Goal: Task Accomplishment & Management: Complete application form

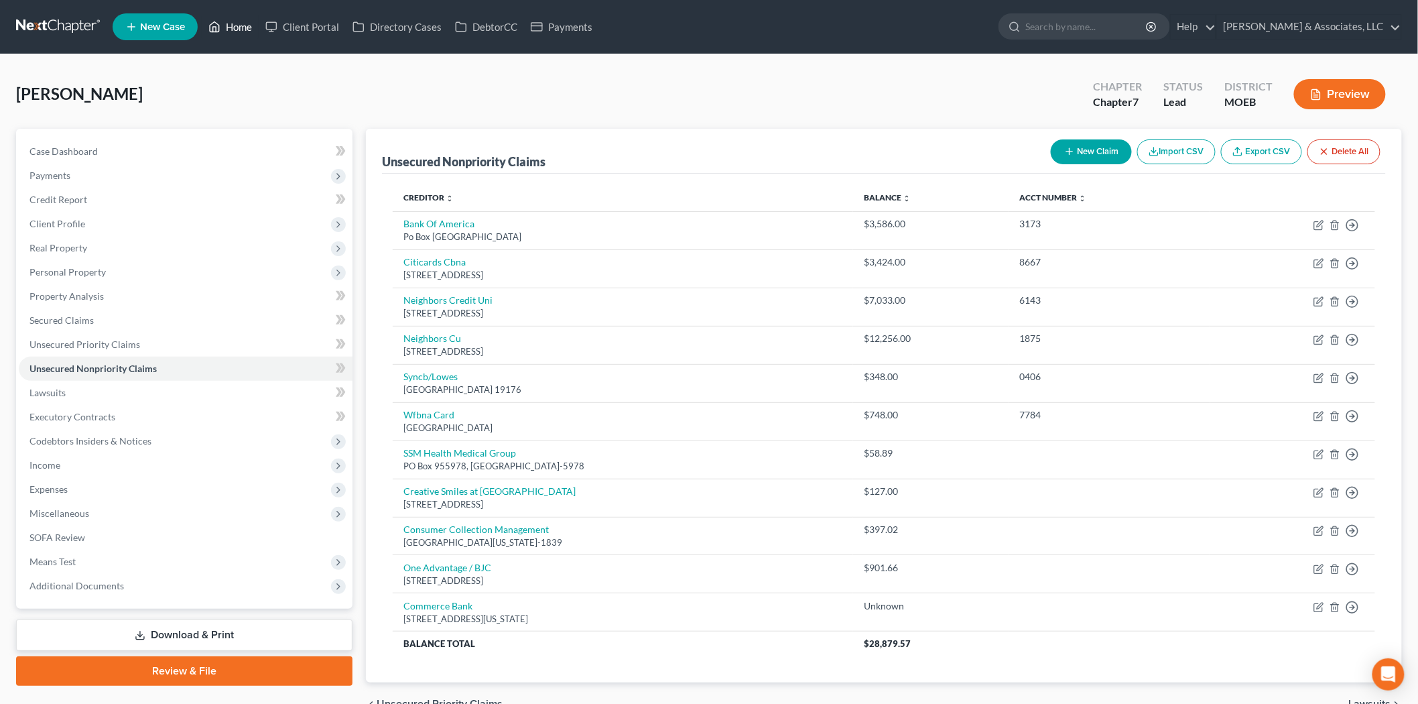
drag, startPoint x: 241, startPoint y: 30, endPoint x: 373, endPoint y: 112, distance: 154.8
click at [241, 30] on link "Home" at bounding box center [230, 27] width 57 height 24
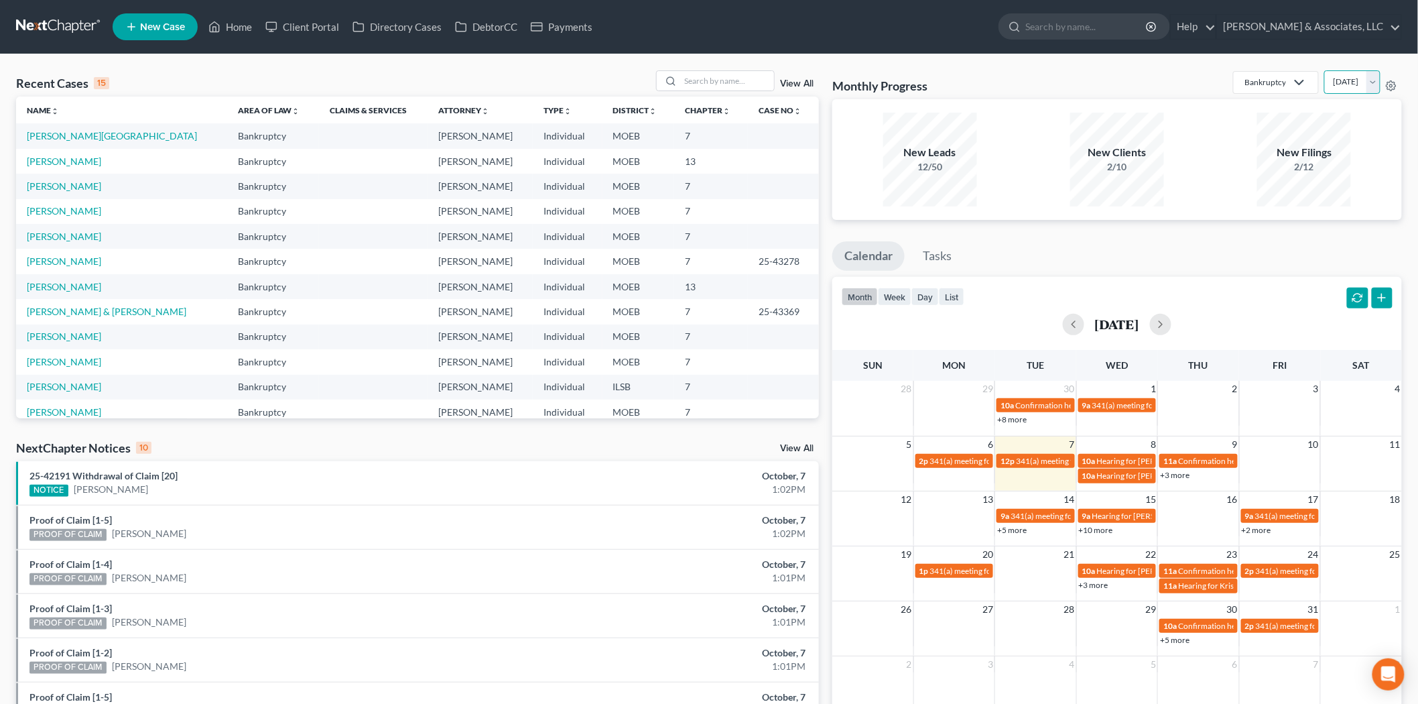
click at [1325, 82] on select "[DATE] [DATE] [DATE] [DATE] [DATE] [DATE] [DATE] [DATE] [DATE] [DATE] [DATE] [D…" at bounding box center [1353, 81] width 56 height 23
click at [1325, 70] on select "[DATE] [DATE] [DATE] [DATE] [DATE] [DATE] [DATE] [DATE] [DATE] [DATE] [DATE] [D…" at bounding box center [1353, 81] width 56 height 23
click at [1325, 84] on select "[DATE] [DATE] [DATE] [DATE] [DATE] [DATE] [DATE] [DATE] [DATE] [DATE] [DATE] [D…" at bounding box center [1353, 81] width 56 height 23
select select "0"
click at [1325, 70] on select "[DATE] [DATE] [DATE] [DATE] [DATE] [DATE] [DATE] [DATE] [DATE] [DATE] [DATE] [D…" at bounding box center [1353, 81] width 56 height 23
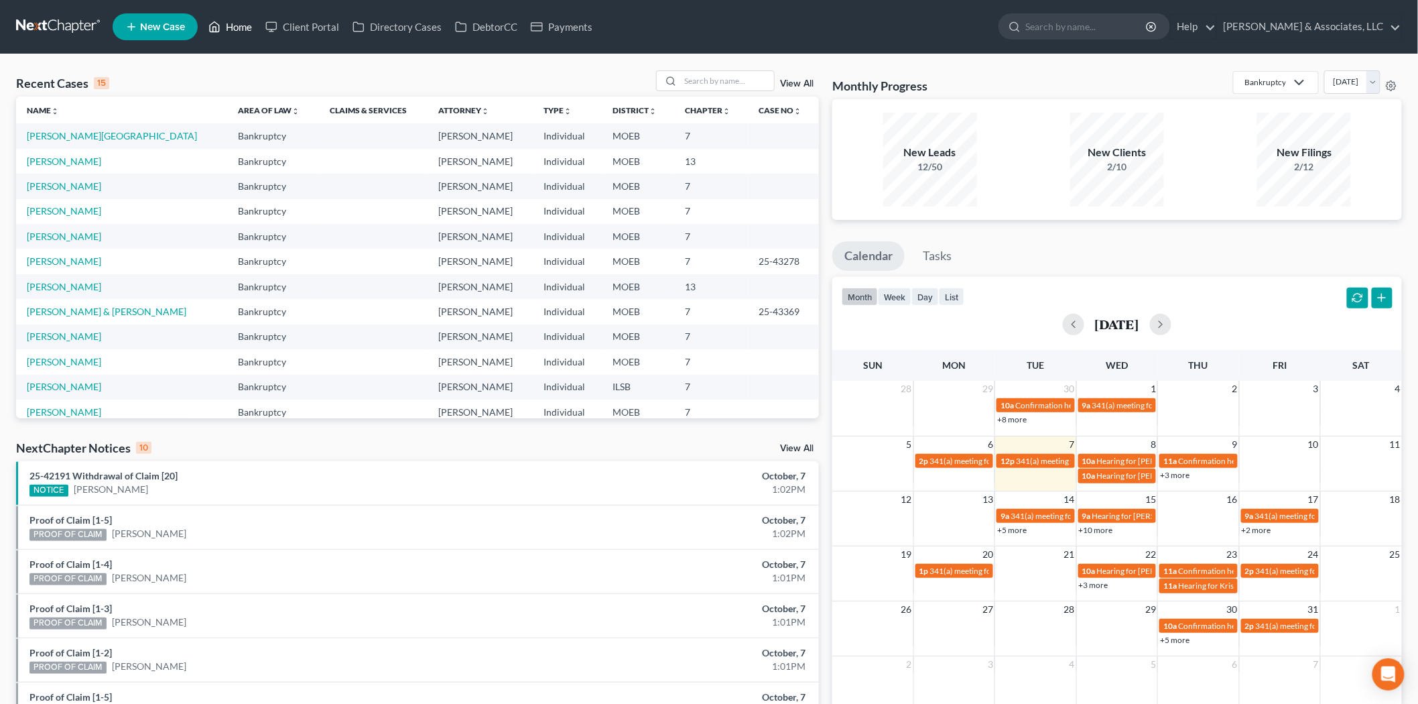
drag, startPoint x: 217, startPoint y: 28, endPoint x: 196, endPoint y: 4, distance: 32.3
click at [217, 28] on icon at bounding box center [214, 27] width 12 height 16
click at [696, 84] on input "search" at bounding box center [727, 80] width 94 height 19
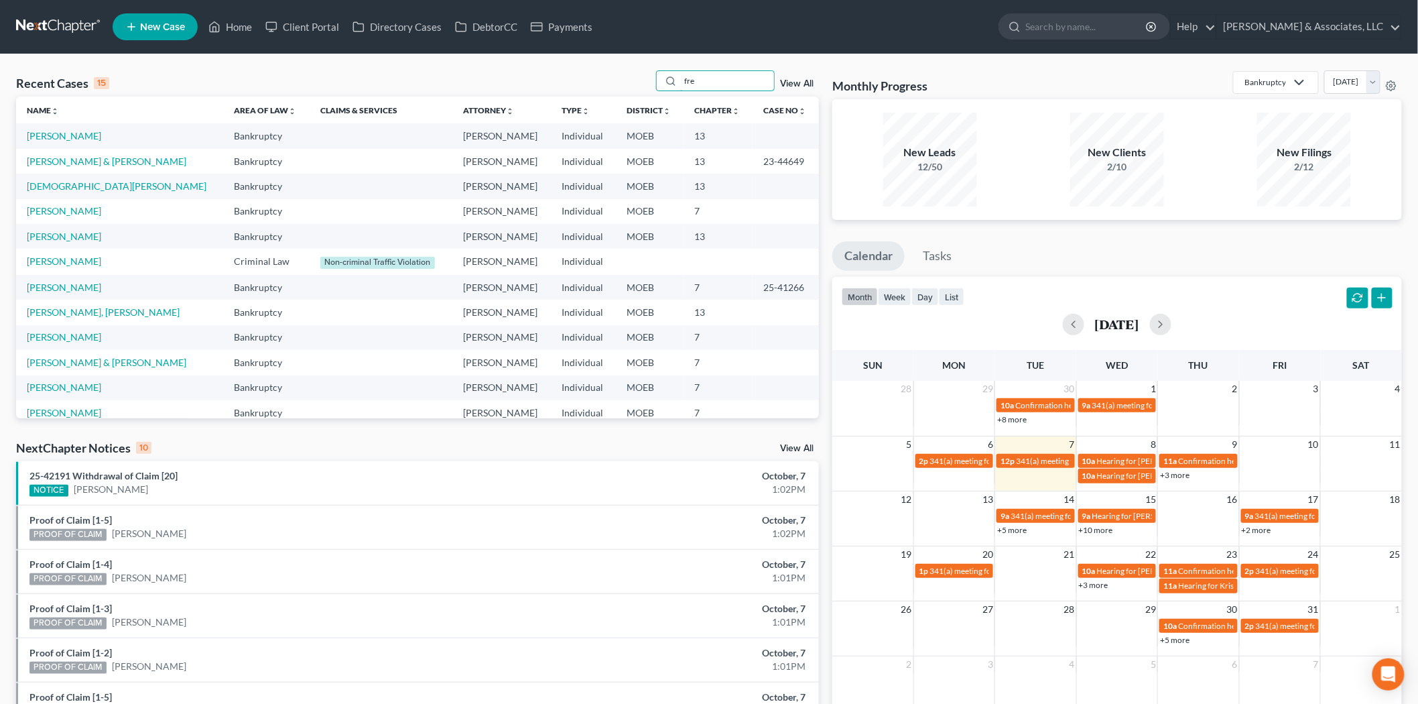
type input "fre"
click at [60, 136] on link "[PERSON_NAME]" at bounding box center [64, 135] width 74 height 11
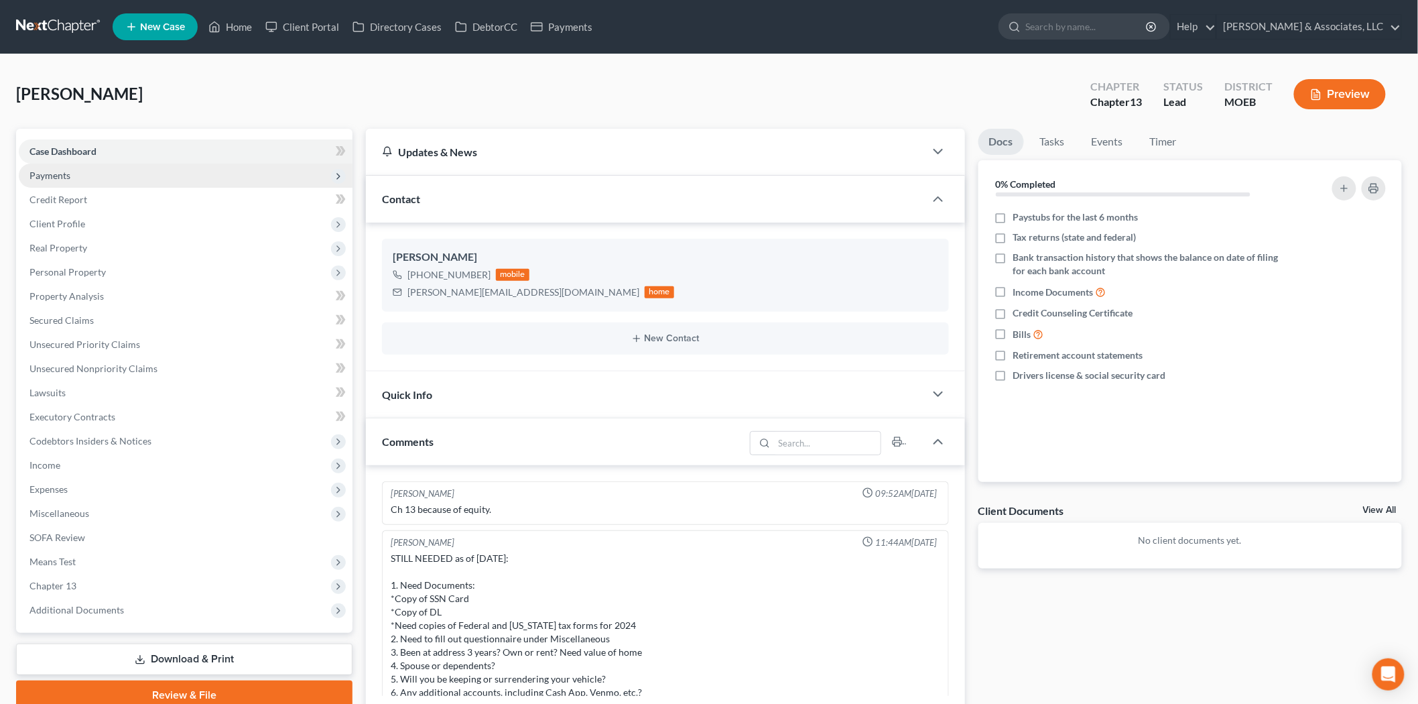
click at [52, 170] on span "Payments" at bounding box center [49, 175] width 41 height 11
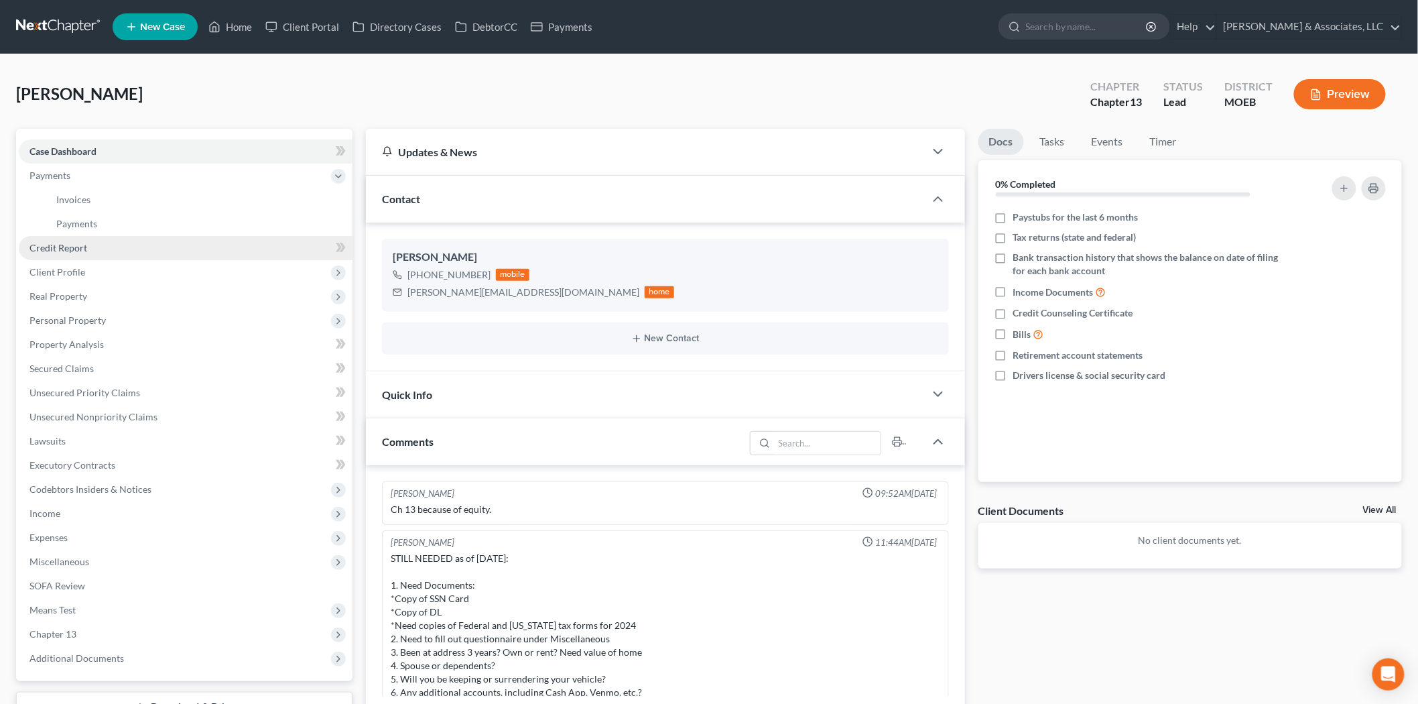
scroll to position [1513, 0]
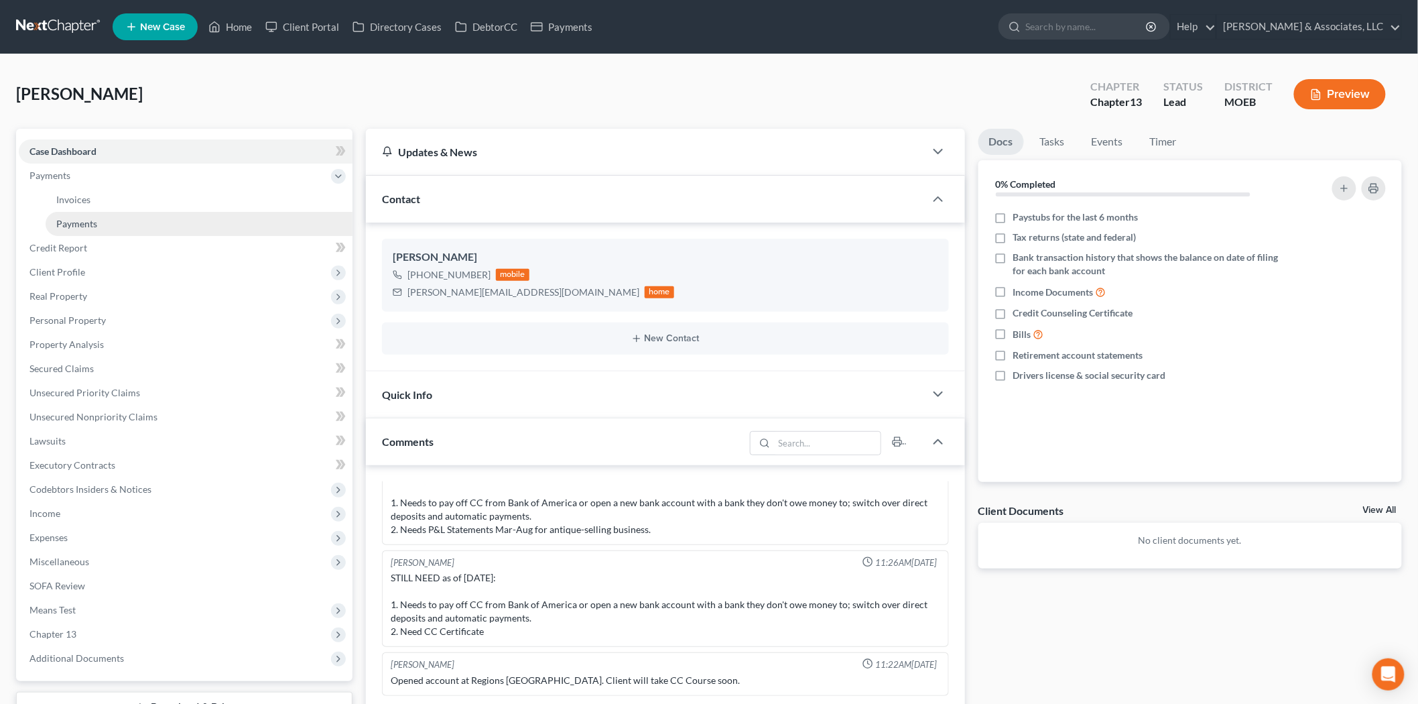
click at [87, 225] on span "Payments" at bounding box center [76, 223] width 41 height 11
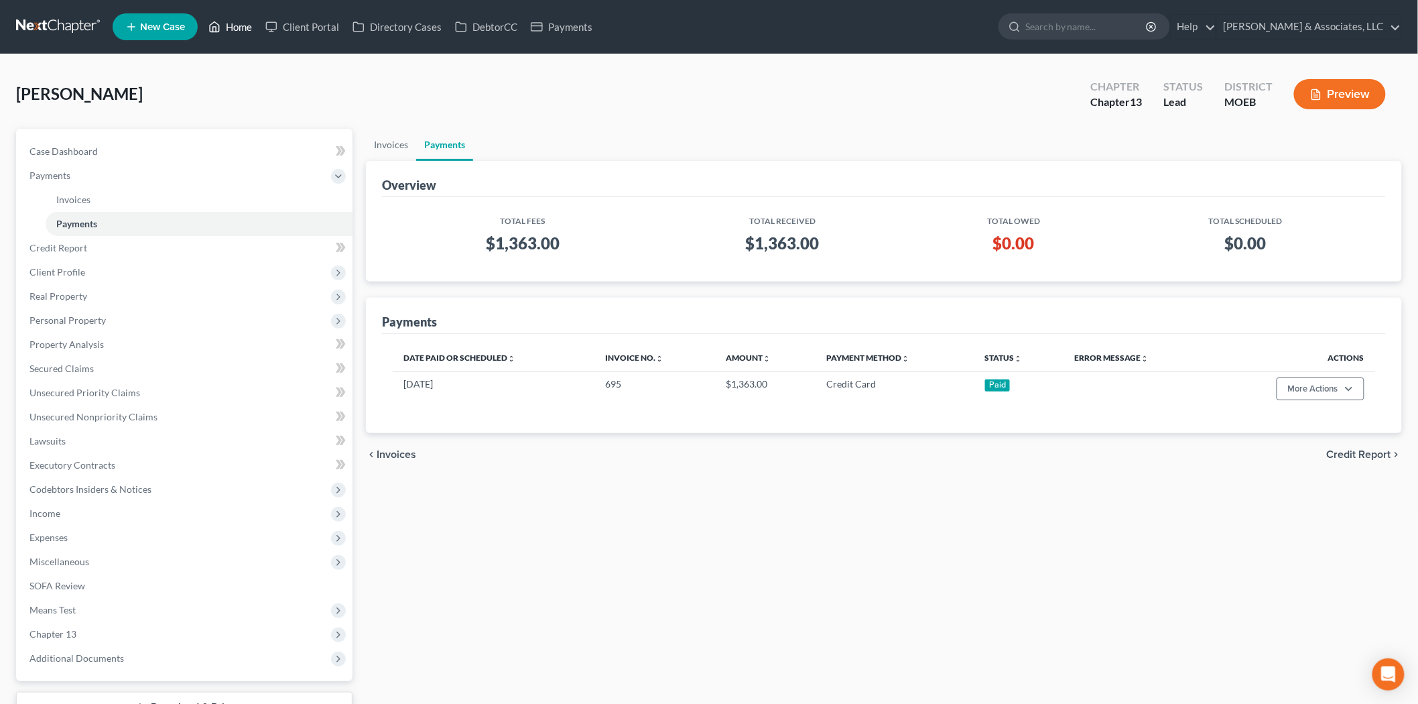
drag, startPoint x: 242, startPoint y: 27, endPoint x: 739, endPoint y: 70, distance: 498.6
click at [241, 27] on link "Home" at bounding box center [230, 27] width 57 height 24
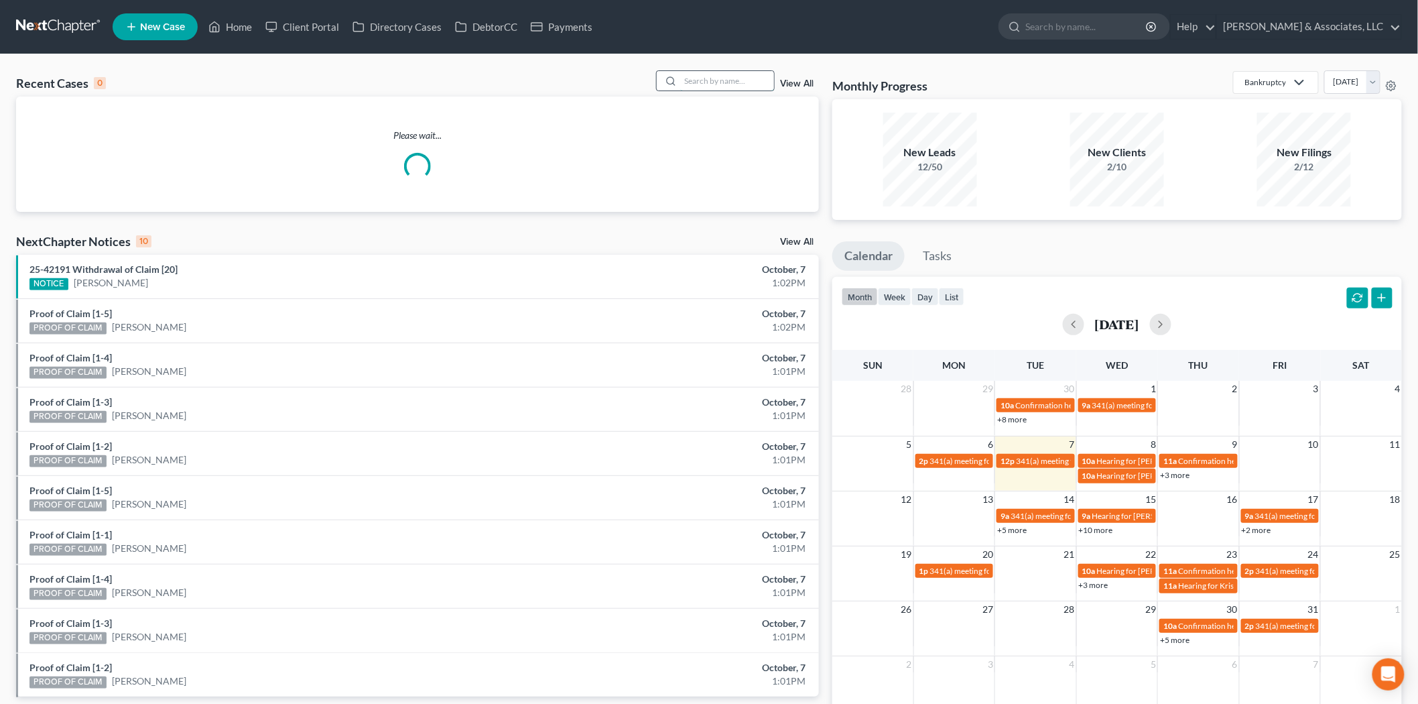
drag, startPoint x: 721, startPoint y: 79, endPoint x: 713, endPoint y: 79, distance: 8.0
click at [715, 79] on input "search" at bounding box center [727, 80] width 94 height 19
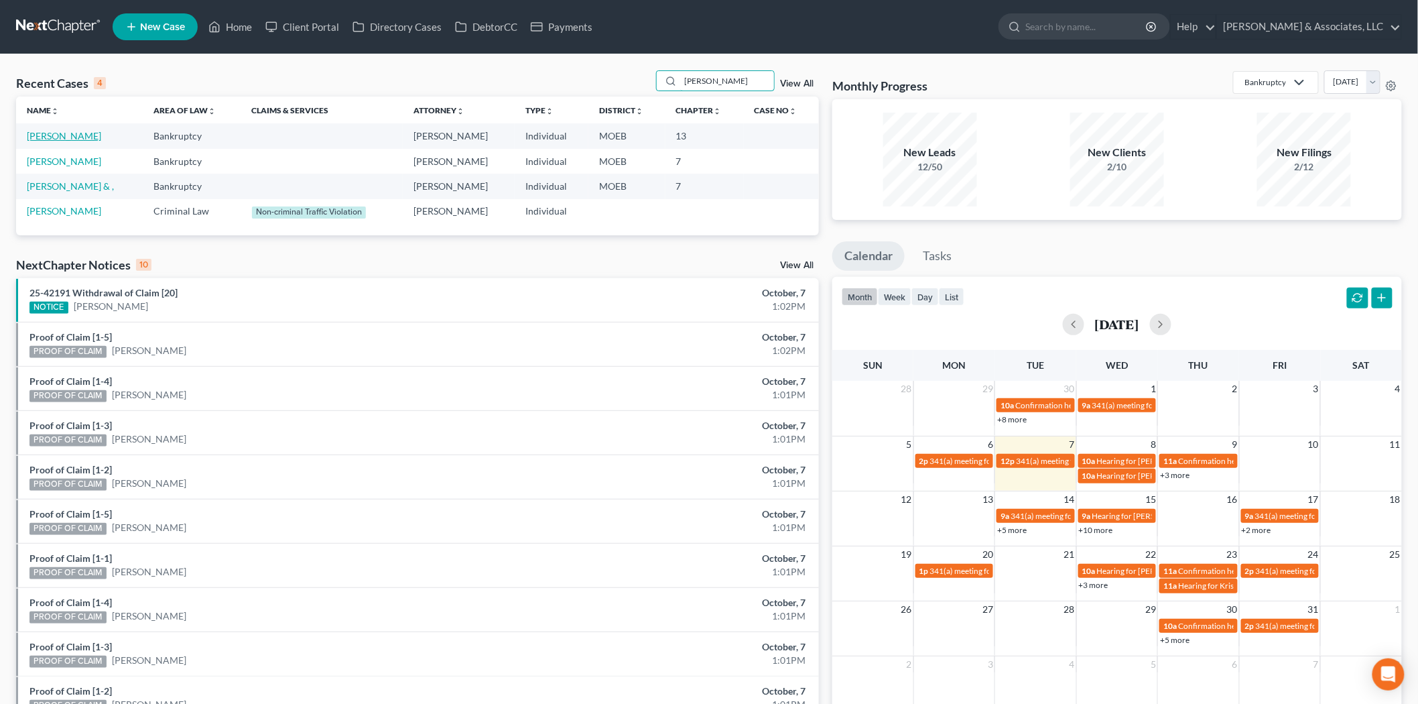
type input "[PERSON_NAME]"
click at [50, 141] on link "[PERSON_NAME]" at bounding box center [64, 135] width 74 height 11
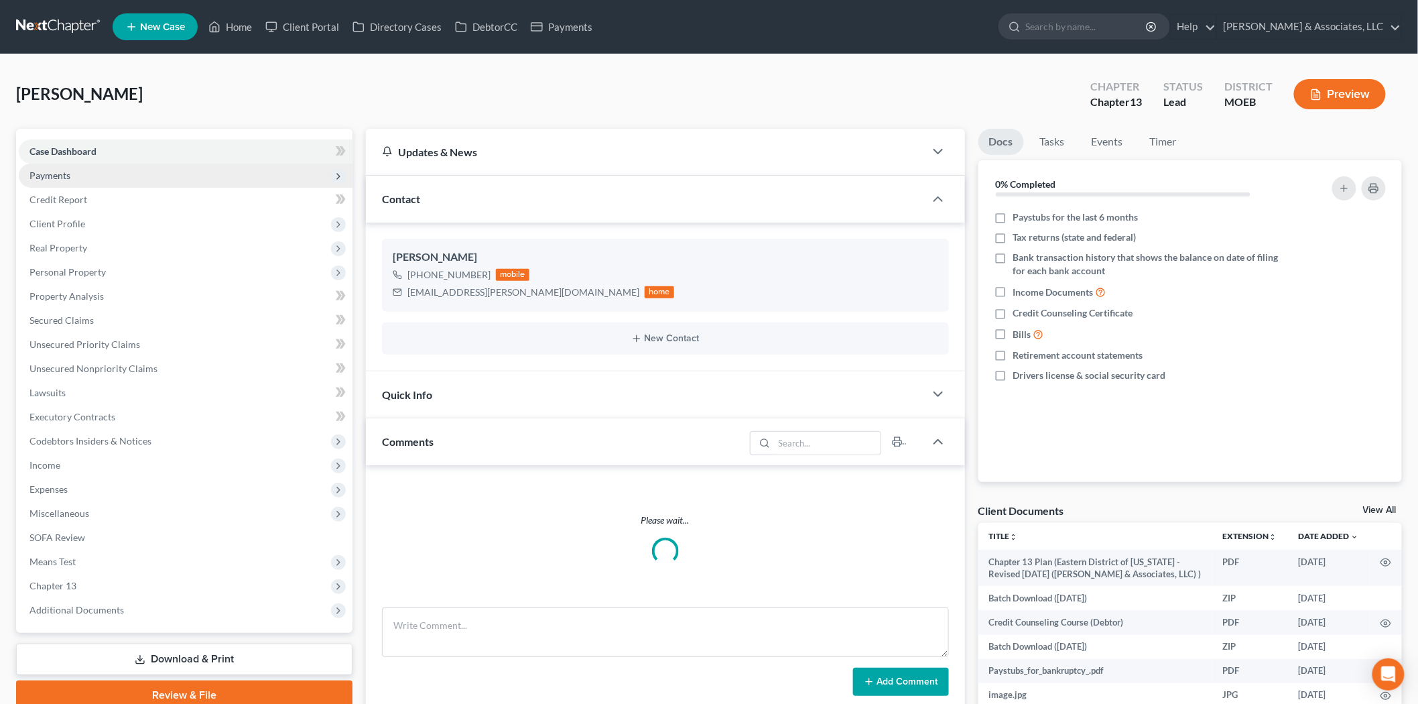
click at [52, 170] on span "Payments" at bounding box center [49, 175] width 41 height 11
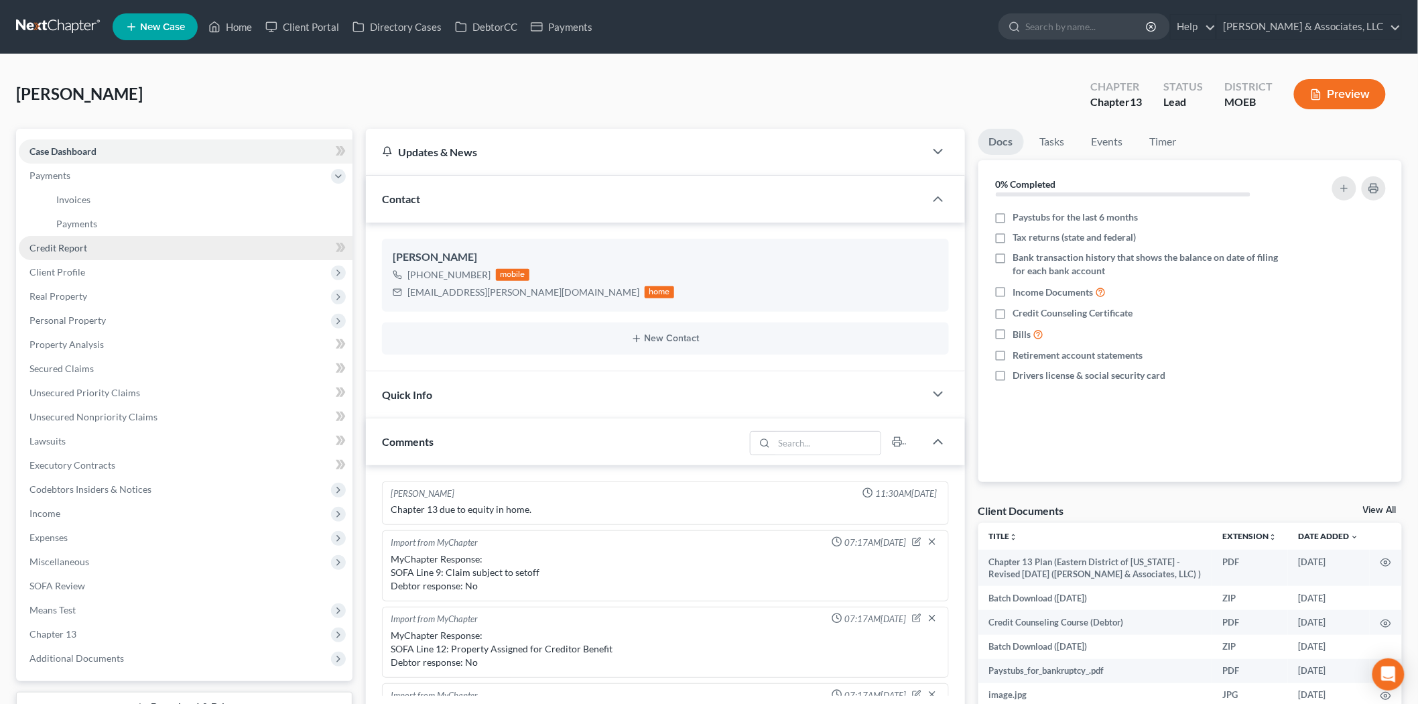
scroll to position [1750, 0]
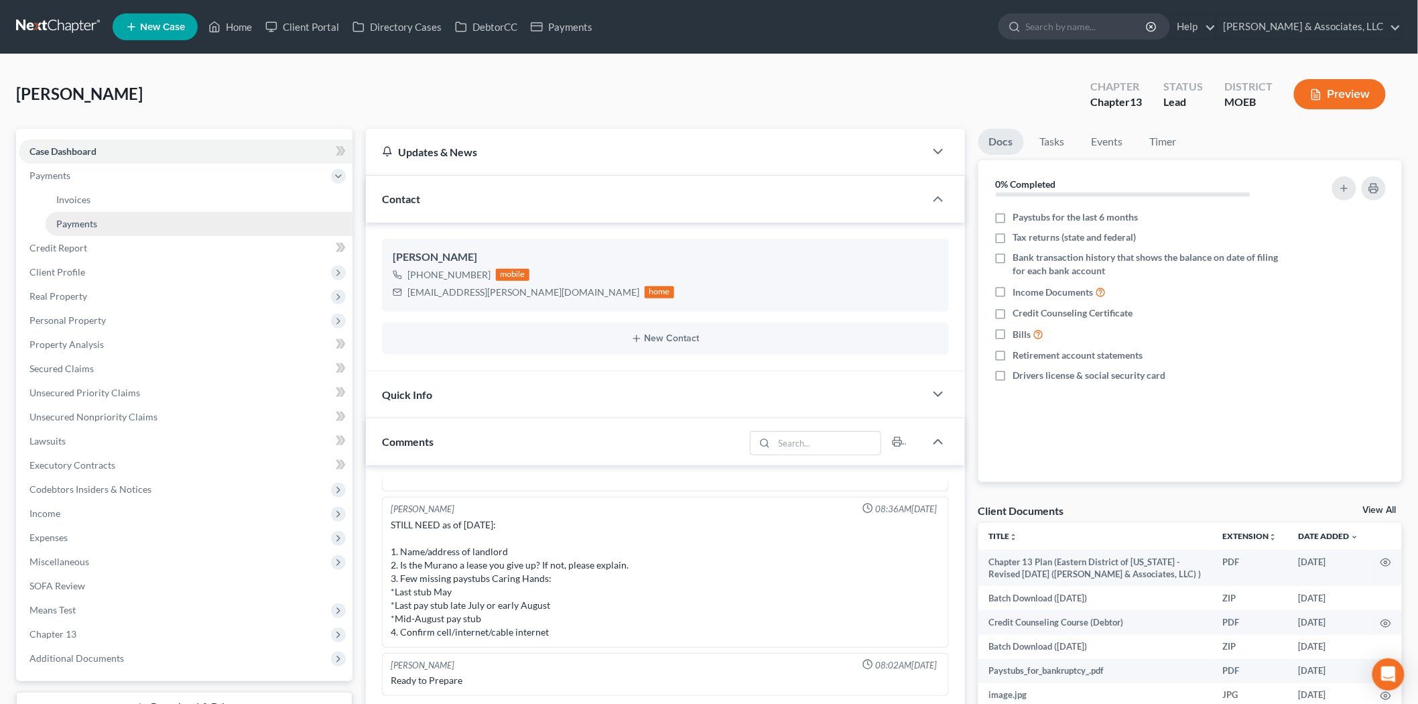
click at [88, 218] on span "Payments" at bounding box center [76, 223] width 41 height 11
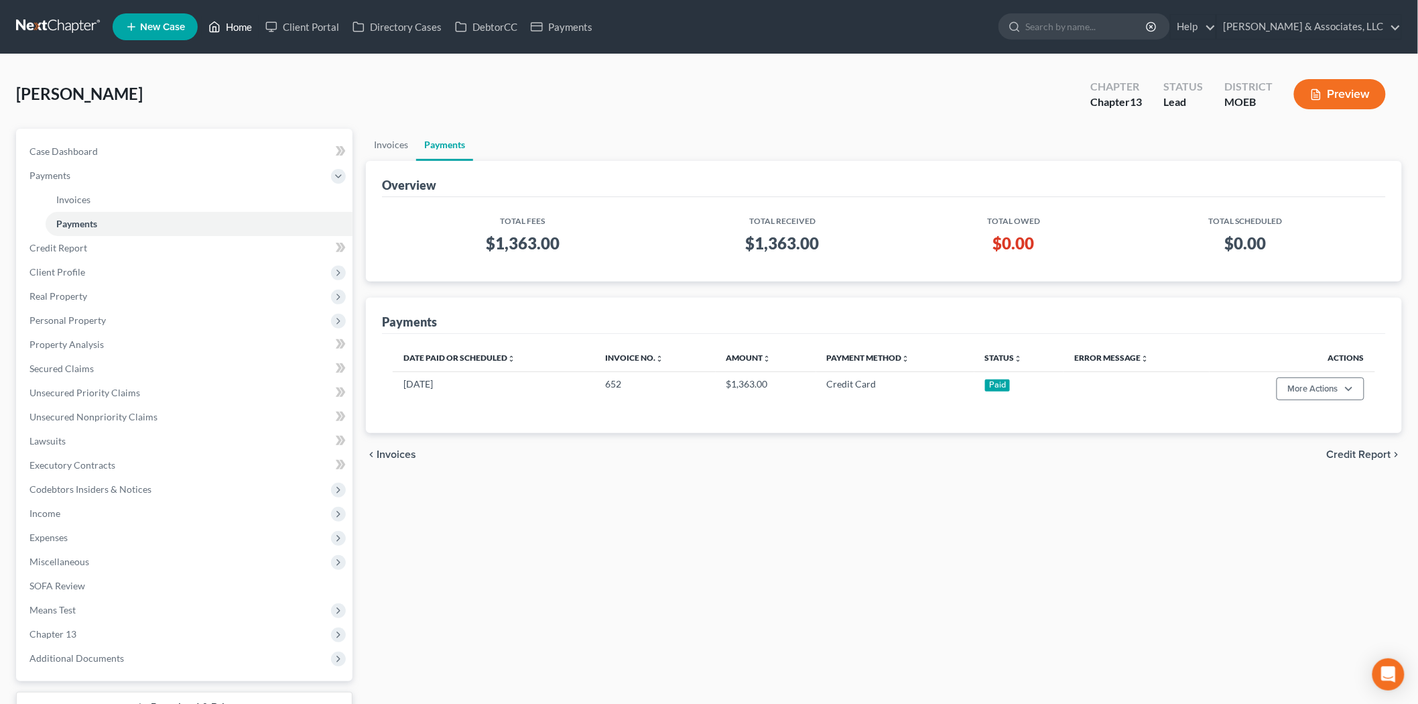
drag, startPoint x: 233, startPoint y: 13, endPoint x: 239, endPoint y: 36, distance: 23.6
click at [233, 13] on ul "New Case Home Client Portal Directory Cases DebtorCC Payments - No Result - See…" at bounding box center [758, 26] width 1290 height 35
click at [239, 36] on link "Home" at bounding box center [230, 27] width 57 height 24
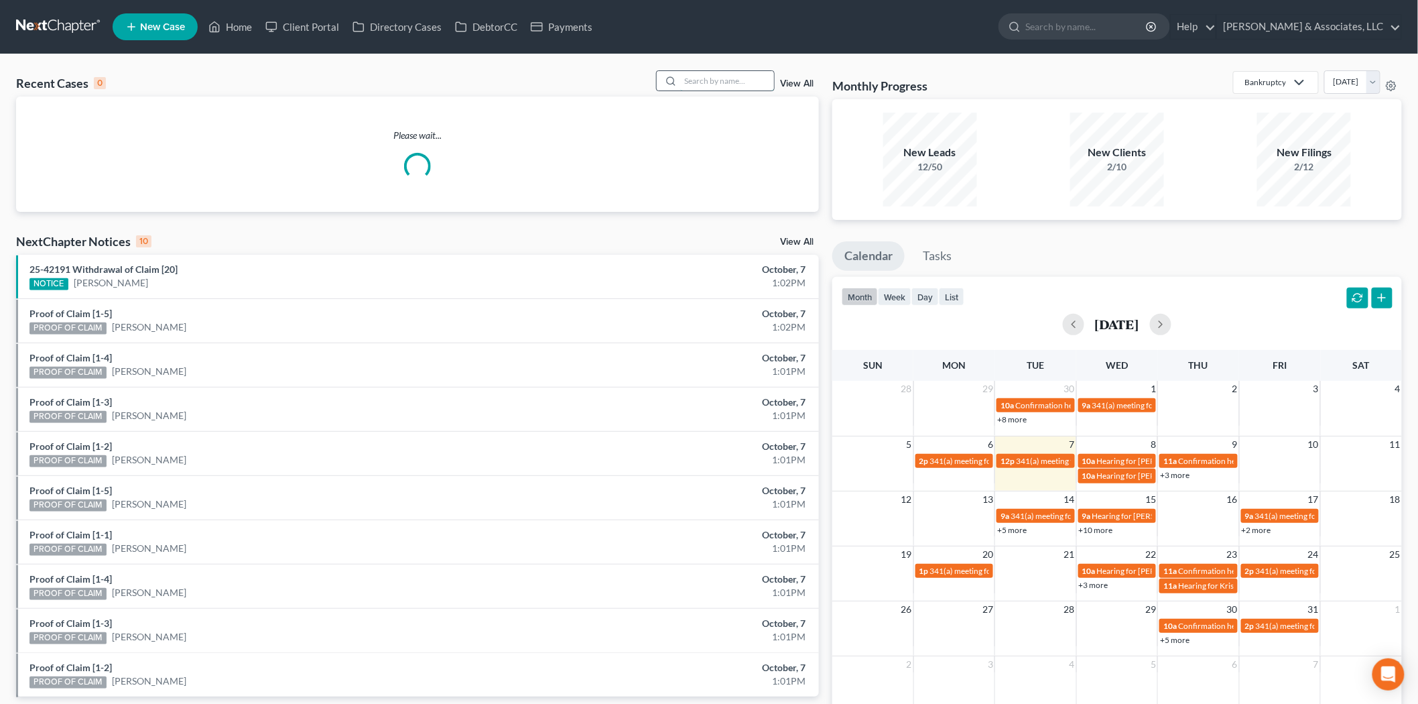
click at [687, 82] on input "search" at bounding box center [727, 80] width 94 height 19
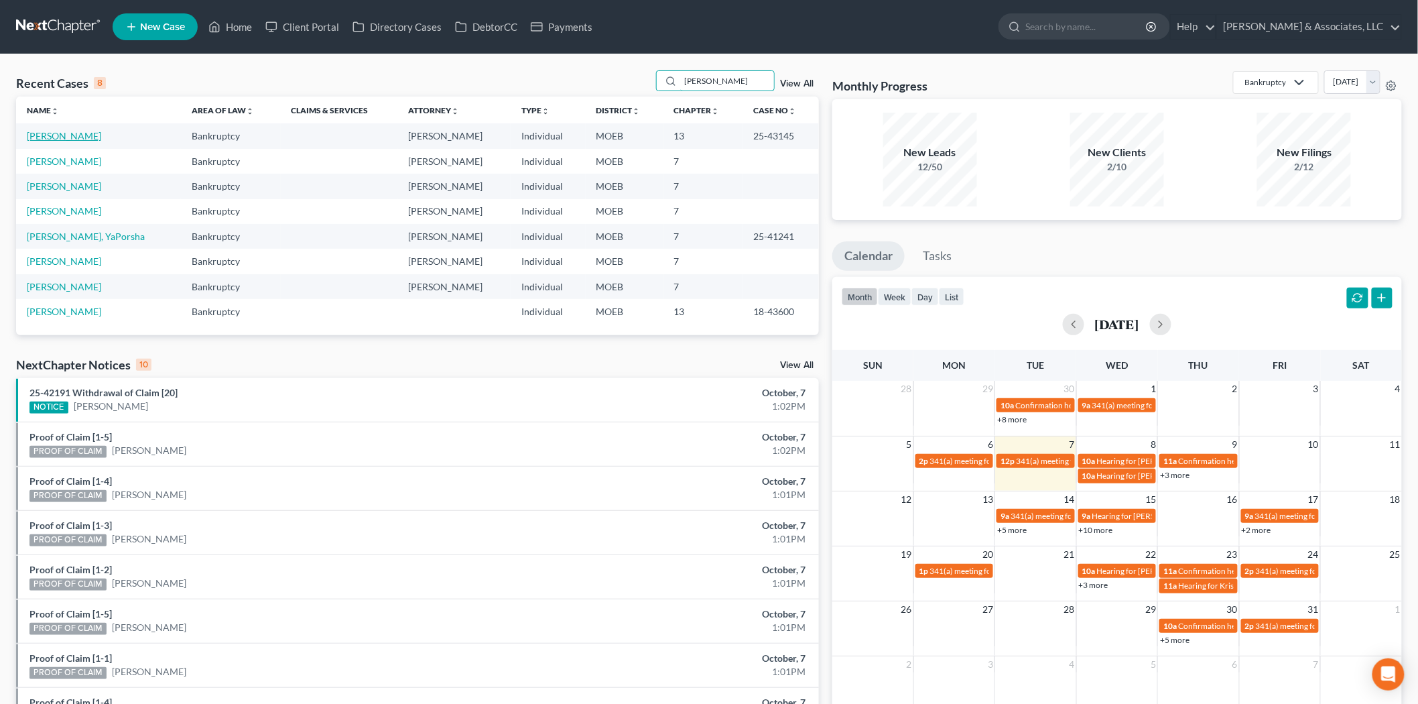
type input "[PERSON_NAME]"
click at [72, 137] on link "[PERSON_NAME]" at bounding box center [64, 135] width 74 height 11
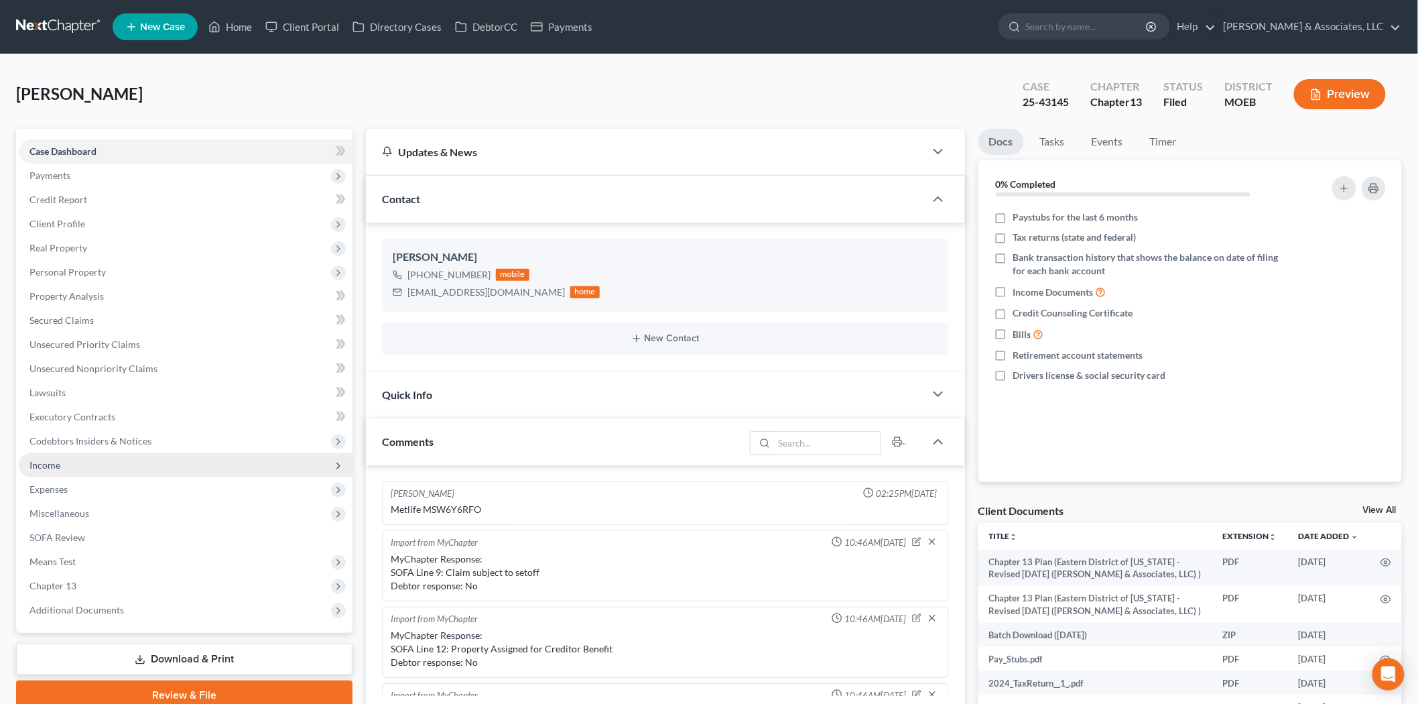
scroll to position [1472, 0]
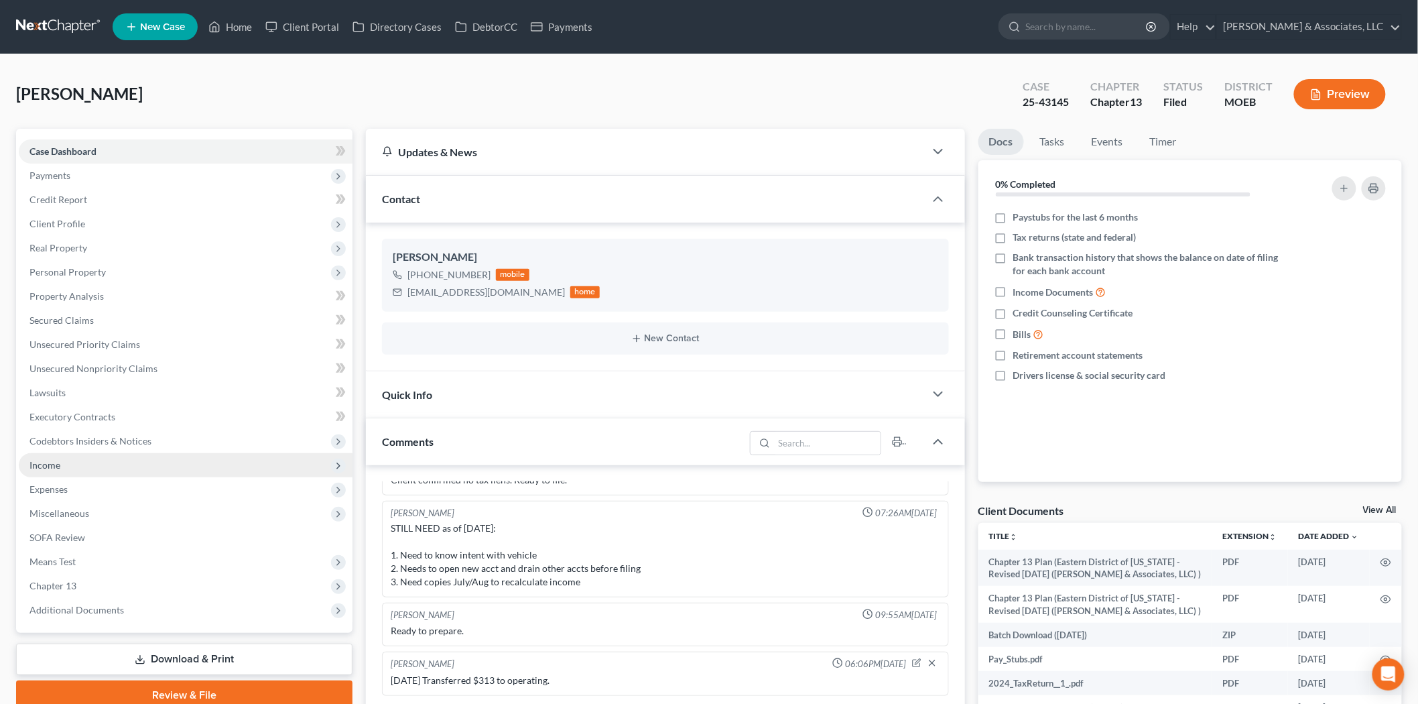
click at [89, 459] on span "Income" at bounding box center [186, 465] width 334 height 24
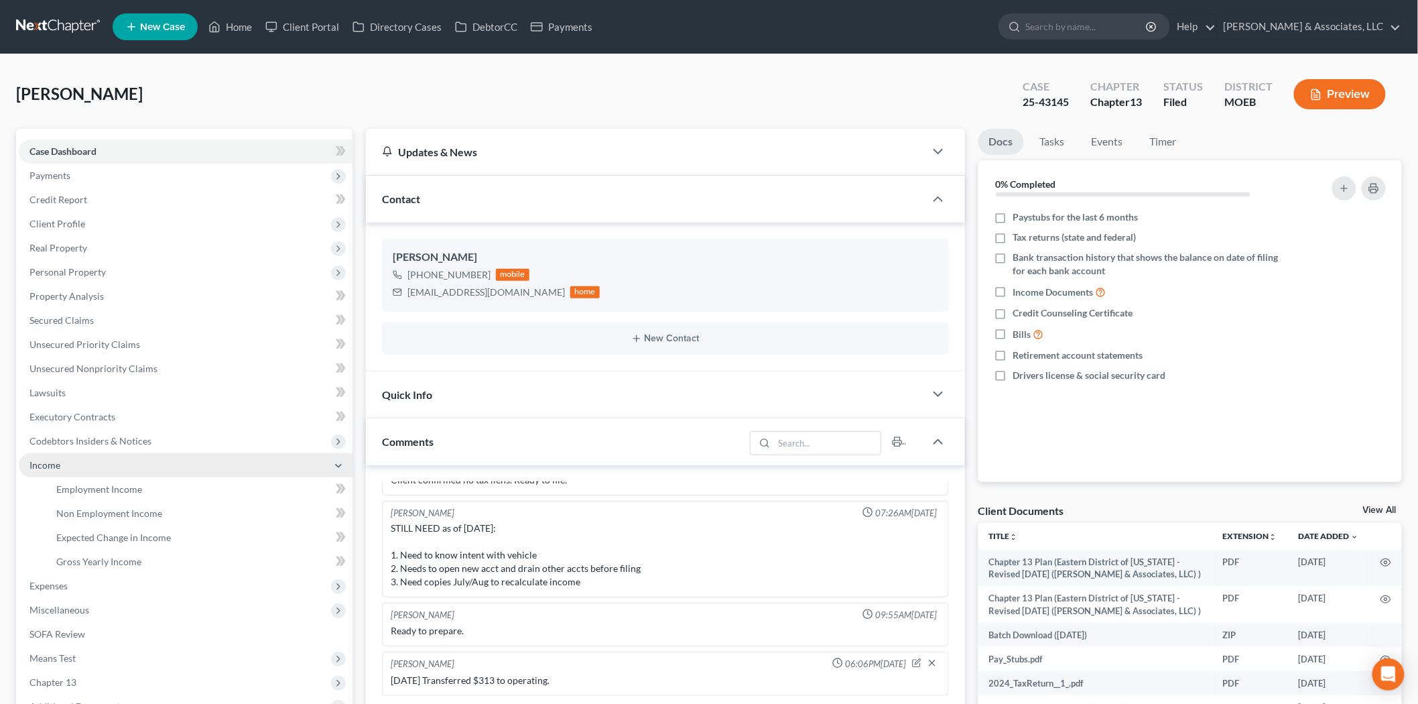
click at [119, 473] on span "Income" at bounding box center [186, 465] width 334 height 24
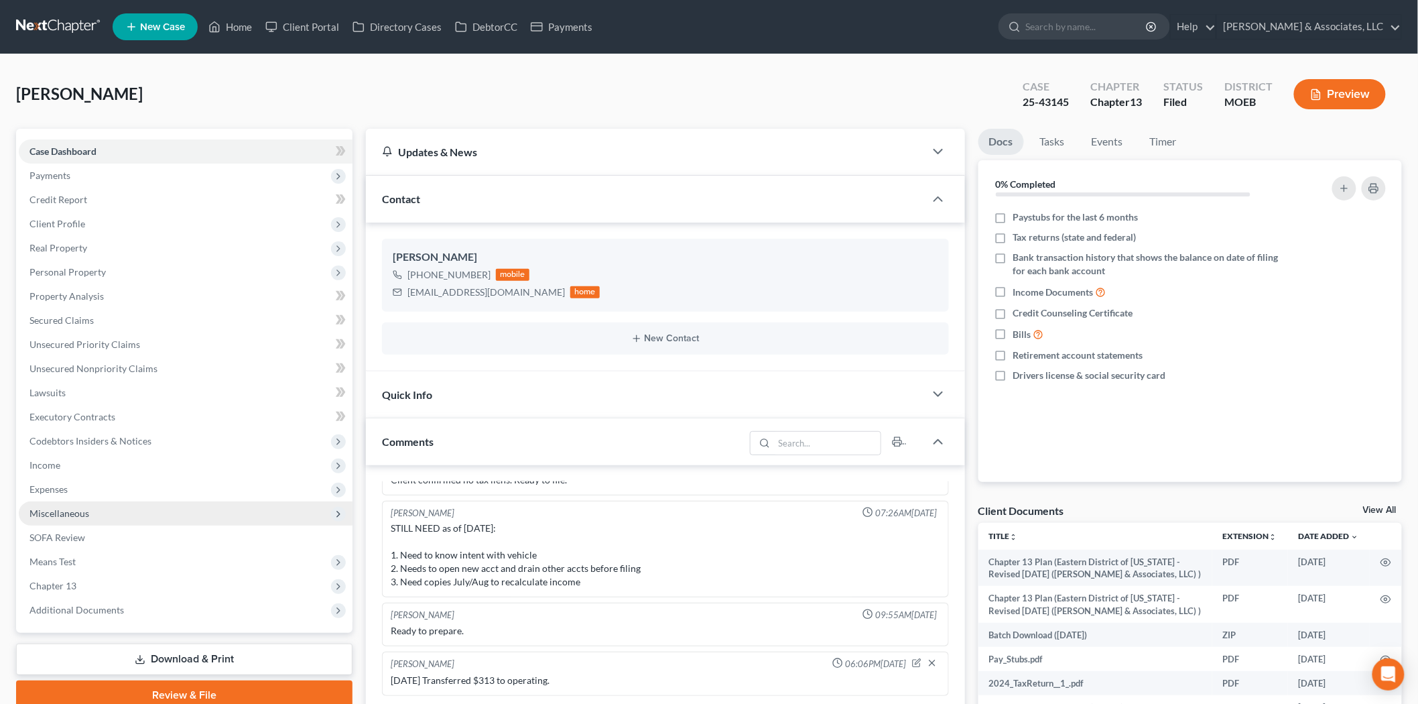
click at [58, 468] on span "Income" at bounding box center [44, 464] width 31 height 11
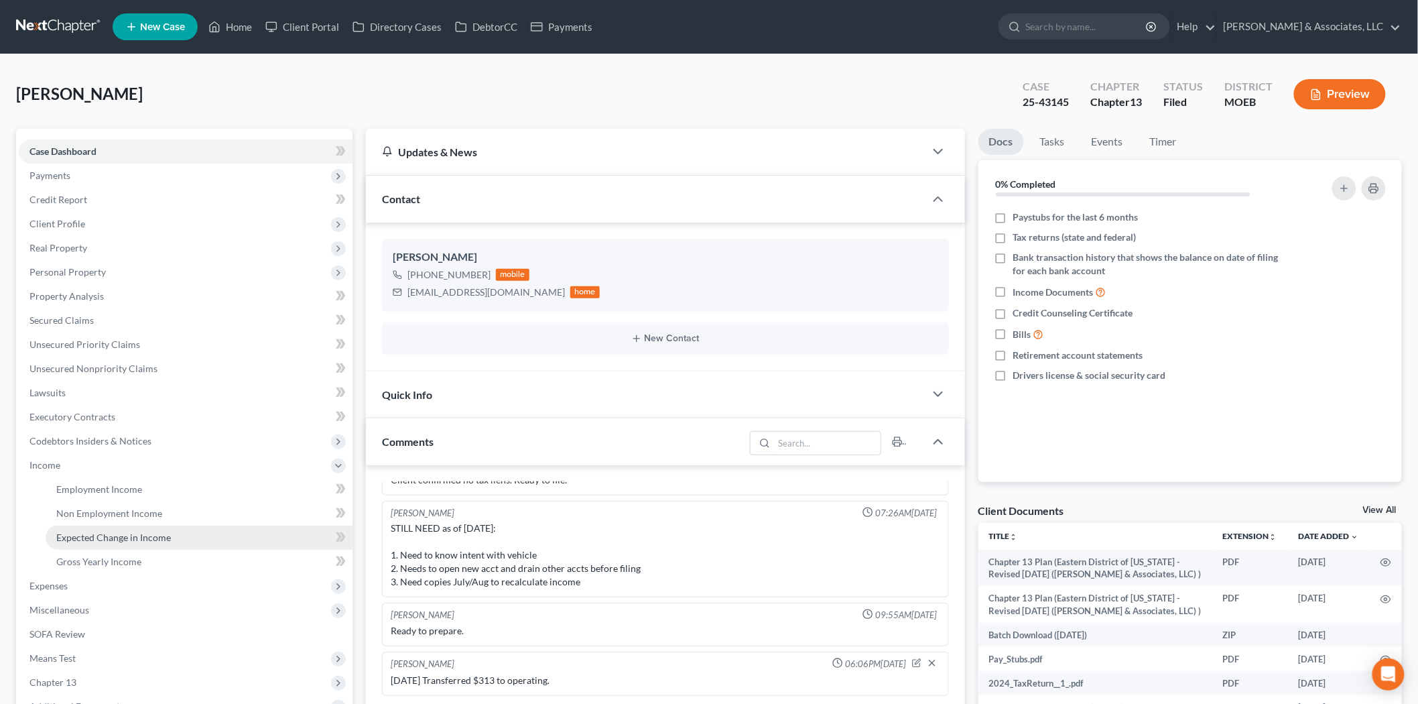
click at [113, 528] on link "Expected Change in Income" at bounding box center [199, 538] width 307 height 24
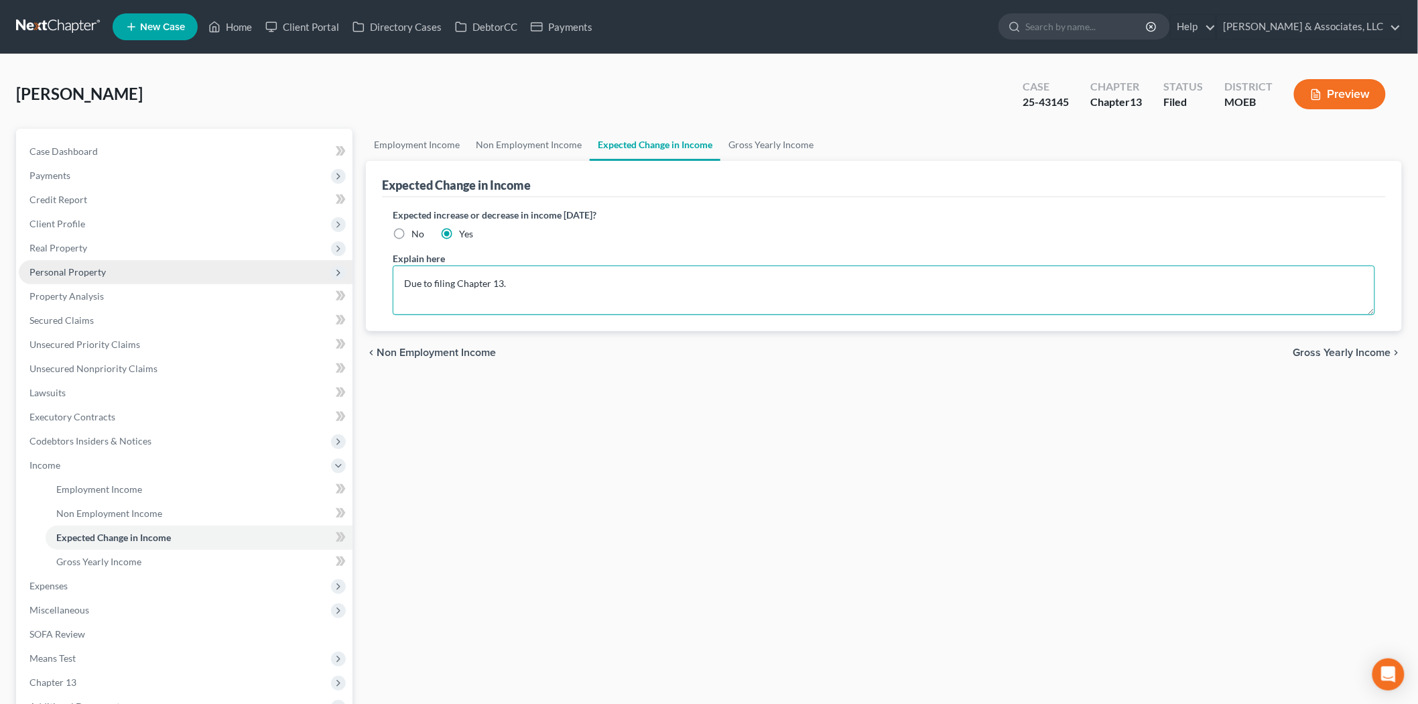
drag, startPoint x: 562, startPoint y: 284, endPoint x: 267, endPoint y: 275, distance: 295.1
click at [228, 280] on div "Petition Navigation Case Dashboard Payments Invoices Payments Payments Credit R…" at bounding box center [709, 468] width 1400 height 678
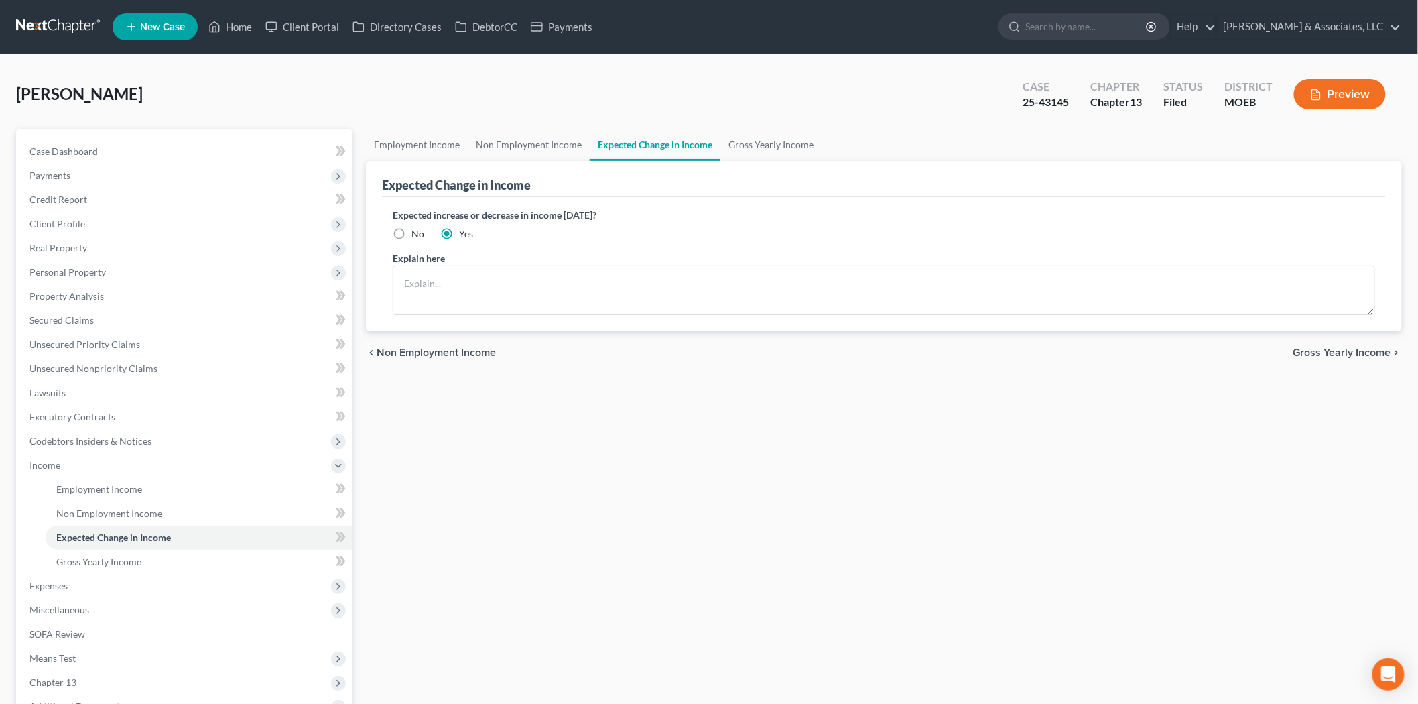
click at [412, 237] on label "No" at bounding box center [418, 233] width 13 height 13
click at [417, 236] on input "No" at bounding box center [421, 231] width 9 height 9
radio input "true"
click at [507, 135] on link "Non Employment Income" at bounding box center [529, 145] width 122 height 32
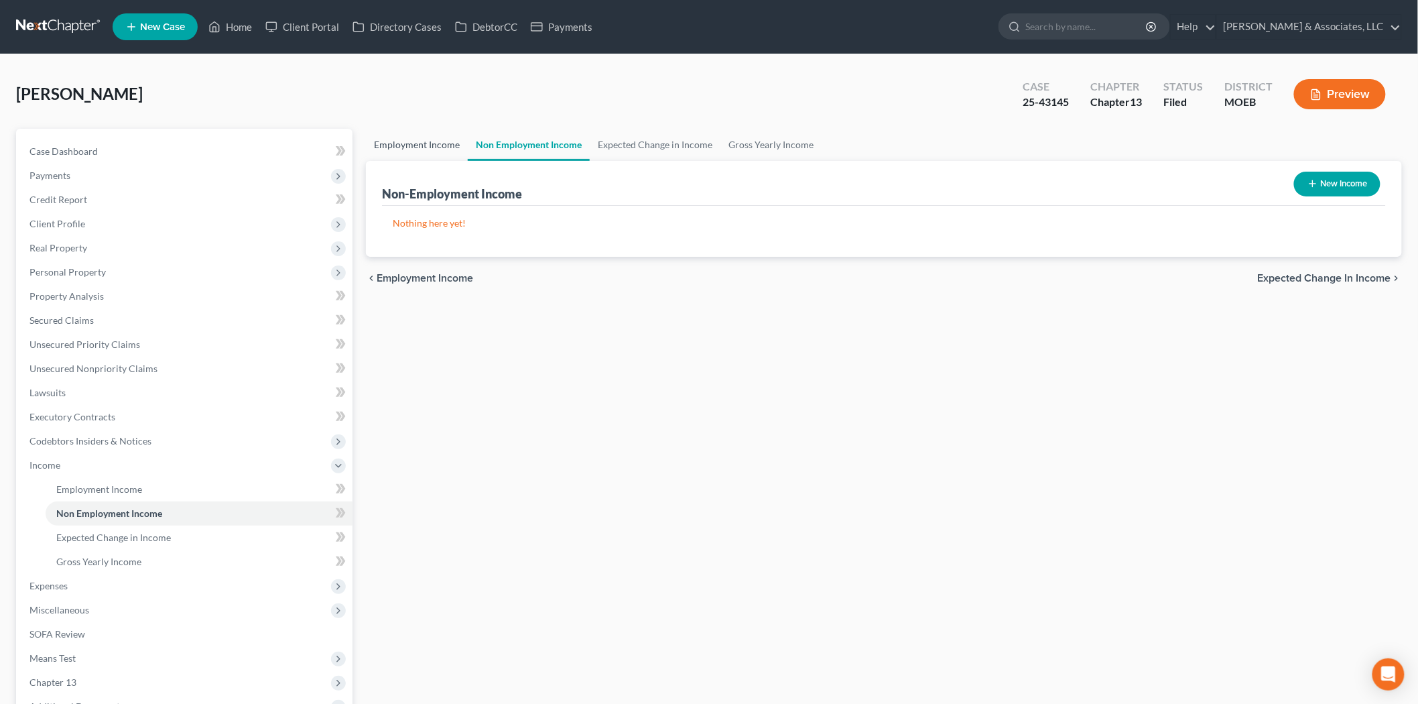
click at [404, 149] on link "Employment Income" at bounding box center [417, 145] width 102 height 32
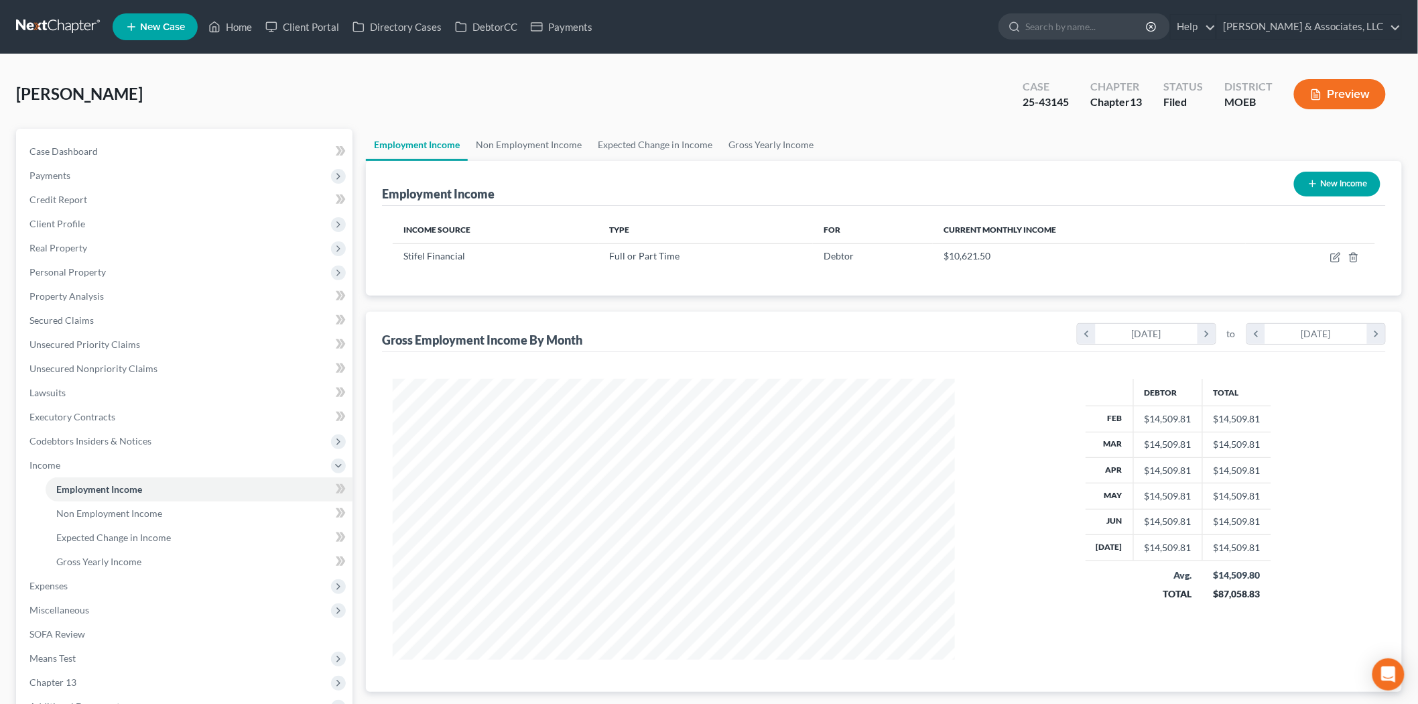
scroll to position [280, 589]
click at [237, 25] on link "Home" at bounding box center [230, 27] width 57 height 24
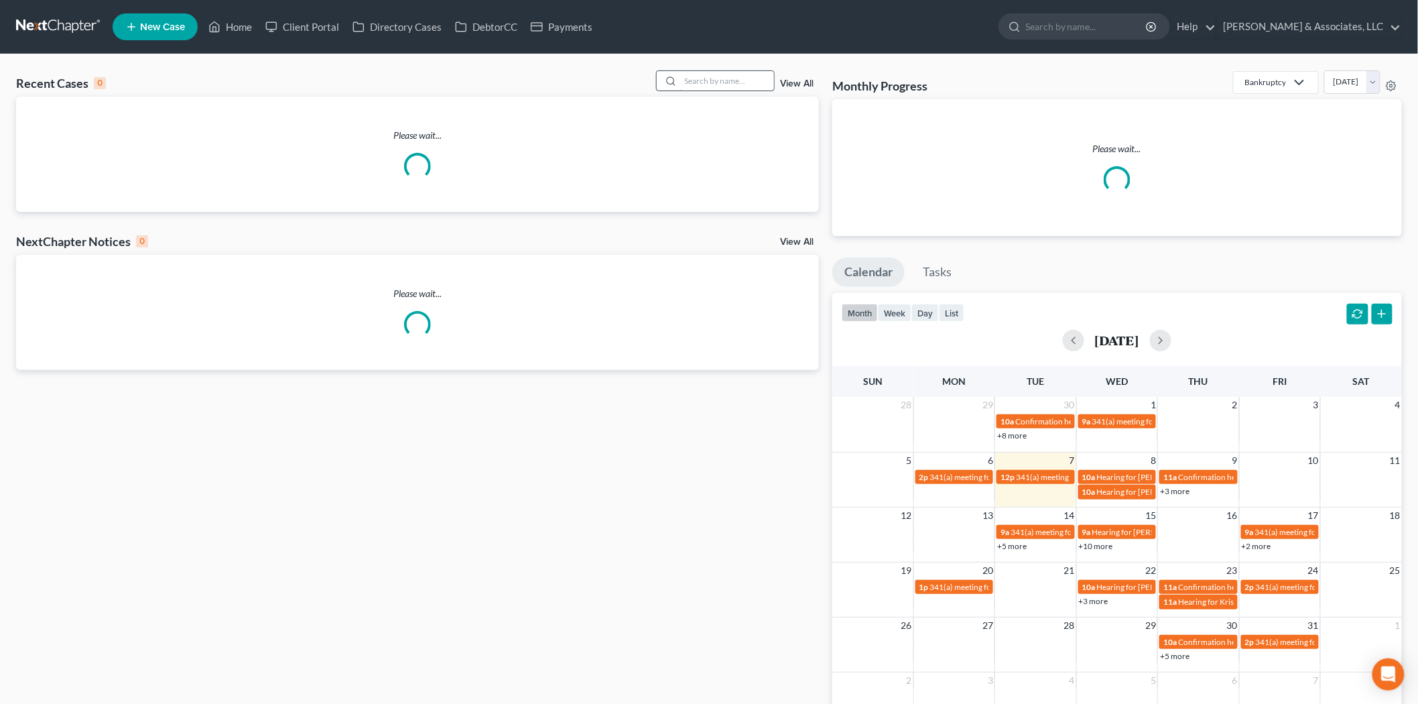
click at [690, 81] on input "search" at bounding box center [727, 80] width 94 height 19
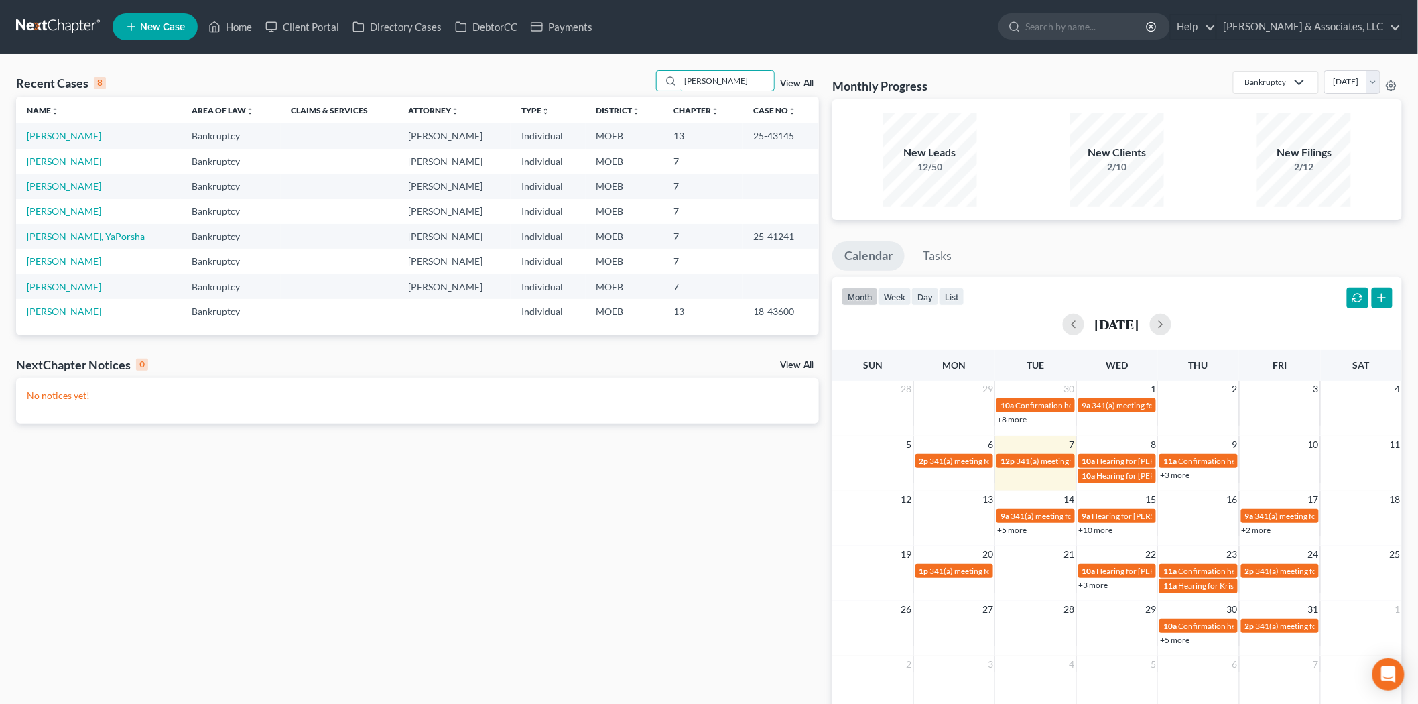
type input "[PERSON_NAME]"
click at [64, 132] on link "[PERSON_NAME]" at bounding box center [64, 135] width 74 height 11
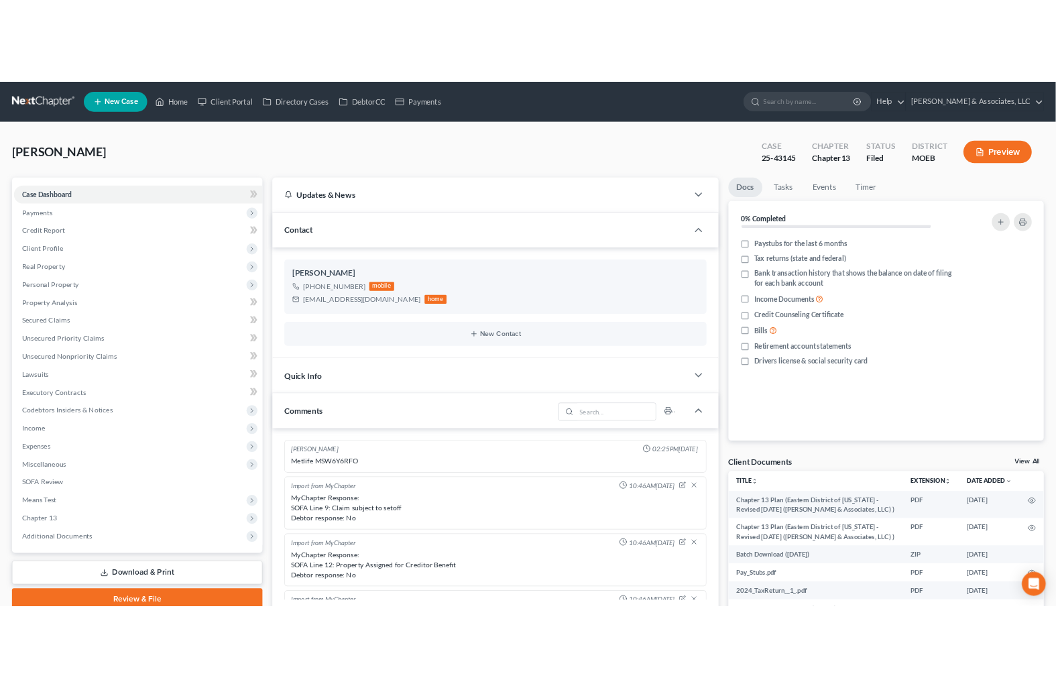
scroll to position [1472, 0]
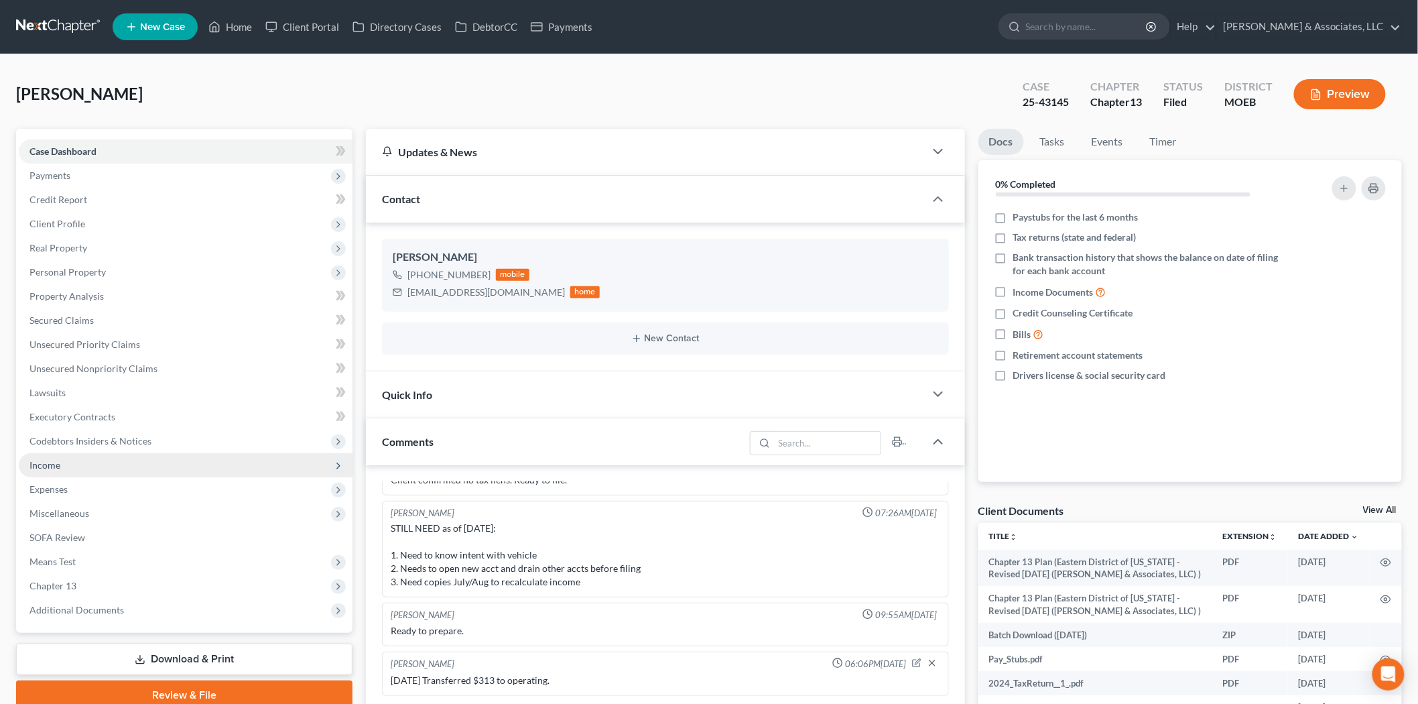
click at [68, 463] on span "Income" at bounding box center [186, 465] width 334 height 24
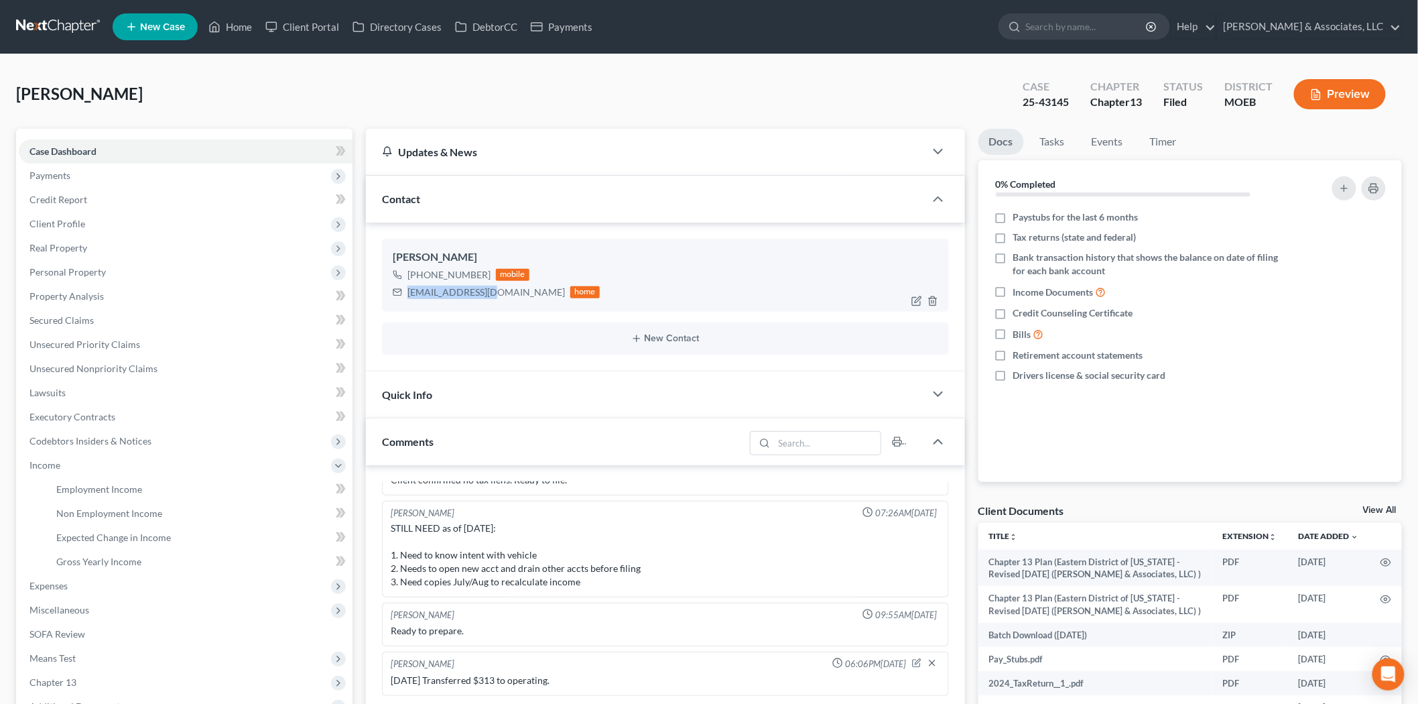
drag, startPoint x: 493, startPoint y: 292, endPoint x: 408, endPoint y: 291, distance: 85.8
click at [408, 291] on div "[EMAIL_ADDRESS][DOMAIN_NAME] home" at bounding box center [496, 292] width 207 height 17
copy div "[EMAIL_ADDRESS][DOMAIN_NAME]"
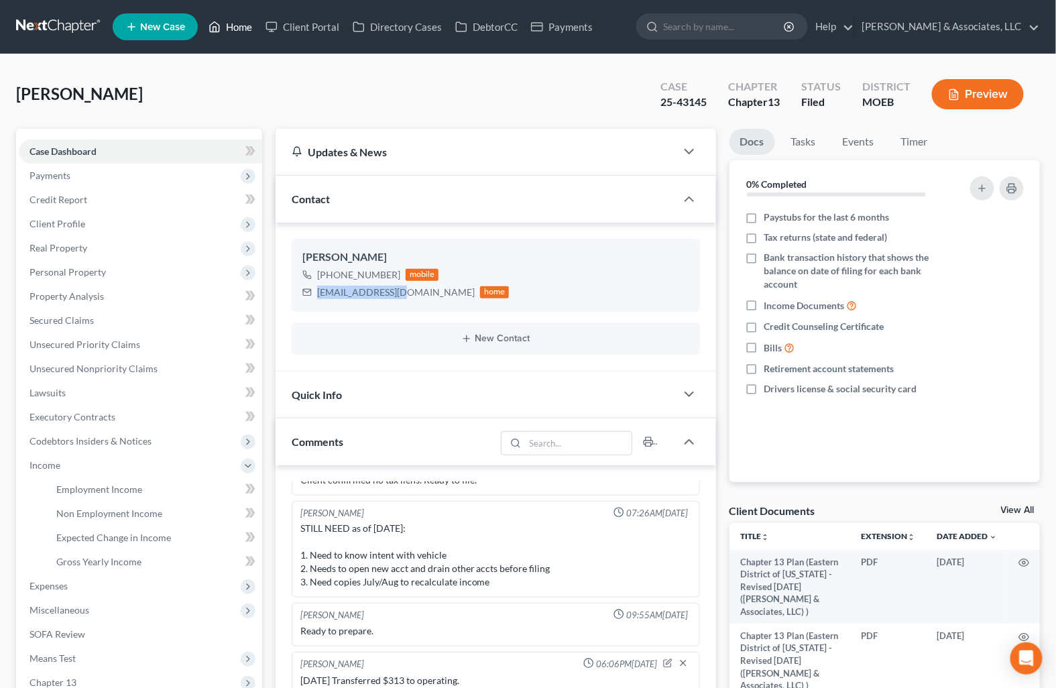
click at [252, 29] on link "Home" at bounding box center [230, 27] width 57 height 24
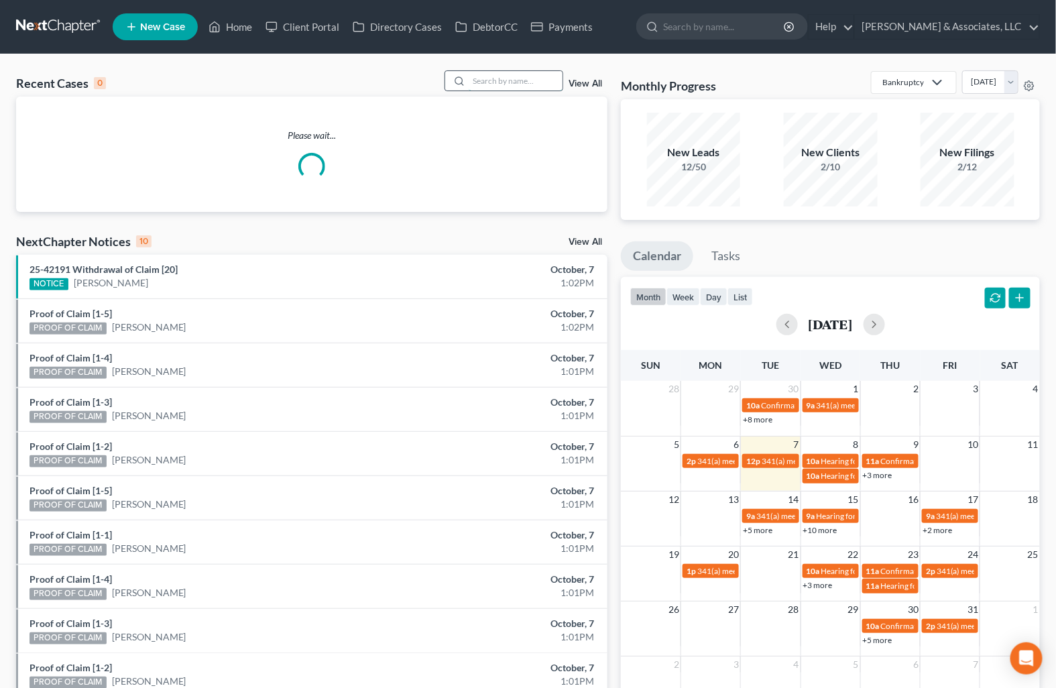
click at [520, 80] on input "search" at bounding box center [516, 80] width 94 height 19
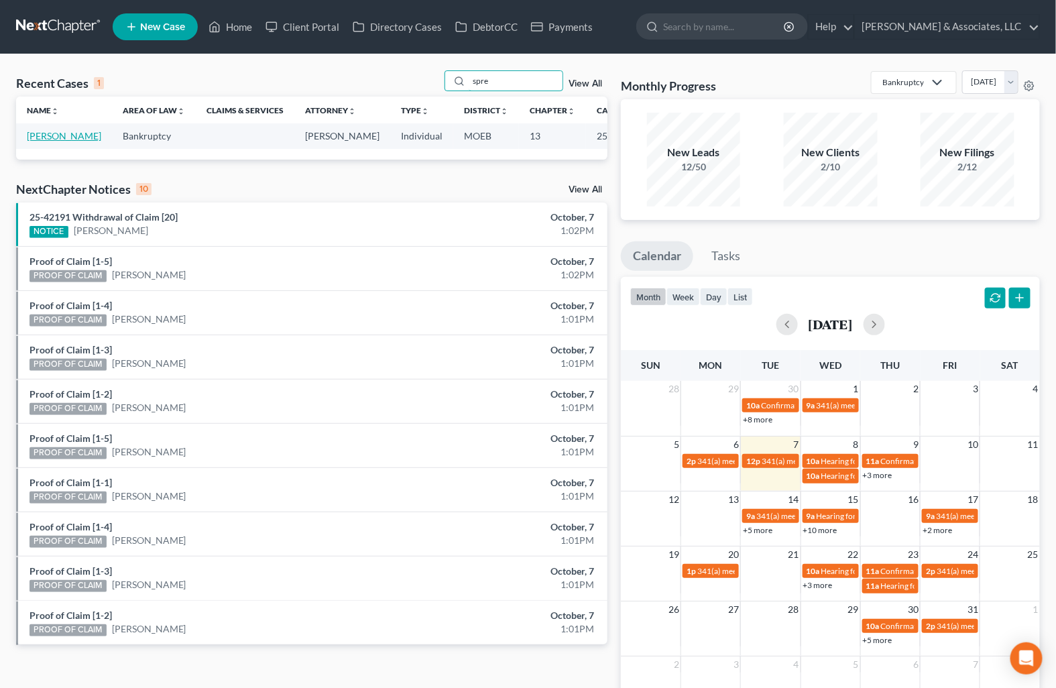
type input "spre"
click at [50, 141] on link "[PERSON_NAME]" at bounding box center [64, 135] width 74 height 11
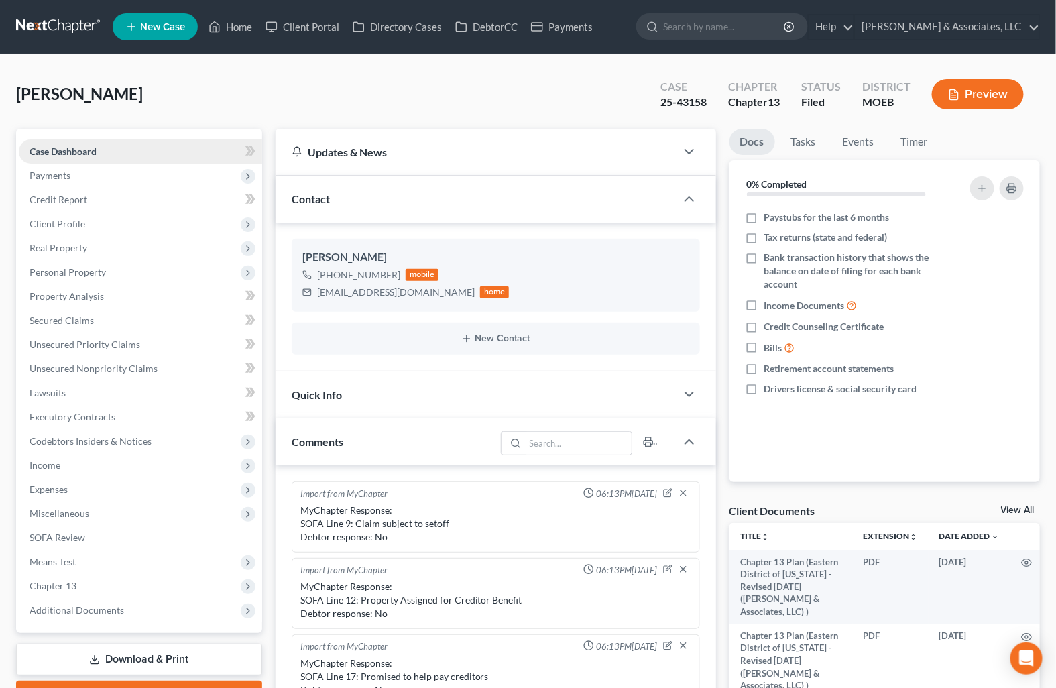
scroll to position [1393, 0]
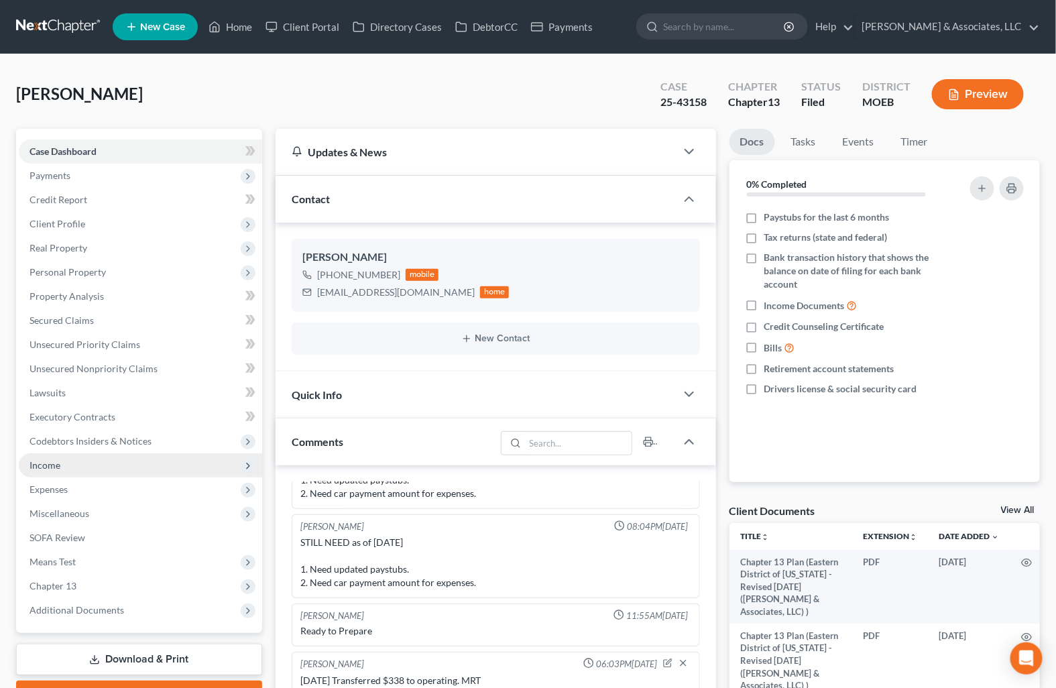
click at [70, 456] on span "Income" at bounding box center [140, 465] width 243 height 24
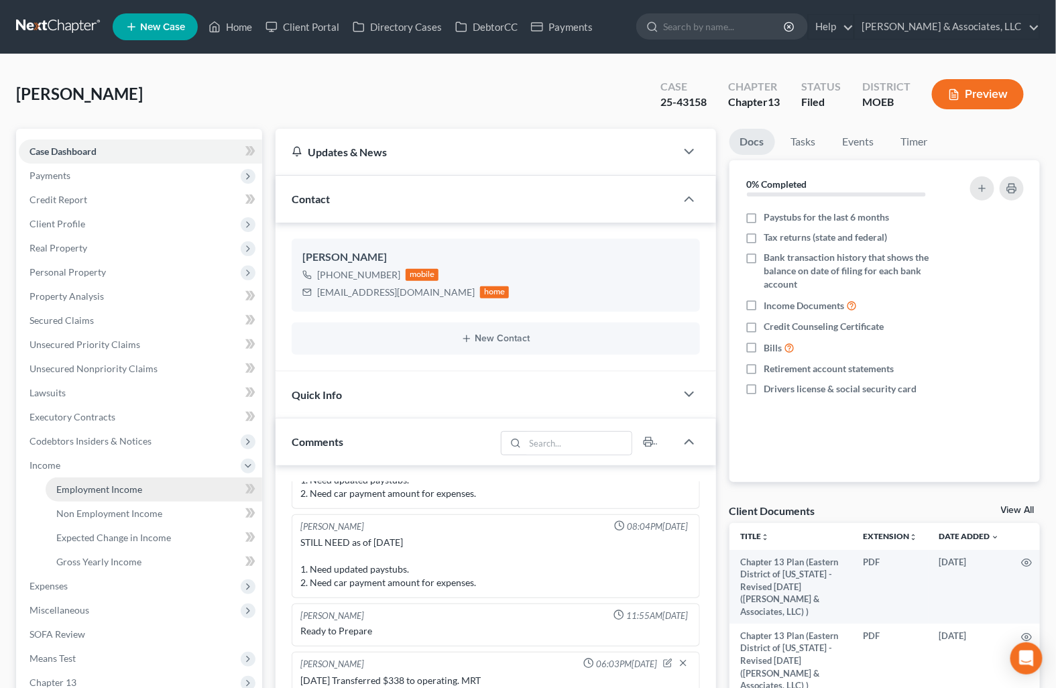
click at [91, 483] on span "Employment Income" at bounding box center [99, 488] width 86 height 11
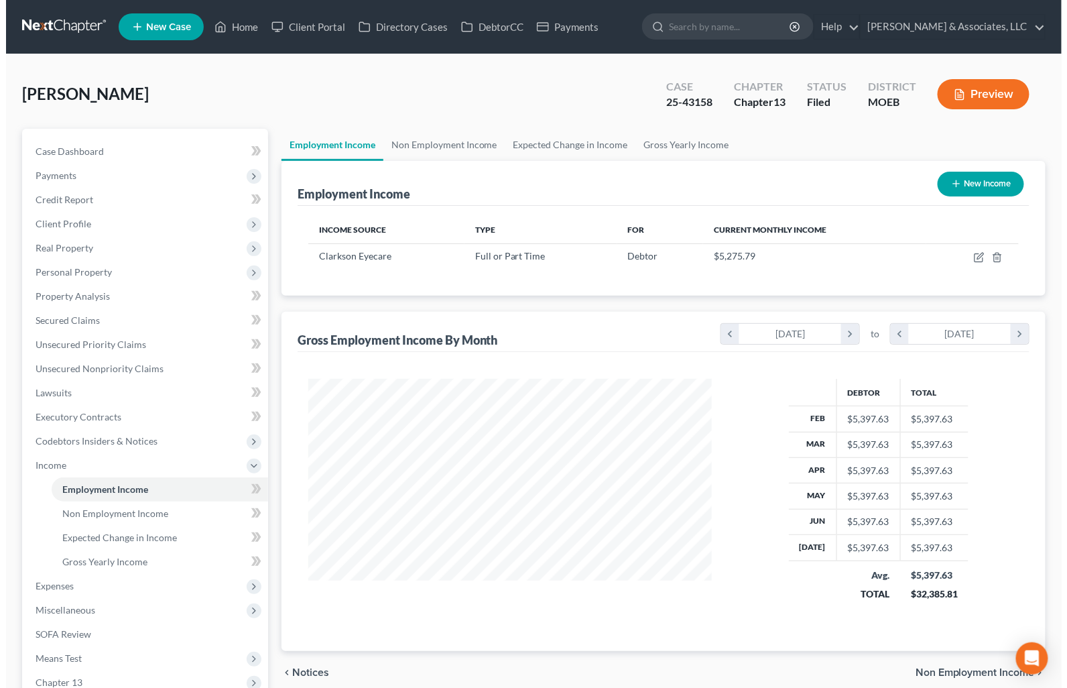
scroll to position [240, 430]
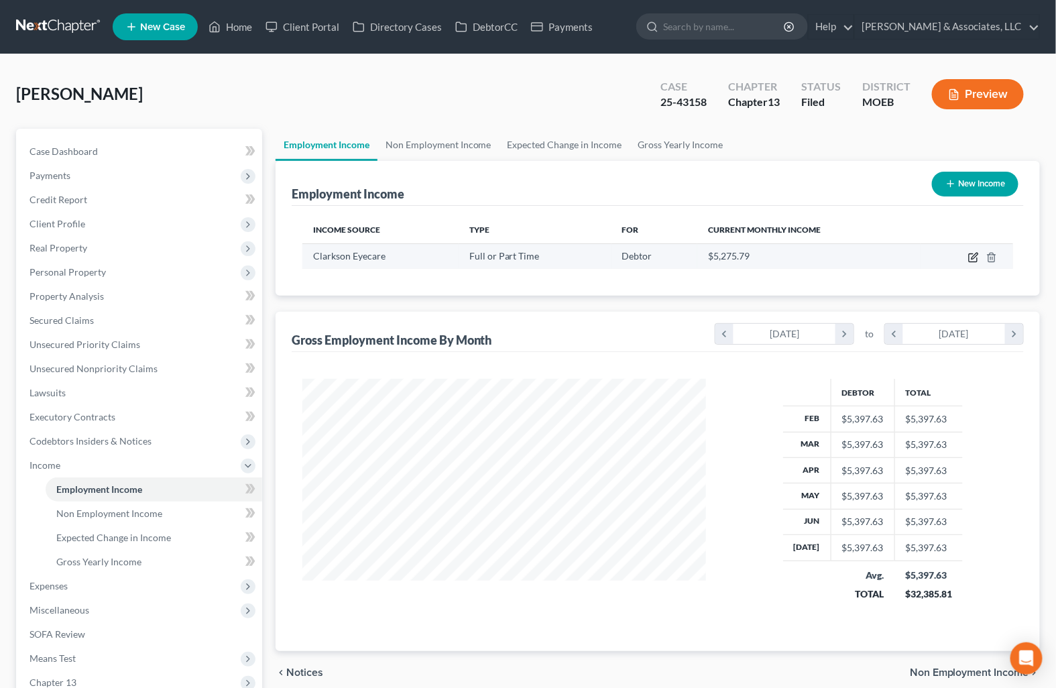
click at [970, 257] on icon "button" at bounding box center [973, 257] width 11 height 11
select select "0"
select select "26"
select select "2"
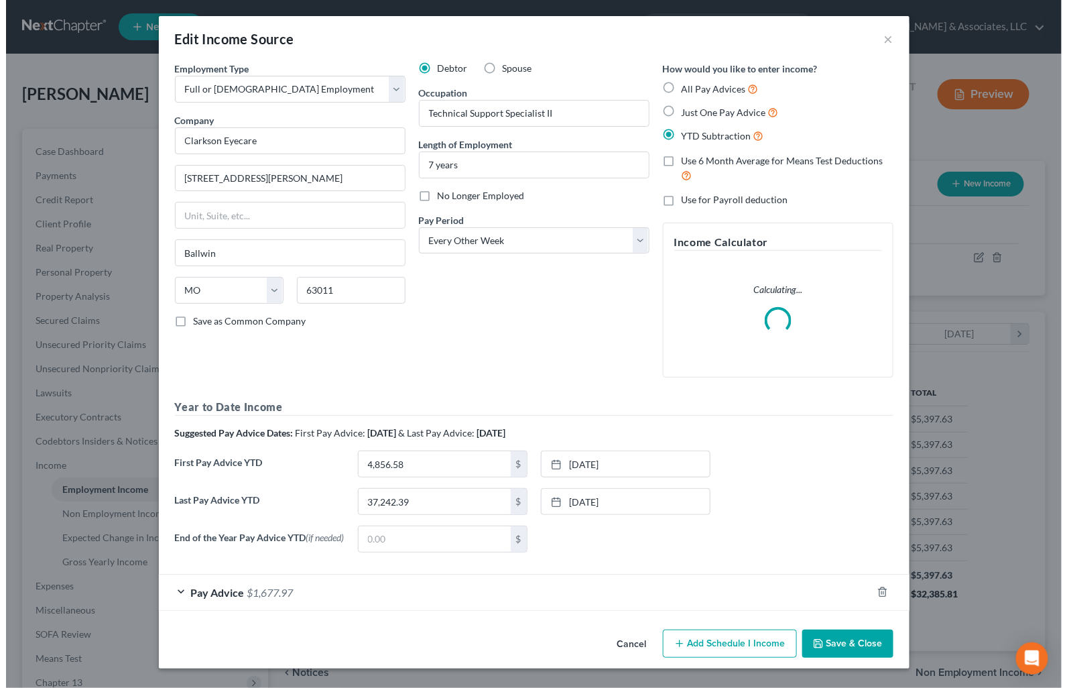
scroll to position [240, 436]
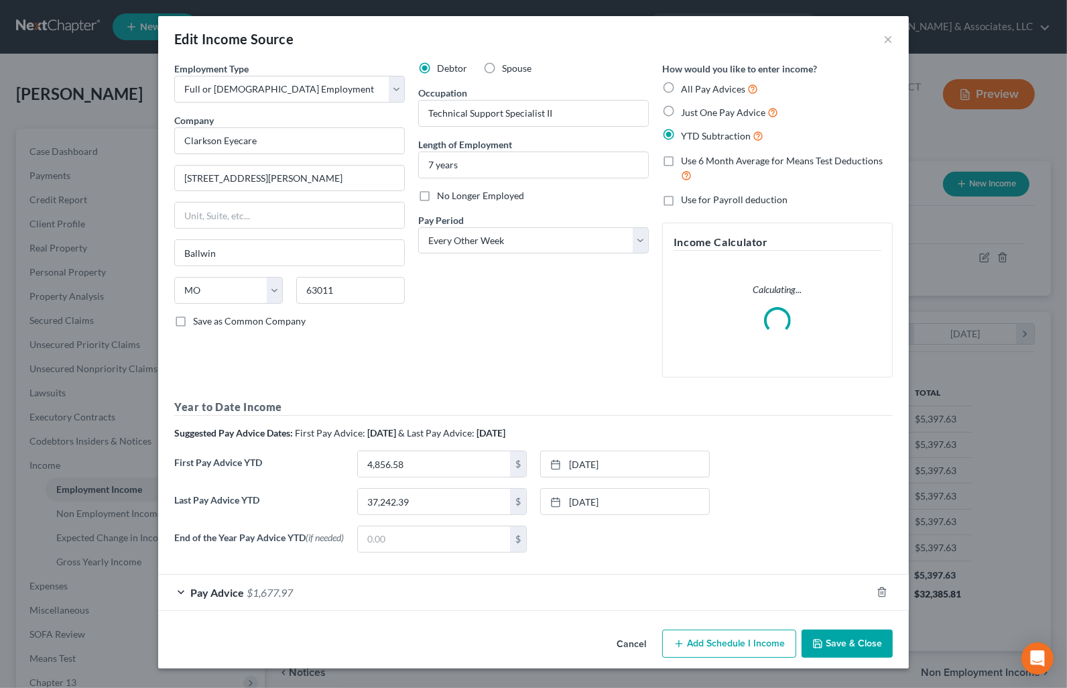
click at [257, 587] on div "Pay Advice $1,677.97" at bounding box center [514, 592] width 713 height 36
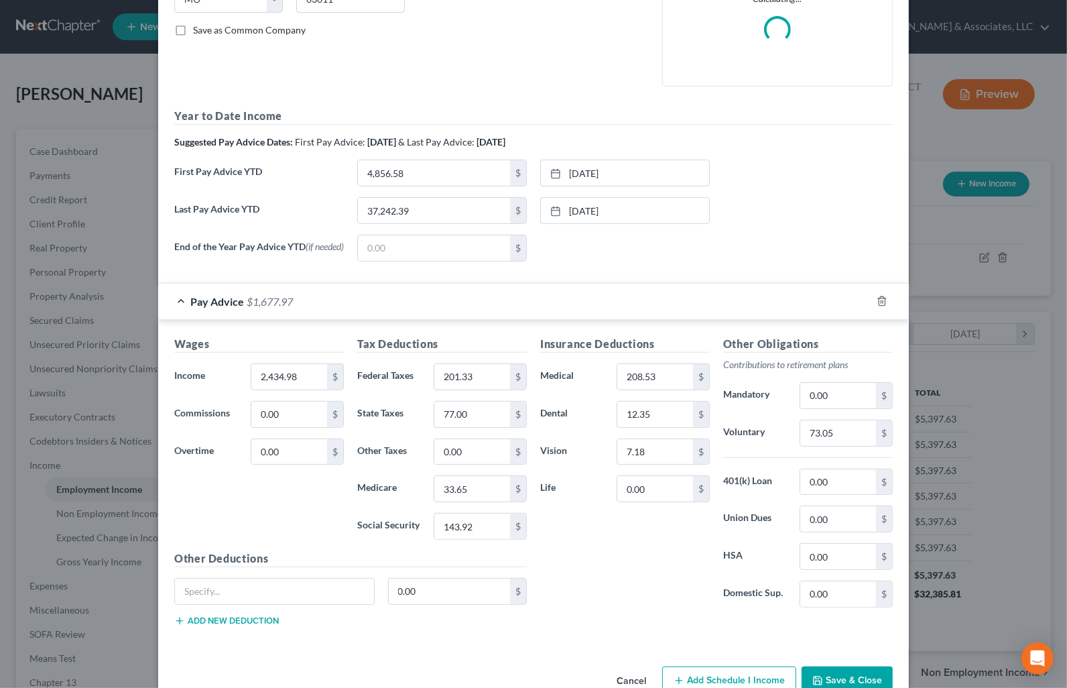
scroll to position [327, 0]
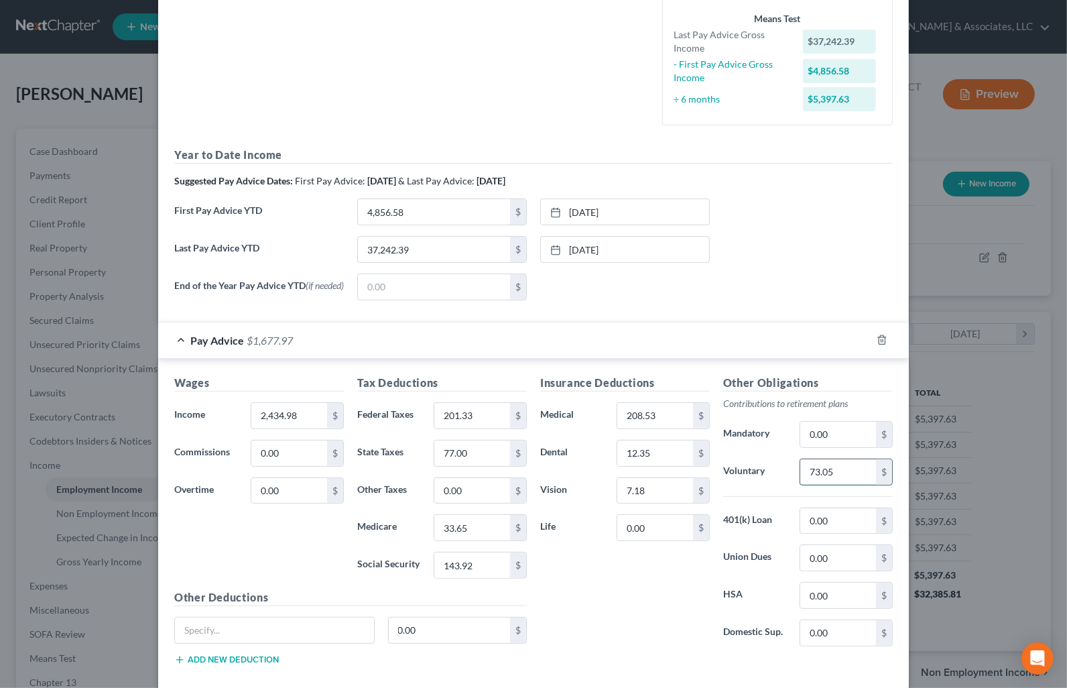
click at [841, 473] on input "73.05" at bounding box center [838, 471] width 76 height 25
click at [661, 412] on input "208.53" at bounding box center [655, 415] width 76 height 25
drag, startPoint x: 589, startPoint y: 434, endPoint x: 666, endPoint y: 410, distance: 81.2
click at [589, 434] on div "Insurance Deductions Medical 208.53 $ Dental 12.35 $ Vision 7.18 $ Life 0.00 $" at bounding box center [625, 516] width 183 height 282
click at [666, 410] on input "208.53" at bounding box center [655, 415] width 76 height 25
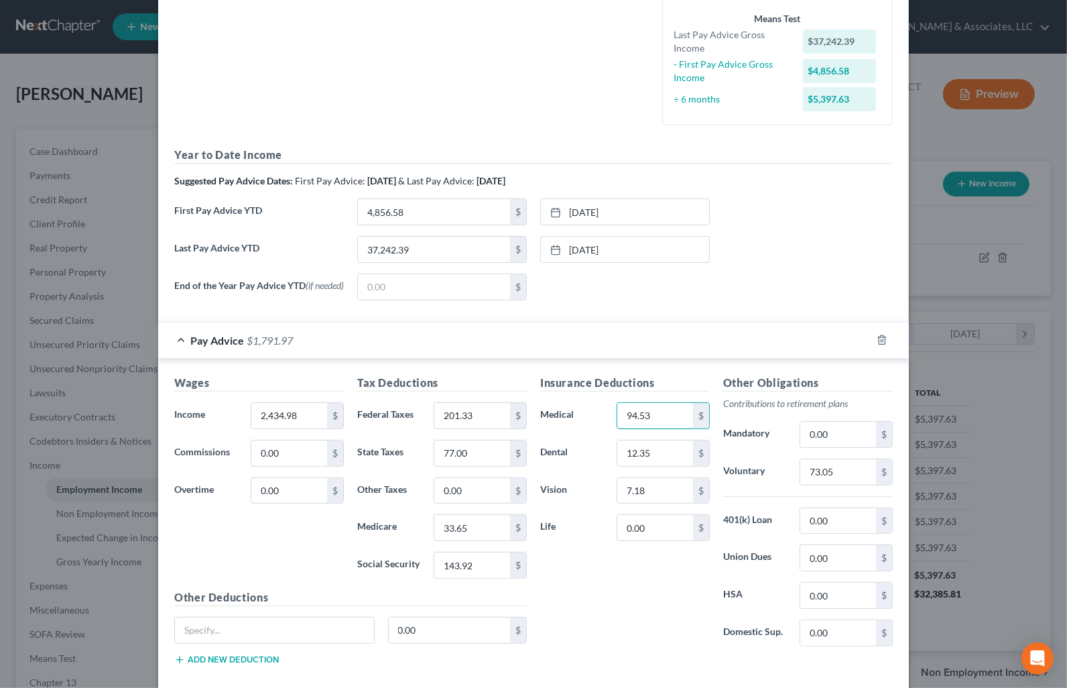
type input "94.53"
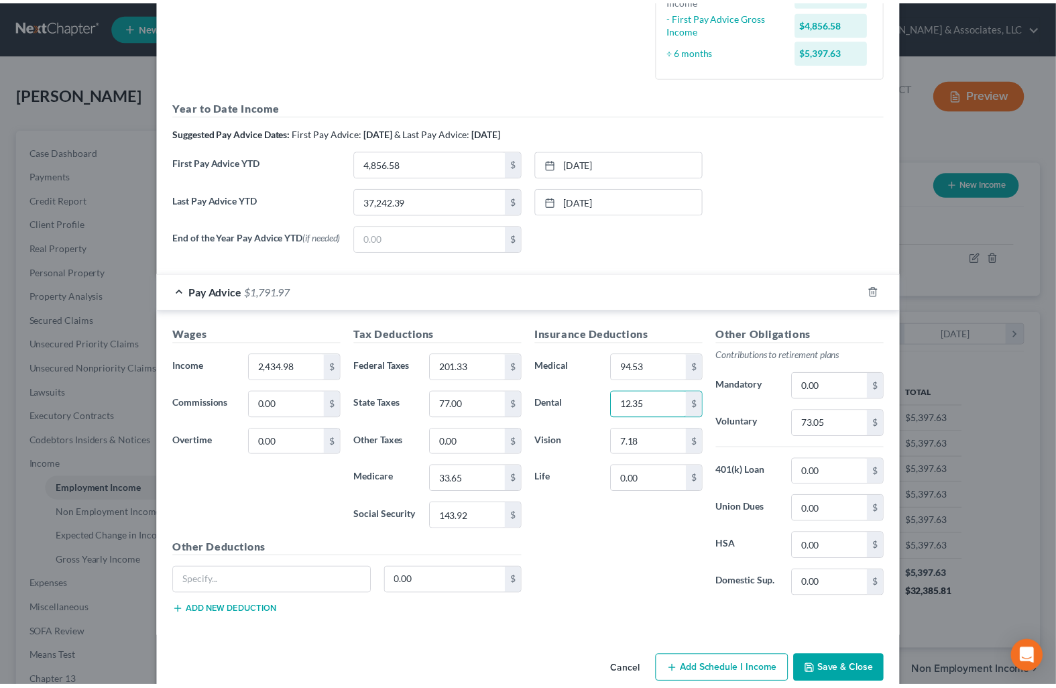
scroll to position [403, 0]
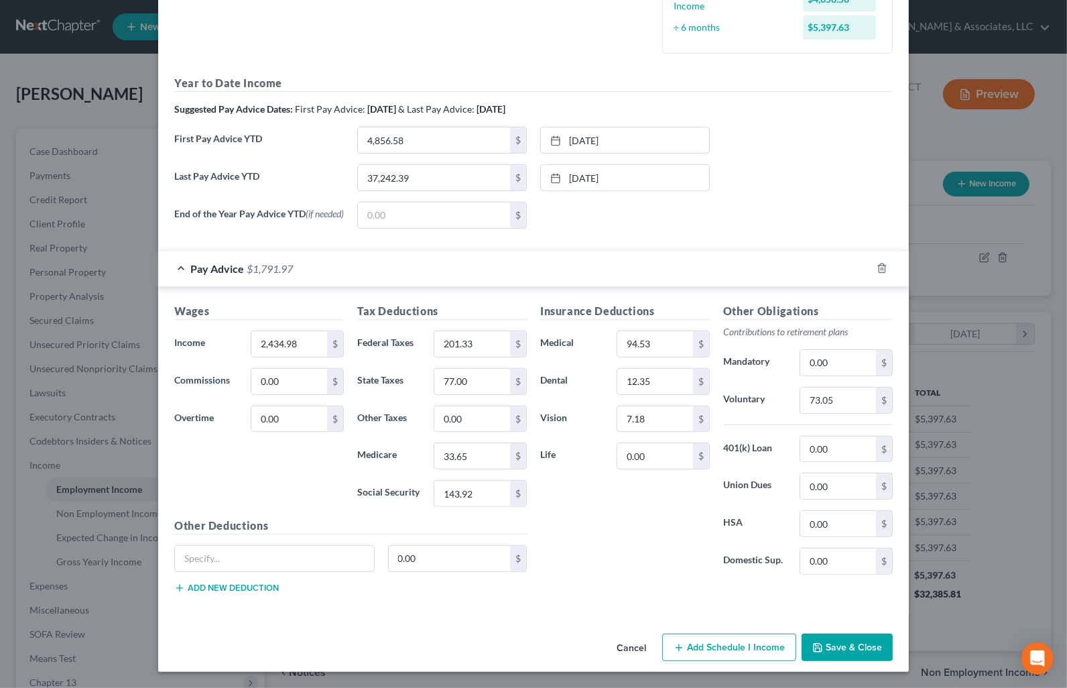
click at [823, 644] on button "Save & Close" at bounding box center [847, 647] width 91 height 28
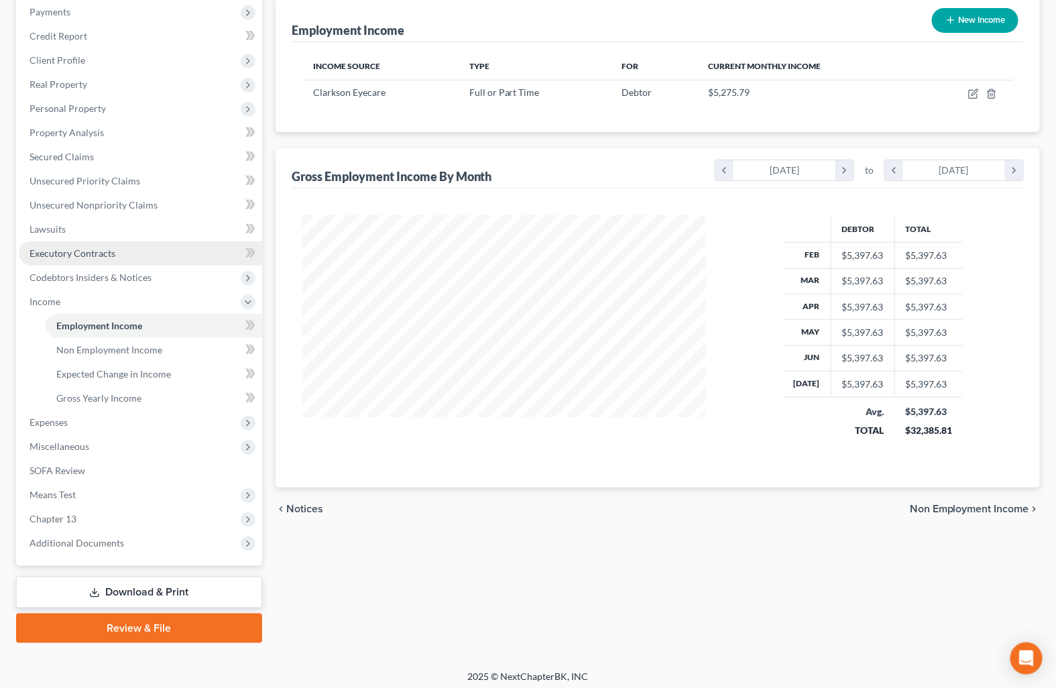
scroll to position [168, 0]
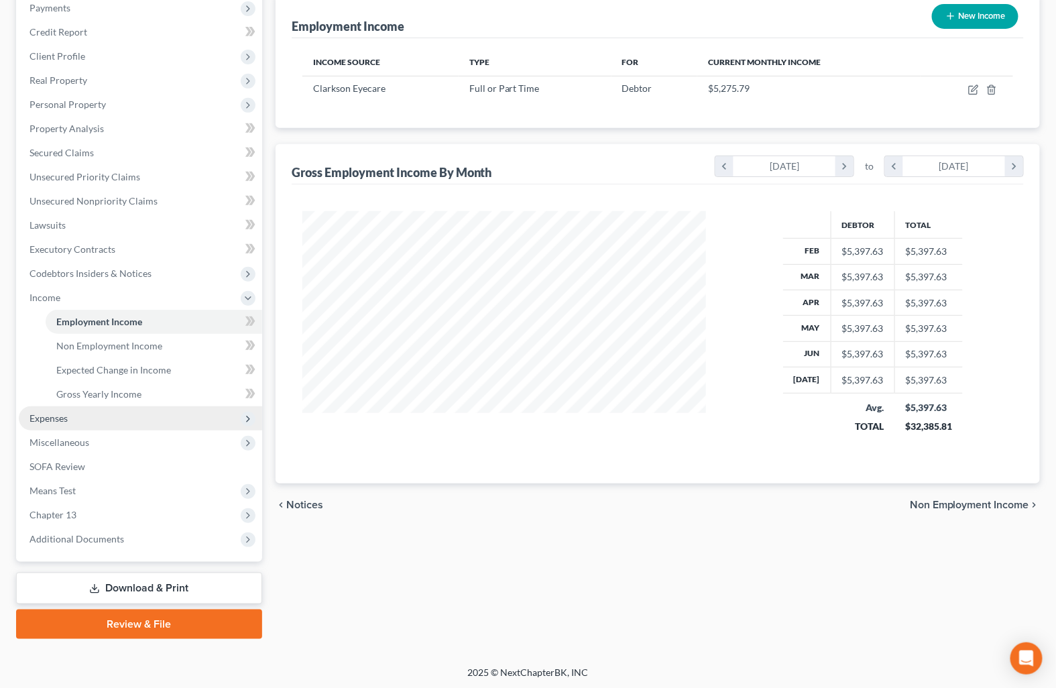
click at [58, 418] on span "Expenses" at bounding box center [48, 417] width 38 height 11
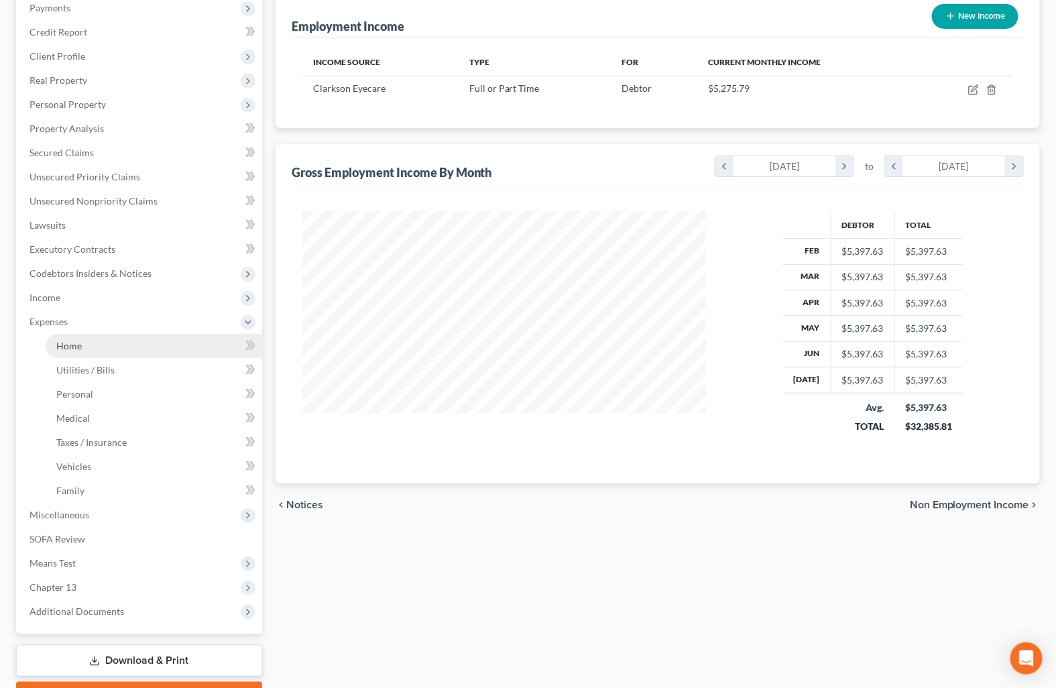
click at [78, 344] on span "Home" at bounding box center [68, 345] width 25 height 11
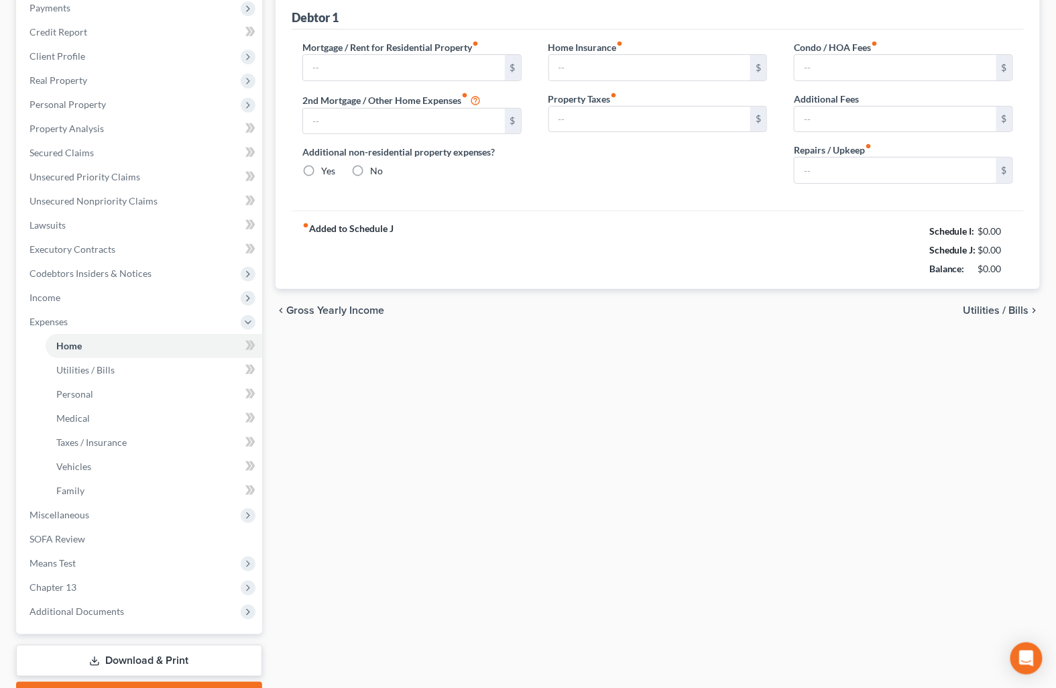
type input "550.00"
type input "0.00"
radio input "true"
type input "0.00"
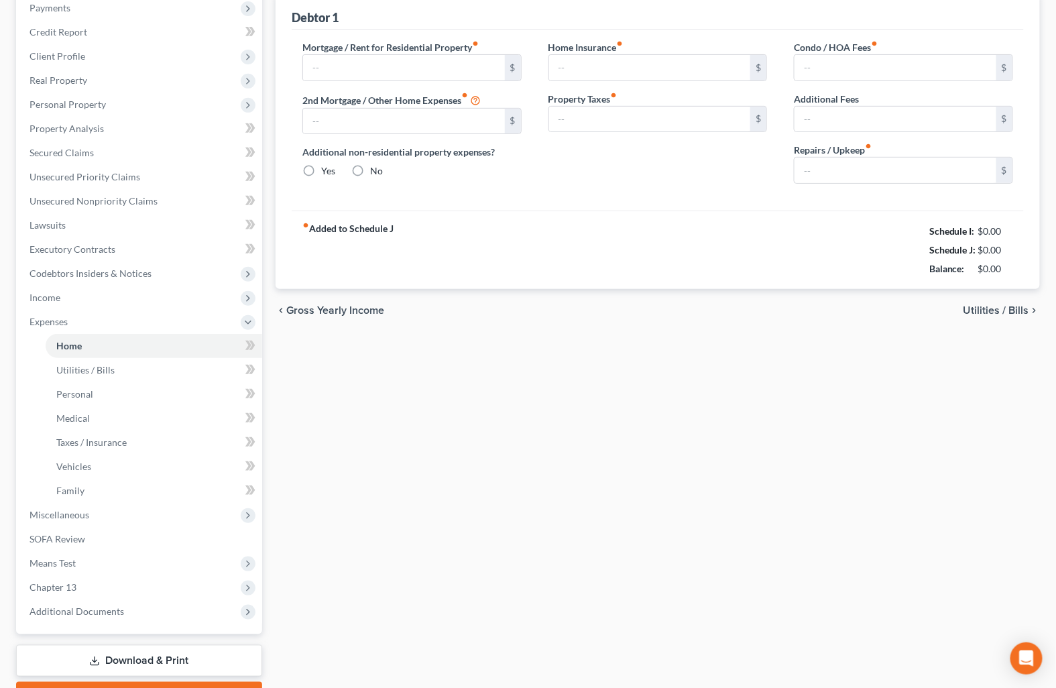
type input "0.00"
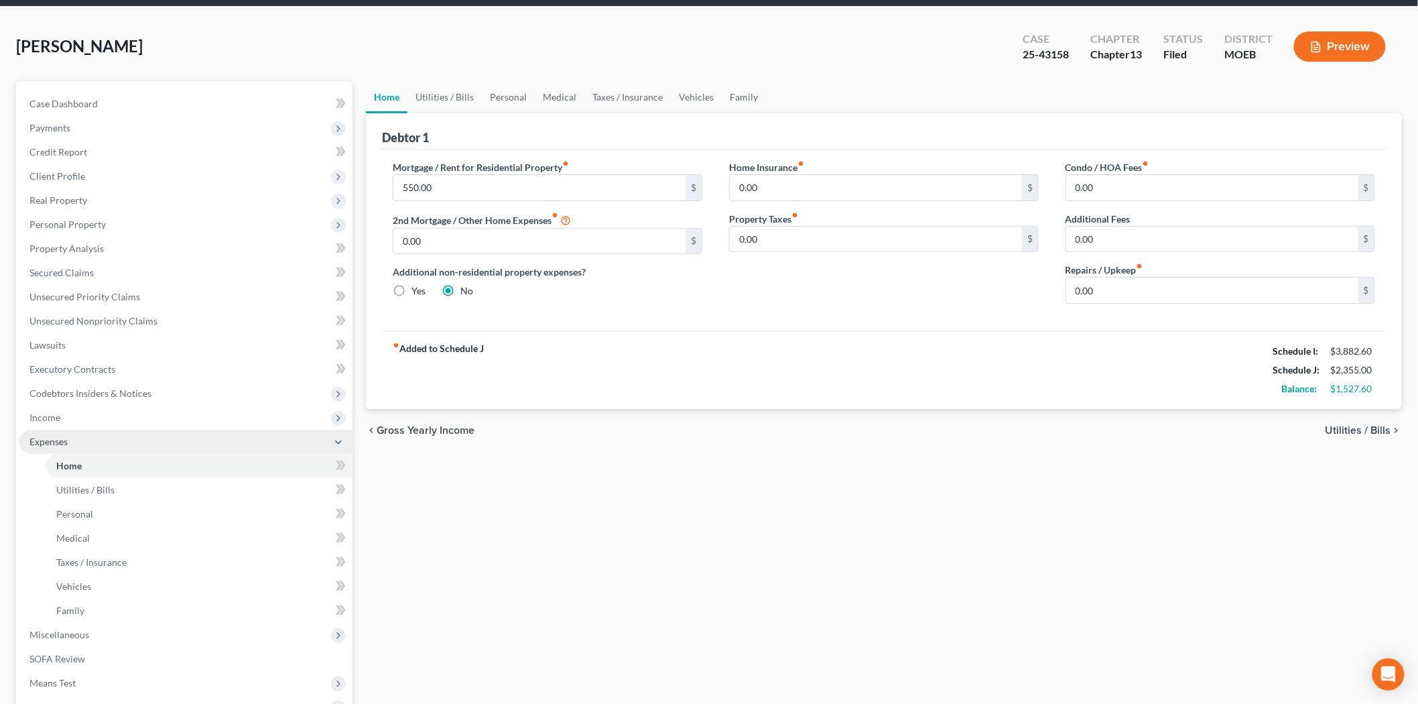
scroll to position [74, 0]
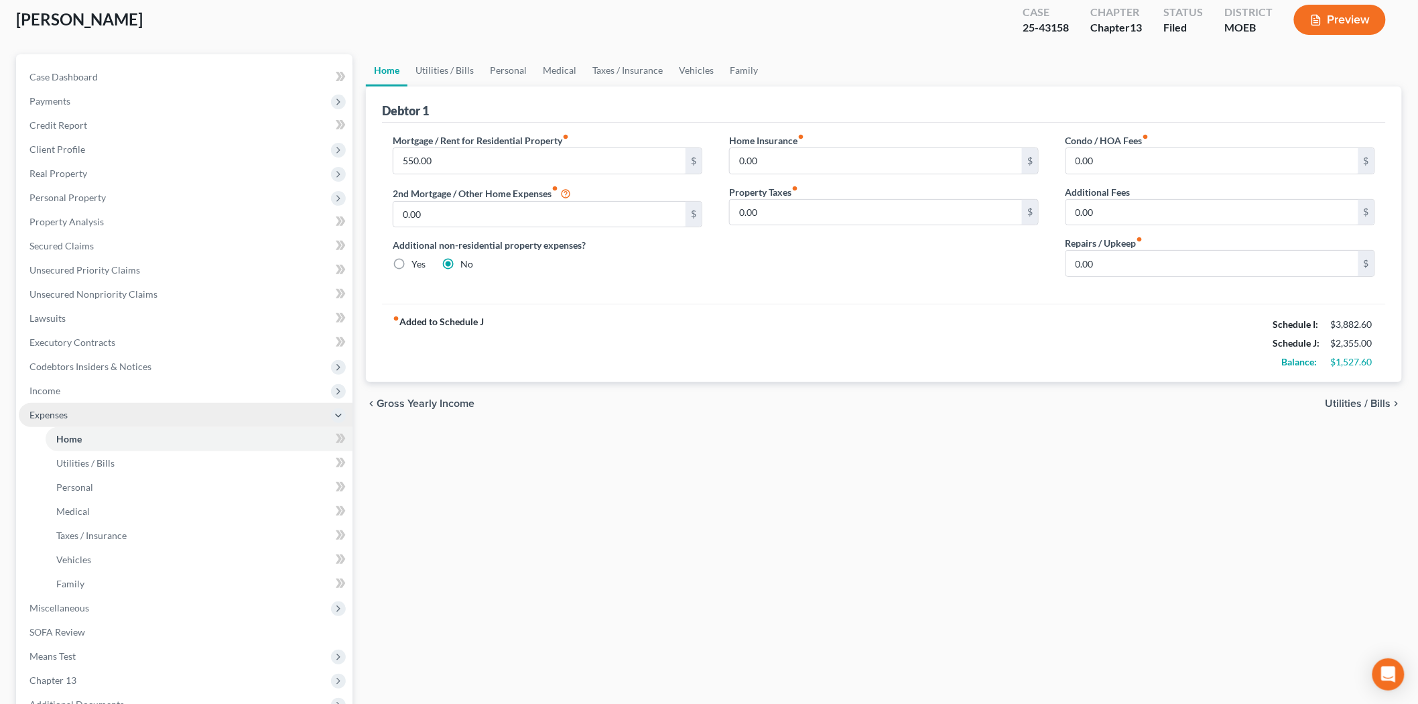
click at [72, 383] on span "Income" at bounding box center [186, 391] width 334 height 24
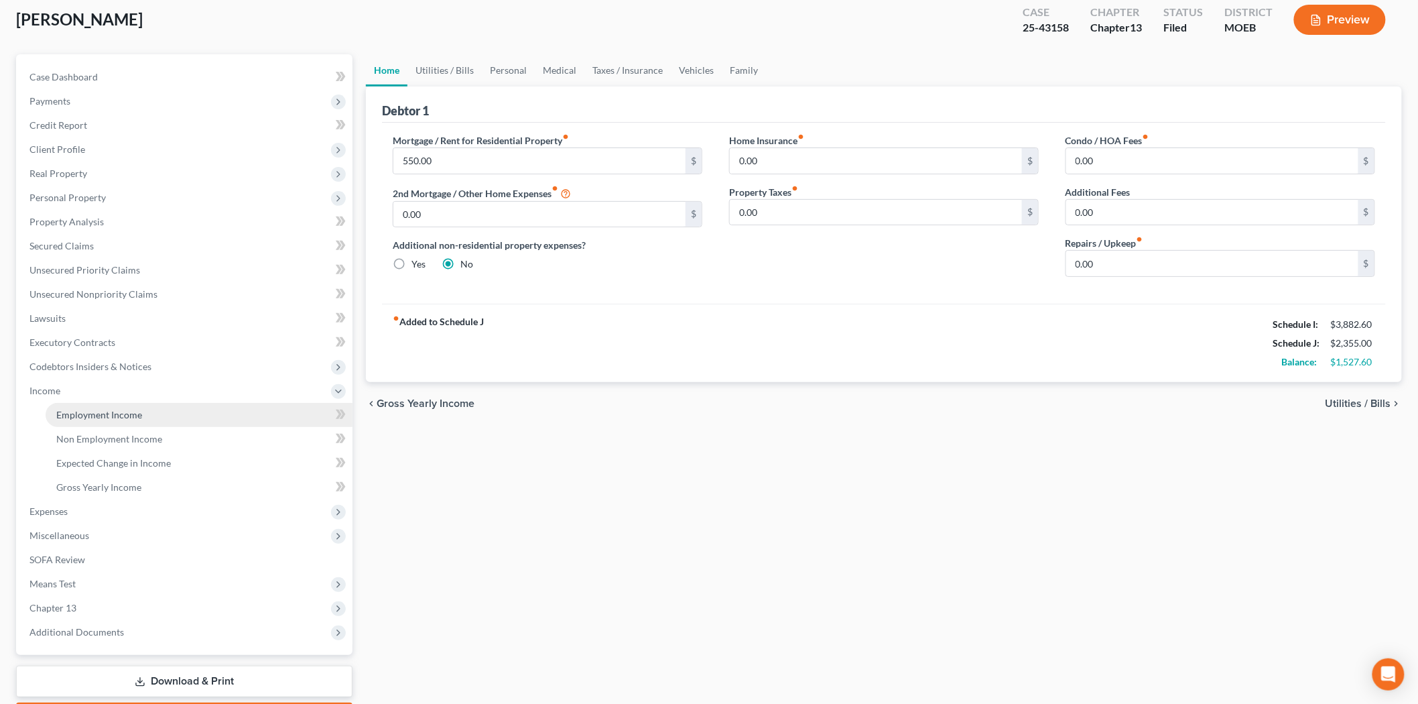
click at [103, 411] on span "Employment Income" at bounding box center [99, 414] width 86 height 11
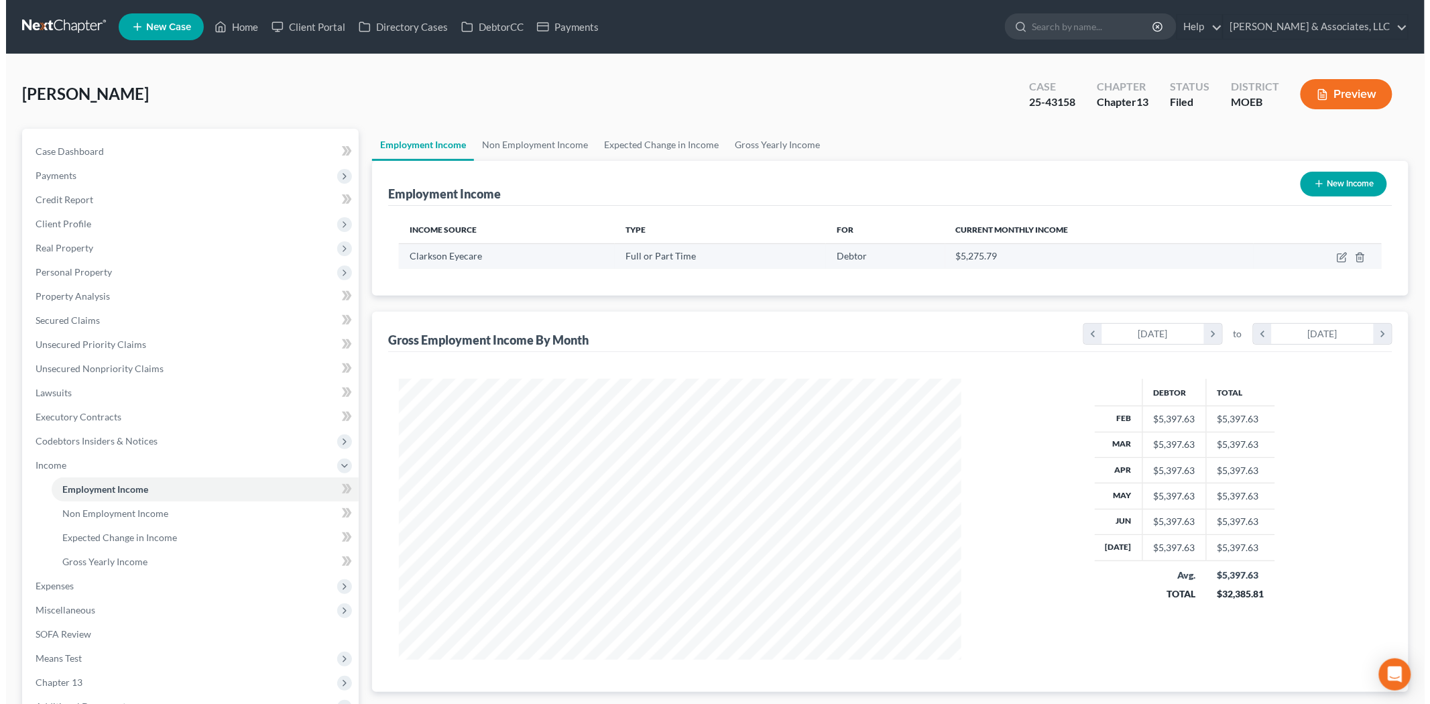
scroll to position [280, 589]
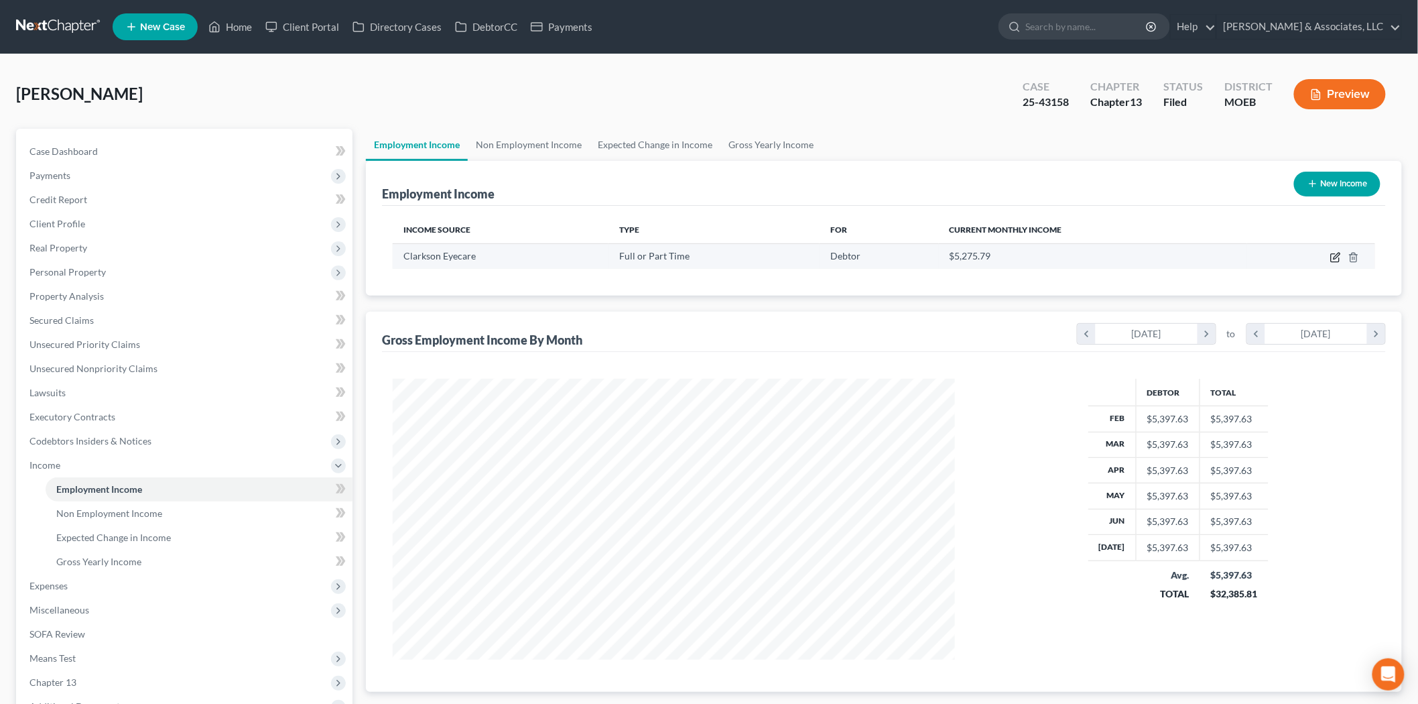
click at [1337, 257] on icon "button" at bounding box center [1336, 257] width 11 height 11
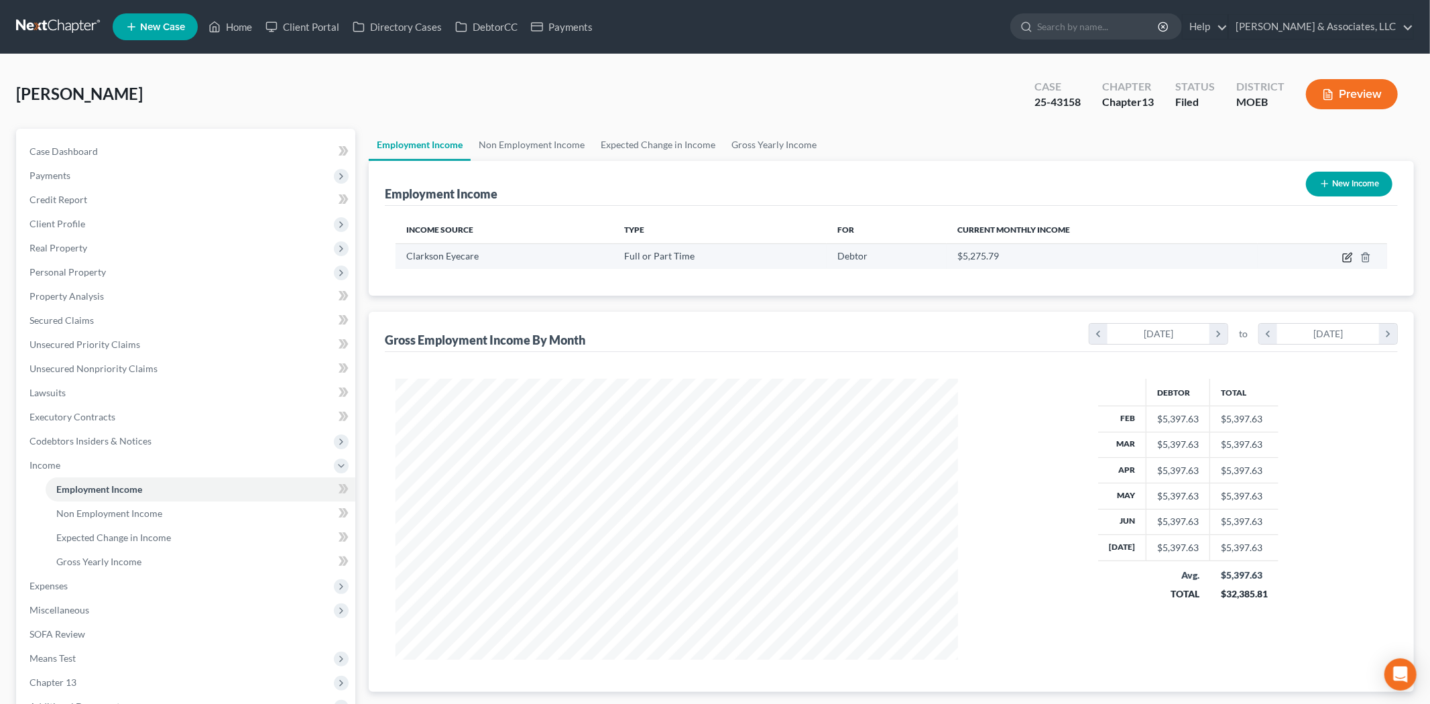
select select "0"
select select "26"
select select "2"
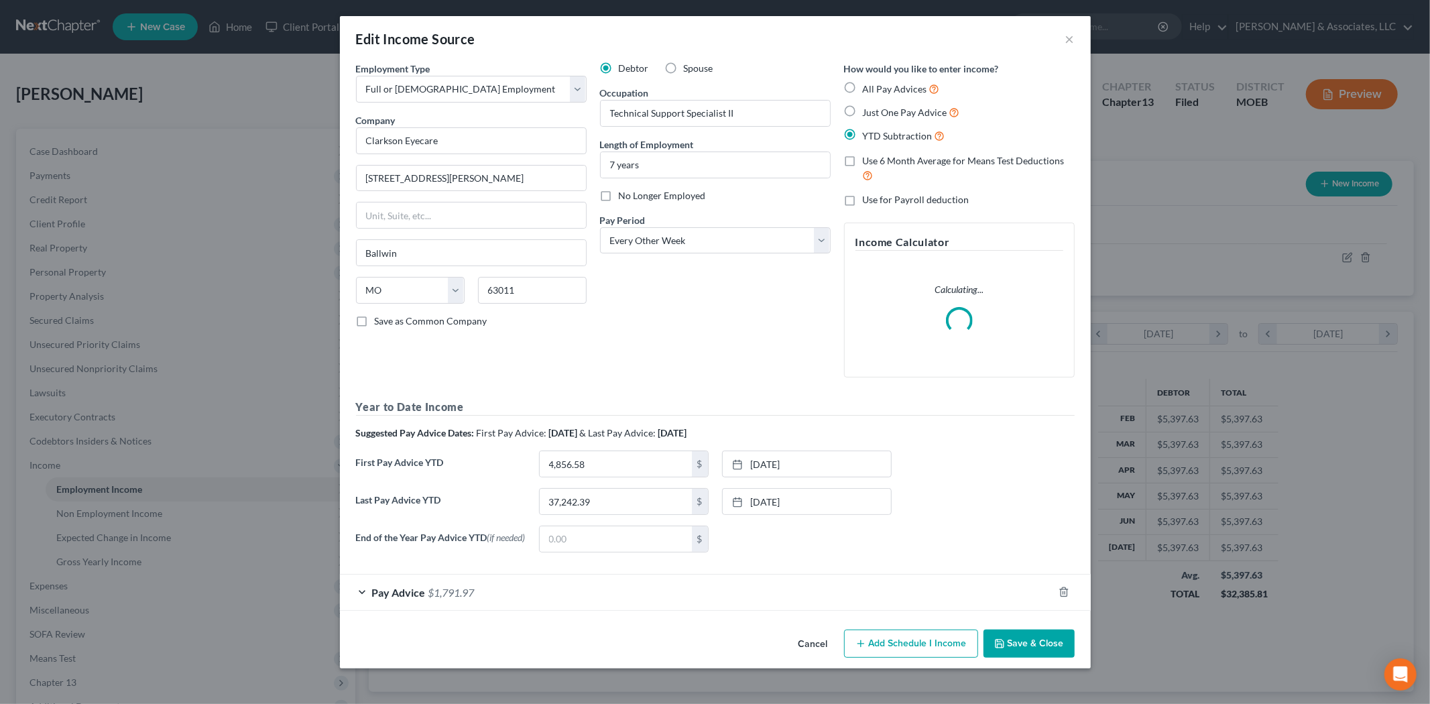
scroll to position [283, 594]
click at [393, 594] on span "Pay Advice" at bounding box center [399, 592] width 54 height 13
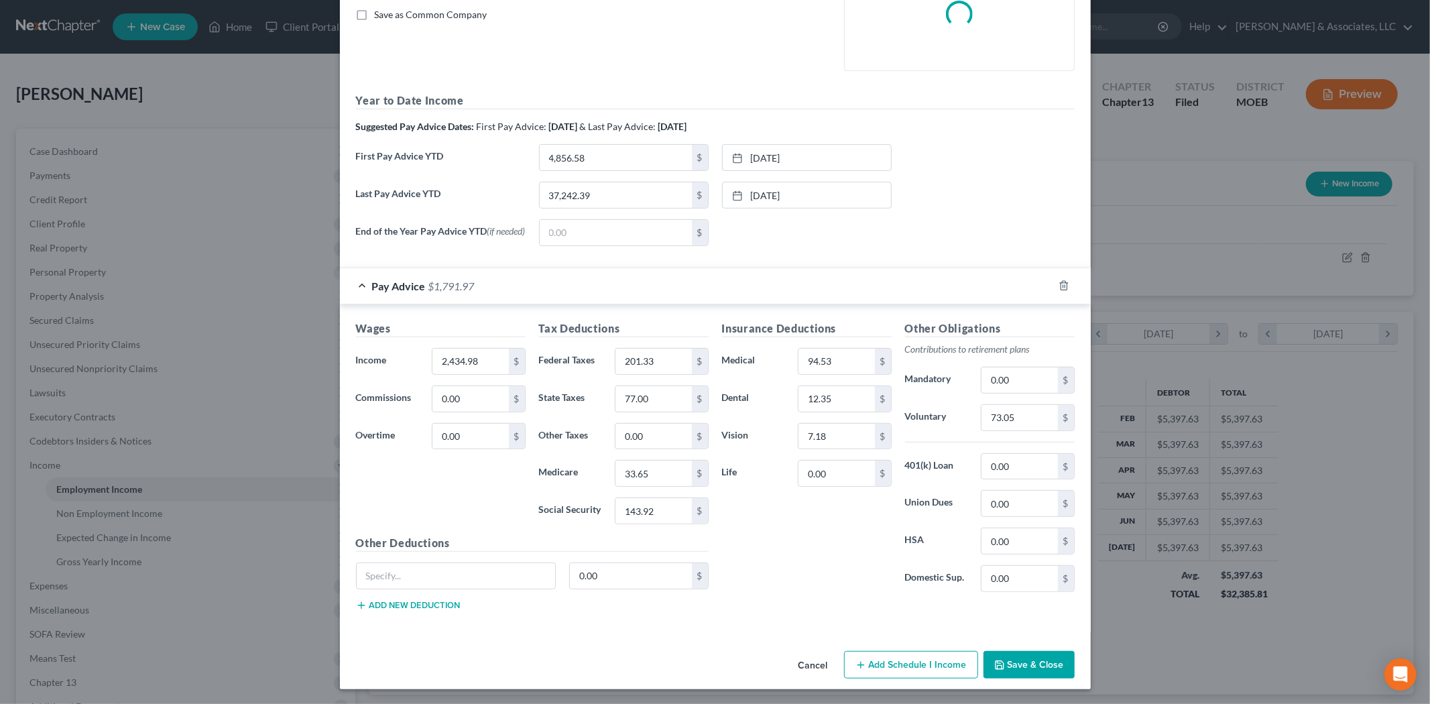
scroll to position [312, 0]
click at [432, 577] on input "text" at bounding box center [456, 574] width 199 height 25
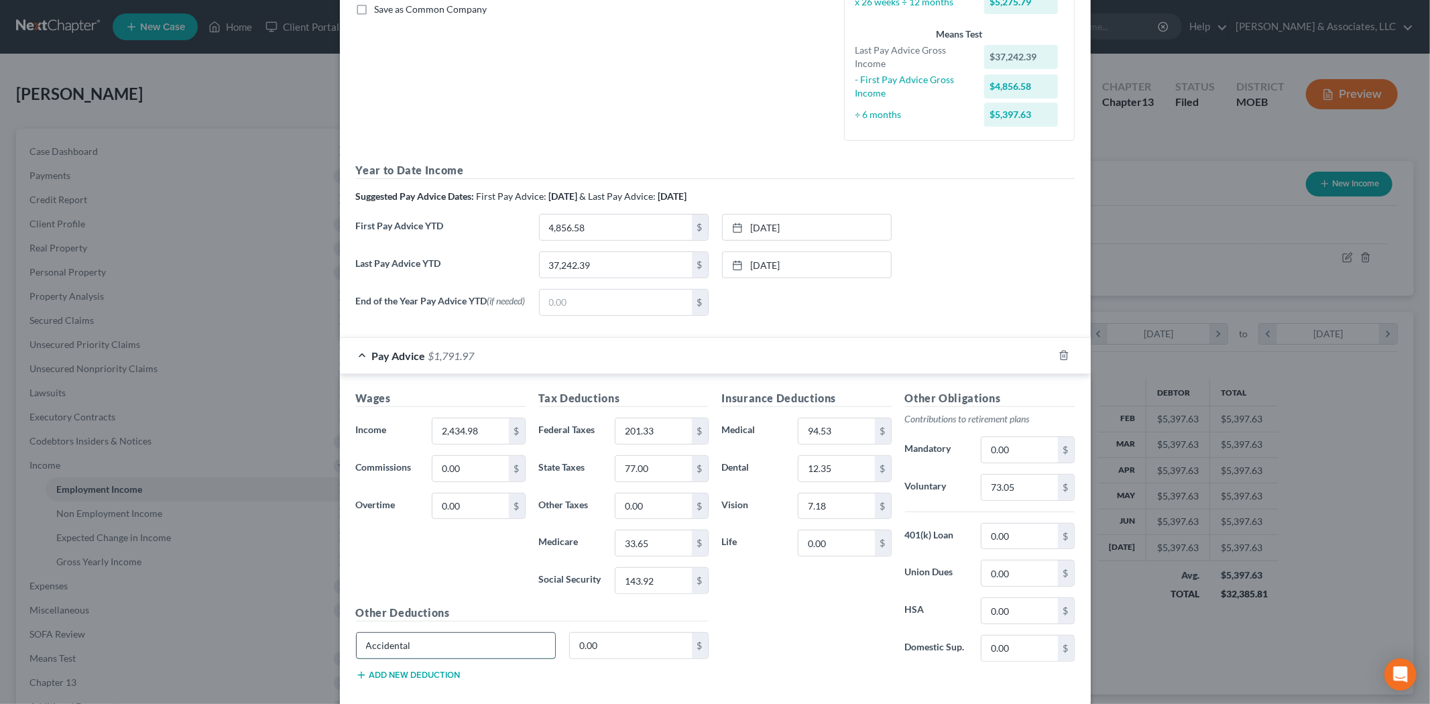
type input "Accidental"
type input "2.94"
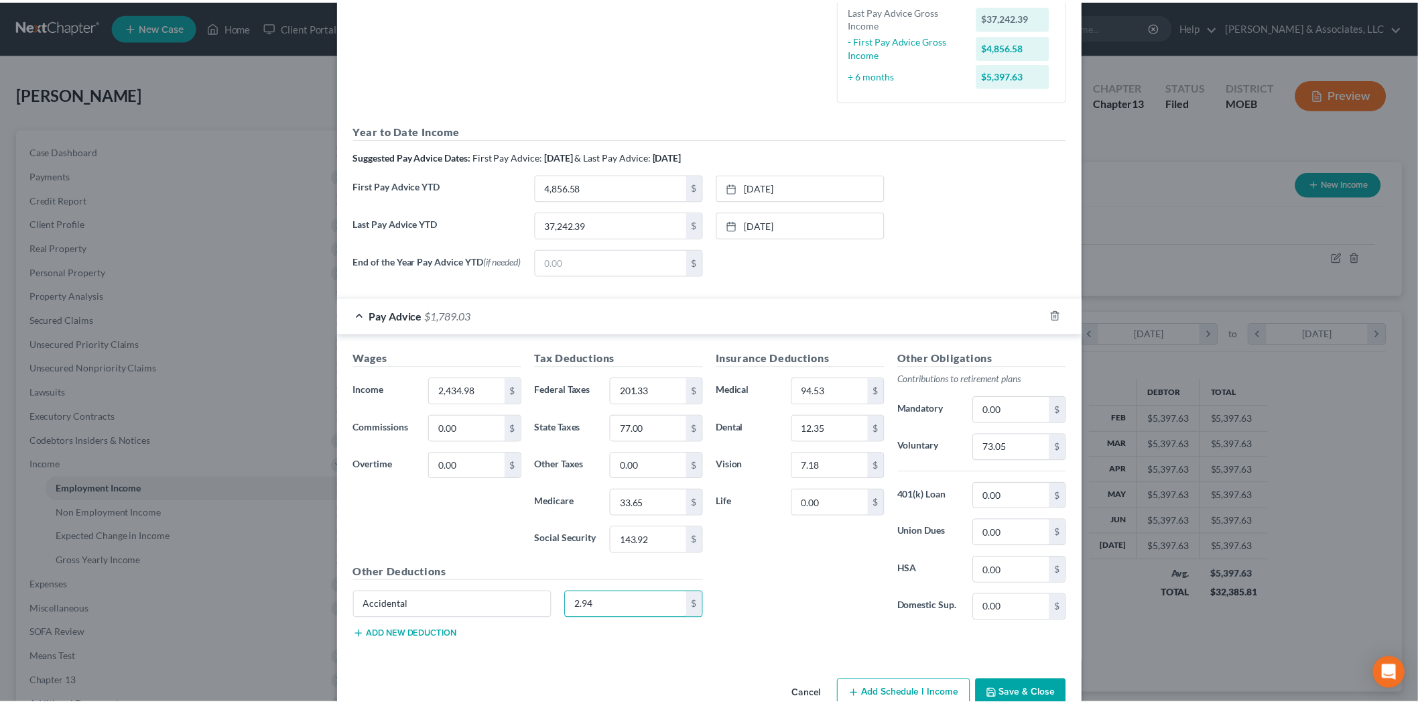
scroll to position [387, 0]
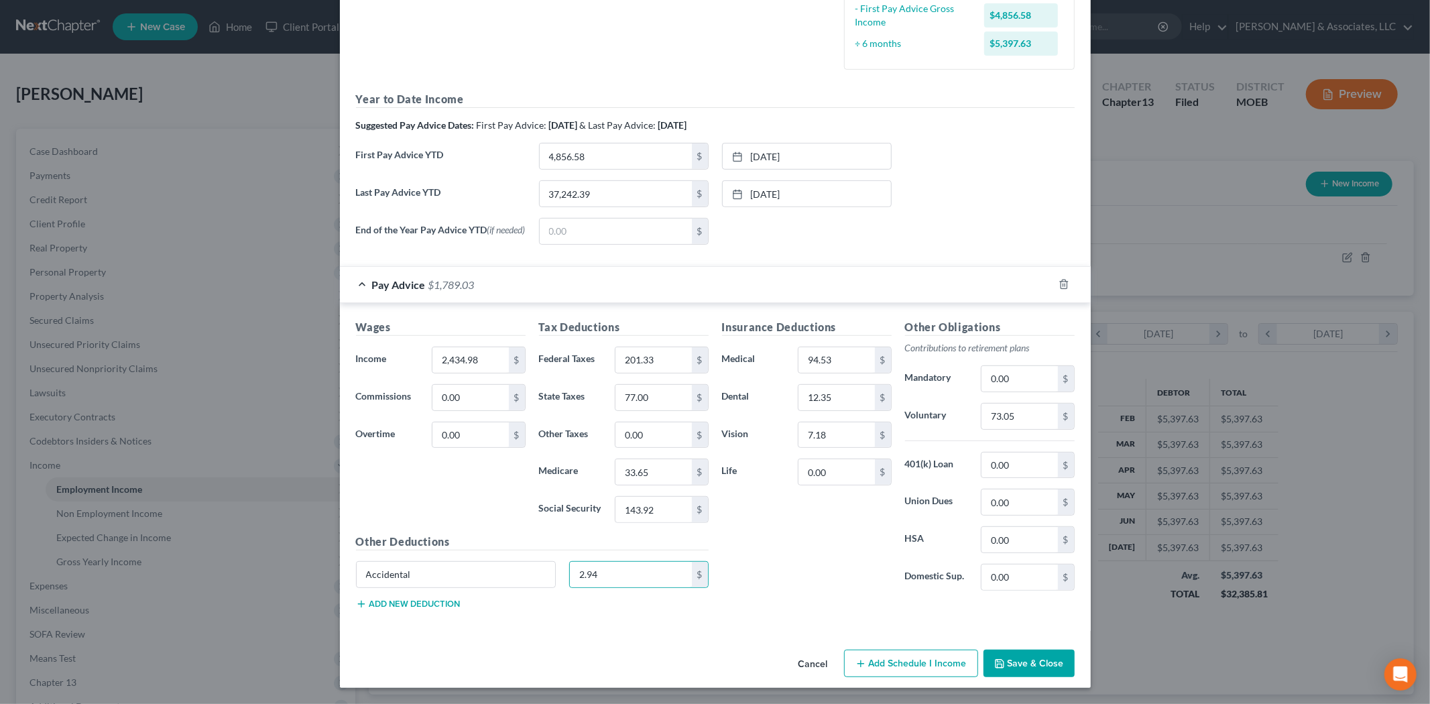
click at [424, 600] on button "Add new deduction" at bounding box center [408, 604] width 105 height 11
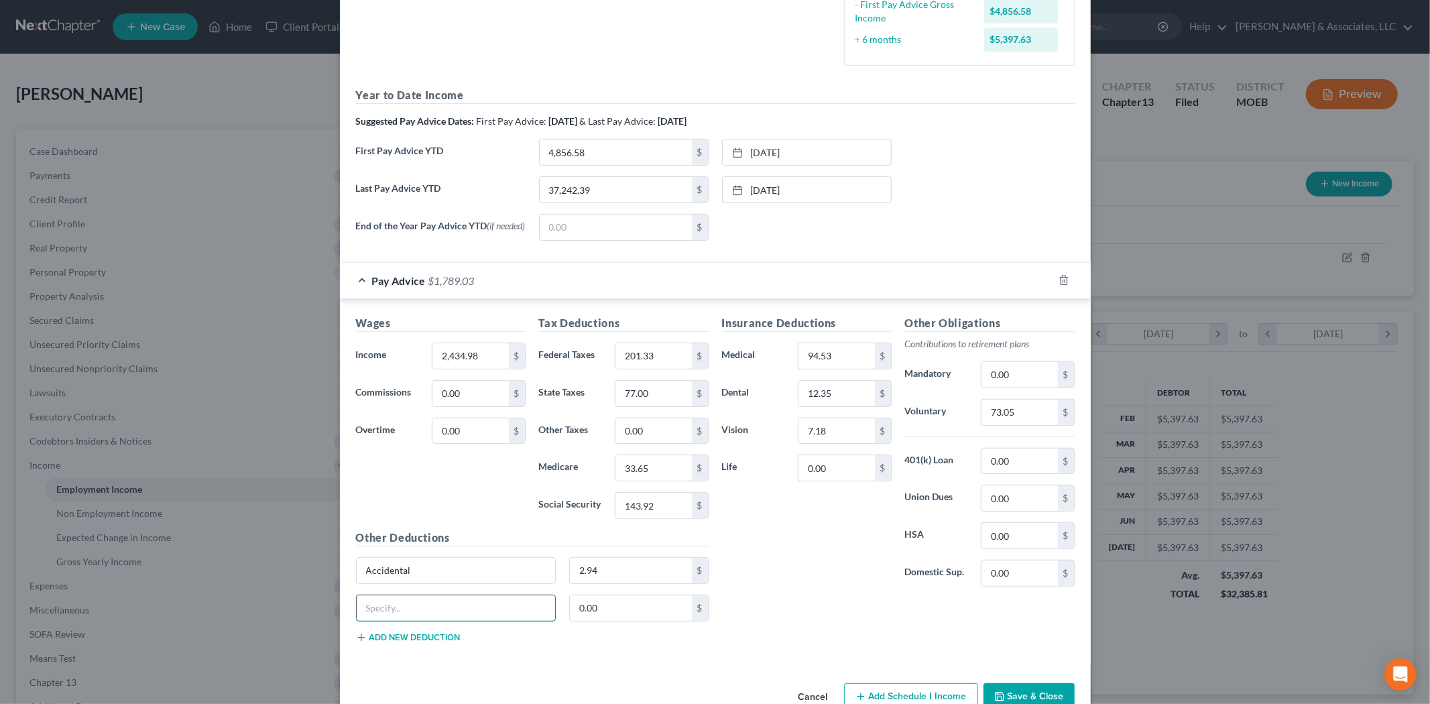
click at [429, 603] on input "text" at bounding box center [456, 607] width 199 height 25
type input "CORE Benefits"
type input "7.70"
click at [1019, 411] on input "73.05" at bounding box center [1019, 412] width 76 height 25
click at [993, 412] on input "87.87" at bounding box center [1019, 412] width 76 height 25
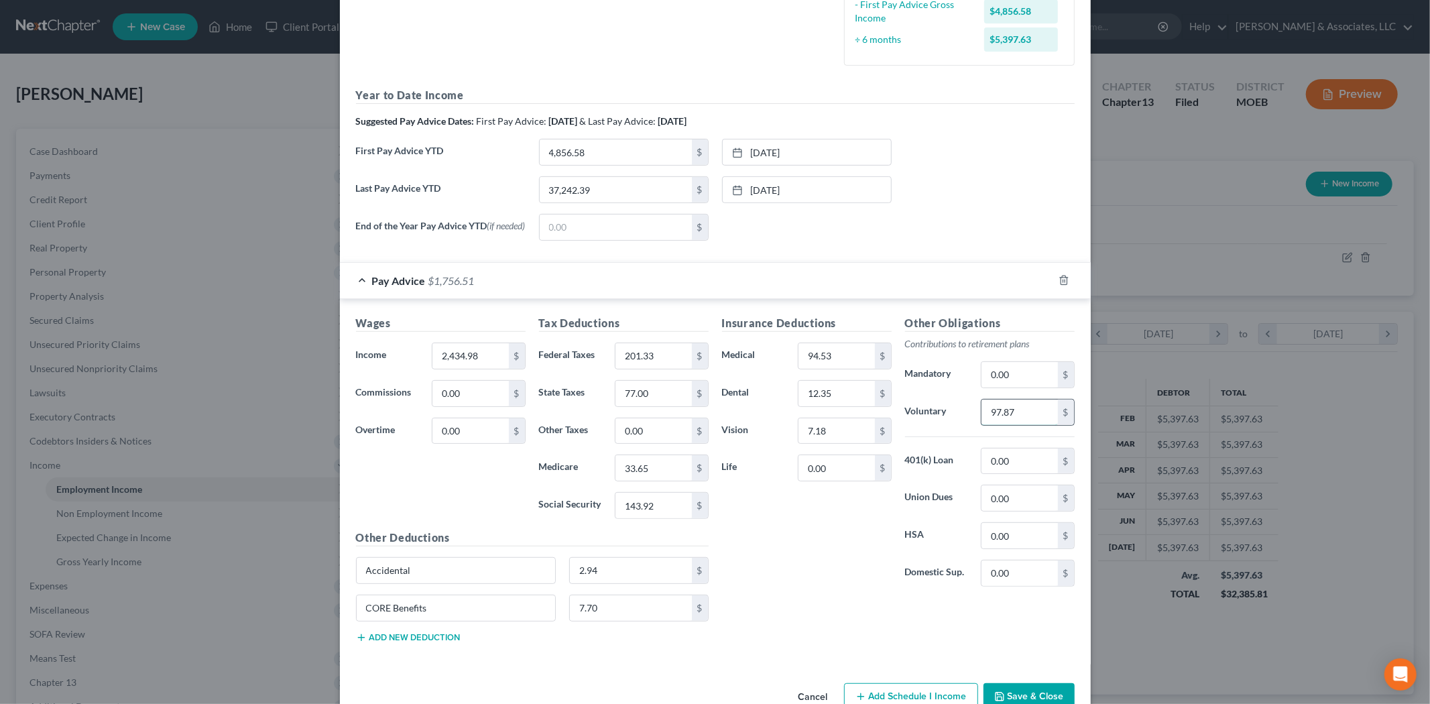
type input "97.87"
type input "19.81"
click at [1022, 692] on button "Save & Close" at bounding box center [1028, 697] width 91 height 28
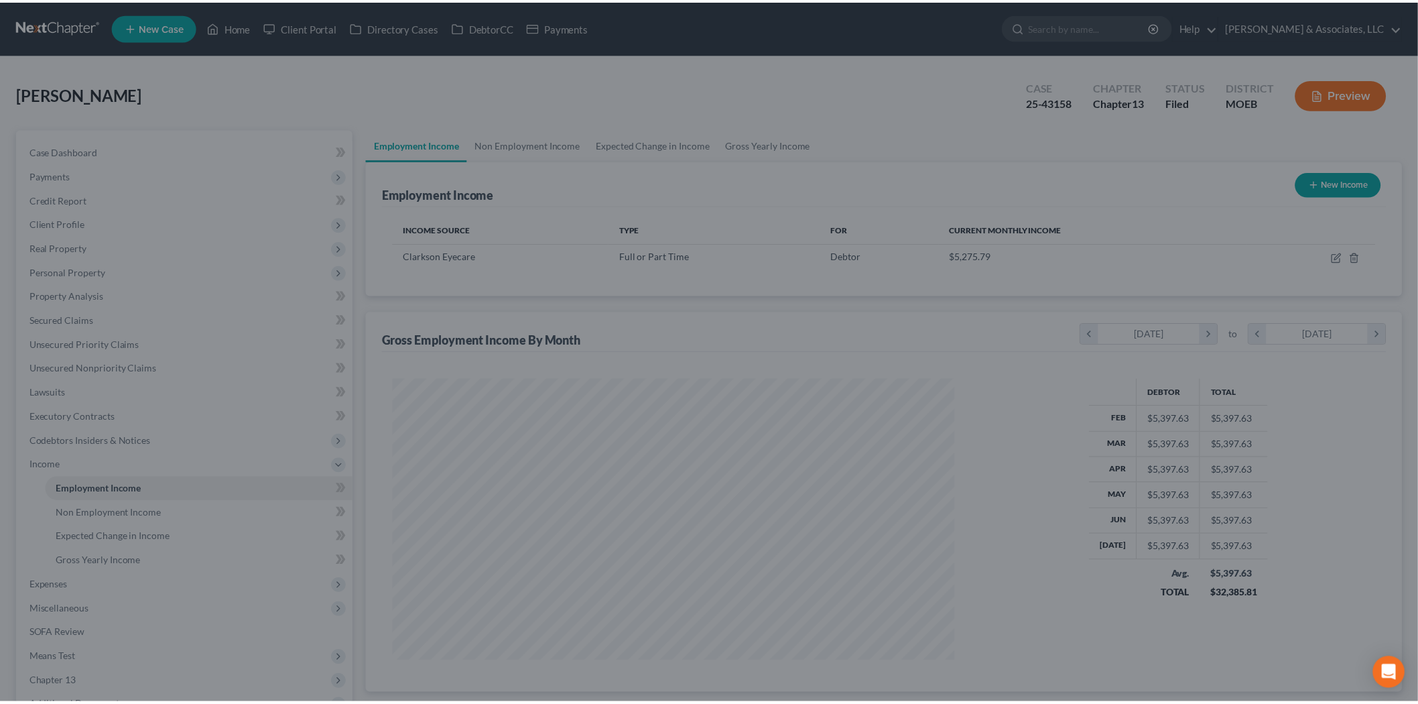
scroll to position [670050, 669742]
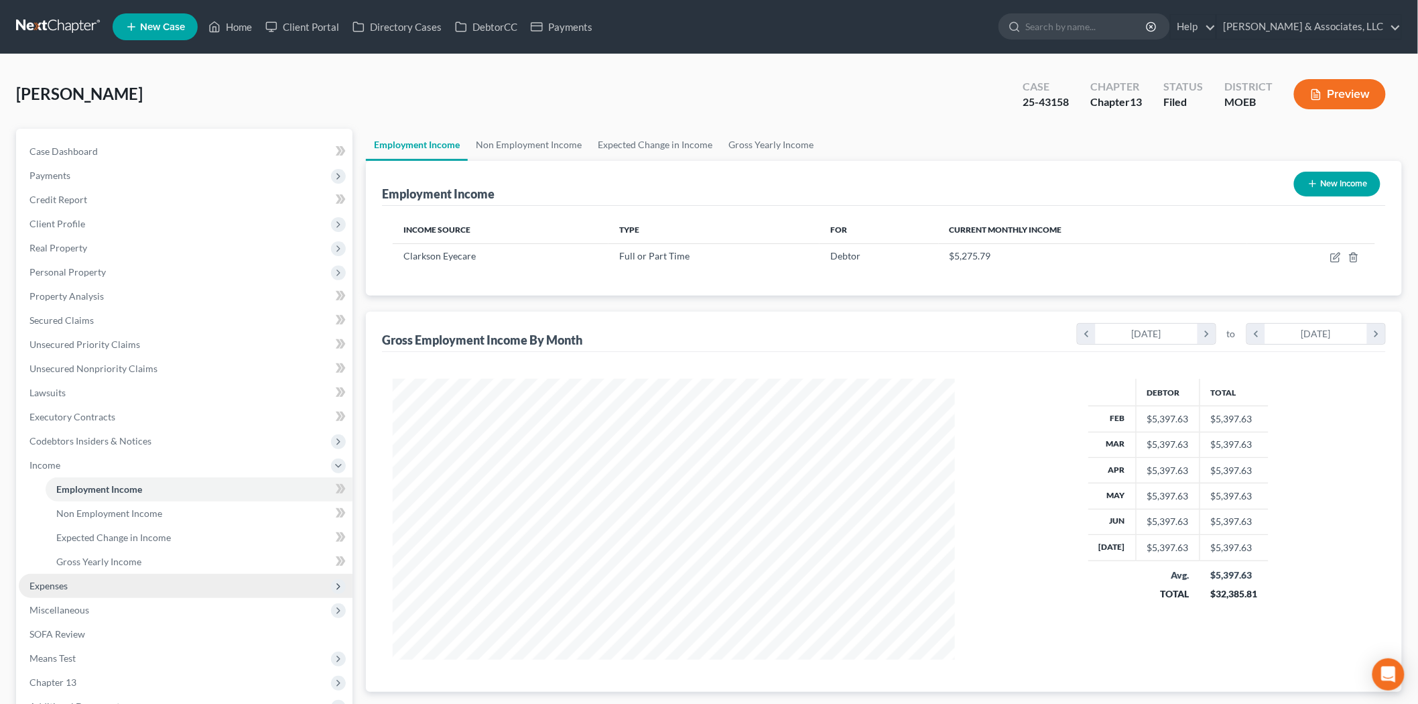
click at [90, 582] on span "Expenses" at bounding box center [186, 586] width 334 height 24
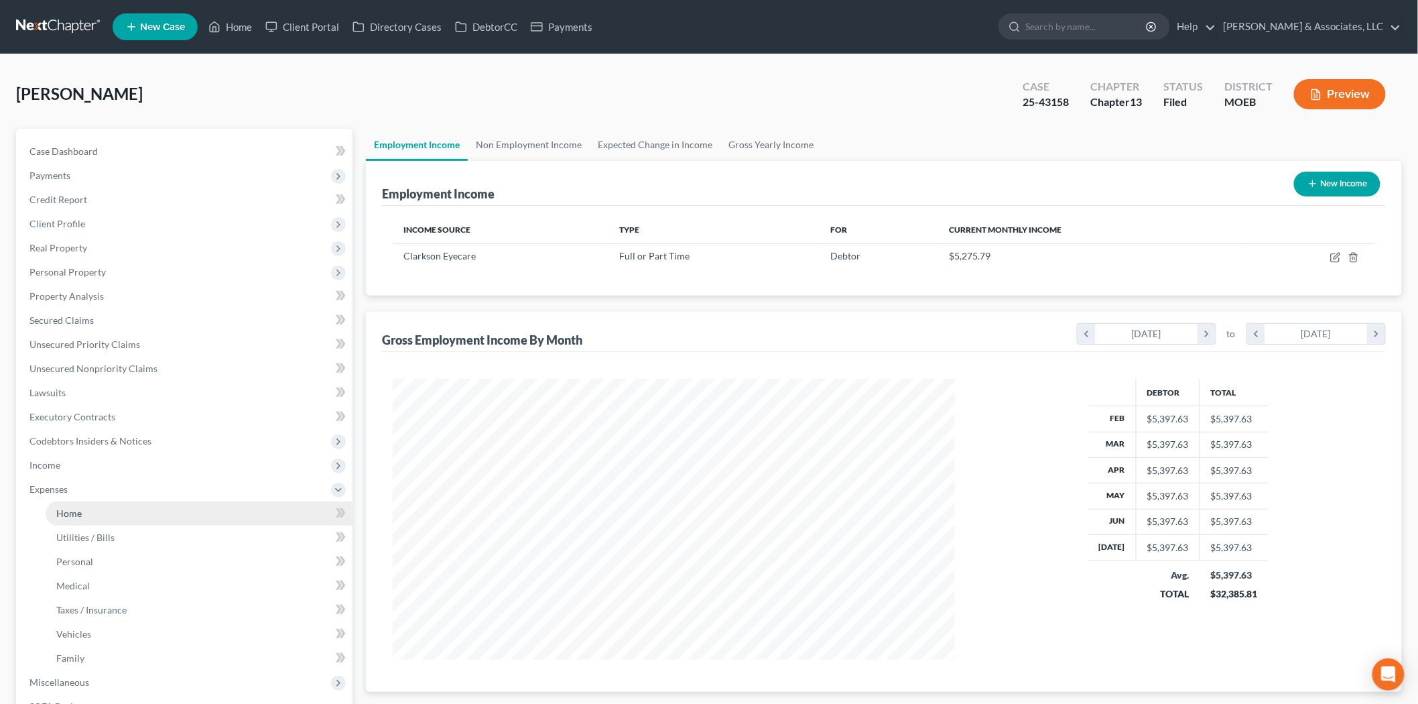
click at [75, 513] on span "Home" at bounding box center [68, 512] width 25 height 11
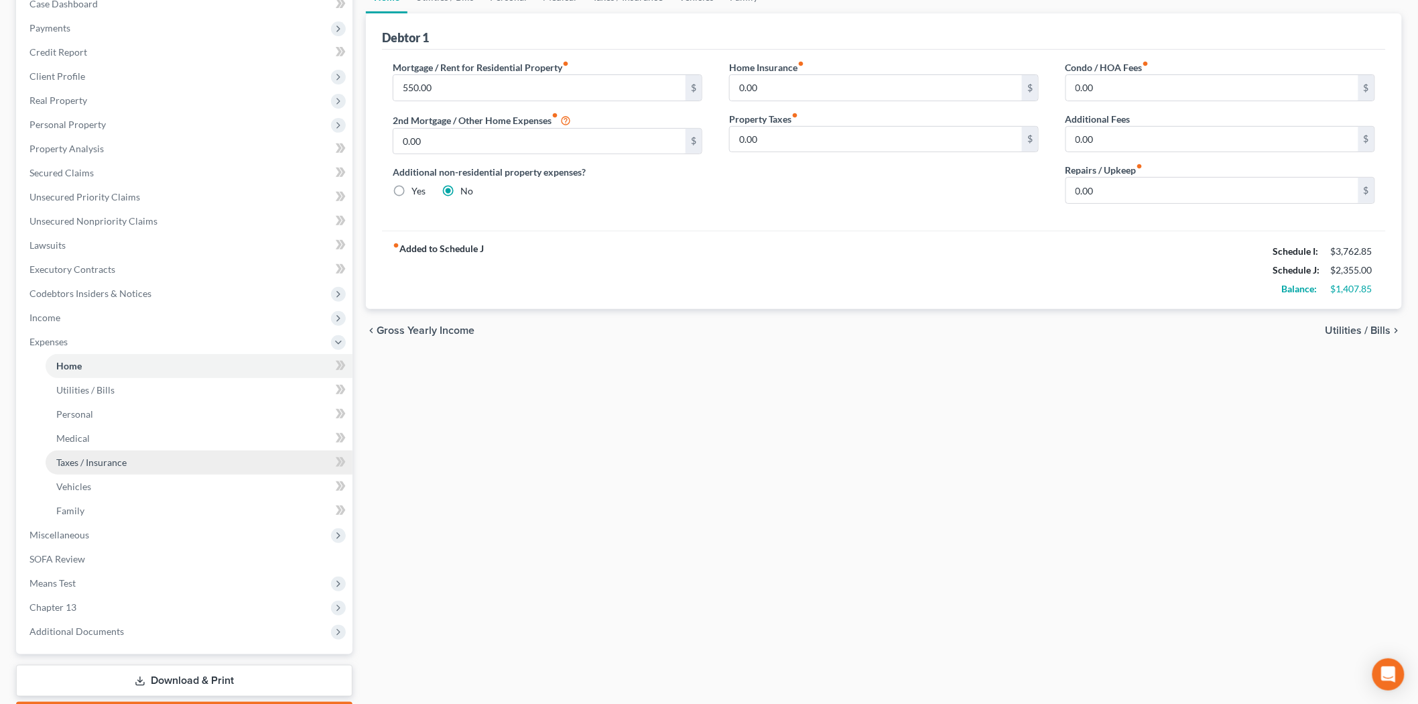
scroll to position [149, 0]
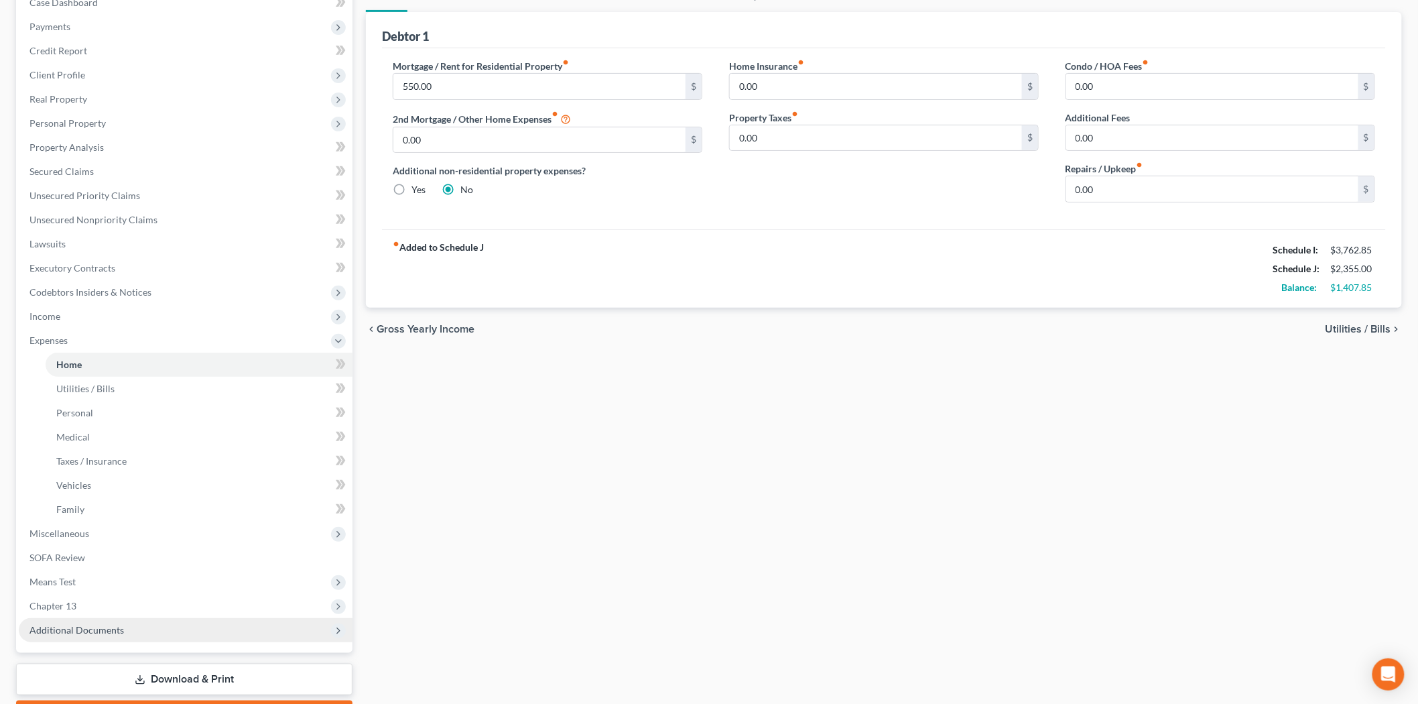
click at [63, 618] on span "Additional Documents" at bounding box center [186, 630] width 334 height 24
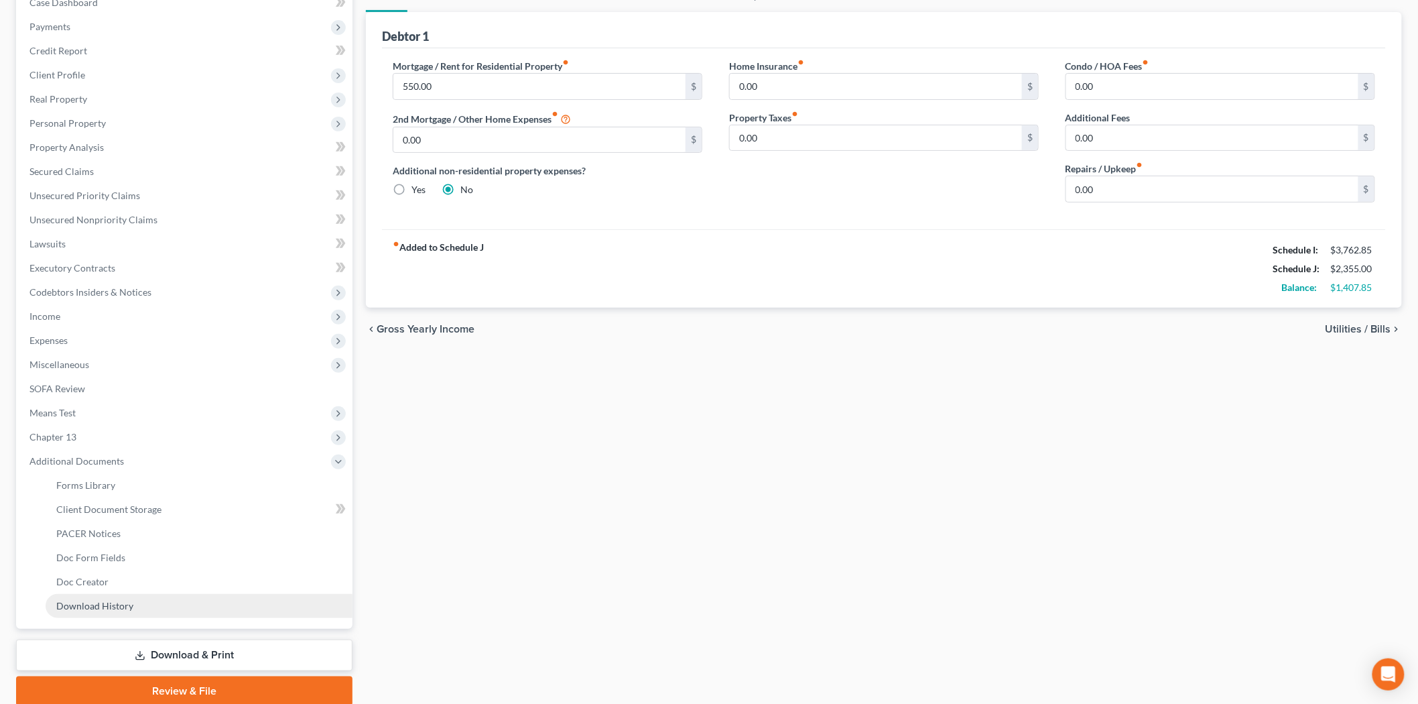
click at [67, 604] on span "Download History" at bounding box center [94, 605] width 77 height 11
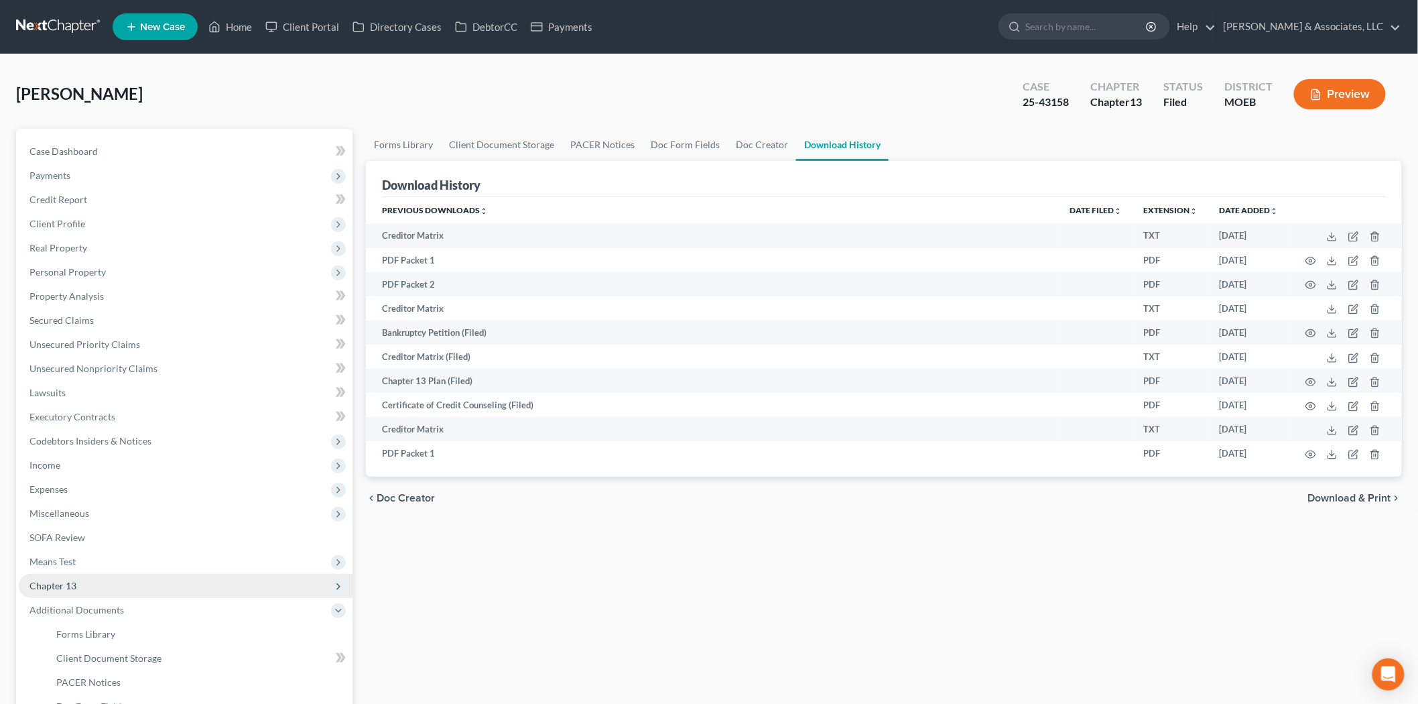
click at [66, 582] on span "Chapter 13" at bounding box center [52, 585] width 47 height 11
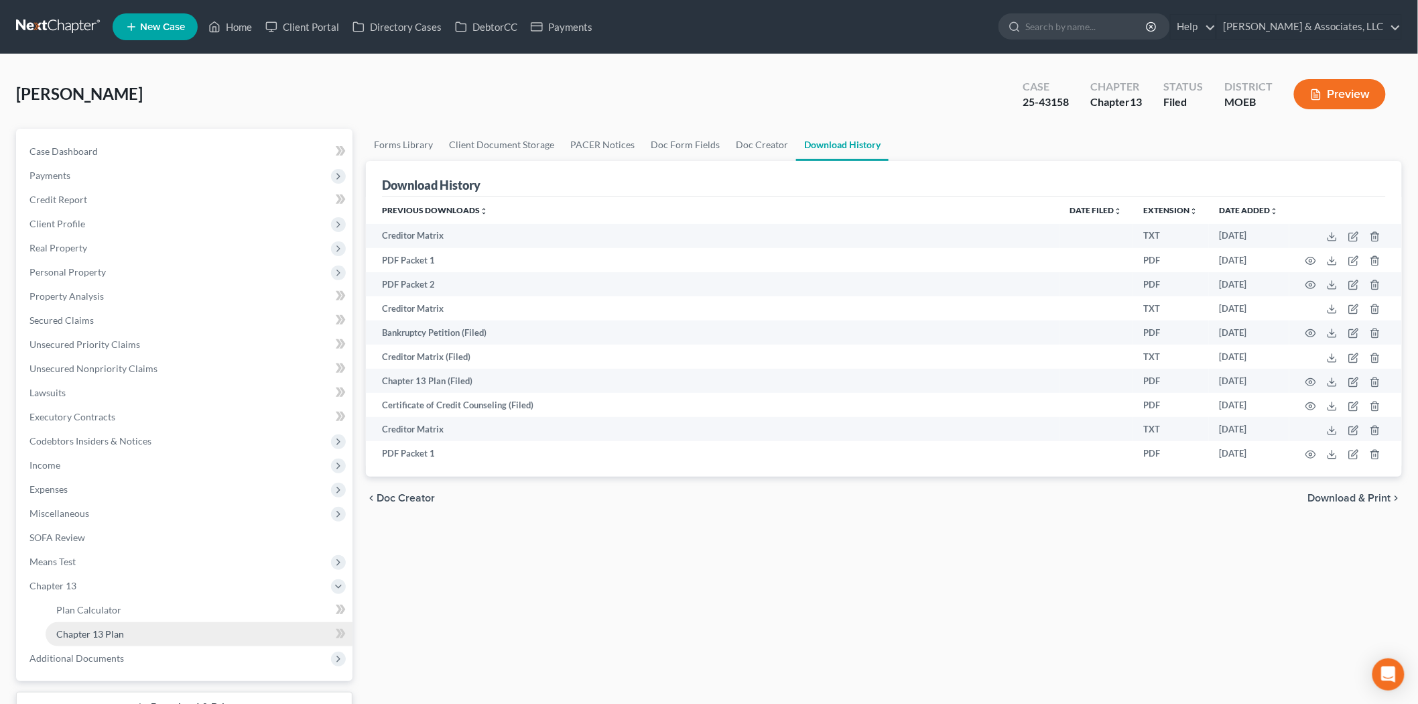
click at [110, 628] on span "Chapter 13 Plan" at bounding box center [90, 633] width 68 height 11
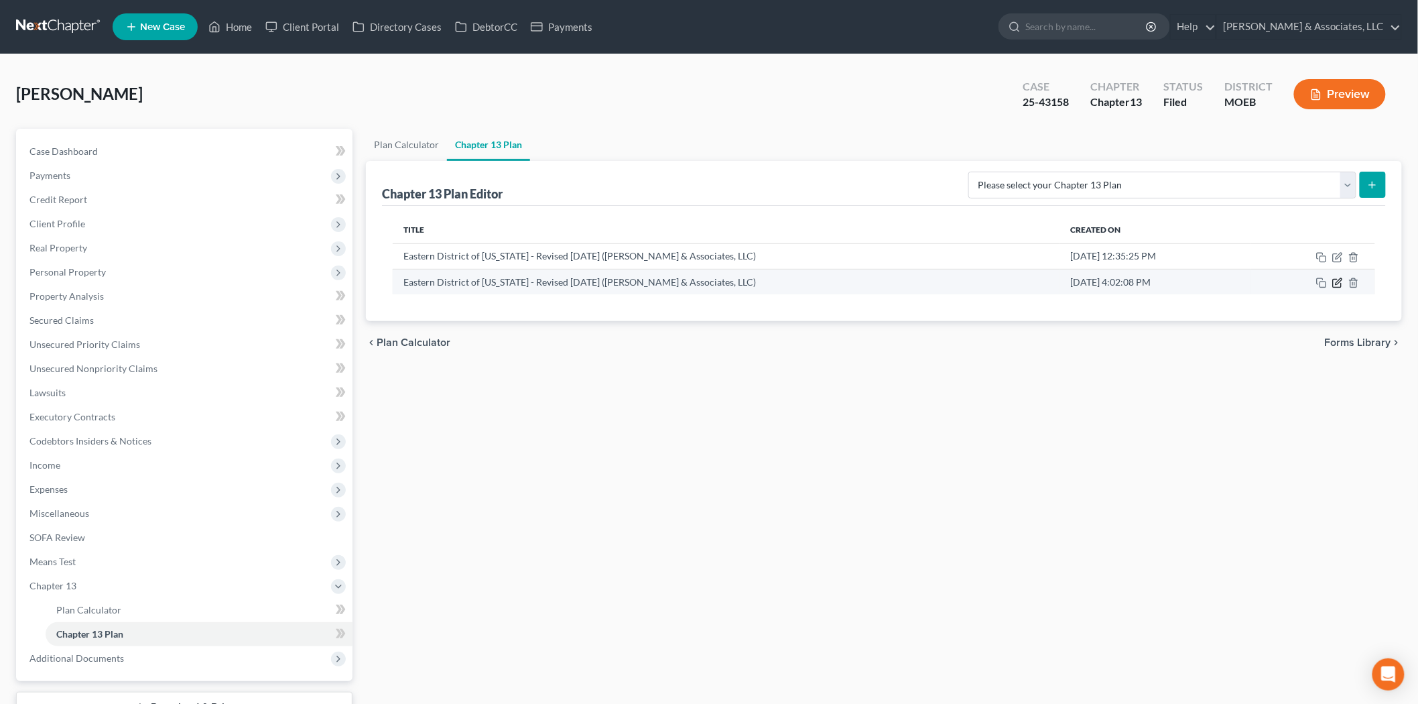
click at [1337, 280] on icon "button" at bounding box center [1337, 284] width 8 height 8
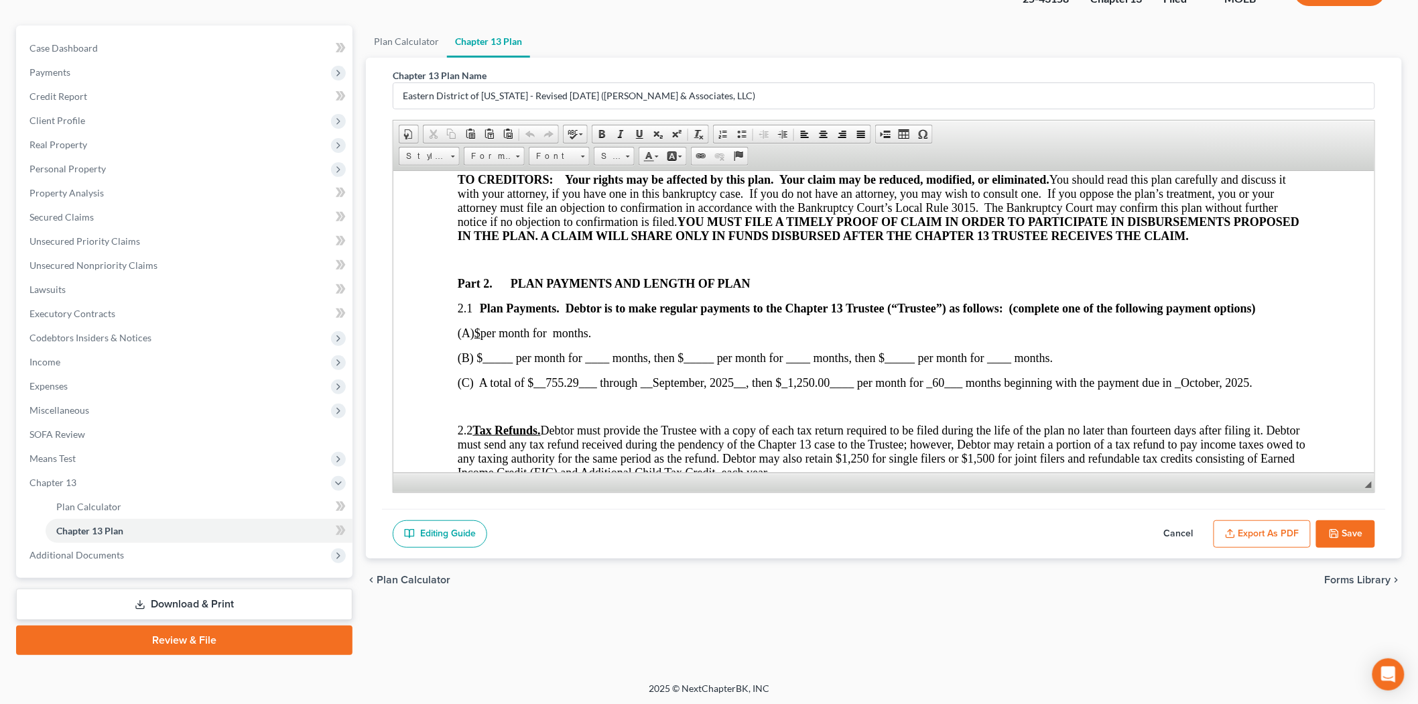
scroll to position [670, 0]
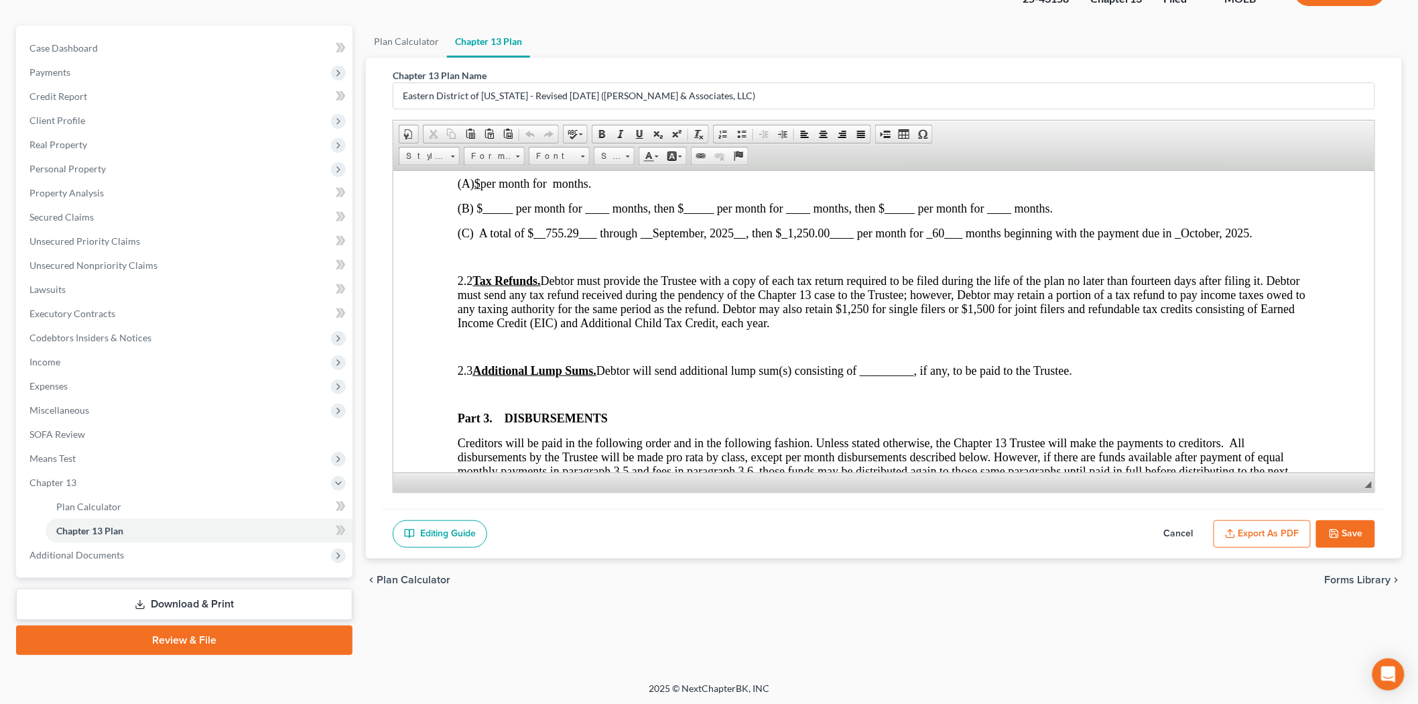
click at [1325, 537] on button "Save" at bounding box center [1346, 534] width 59 height 28
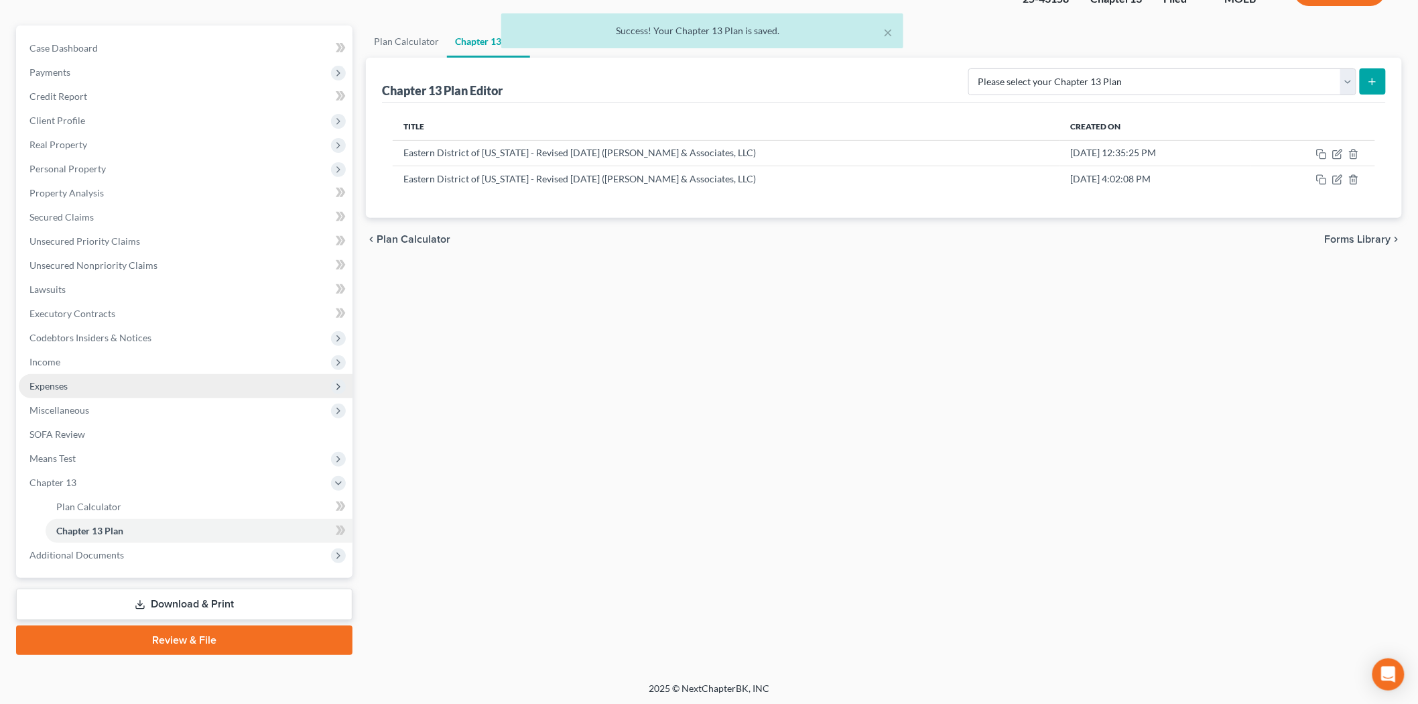
click at [54, 386] on span "Expenses" at bounding box center [48, 385] width 38 height 11
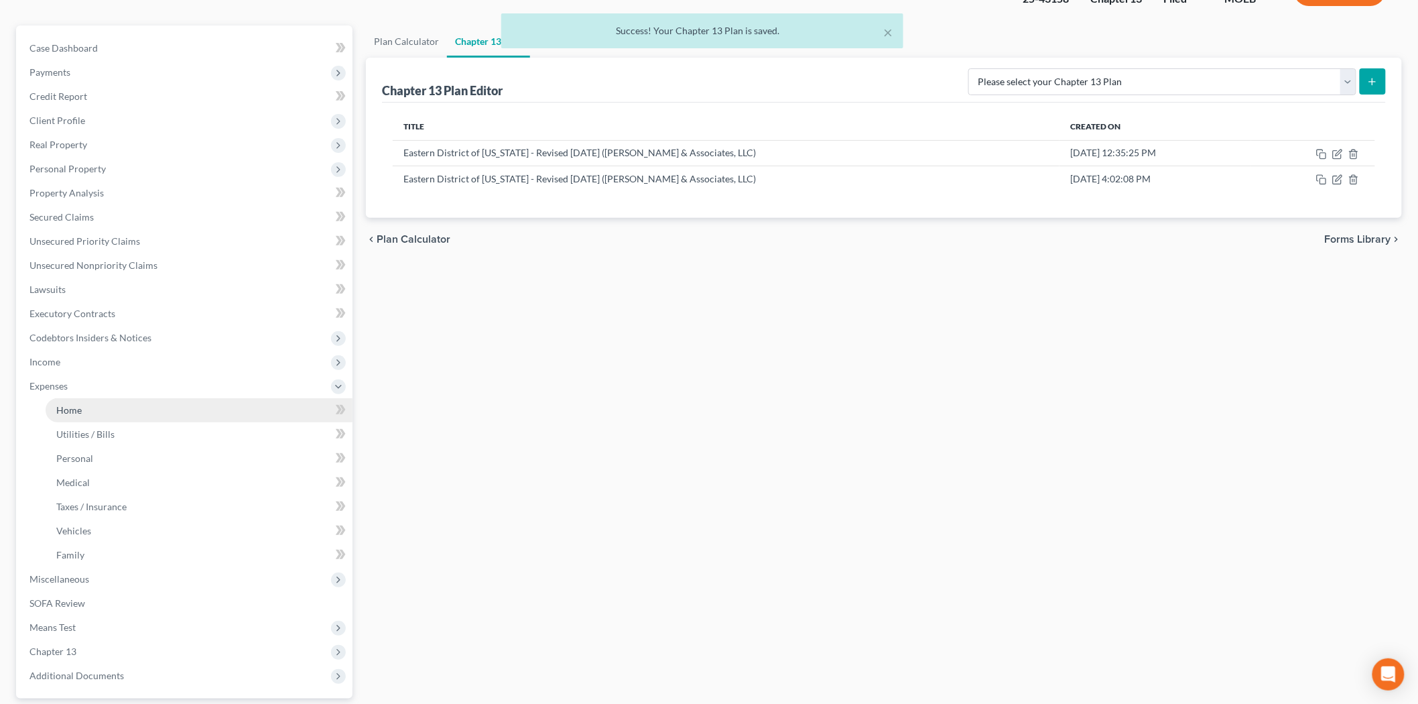
click at [75, 398] on link "Home" at bounding box center [199, 410] width 307 height 24
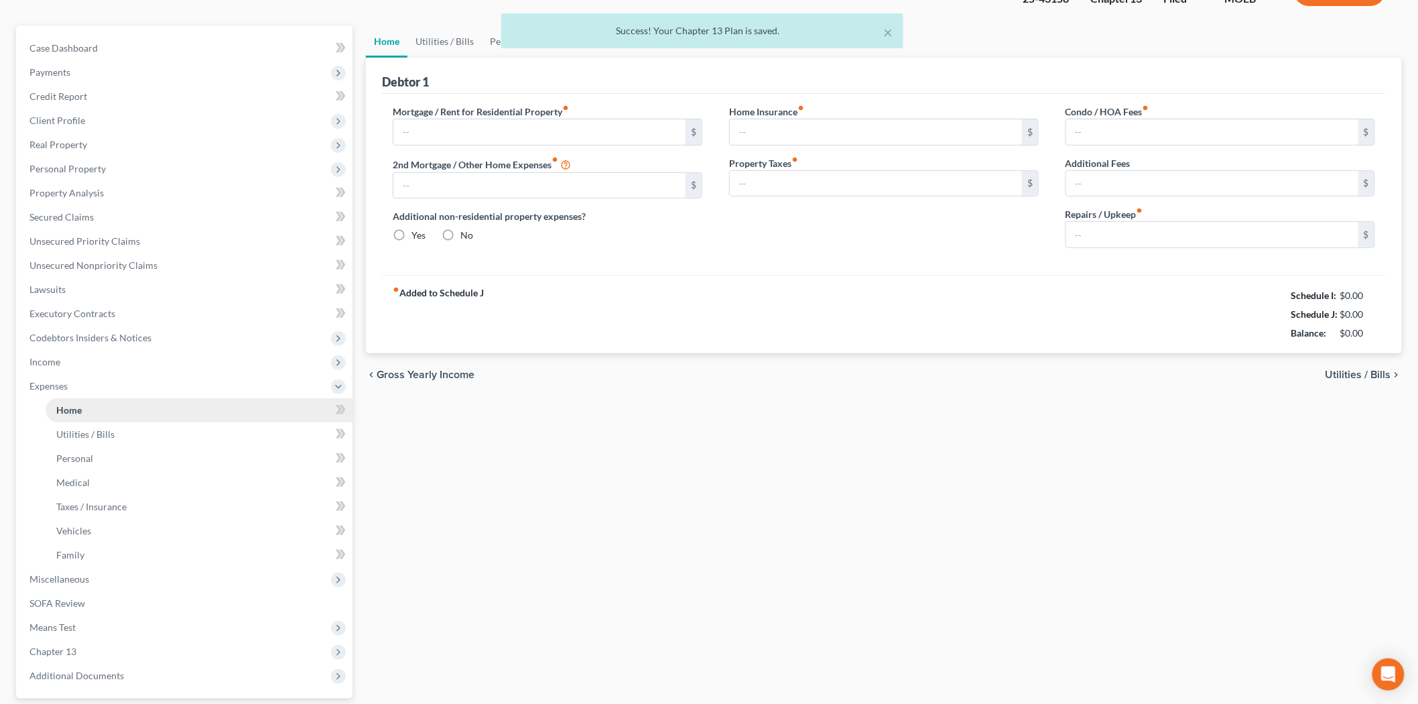
scroll to position [13, 0]
type input "550.00"
type input "0.00"
radio input "true"
type input "0.00"
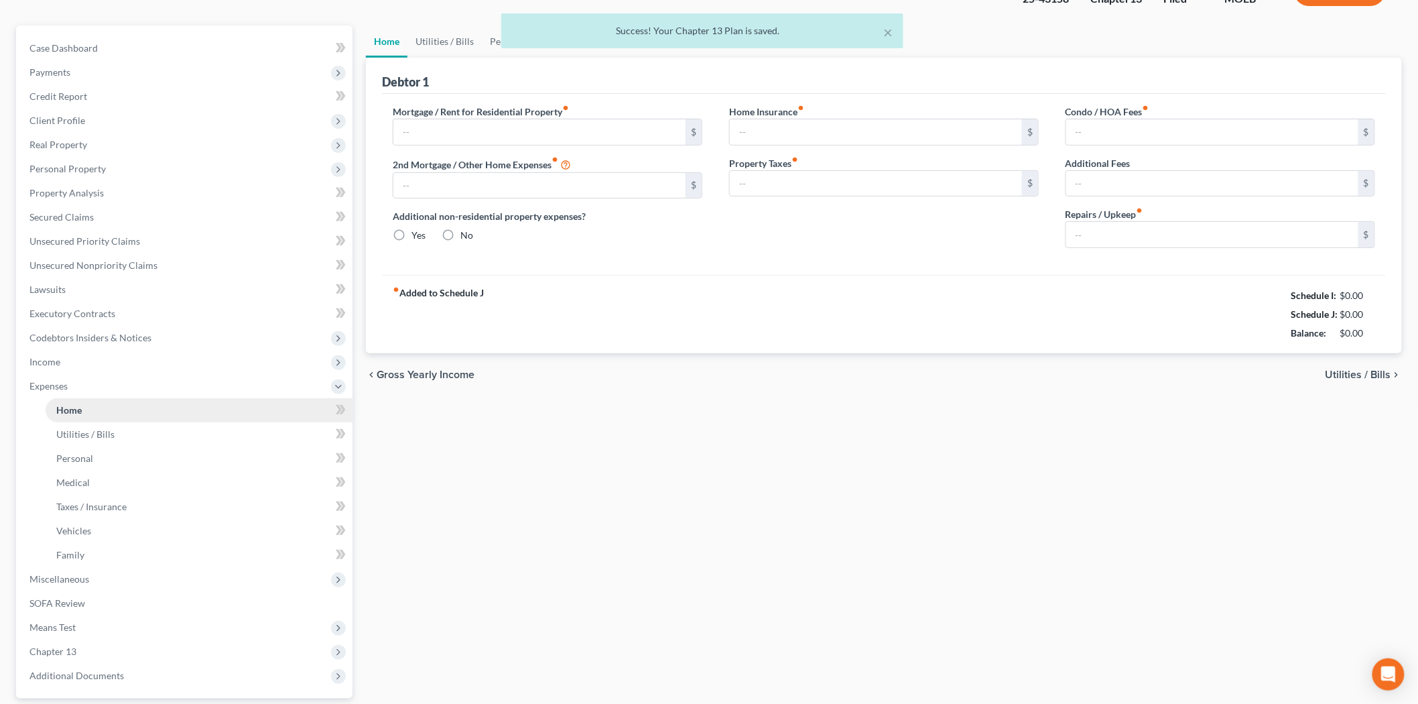
type input "0.00"
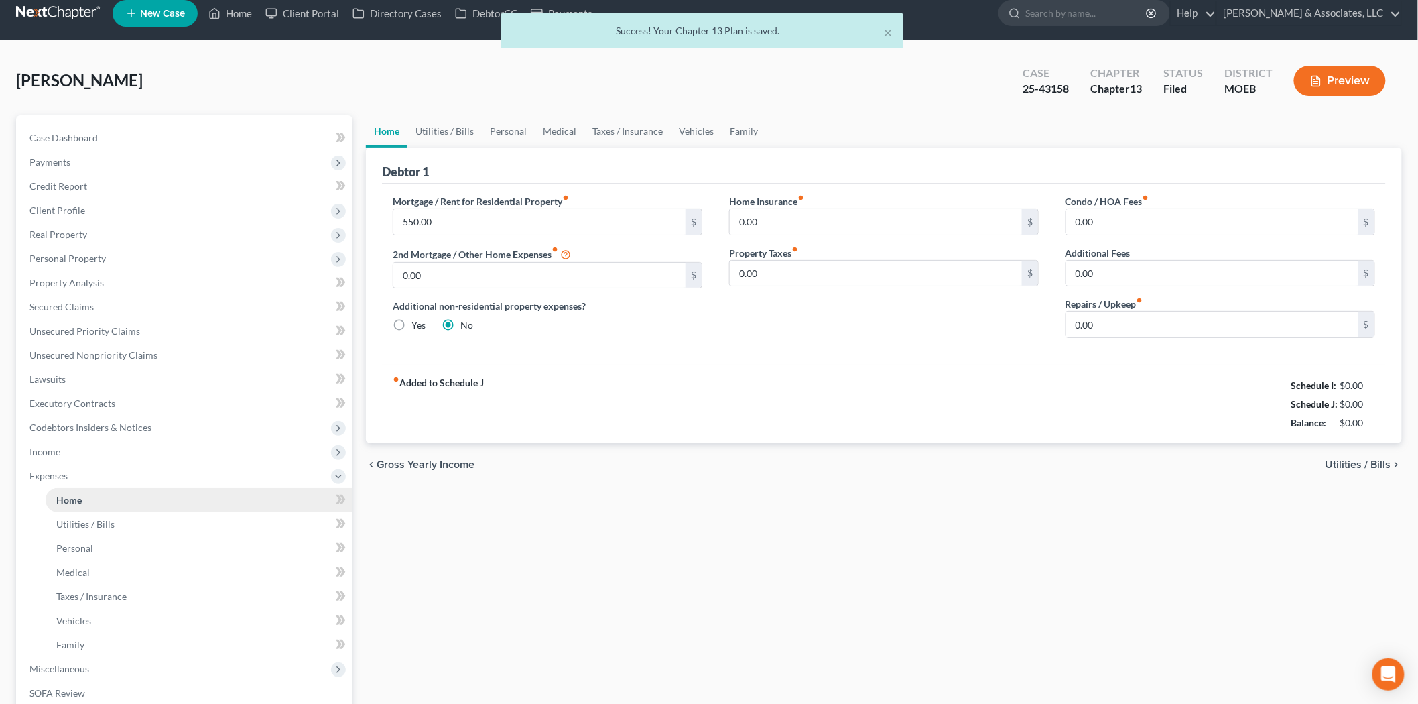
scroll to position [0, 0]
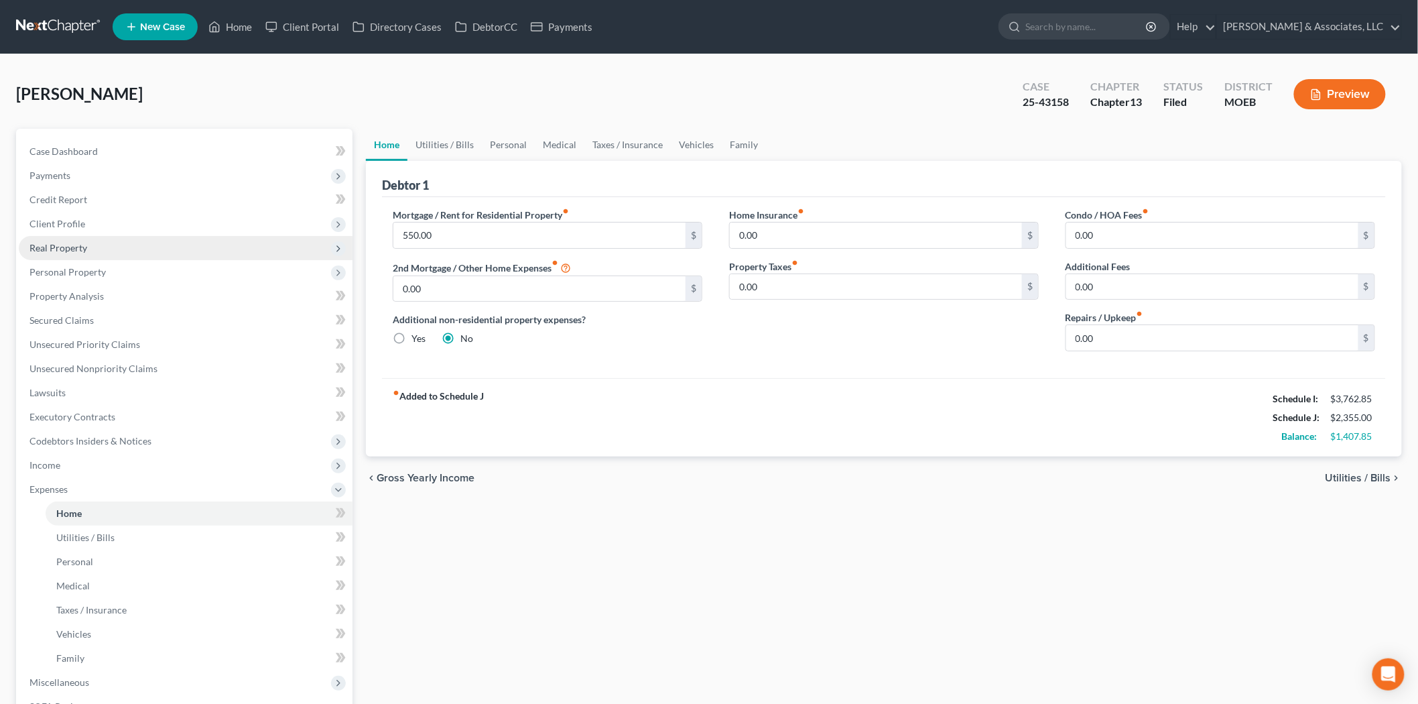
click at [119, 242] on span "Real Property" at bounding box center [186, 248] width 334 height 24
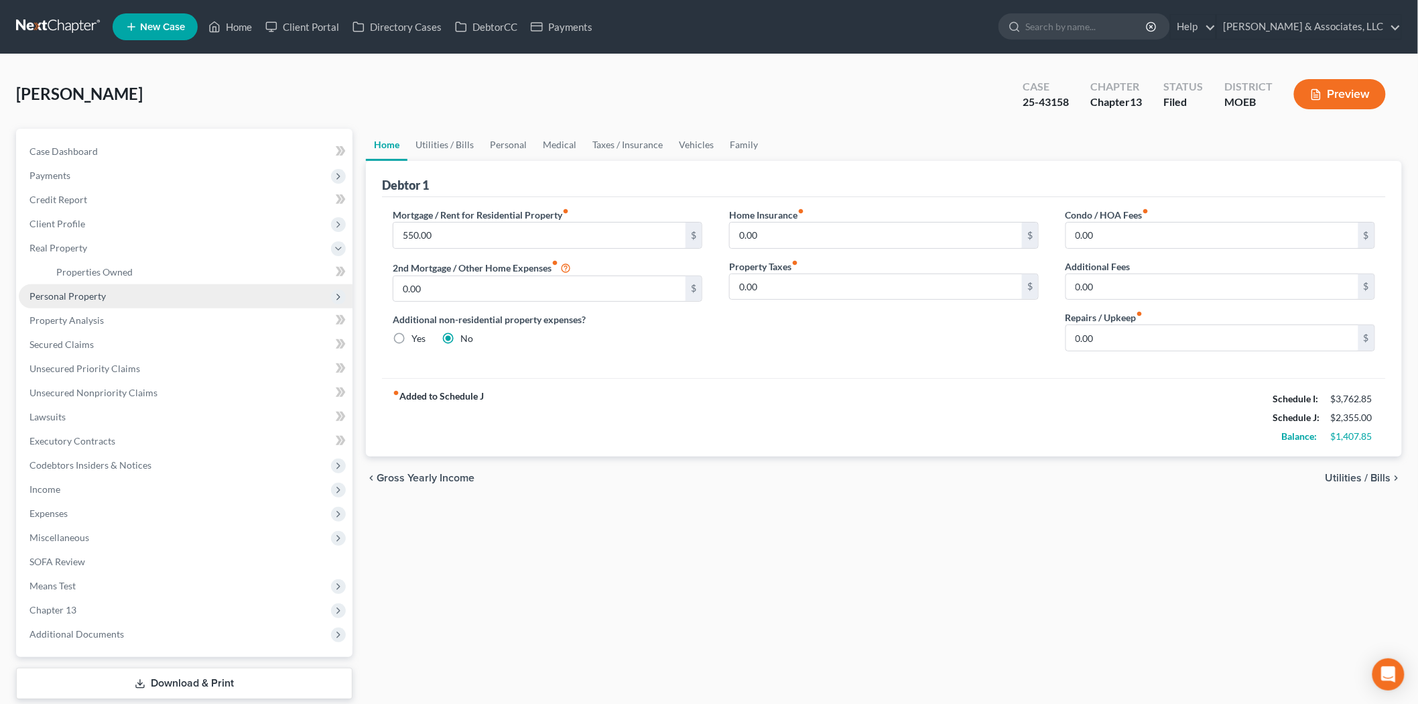
click at [111, 292] on span "Personal Property" at bounding box center [186, 296] width 334 height 24
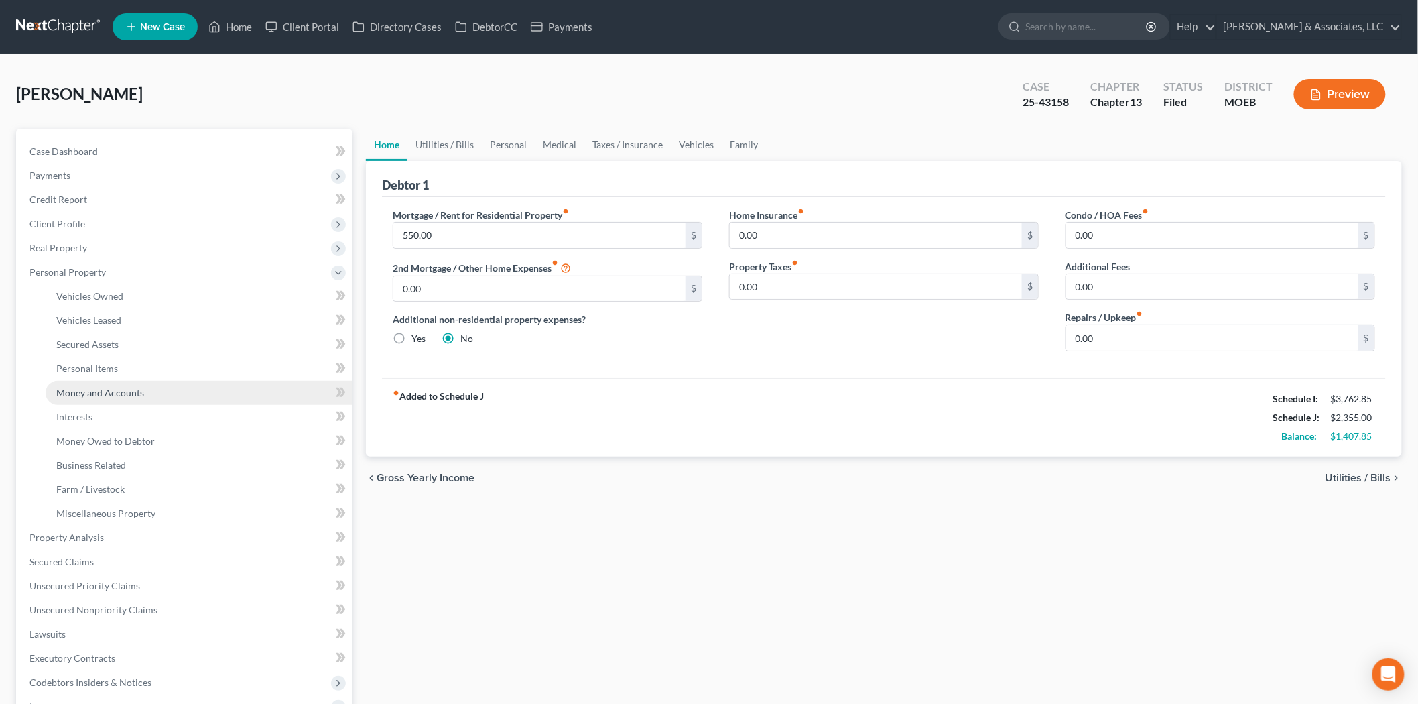
click at [149, 396] on link "Money and Accounts" at bounding box center [199, 393] width 307 height 24
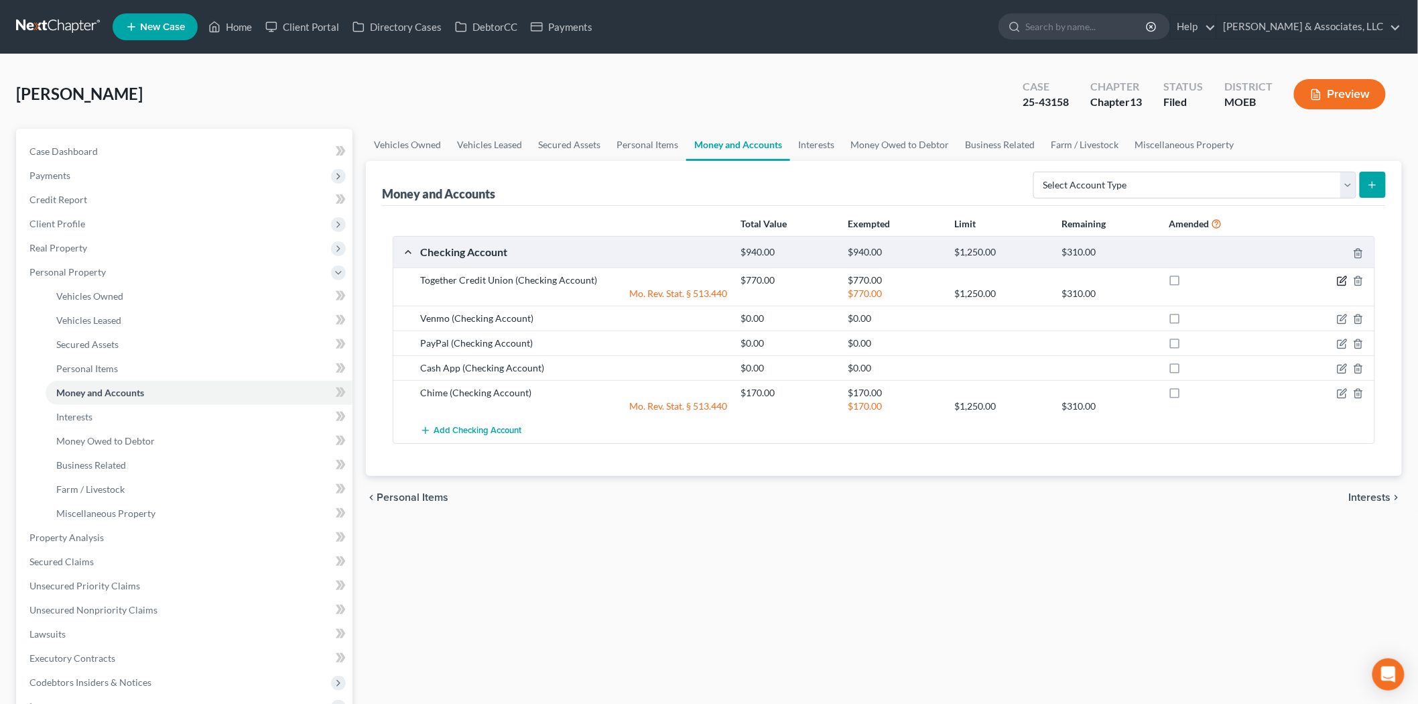
click at [1343, 280] on icon "button" at bounding box center [1344, 279] width 6 height 6
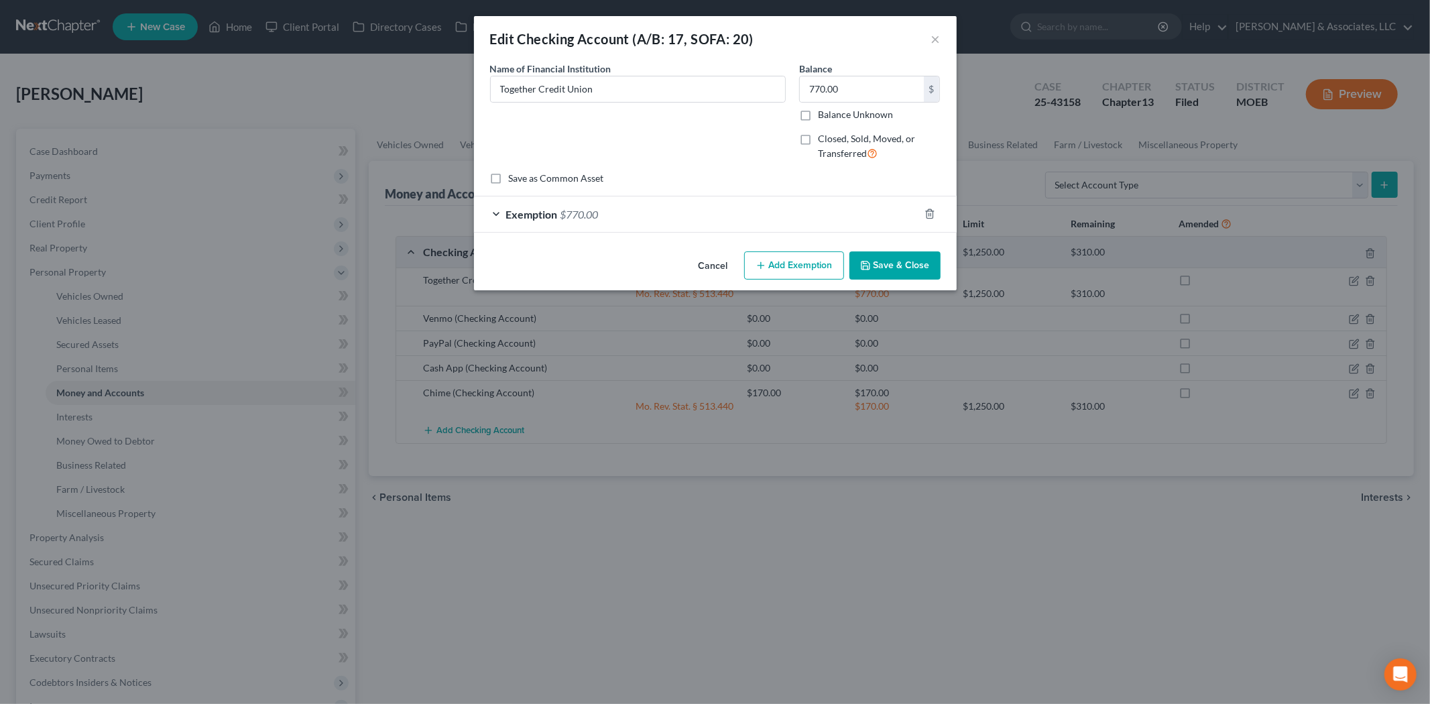
click at [707, 212] on div "Exemption $770.00" at bounding box center [696, 214] width 445 height 36
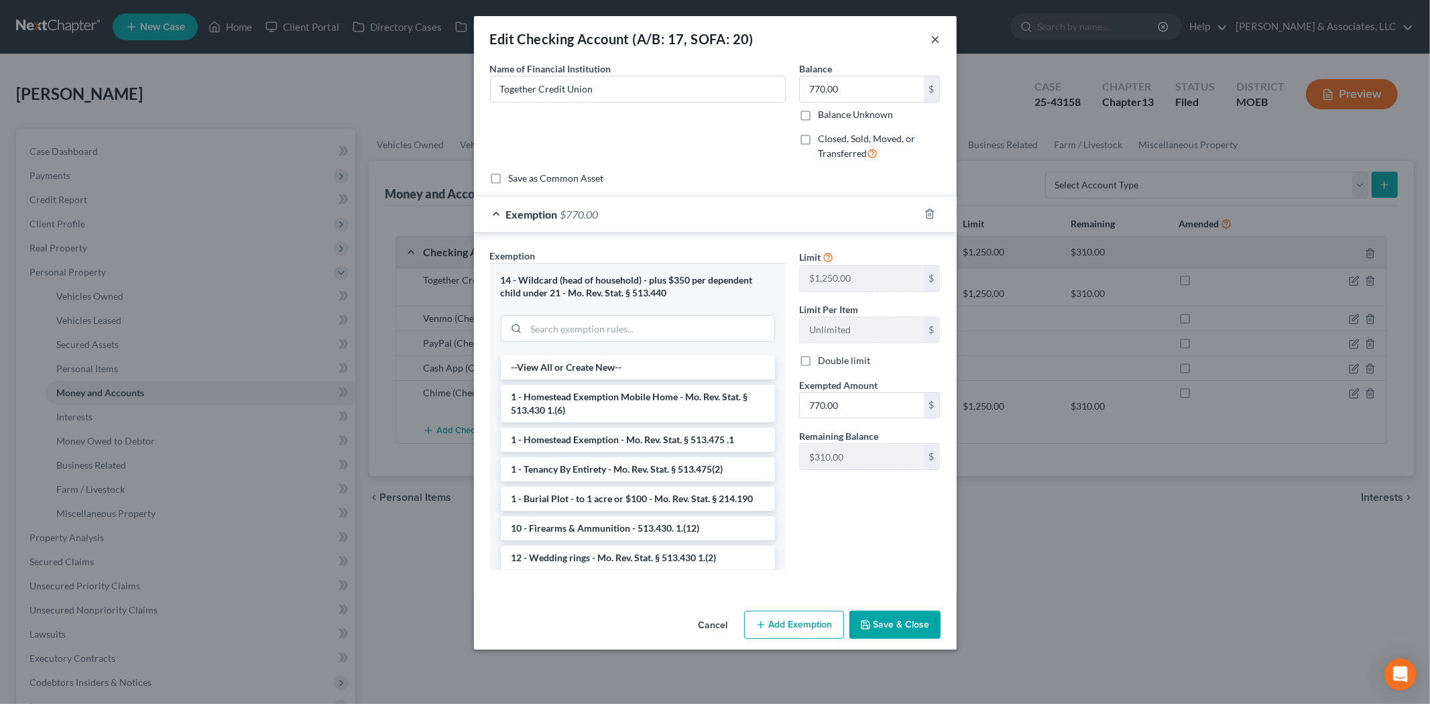
click at [931, 38] on button "×" at bounding box center [935, 39] width 9 height 16
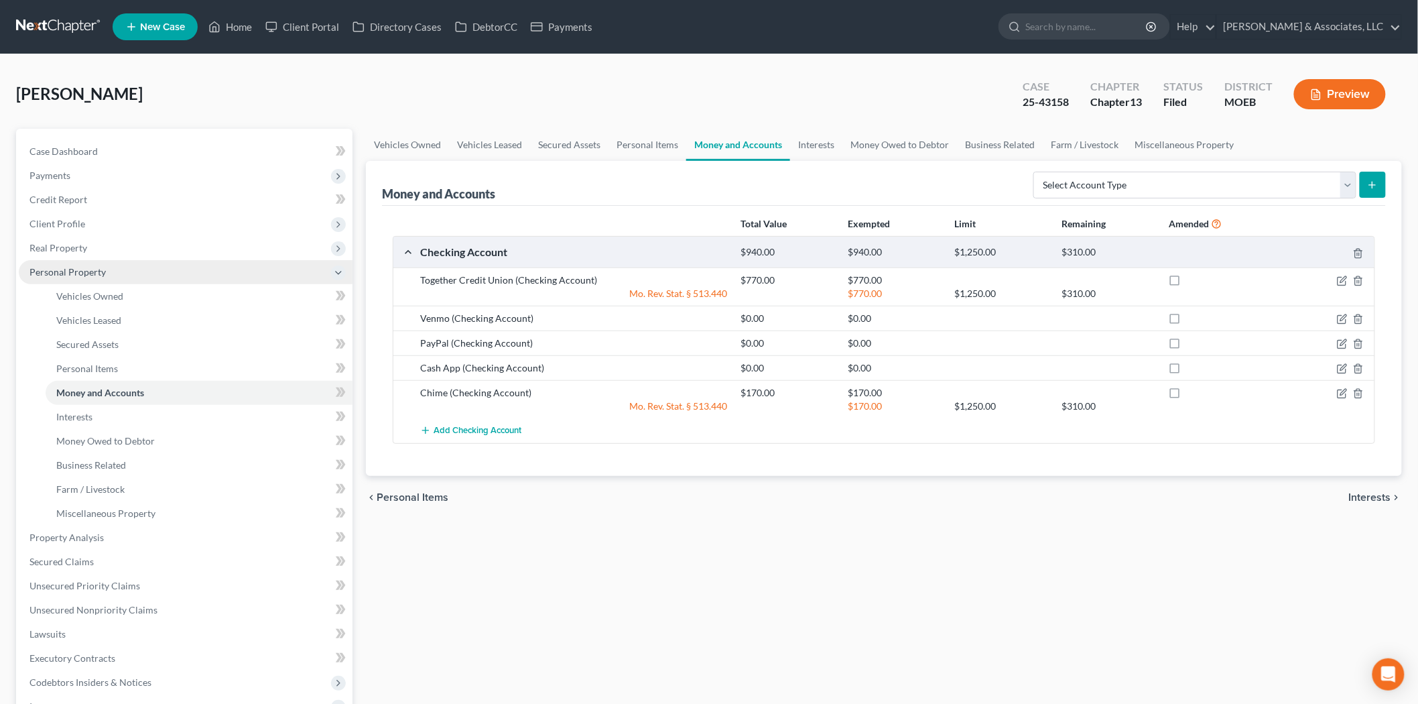
click at [66, 224] on span "Client Profile" at bounding box center [57, 223] width 56 height 11
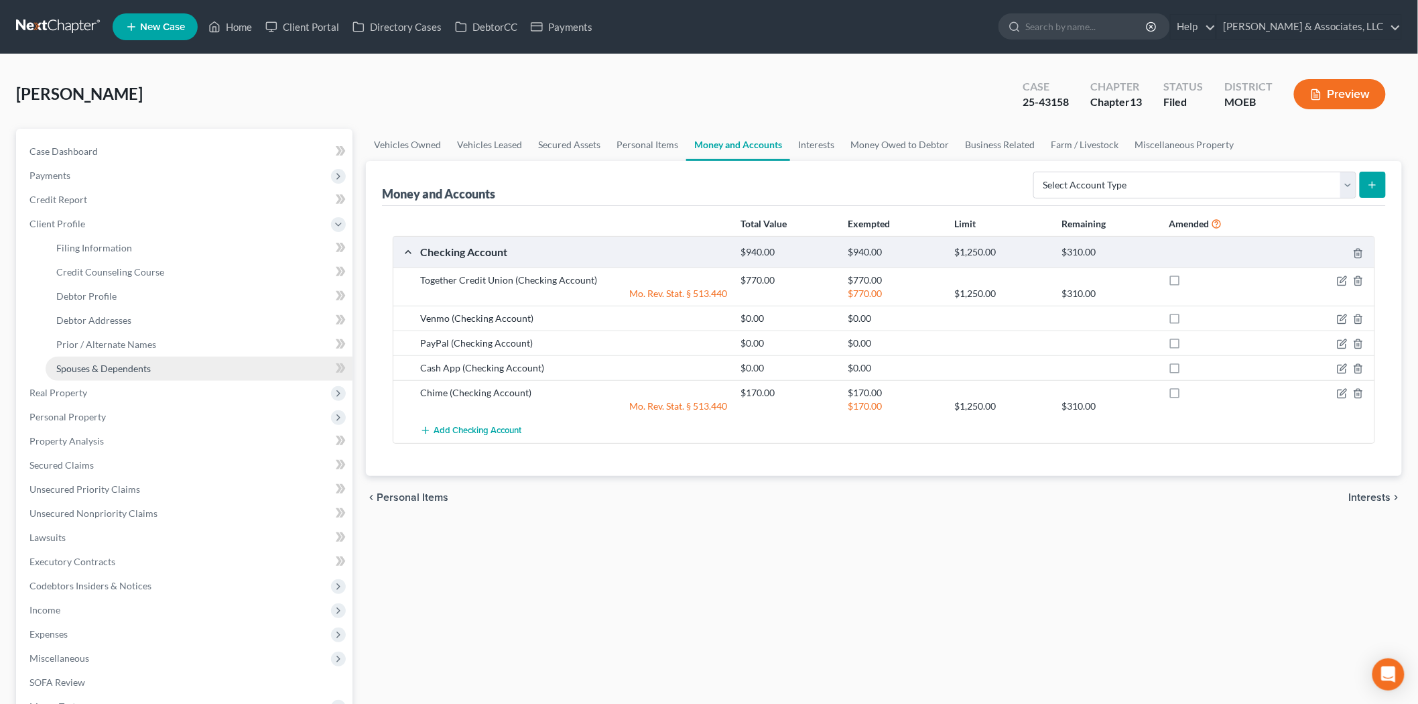
click at [107, 369] on span "Spouses & Dependents" at bounding box center [103, 368] width 95 height 11
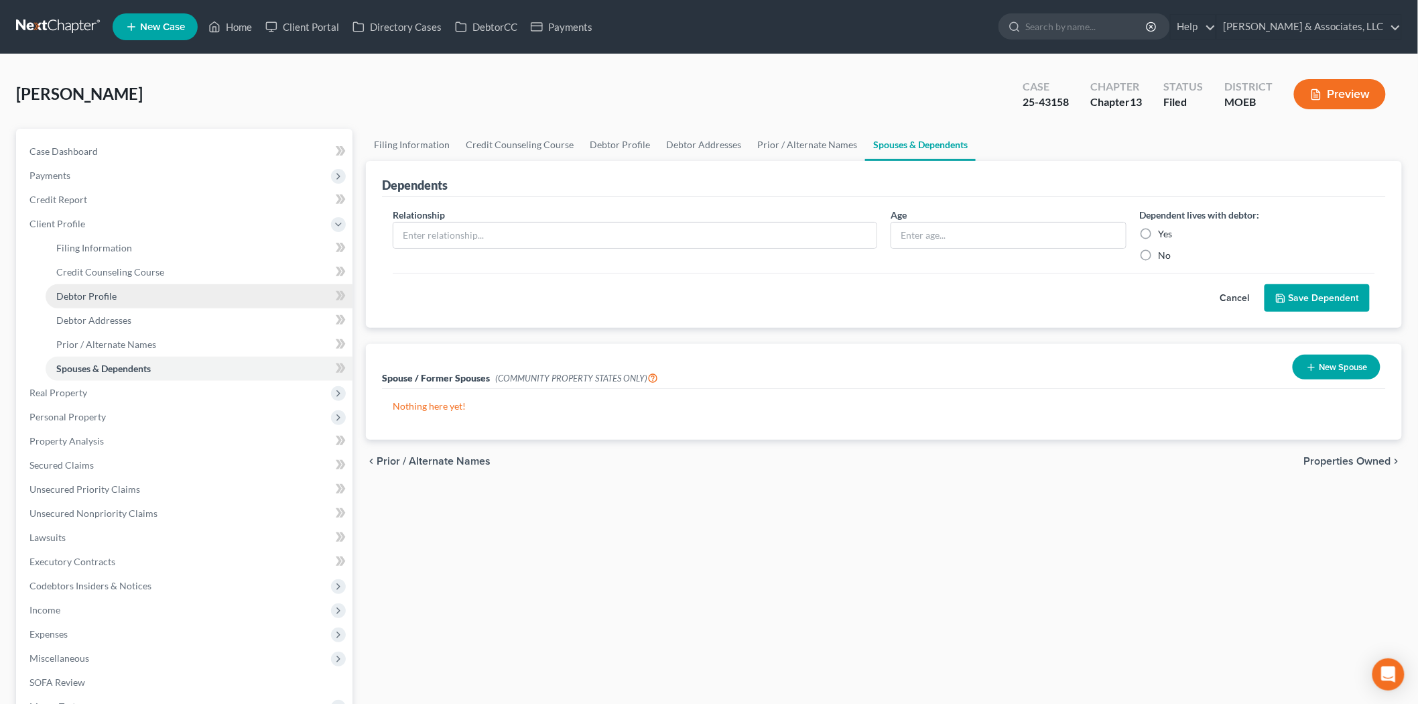
click at [84, 293] on span "Debtor Profile" at bounding box center [86, 295] width 60 height 11
select select "0"
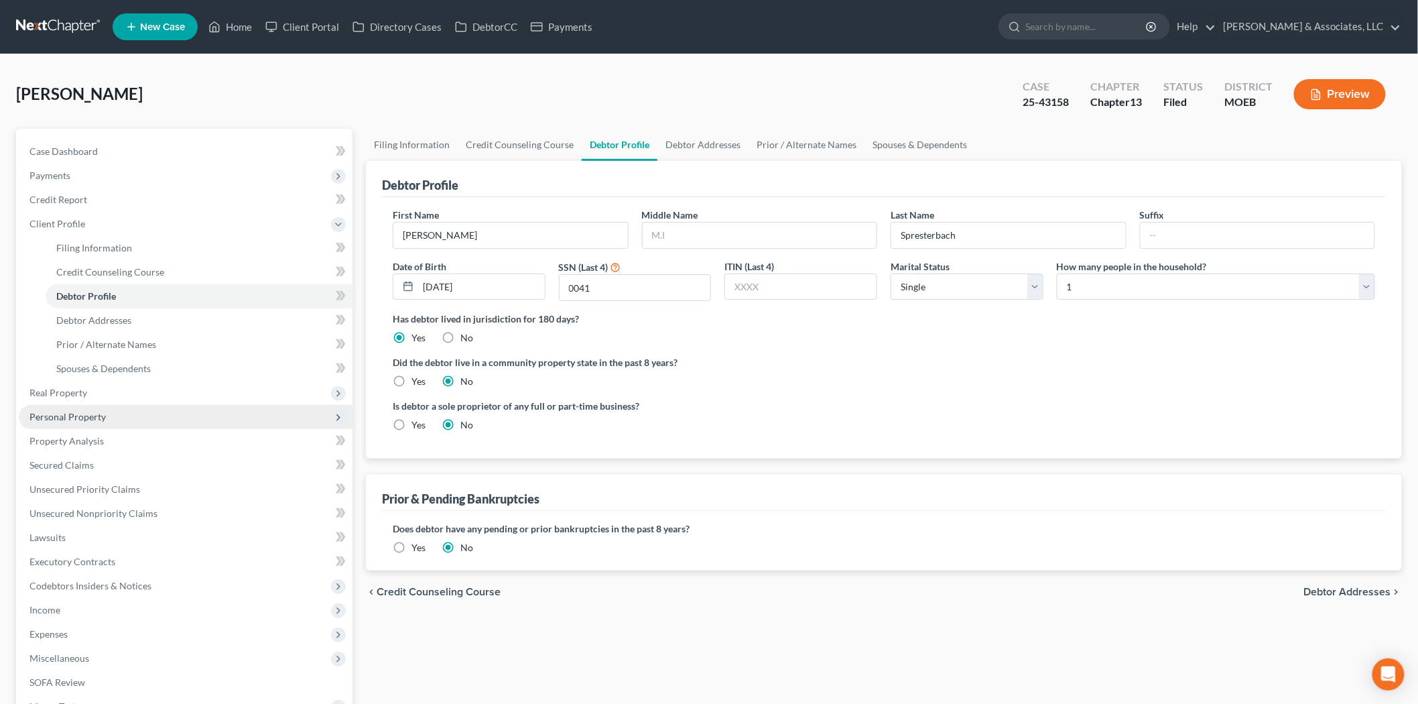
click at [76, 418] on span "Personal Property" at bounding box center [67, 416] width 76 height 11
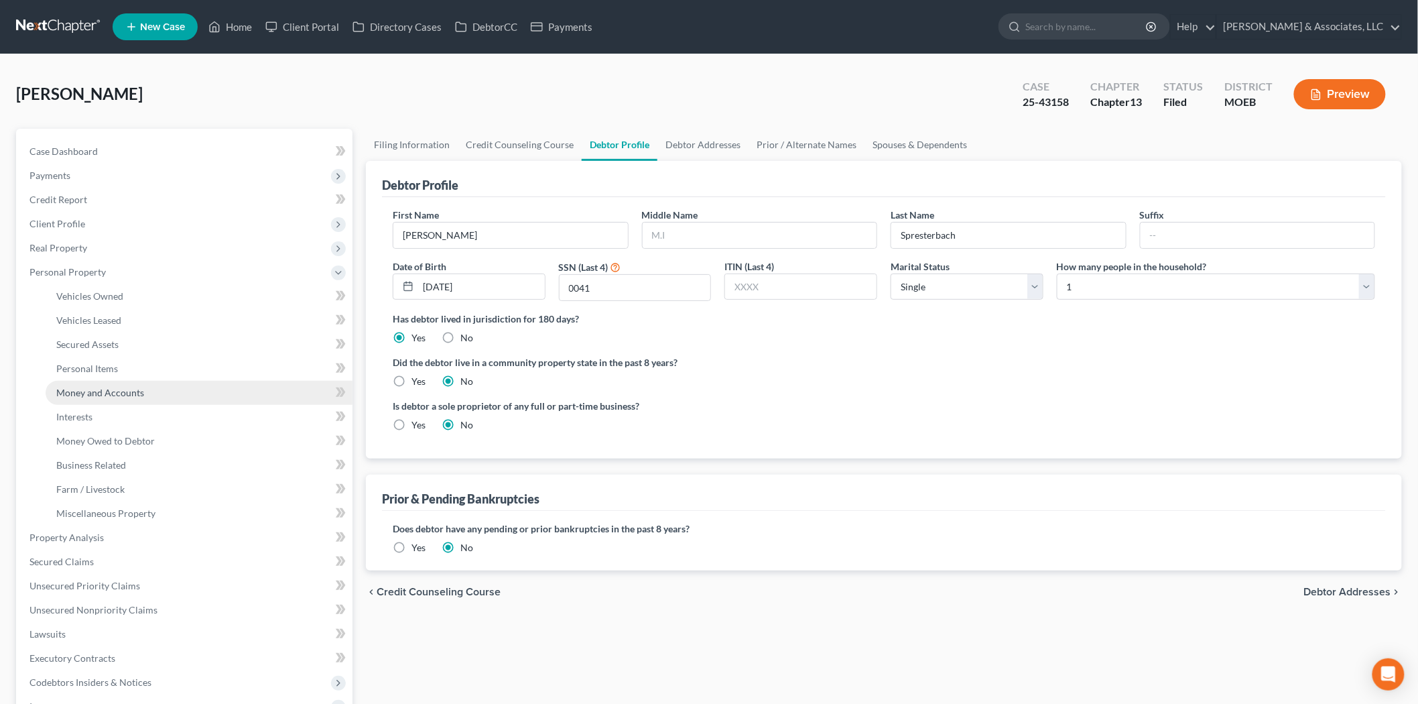
click at [111, 391] on span "Money and Accounts" at bounding box center [100, 392] width 88 height 11
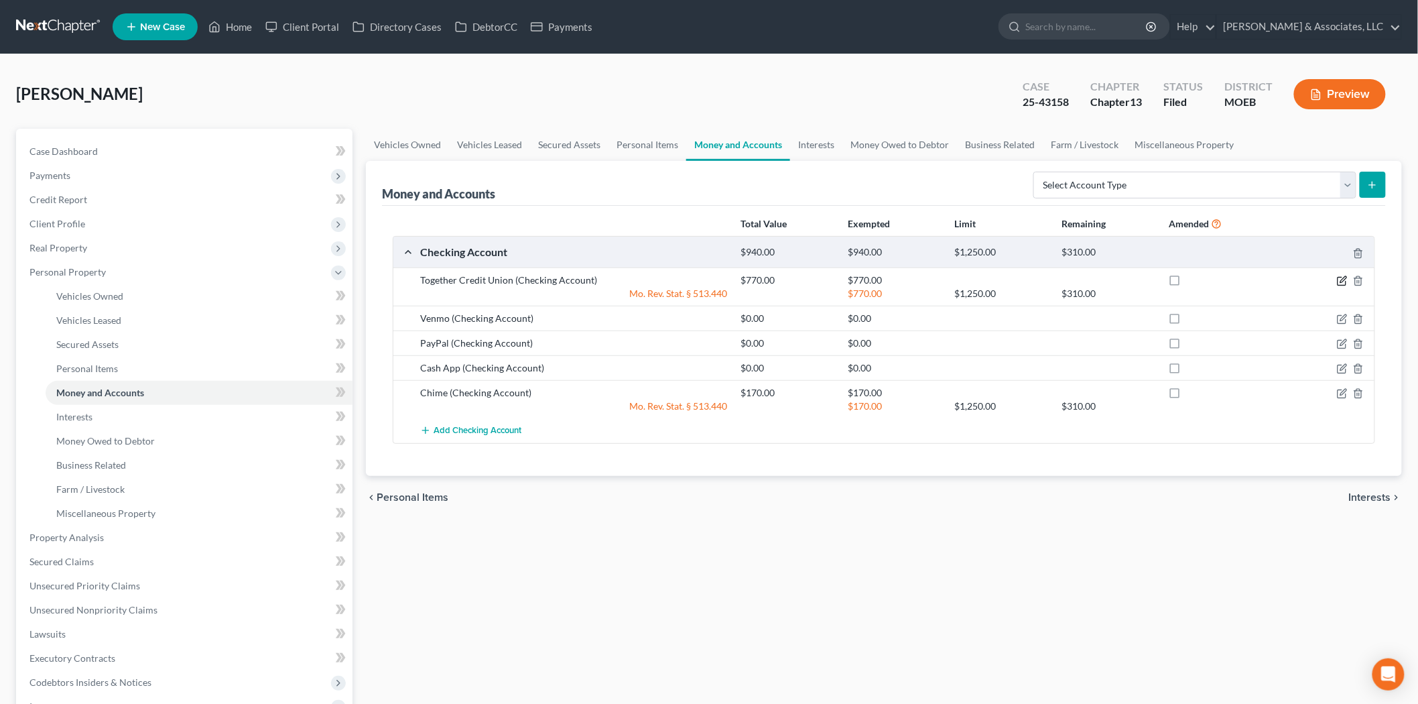
click at [1341, 282] on icon "button" at bounding box center [1344, 279] width 6 height 6
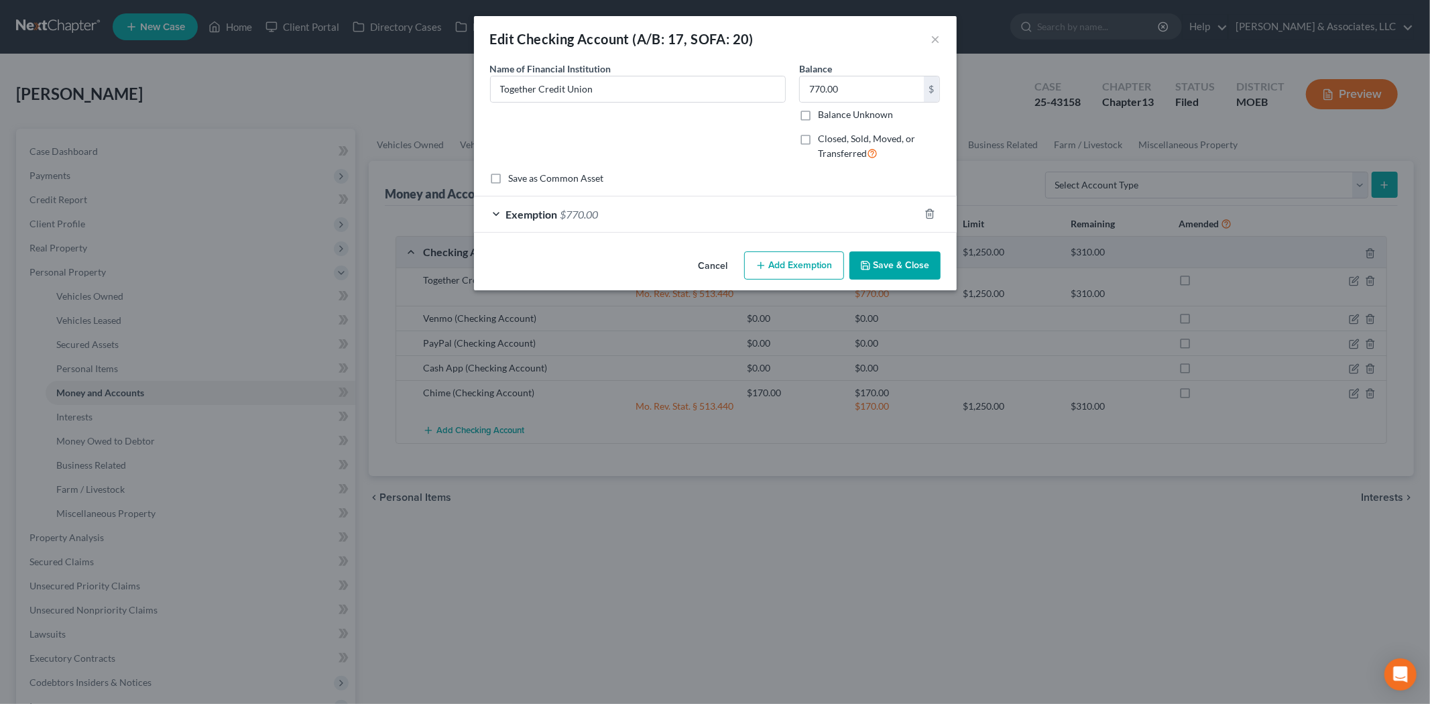
click at [539, 222] on div "Exemption $770.00" at bounding box center [696, 214] width 445 height 36
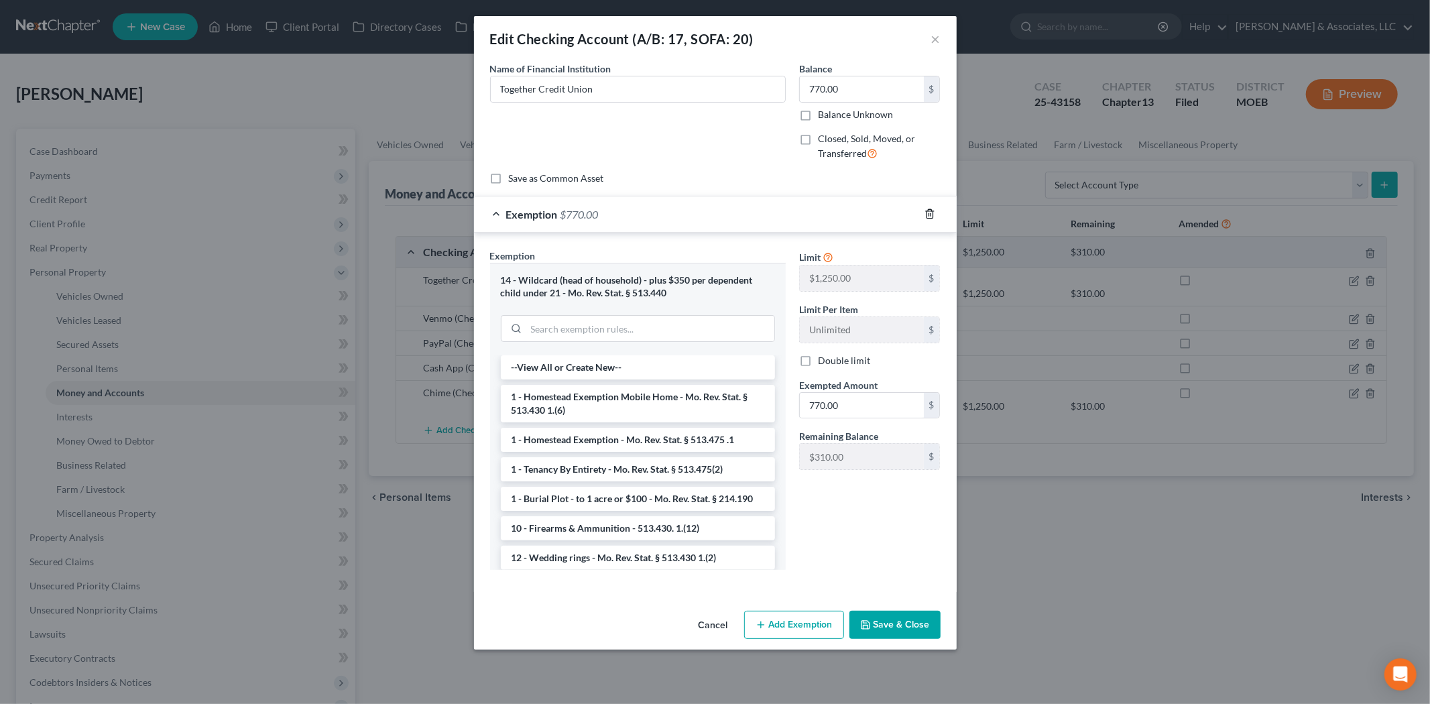
click at [933, 217] on icon "button" at bounding box center [929, 213] width 11 height 11
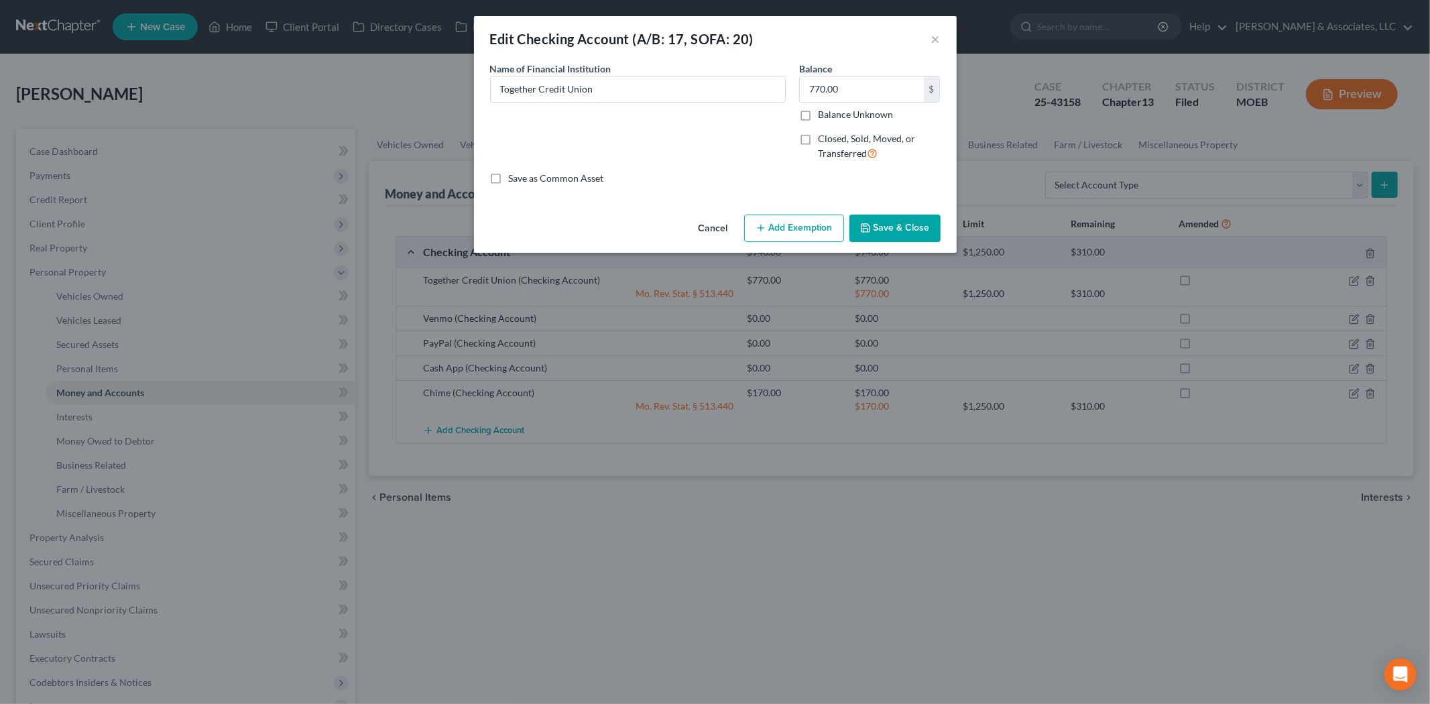
drag, startPoint x: 800, startPoint y: 231, endPoint x: 617, endPoint y: 277, distance: 187.9
click at [798, 231] on button "Add Exemption" at bounding box center [794, 229] width 100 height 28
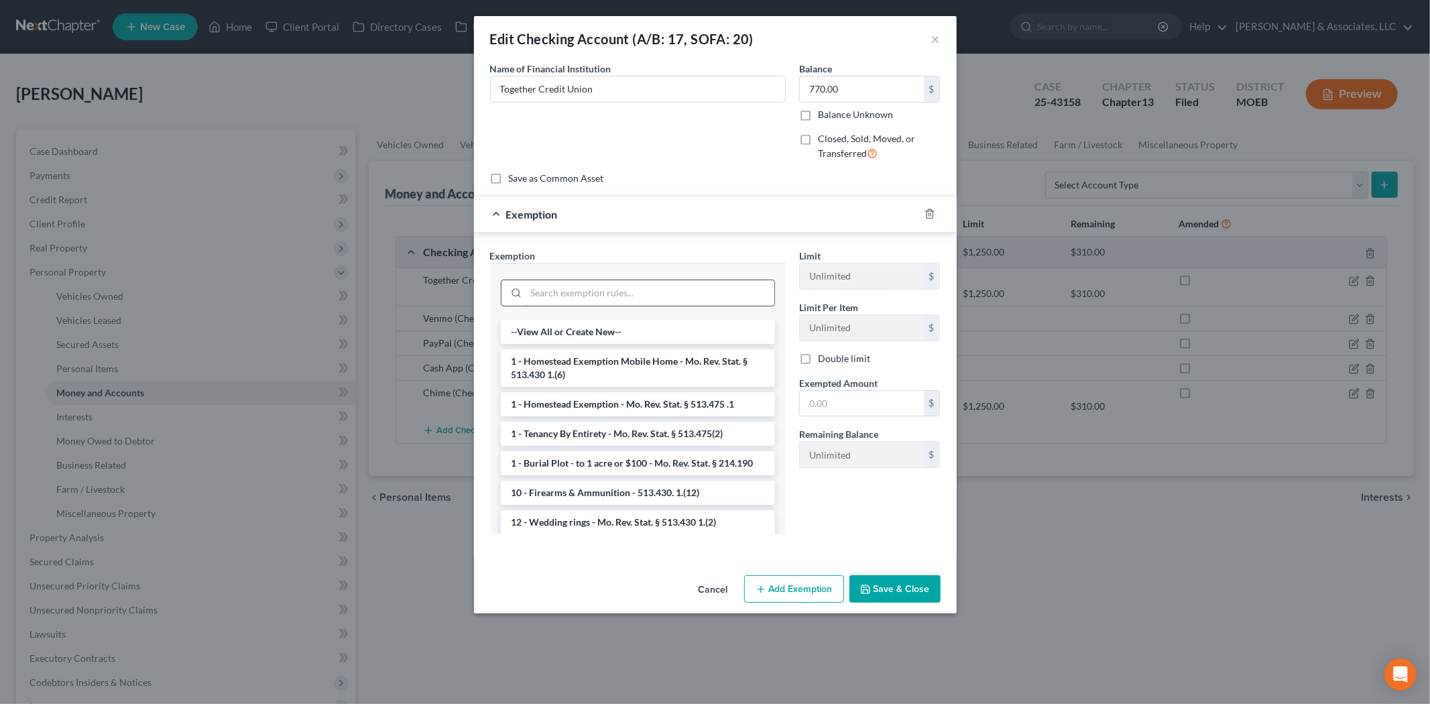
click at [575, 294] on input "search" at bounding box center [650, 292] width 248 height 25
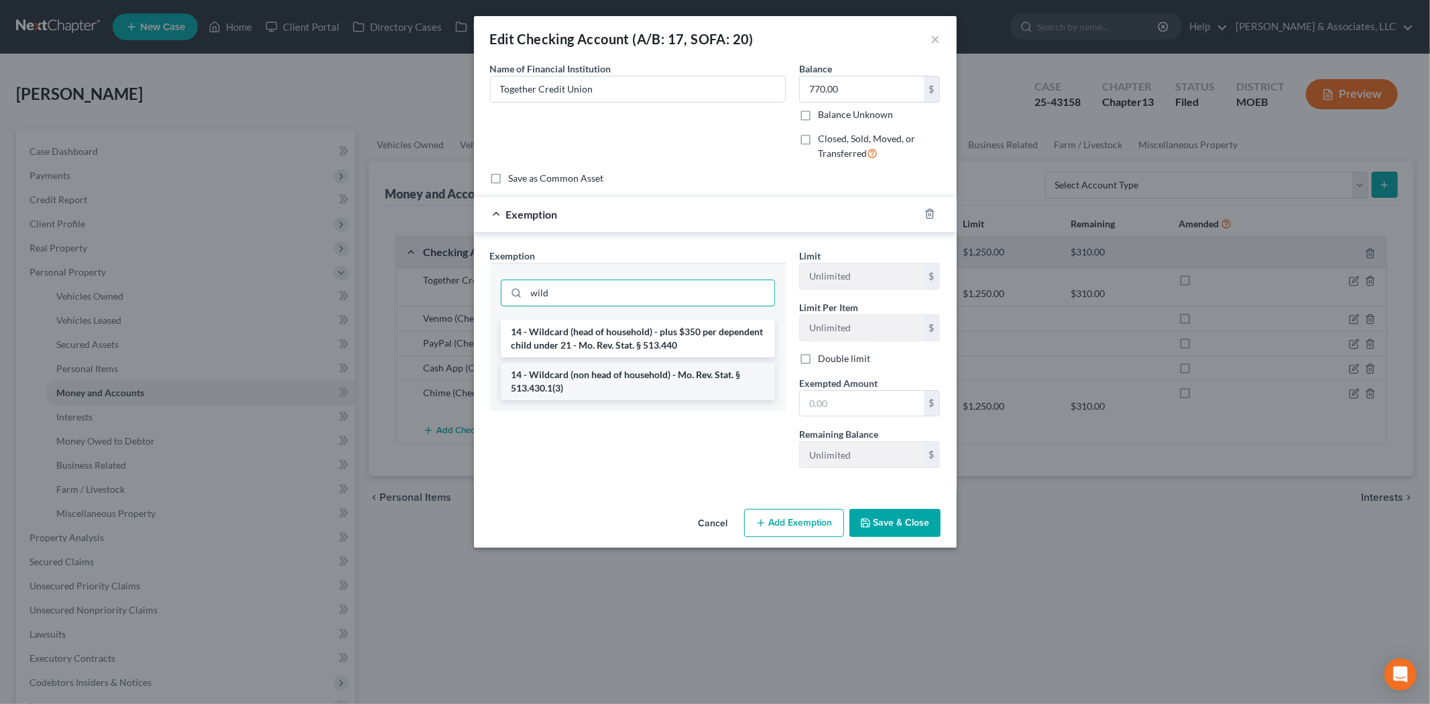
type input "wild"
click at [607, 379] on li "14 - Wildcard (non head of household) - Mo. Rev. Stat. § 513.430.1(3)" at bounding box center [638, 382] width 274 height 38
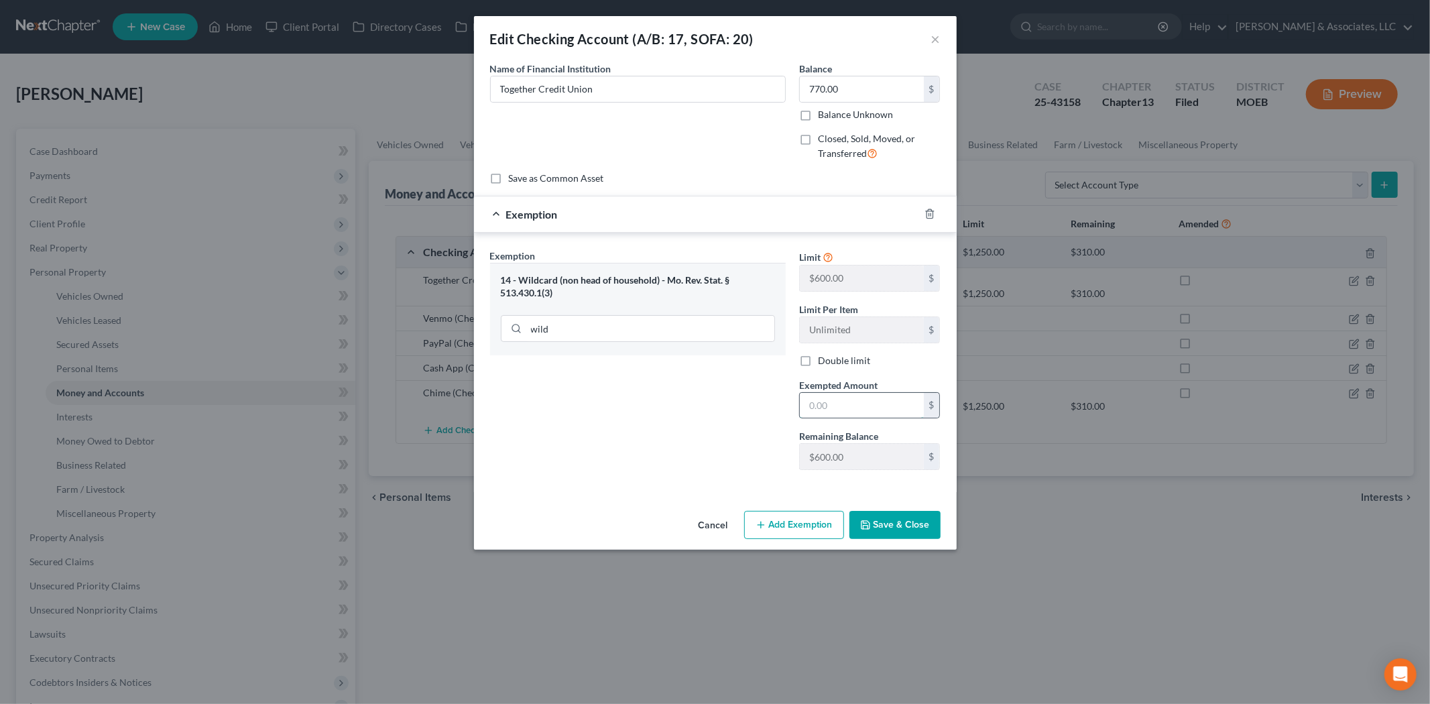
click at [845, 404] on input "text" at bounding box center [862, 405] width 124 height 25
type input "600.00"
click at [896, 522] on button "Save & Close" at bounding box center [894, 525] width 91 height 28
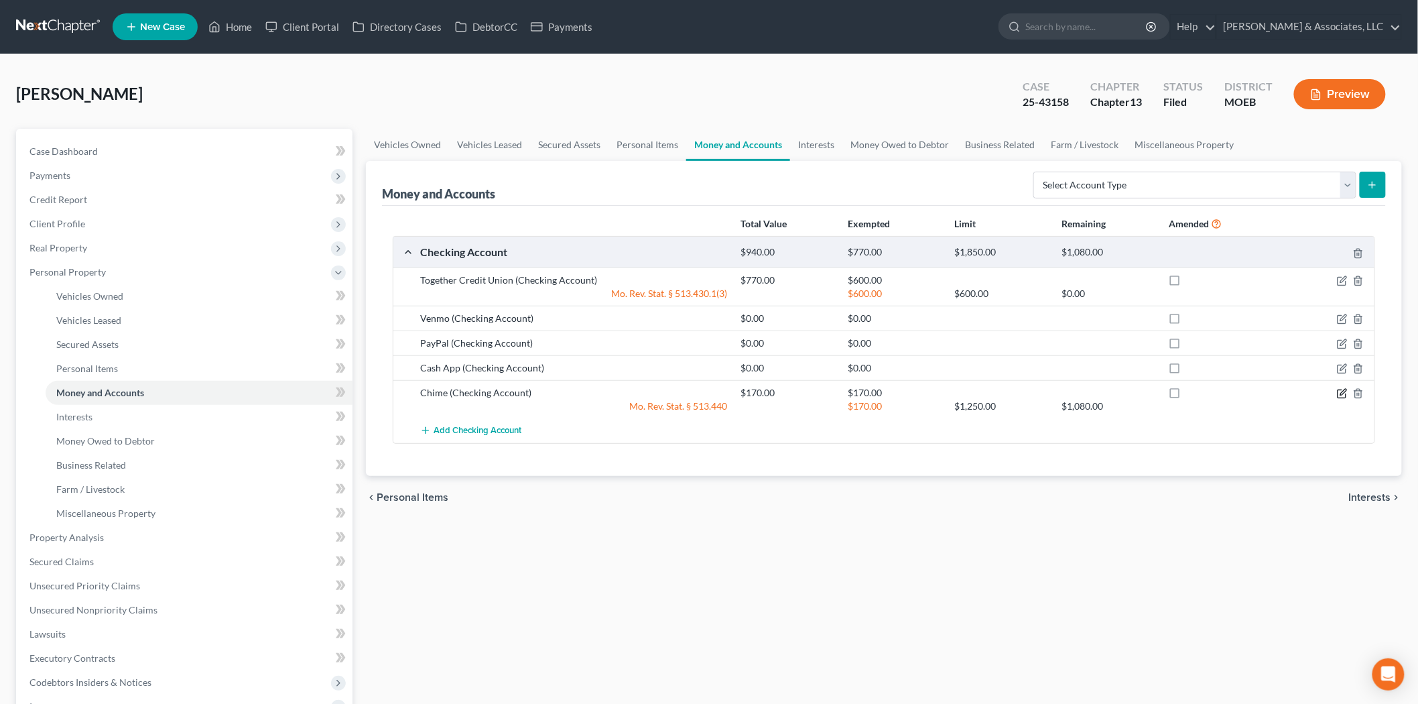
click at [1338, 390] on icon "button" at bounding box center [1342, 394] width 8 height 8
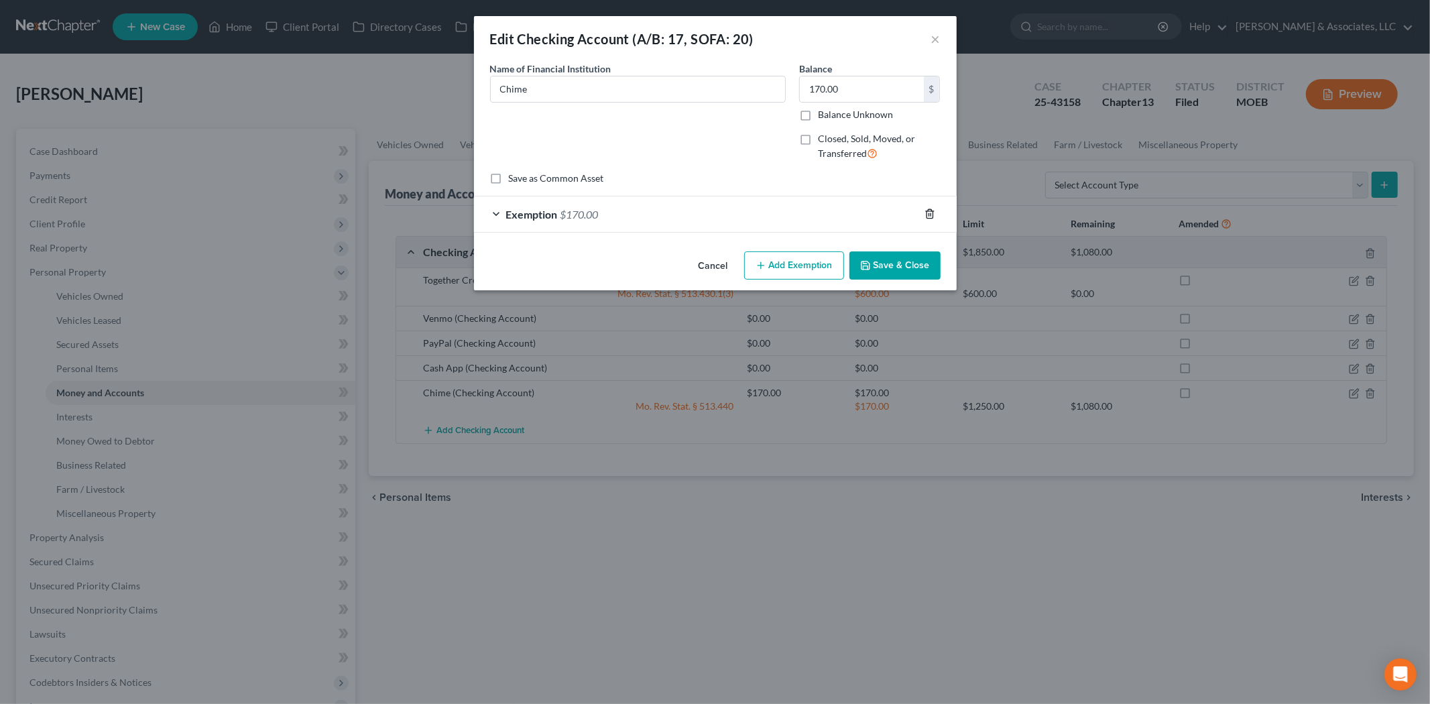
click at [934, 216] on icon "button" at bounding box center [929, 213] width 11 height 11
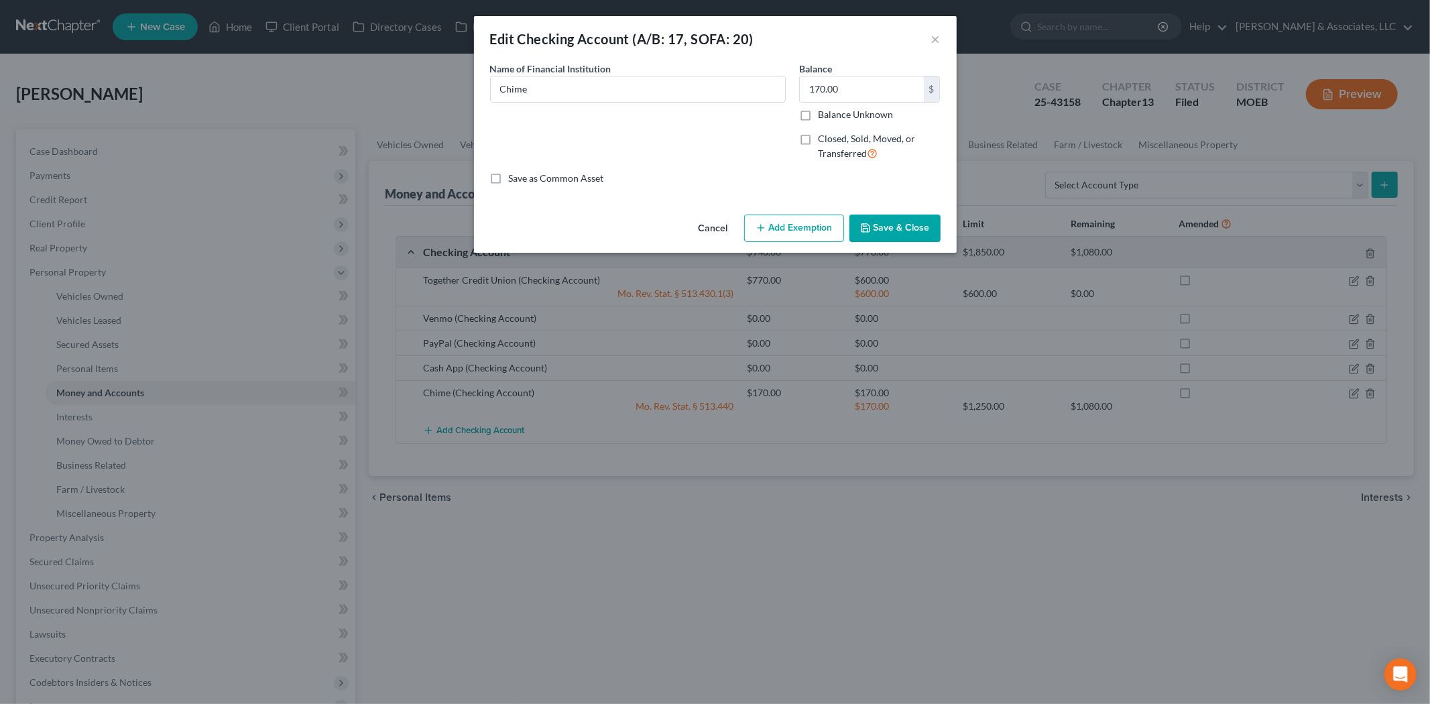
click at [898, 232] on button "Save & Close" at bounding box center [894, 229] width 91 height 28
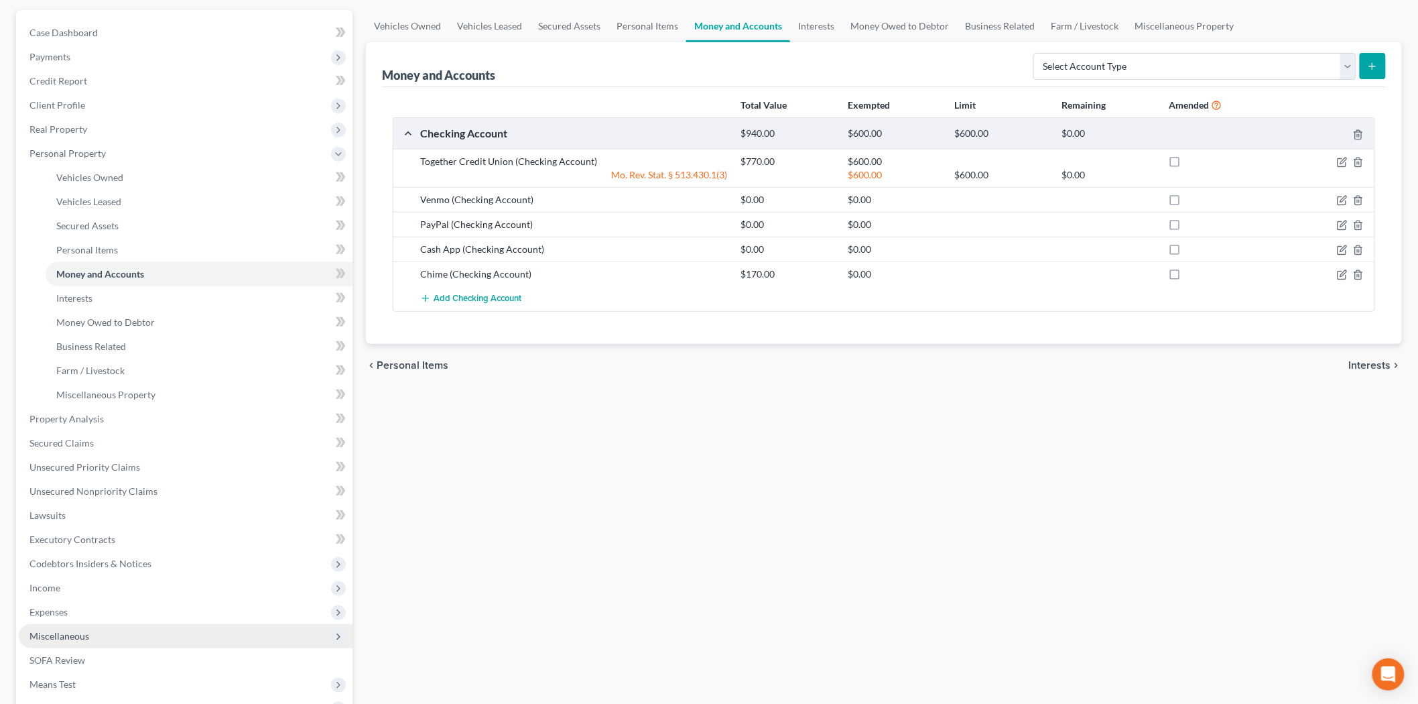
scroll to position [149, 0]
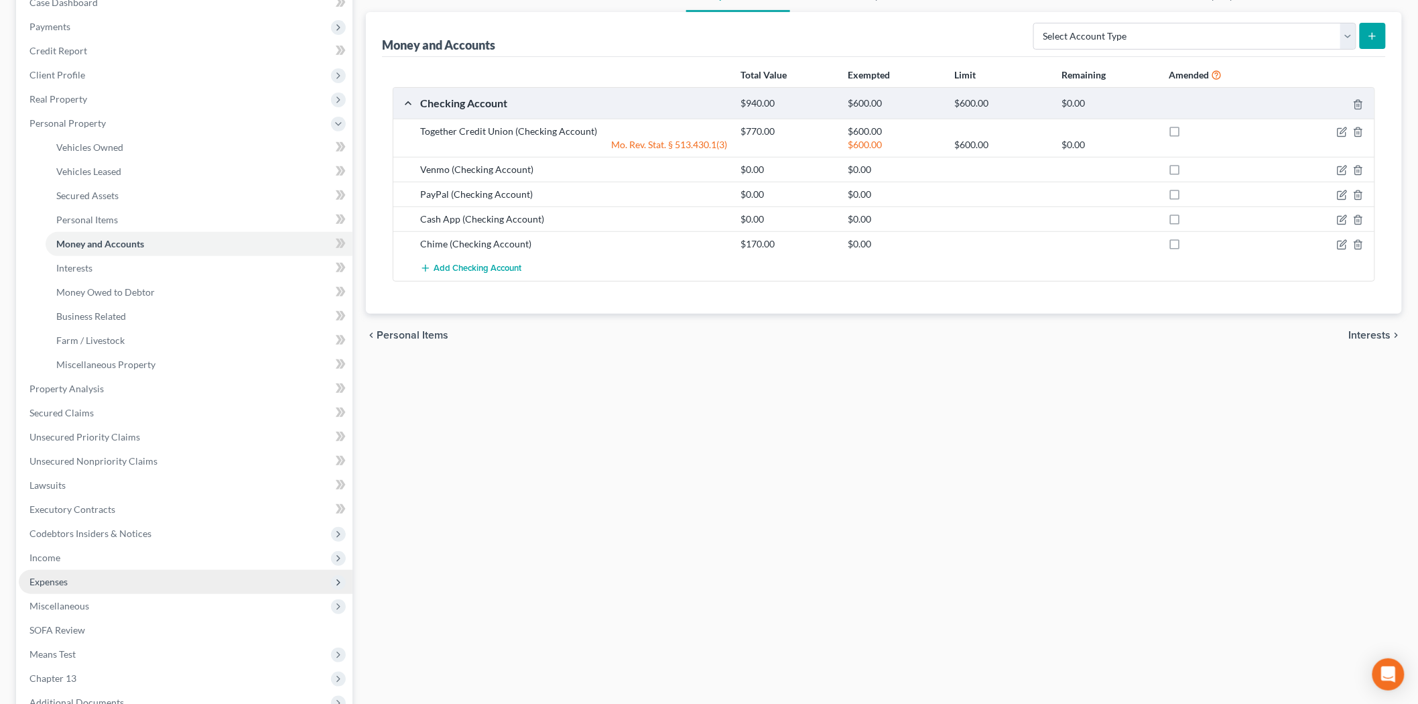
click at [61, 581] on span "Expenses" at bounding box center [48, 581] width 38 height 11
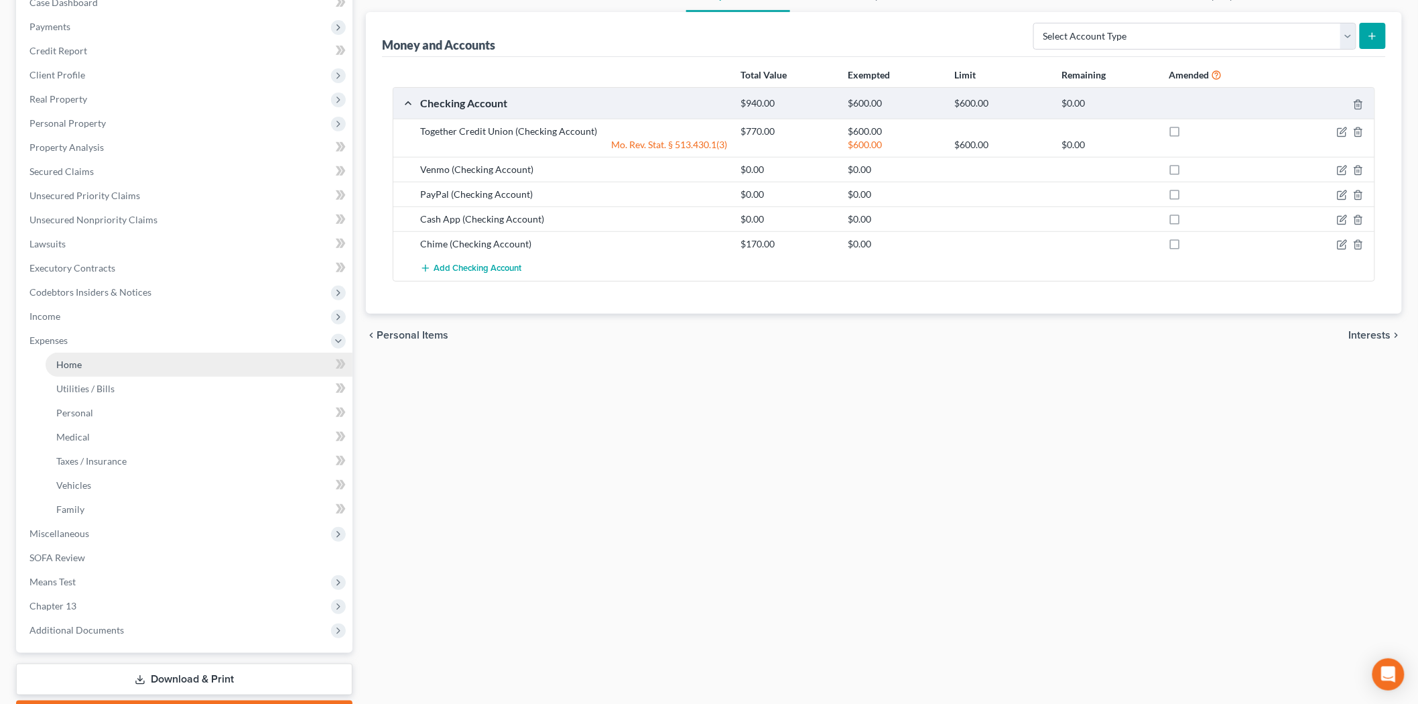
click at [76, 363] on span "Home" at bounding box center [68, 364] width 25 height 11
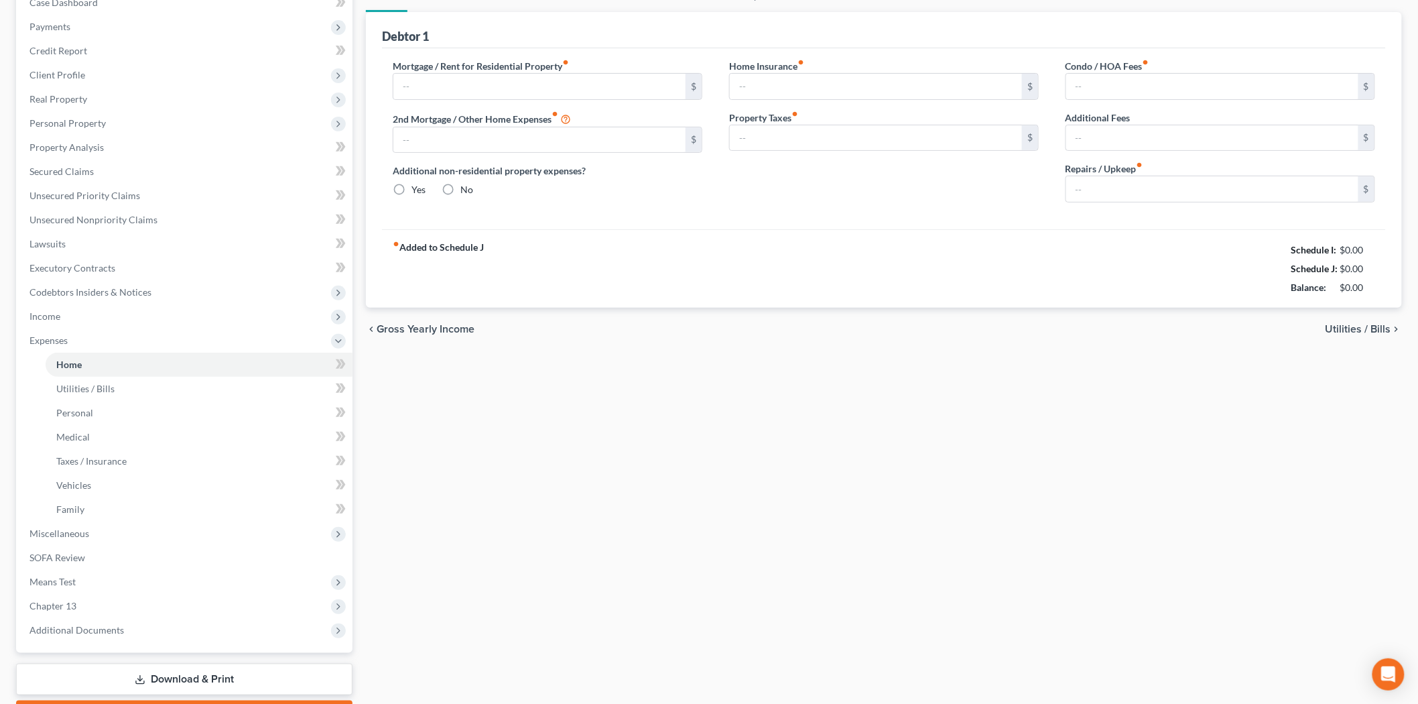
scroll to position [31, 0]
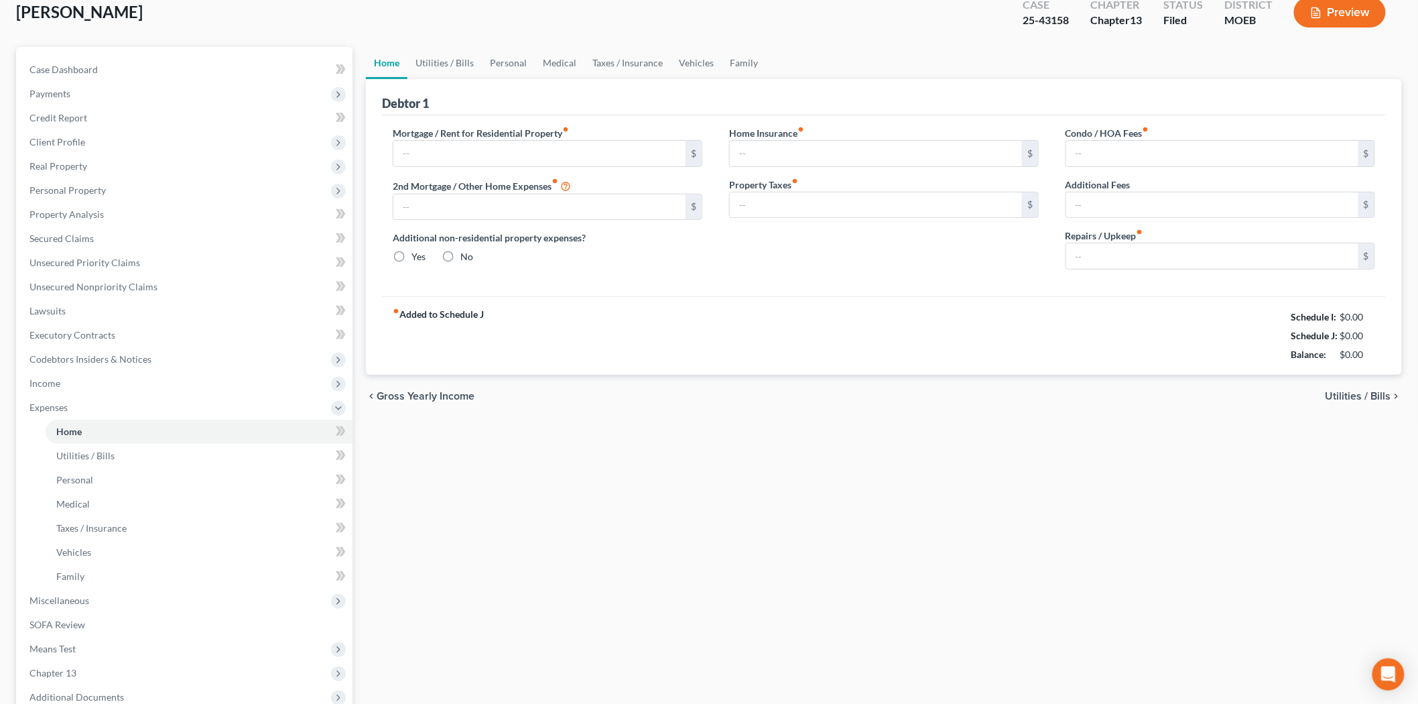
type input "550.00"
type input "0.00"
radio input "true"
type input "0.00"
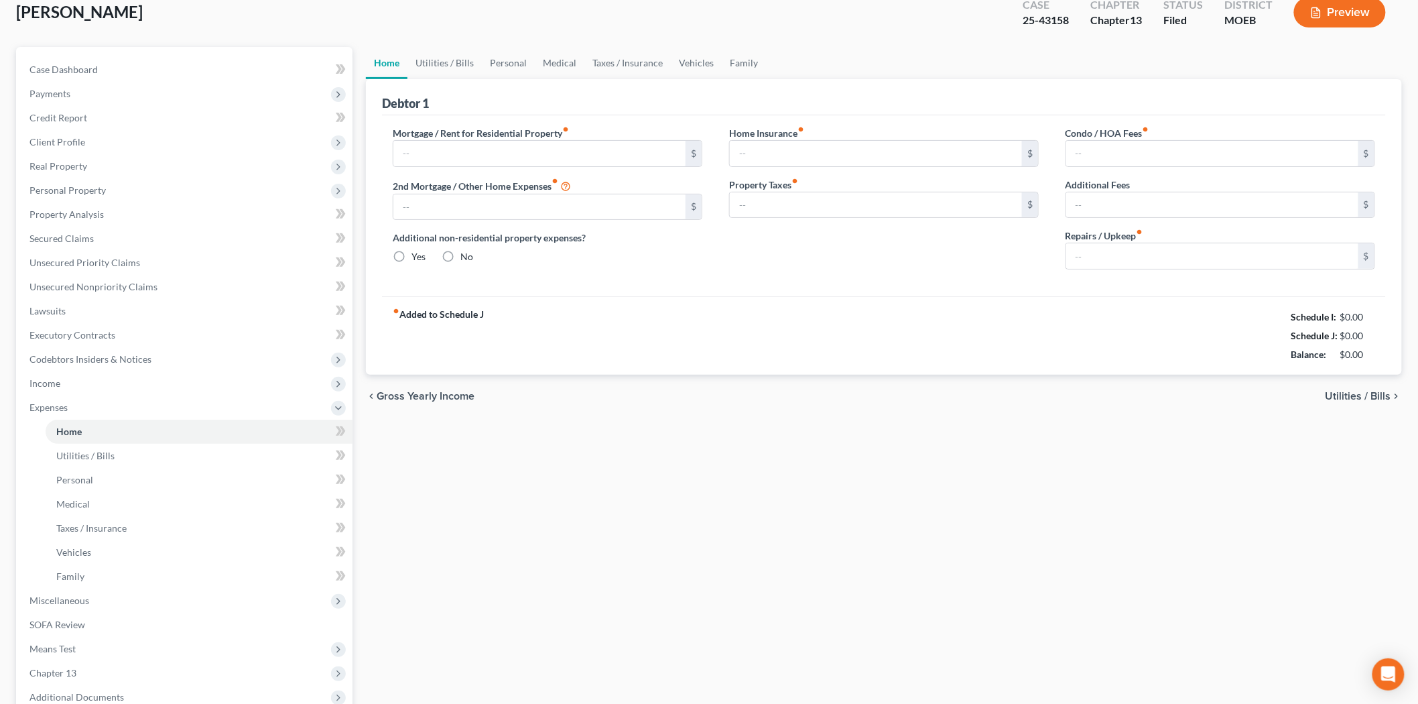
type input "0.00"
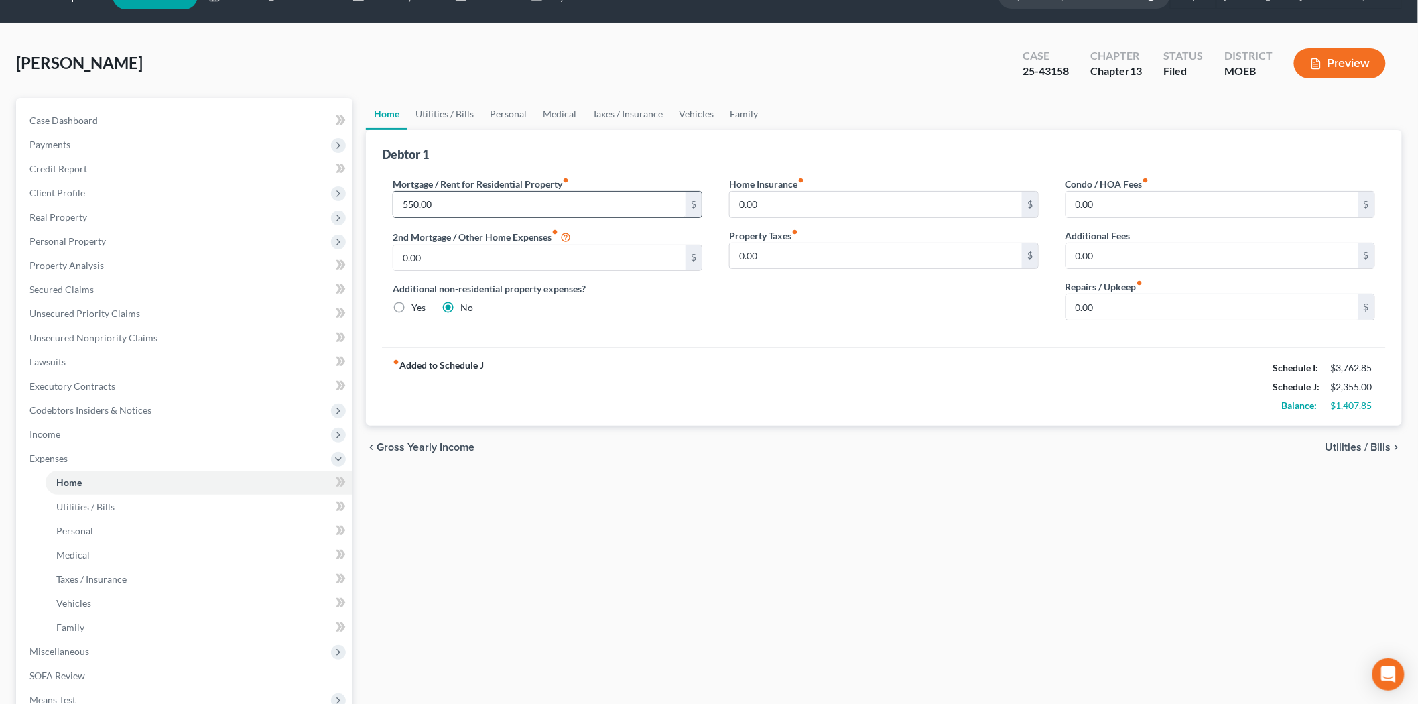
scroll to position [0, 0]
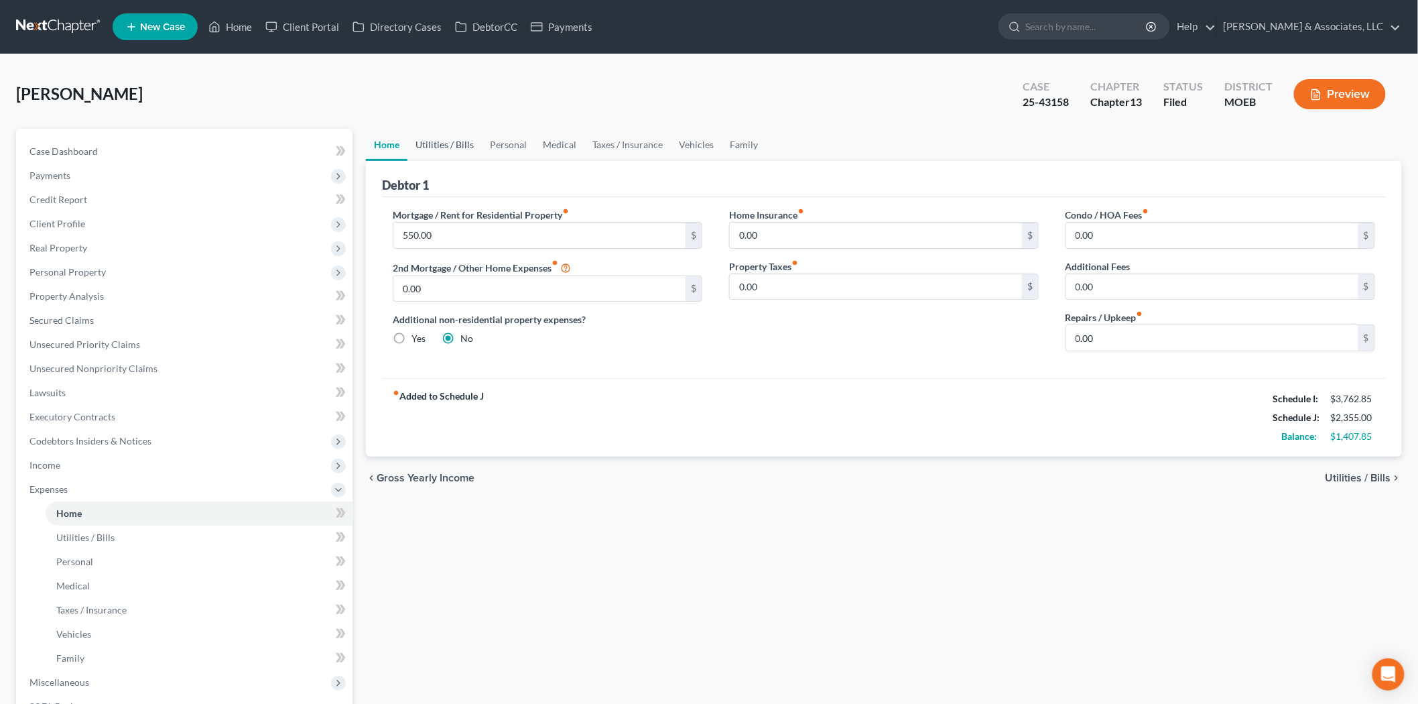
click at [450, 139] on link "Utilities / Bills" at bounding box center [445, 145] width 74 height 32
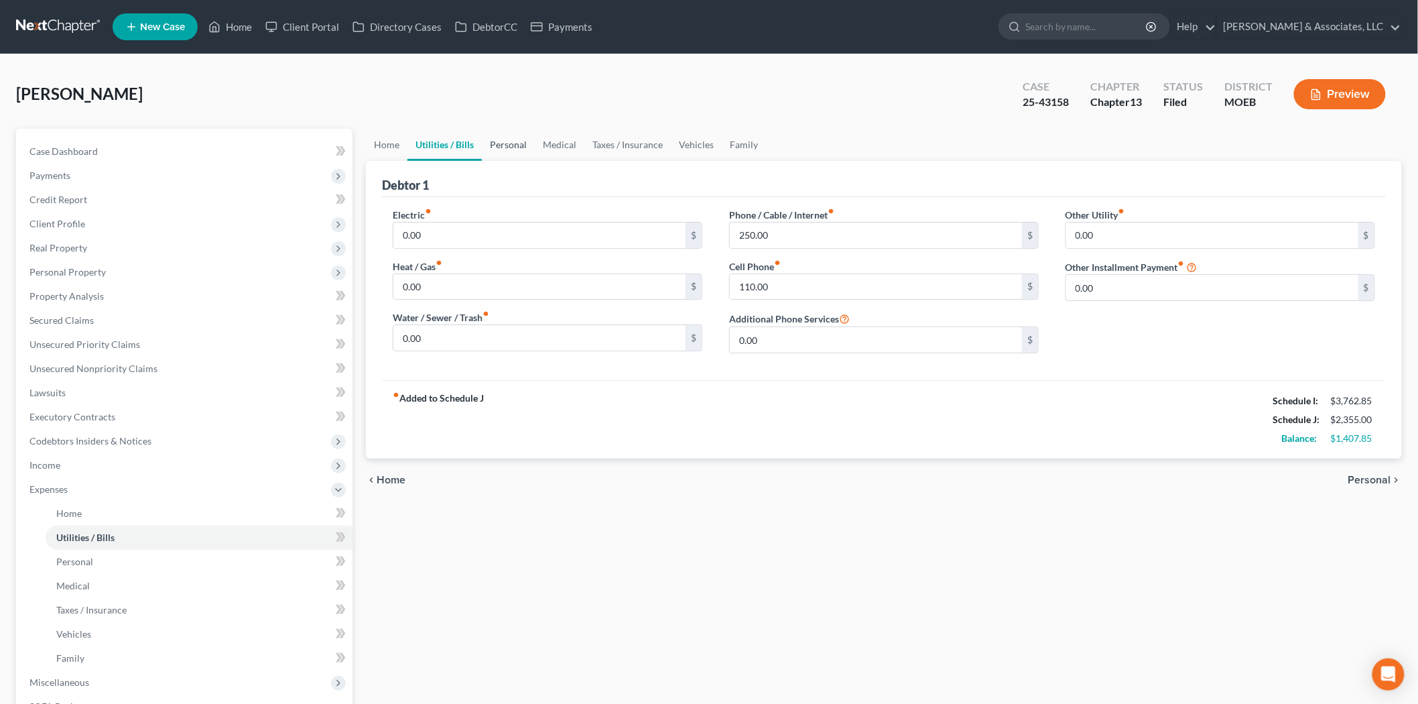
click at [513, 142] on link "Personal" at bounding box center [508, 145] width 53 height 32
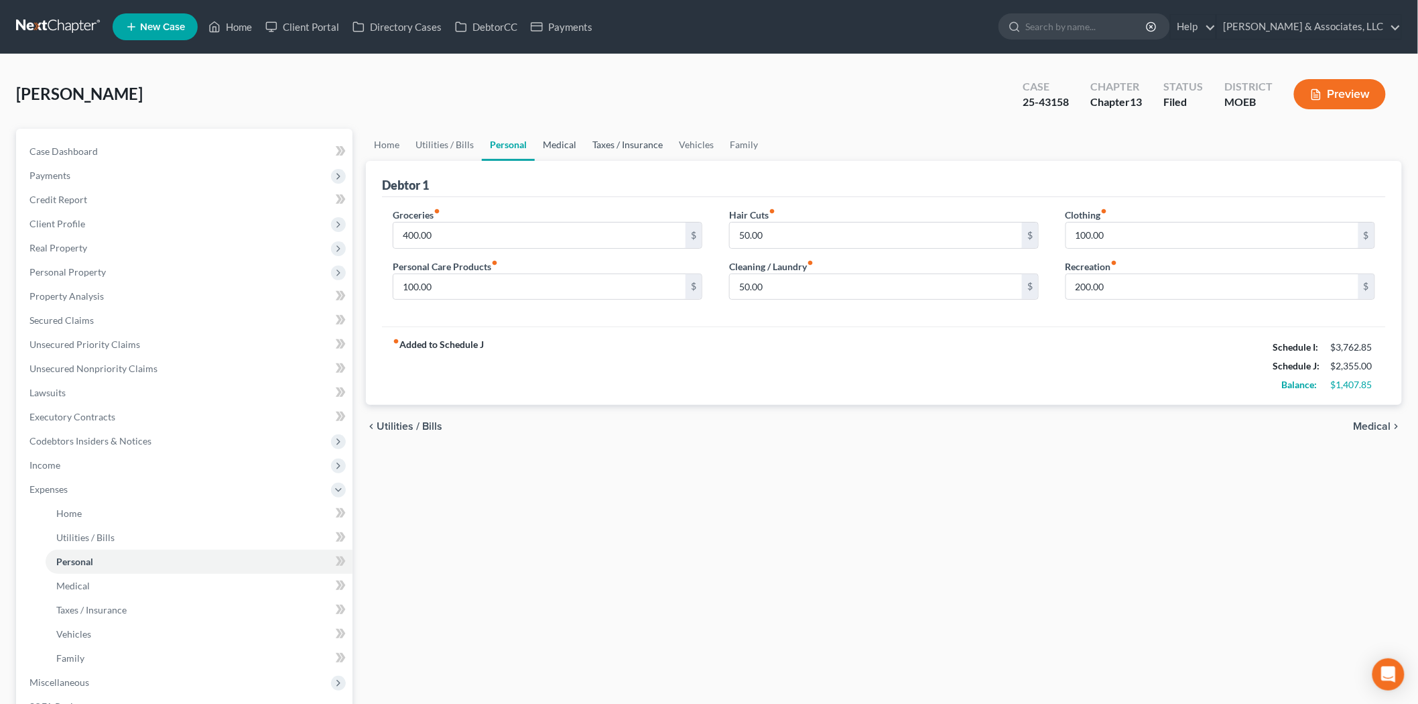
click at [558, 145] on link "Medical" at bounding box center [560, 145] width 50 height 32
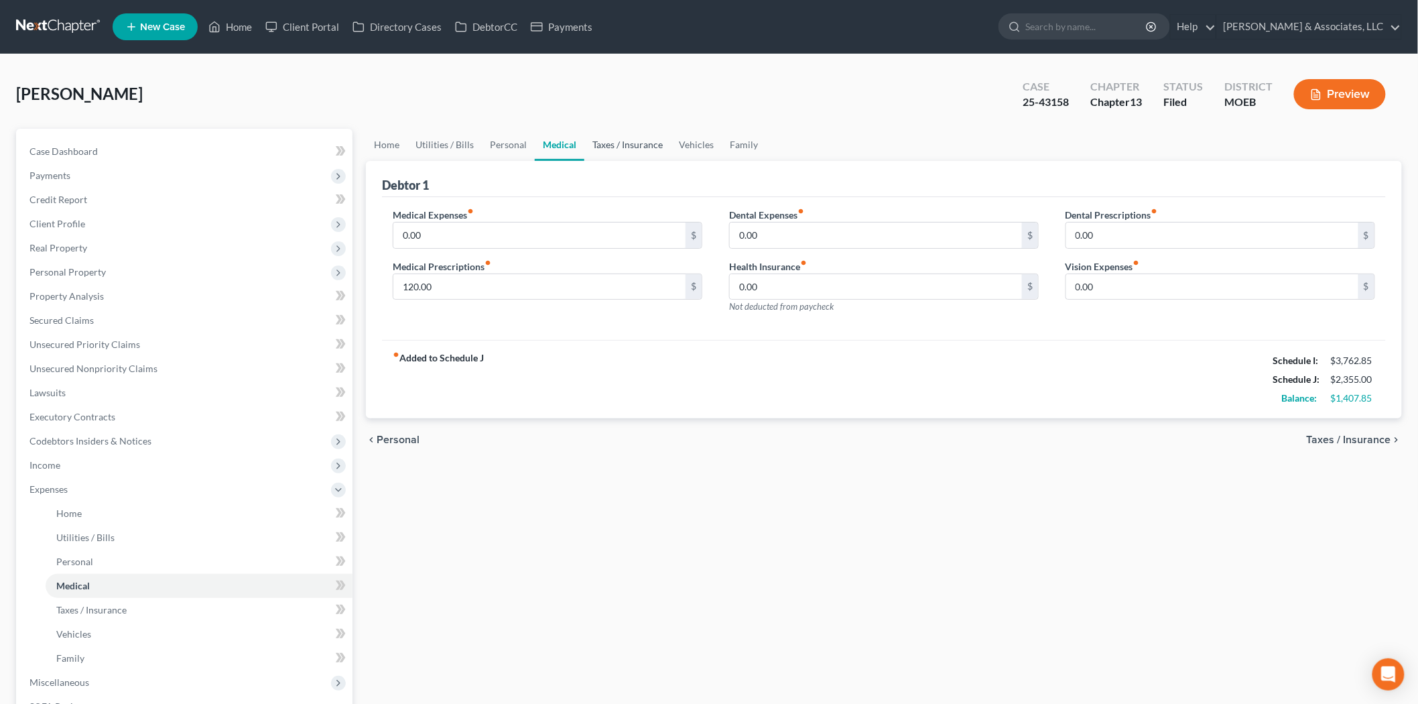
click at [609, 145] on link "Taxes / Insurance" at bounding box center [628, 145] width 86 height 32
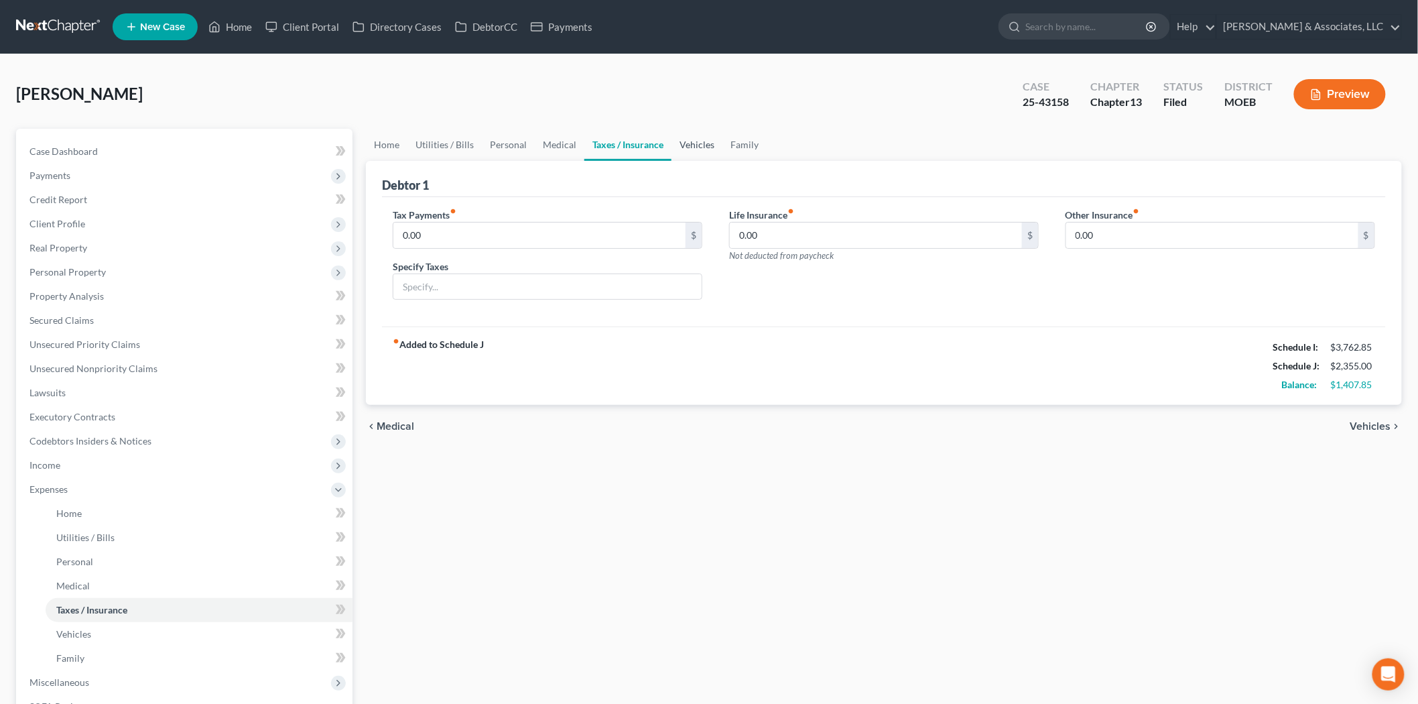
click at [700, 143] on link "Vehicles" at bounding box center [697, 145] width 51 height 32
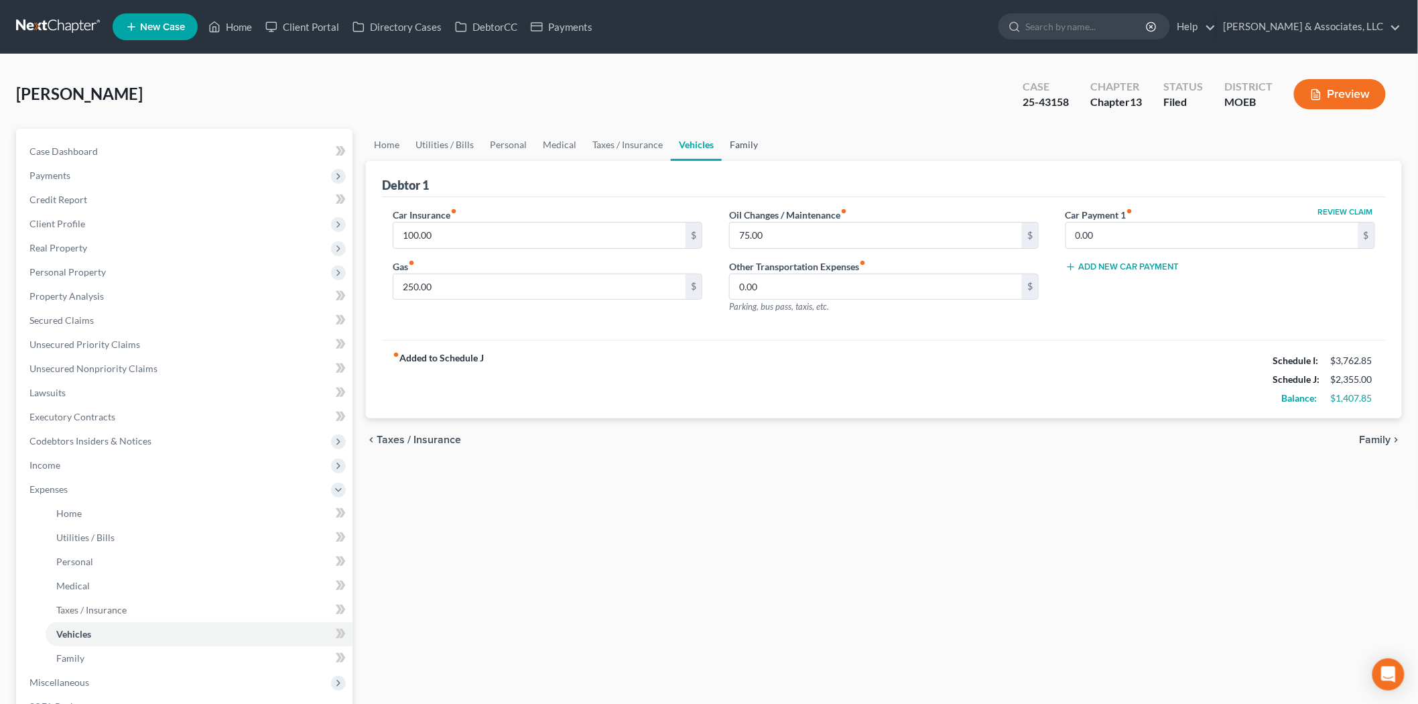
click at [751, 145] on link "Family" at bounding box center [744, 145] width 44 height 32
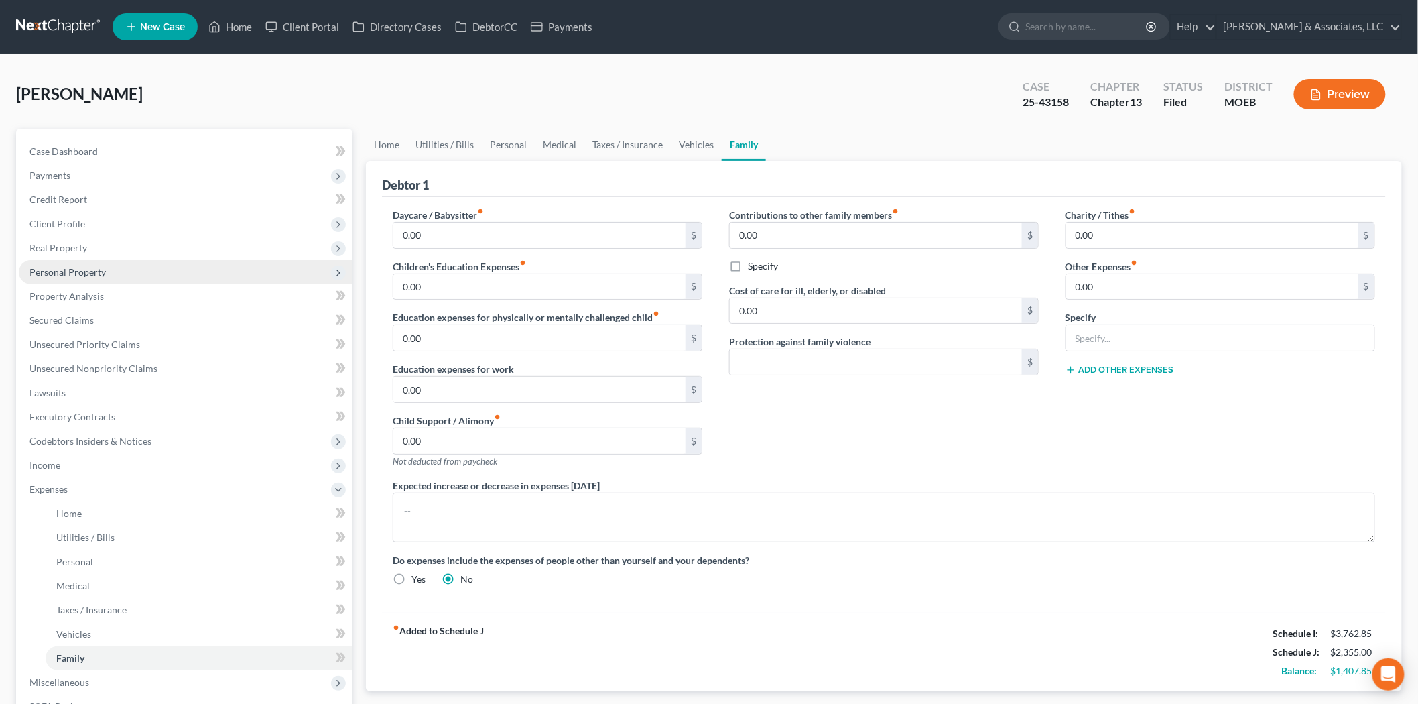
click at [104, 273] on span "Personal Property" at bounding box center [186, 272] width 334 height 24
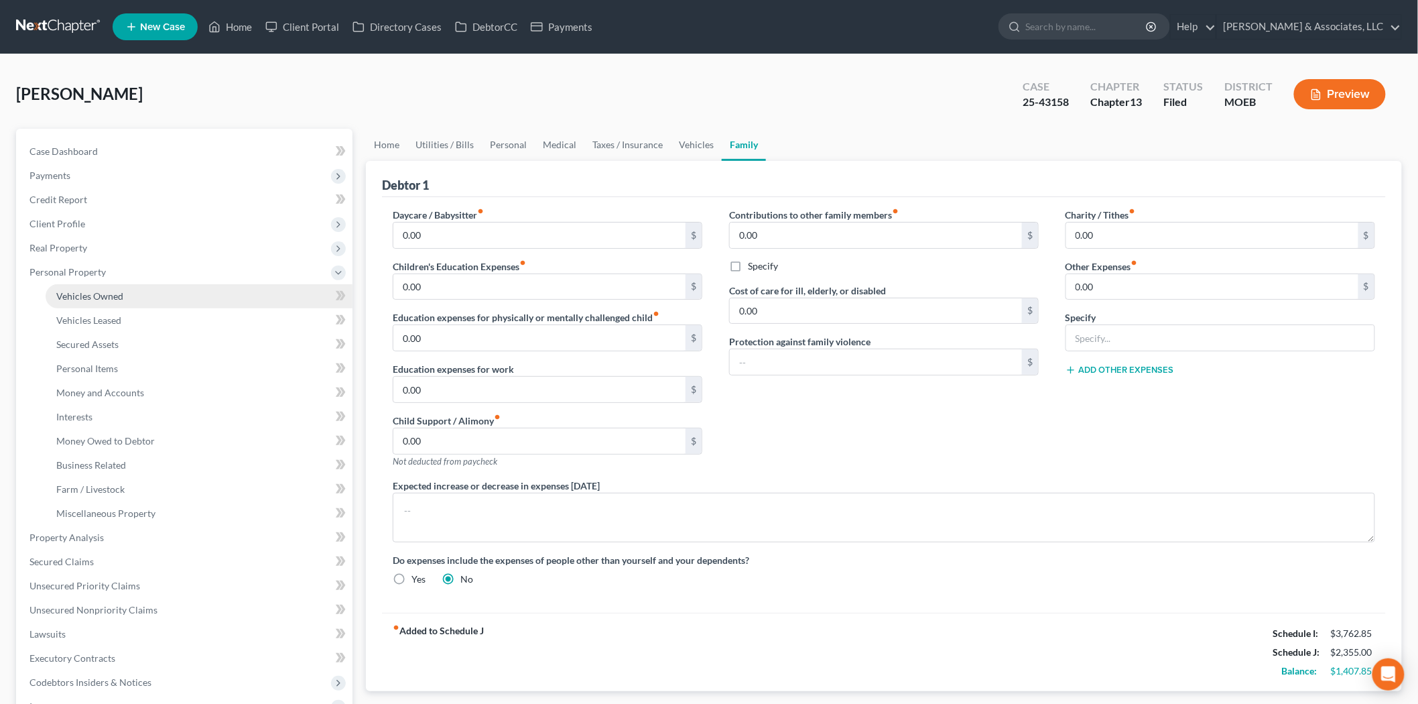
click at [103, 292] on span "Vehicles Owned" at bounding box center [89, 295] width 67 height 11
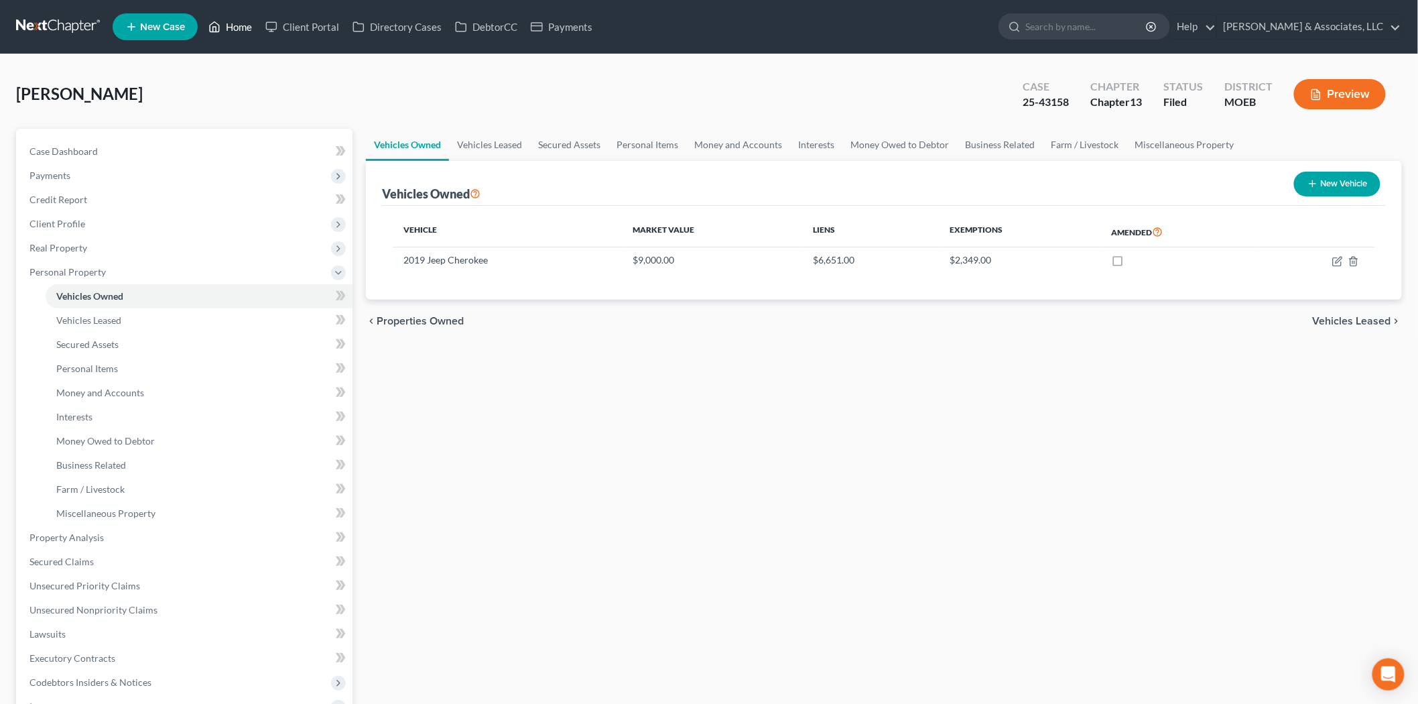
click at [221, 29] on icon at bounding box center [214, 27] width 12 height 16
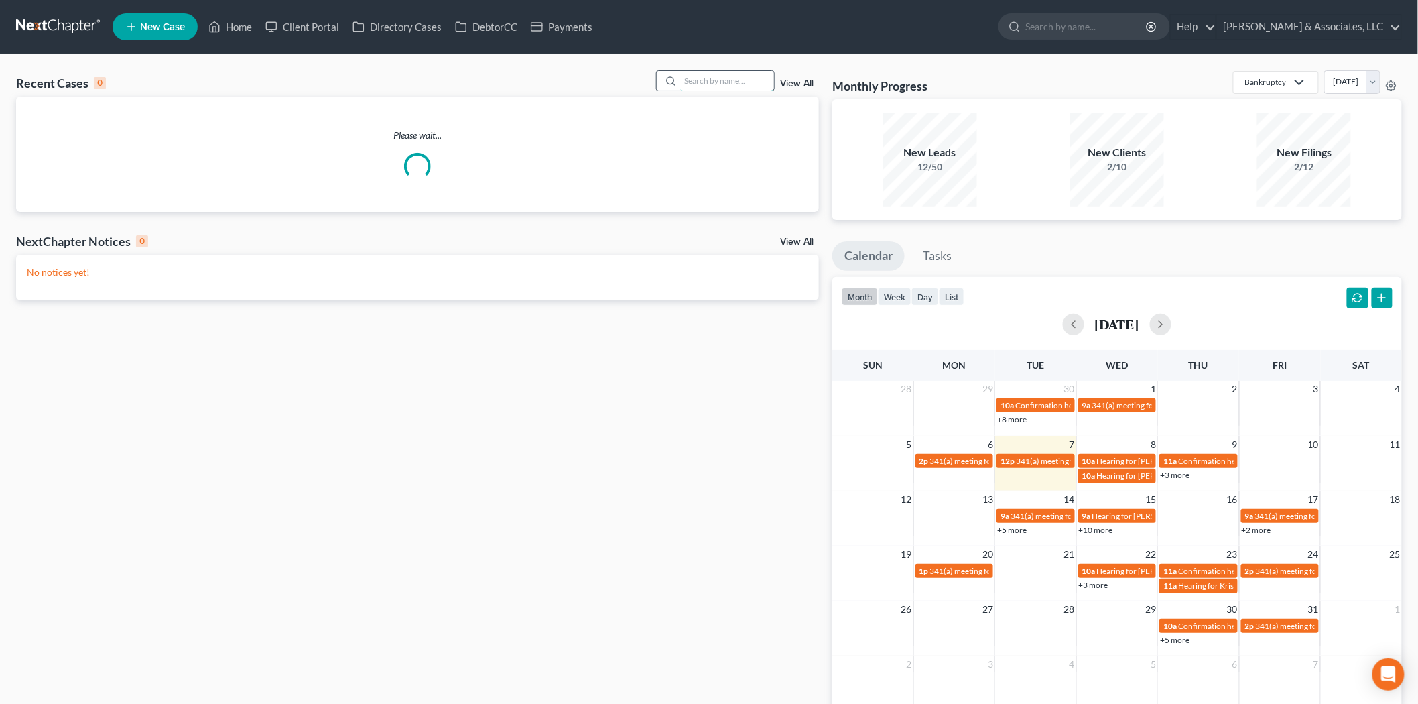
click at [694, 87] on input "search" at bounding box center [727, 80] width 94 height 19
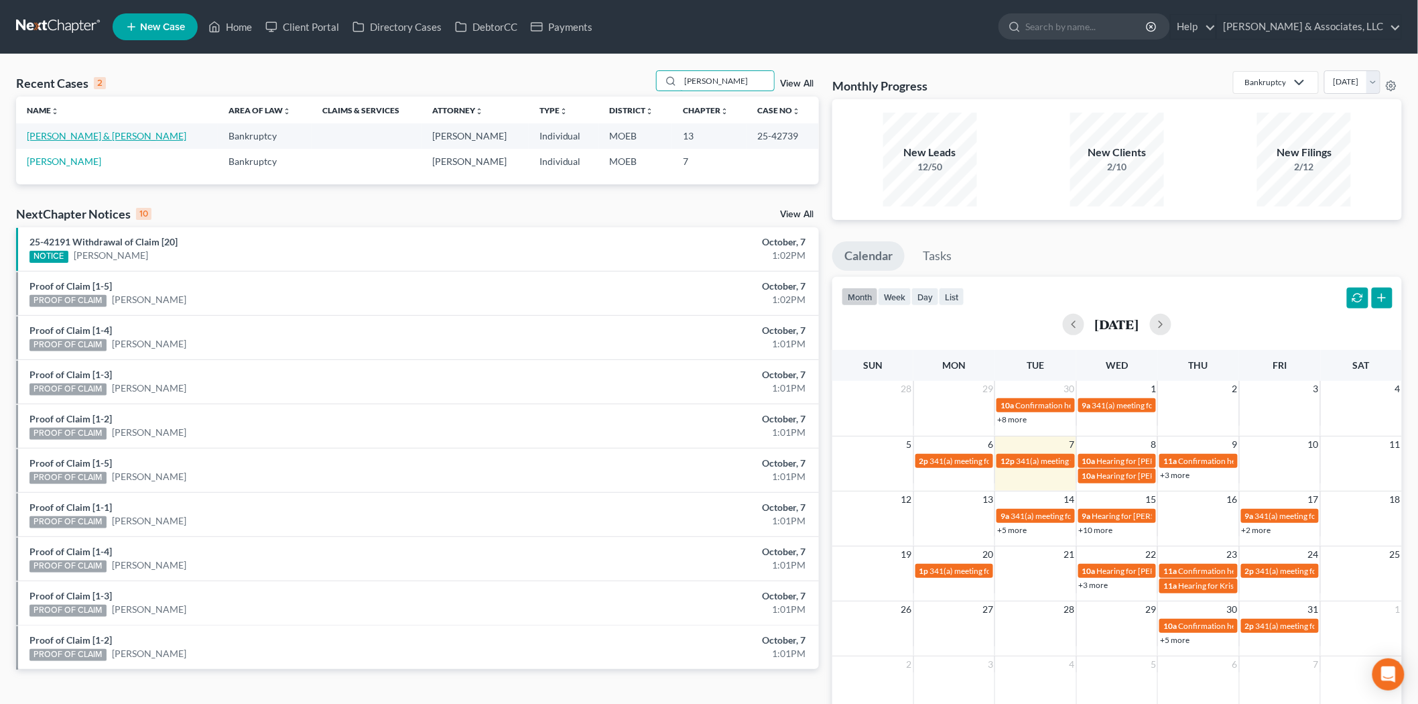
type input "[PERSON_NAME]"
click at [62, 136] on link "[PERSON_NAME] & [PERSON_NAME]" at bounding box center [107, 135] width 160 height 11
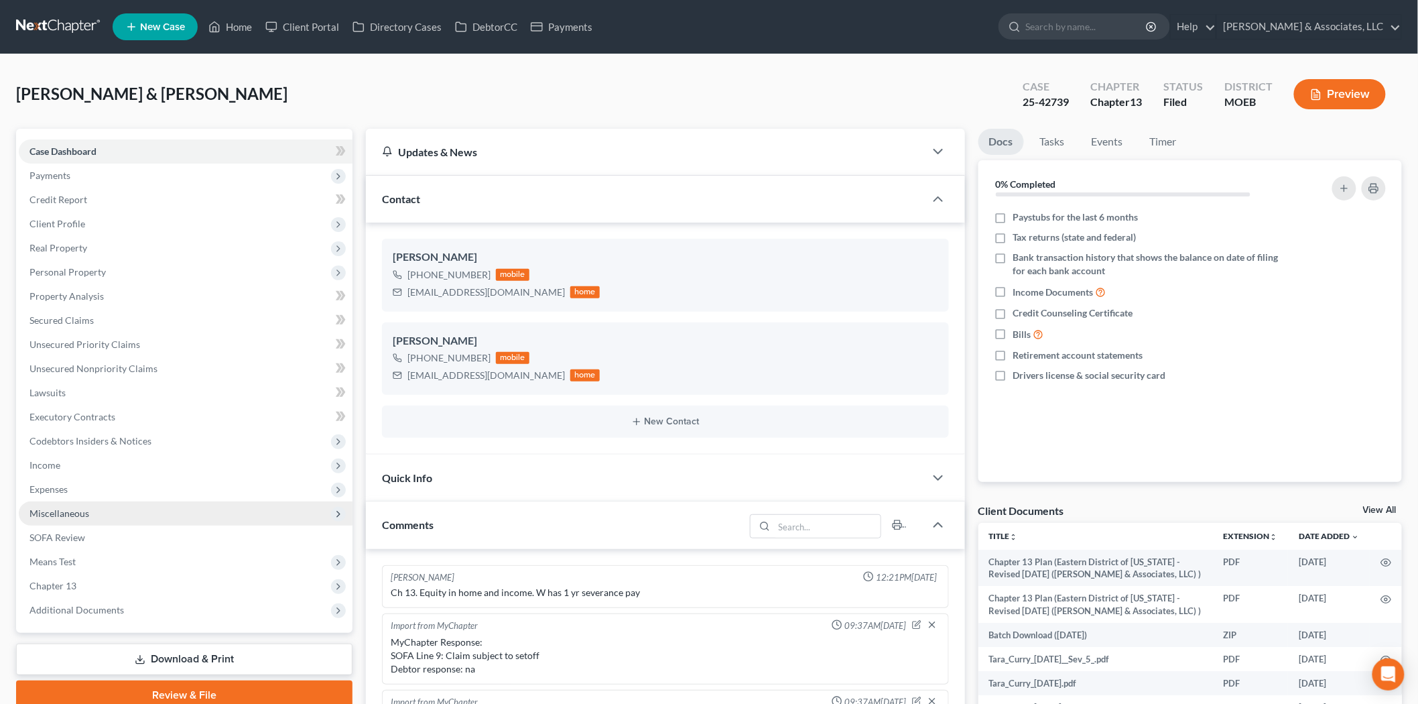
scroll to position [831, 0]
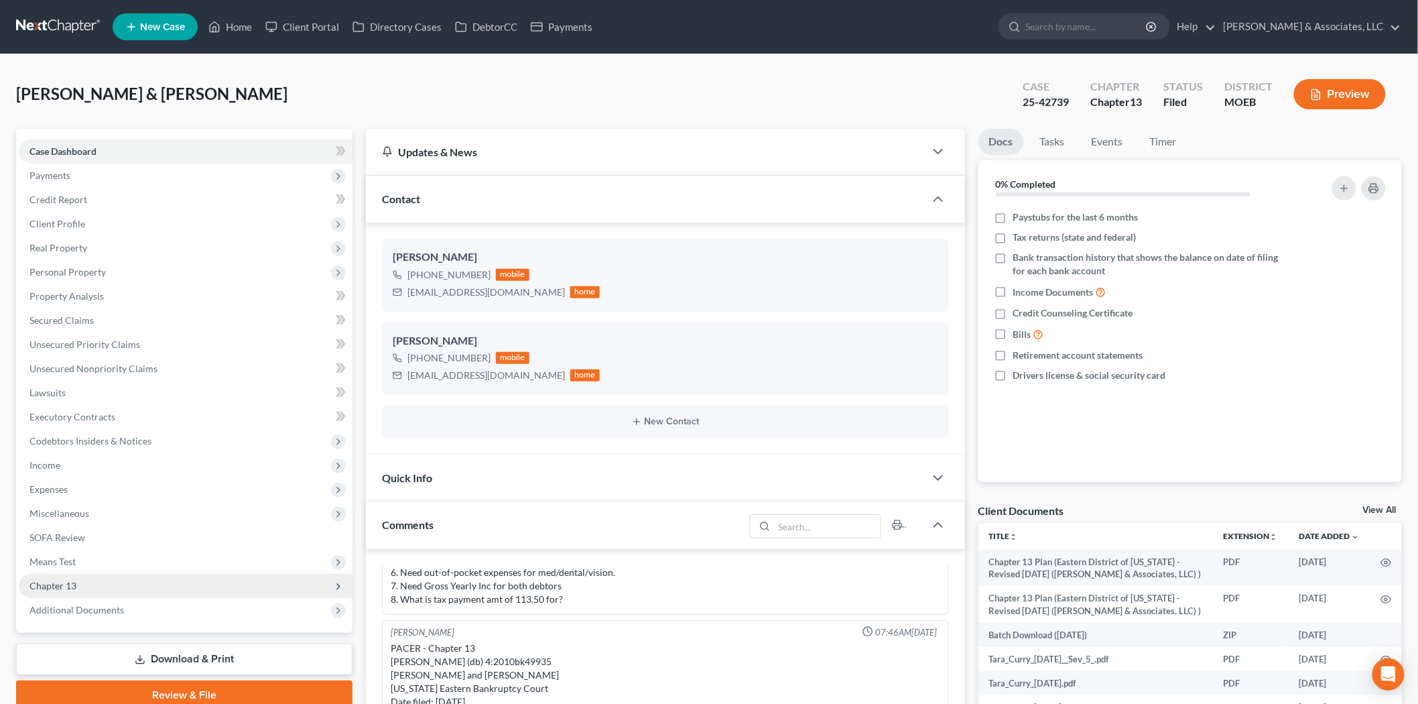
click at [68, 580] on span "Chapter 13" at bounding box center [52, 585] width 47 height 11
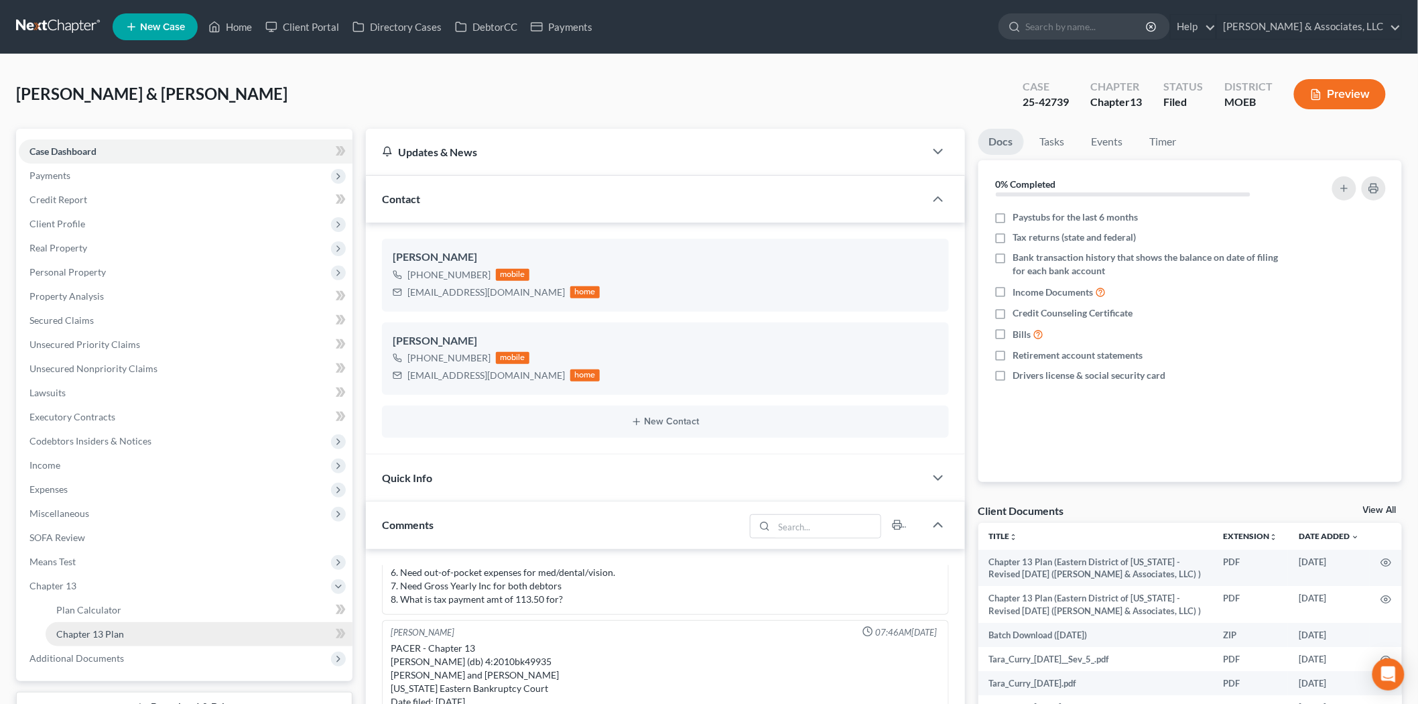
click at [87, 631] on span "Chapter 13 Plan" at bounding box center [90, 633] width 68 height 11
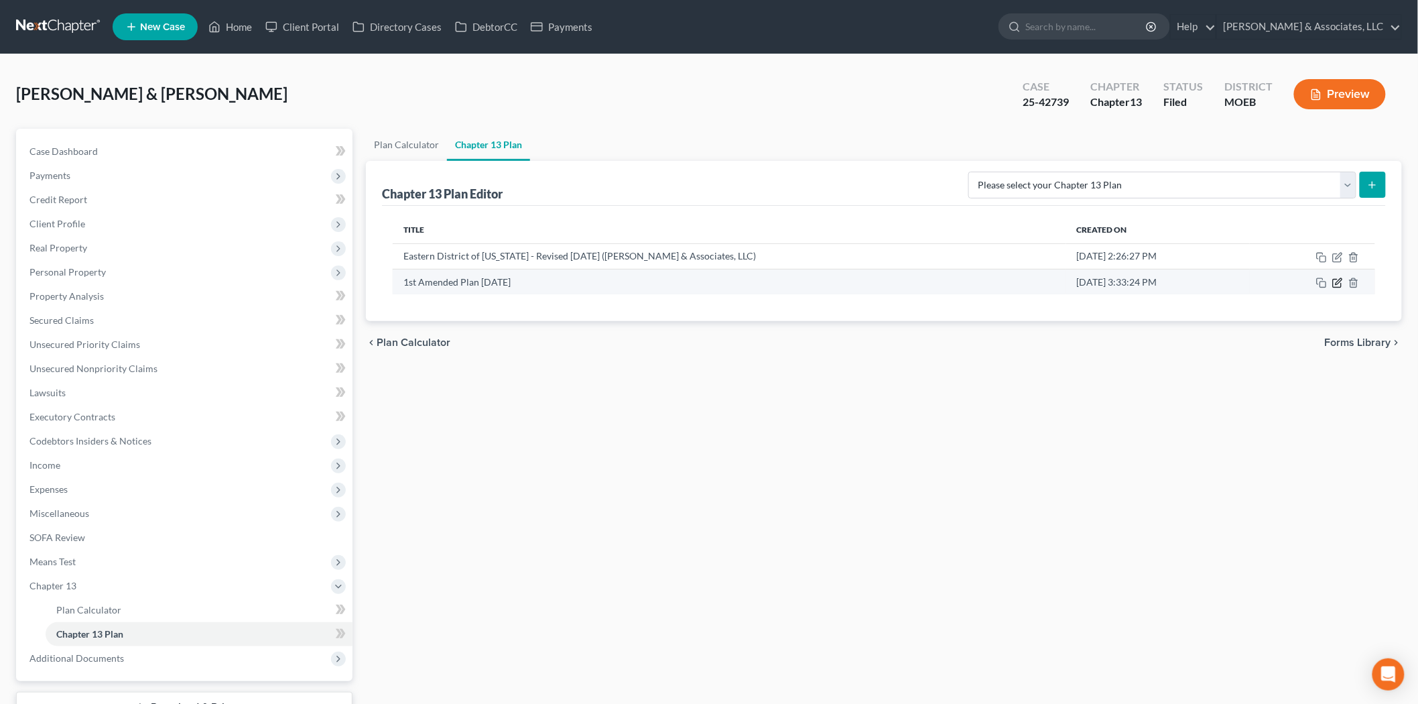
click at [1337, 282] on icon "button" at bounding box center [1338, 283] width 11 height 11
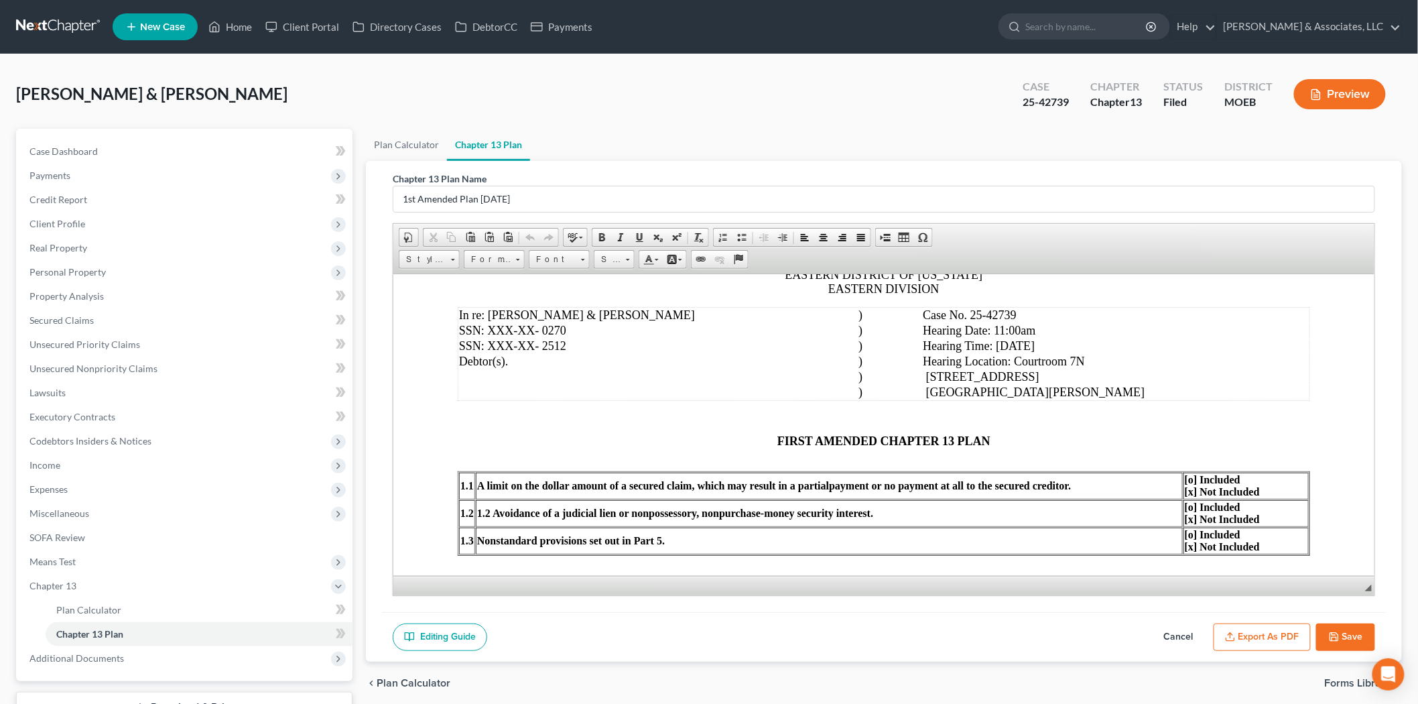
scroll to position [149, 0]
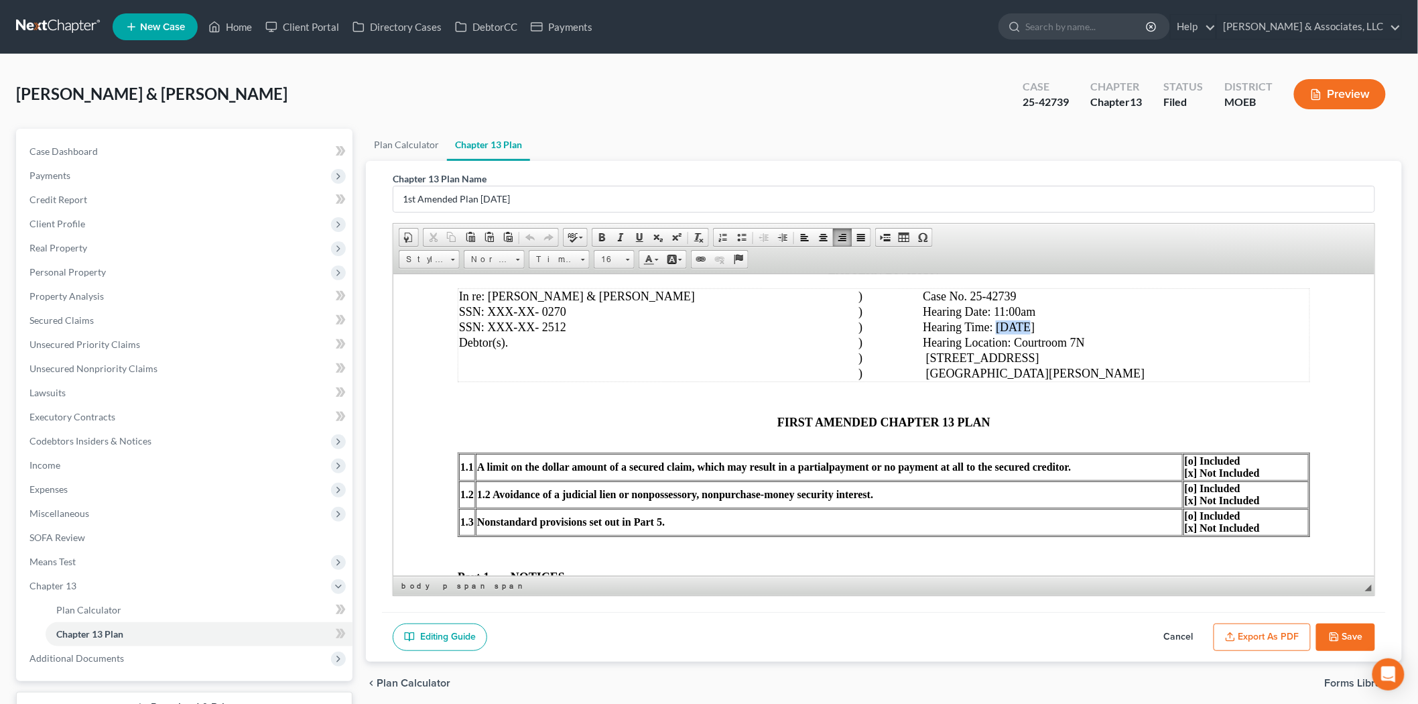
drag, startPoint x: 1042, startPoint y: 330, endPoint x: 1066, endPoint y: 327, distance: 24.3
click at [1034, 327] on span ") Hearing Time: [DATE]" at bounding box center [946, 326] width 176 height 13
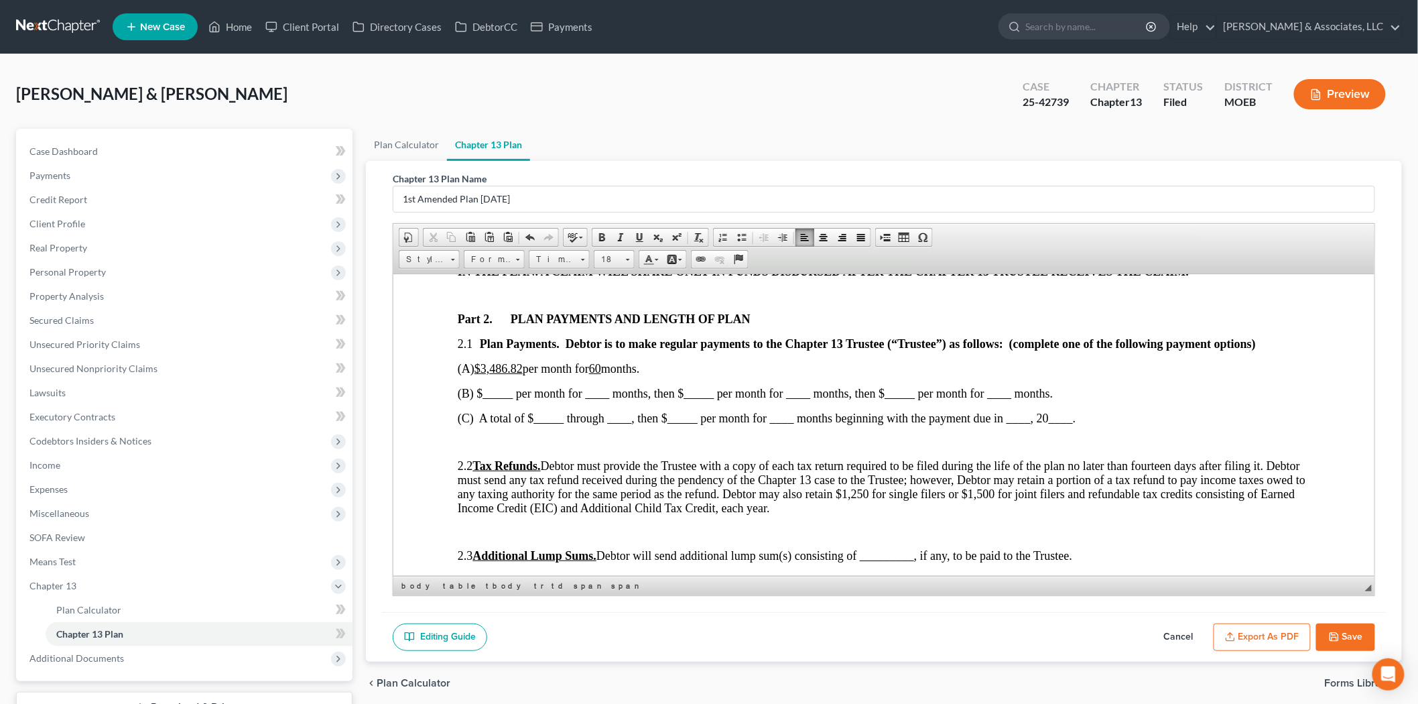
scroll to position [595, 0]
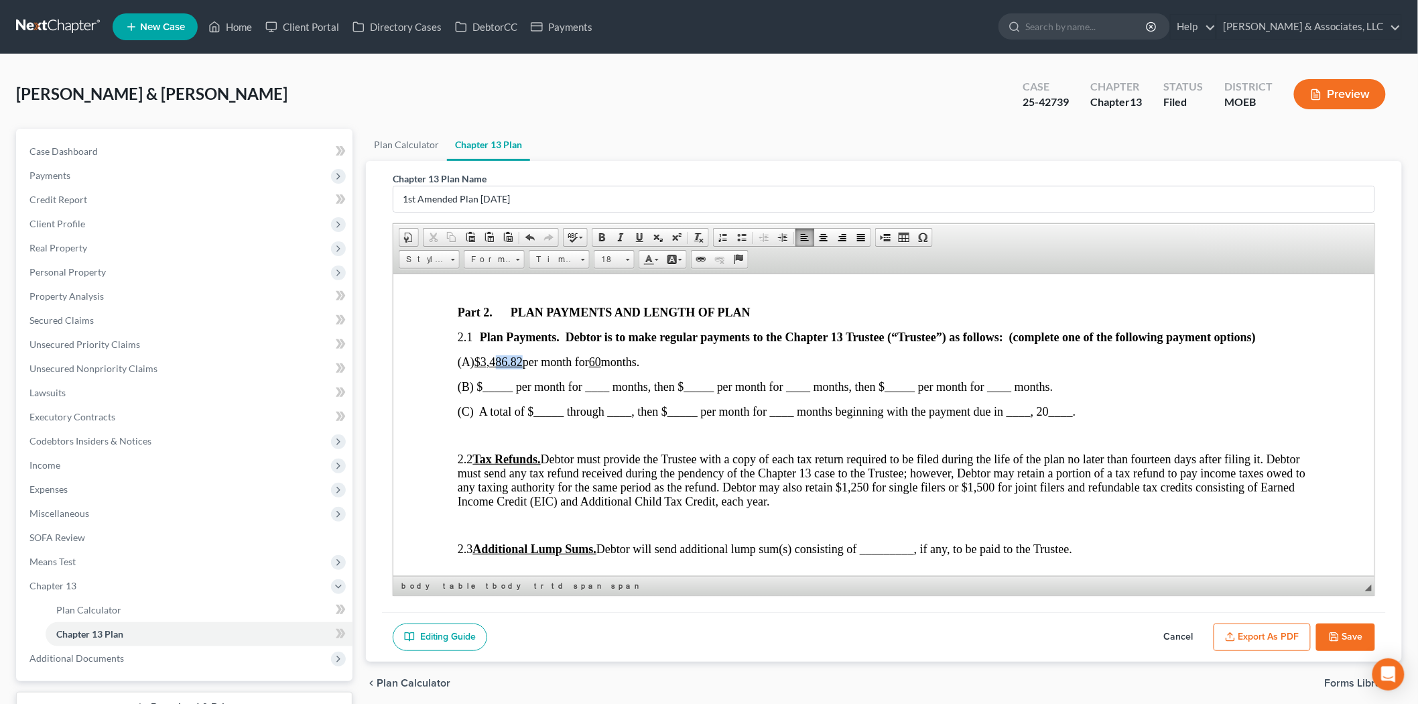
drag, startPoint x: 500, startPoint y: 365, endPoint x: 526, endPoint y: 367, distance: 26.3
click at [522, 367] on u "$3,486.82" at bounding box center [498, 361] width 48 height 13
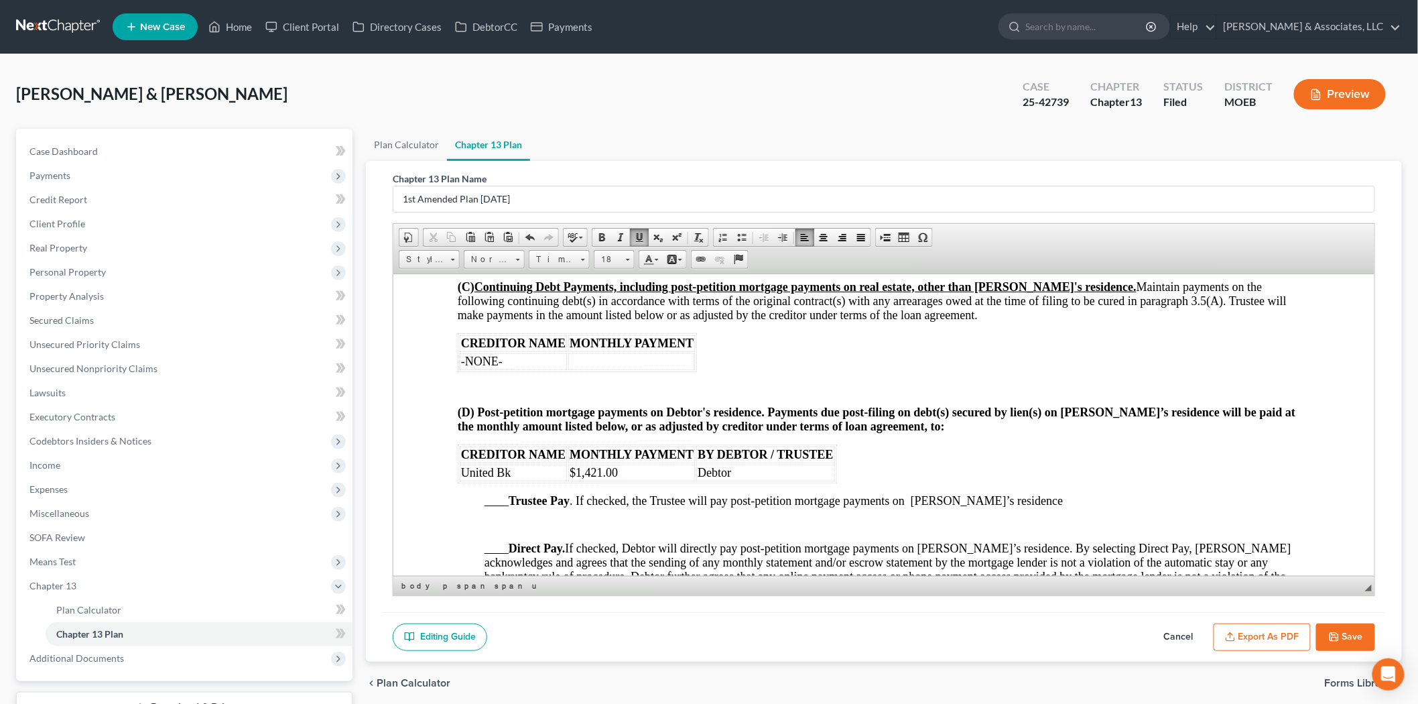
scroll to position [1564, 0]
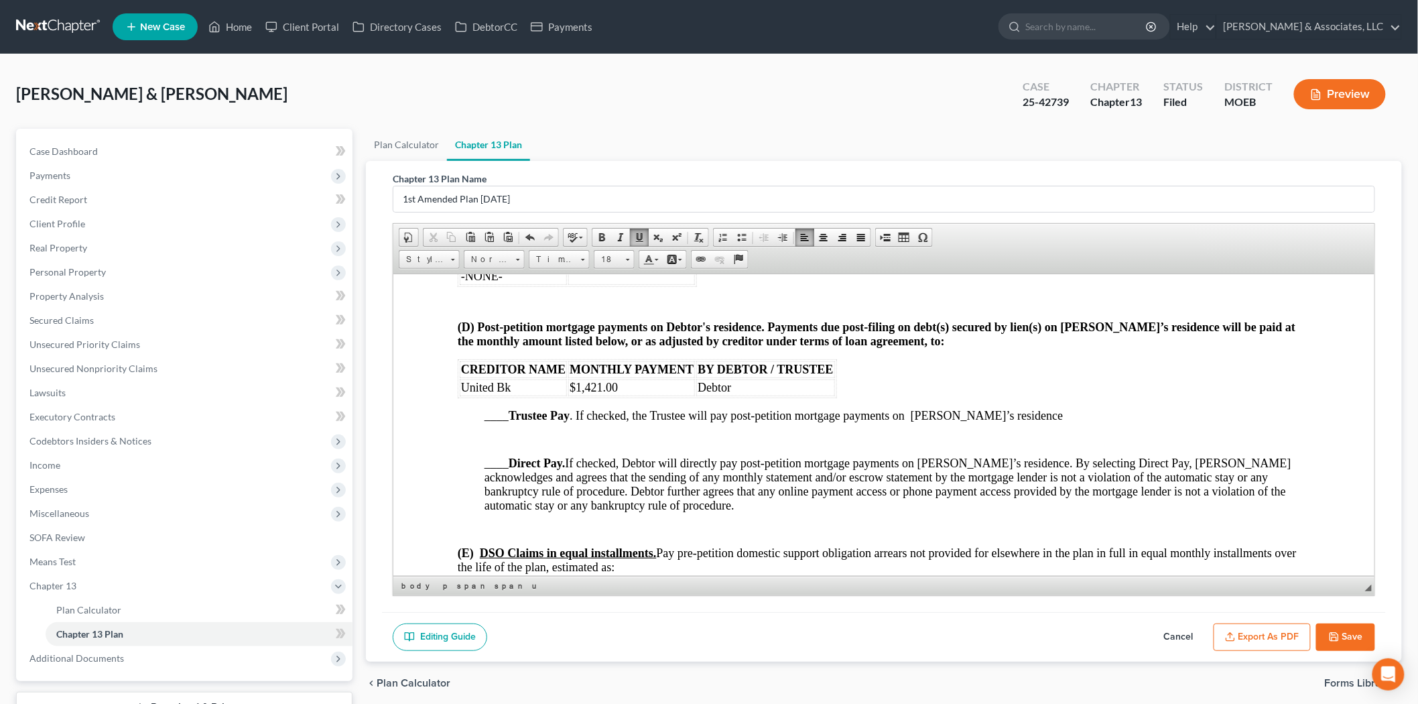
click at [499, 473] on span "____ Direct Pay. If checked, Debtor will directly pay post-petition mortgage pa…" at bounding box center [887, 484] width 807 height 56
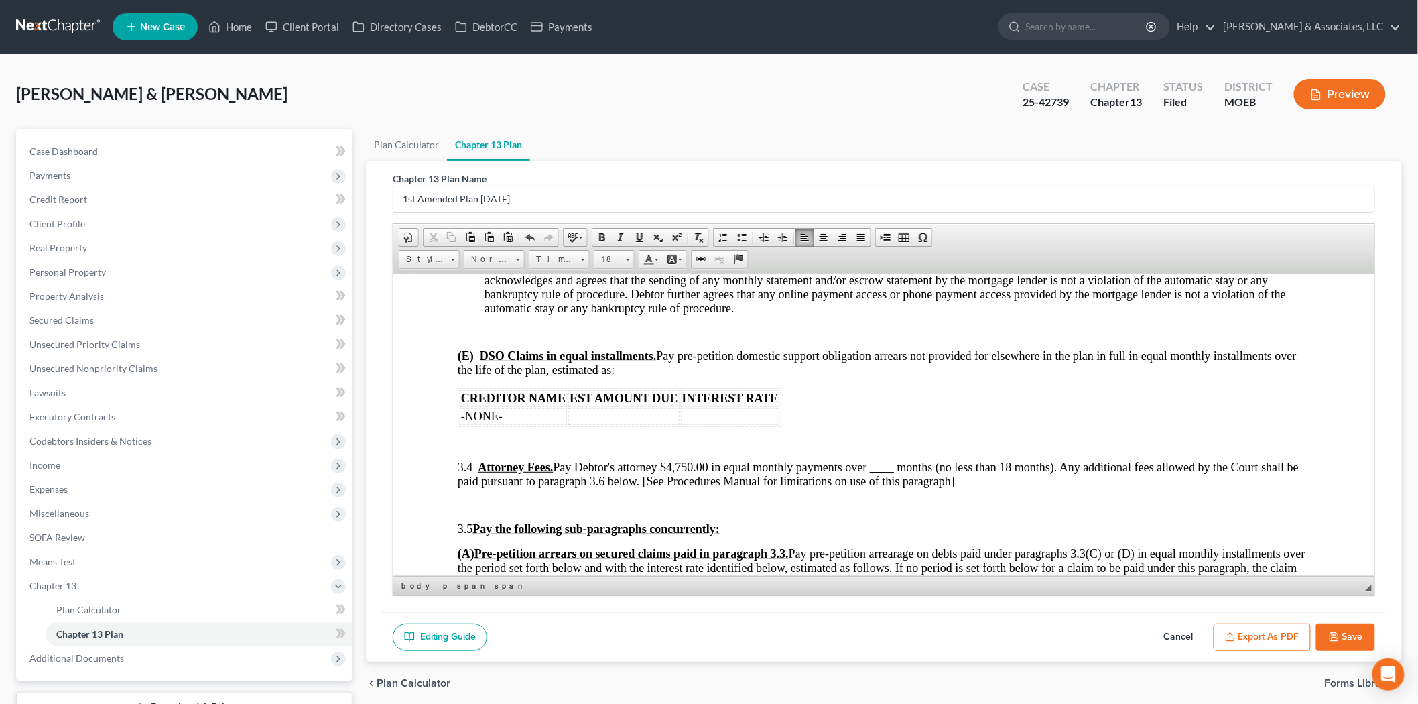
scroll to position [1787, 0]
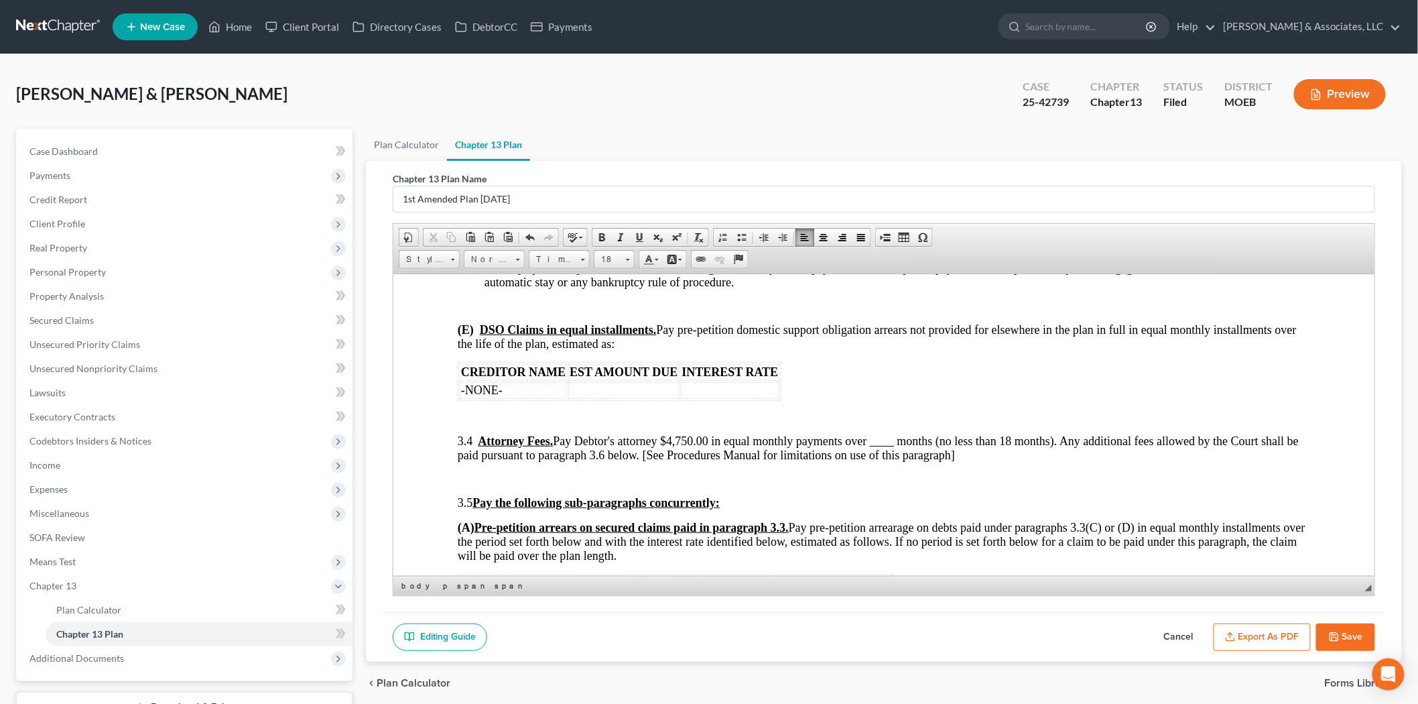
click at [904, 446] on span "3.4 Attorney Fees. Pay Debtor's attorney $4,750.00 in equal monthly payments ov…" at bounding box center [877, 447] width 841 height 27
click at [694, 451] on span "3.4 Attorney Fees. Pay Debtor's attorney $4,750.00 in equal monthly payments ov…" at bounding box center [877, 447] width 841 height 27
drag, startPoint x: 692, startPoint y: 451, endPoint x: 713, endPoint y: 450, distance: 21.5
click at [713, 450] on span "3.4 Attorney Fees. Pay Debtor's attorney $4,750.00 in equal monthly payments ov…" at bounding box center [877, 447] width 841 height 27
click at [903, 451] on span "3.4 Attorney Fees. Pay Debtor's attorney $1,350.00 in equal monthly payments ov…" at bounding box center [877, 447] width 841 height 27
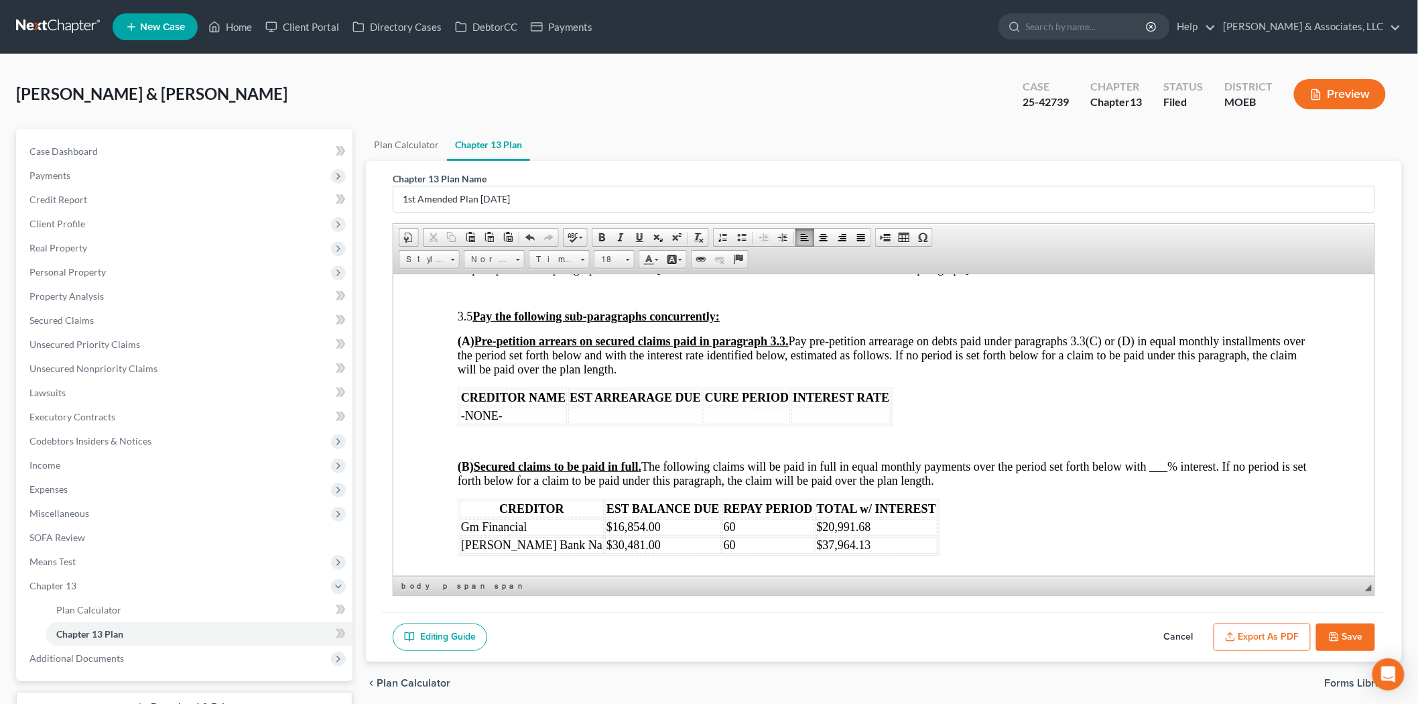
scroll to position [1936, 0]
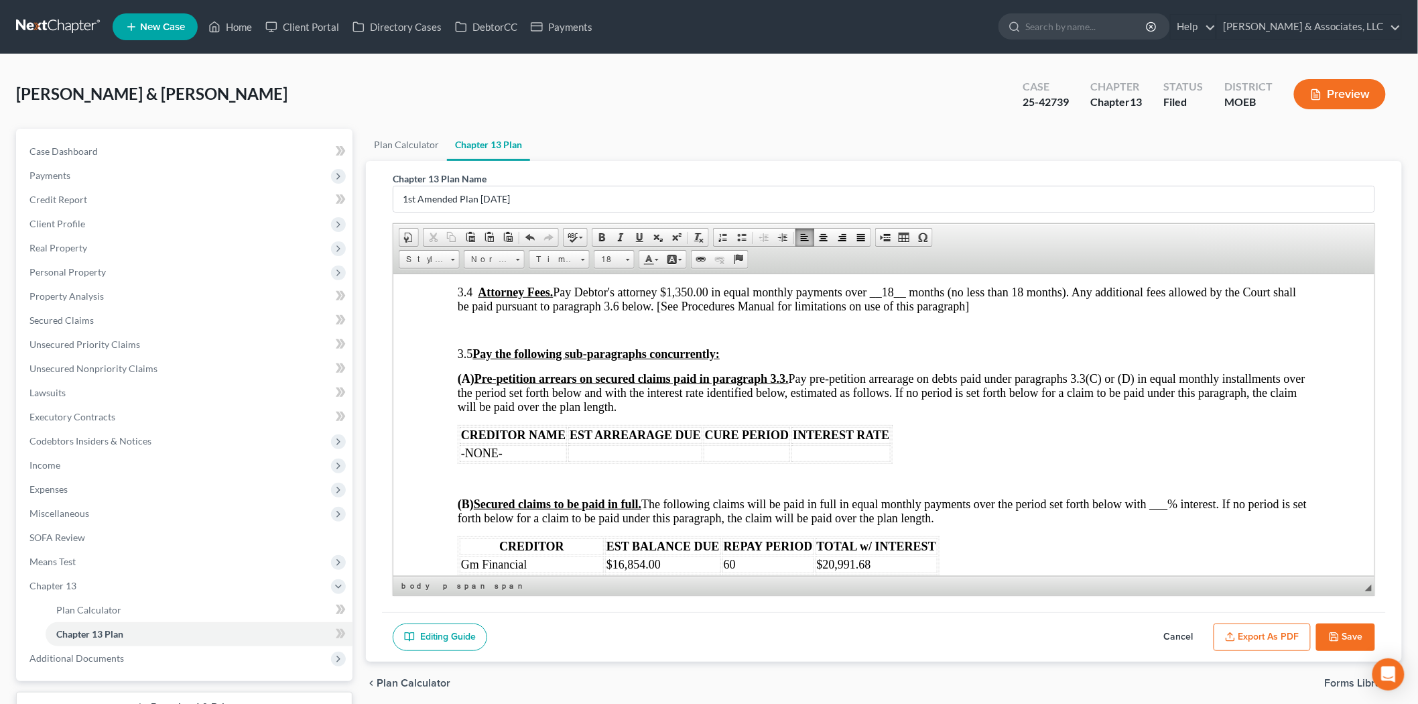
click at [1162, 510] on span "(B) Secured claims to be paid in full. The following claims will be paid in ful…" at bounding box center [881, 510] width 849 height 27
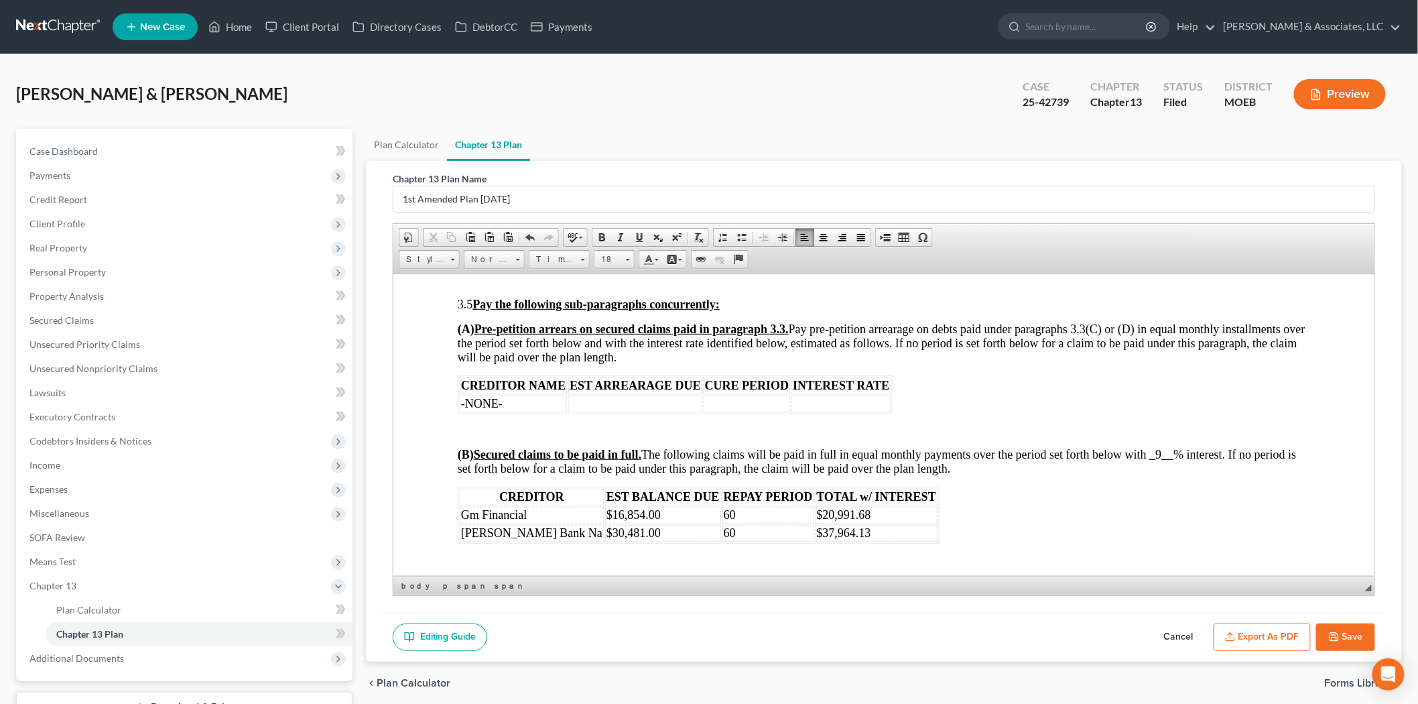
scroll to position [2011, 0]
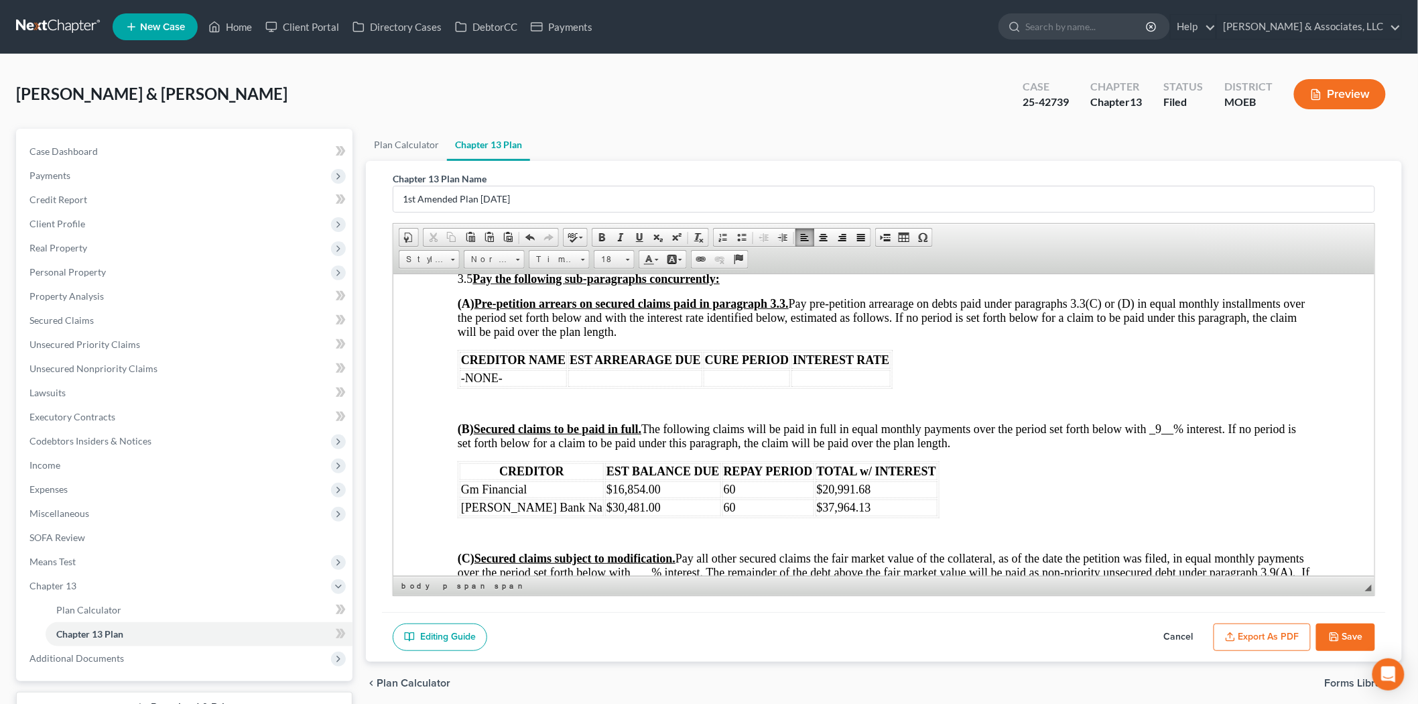
click at [723, 497] on td "60" at bounding box center [768, 489] width 92 height 17
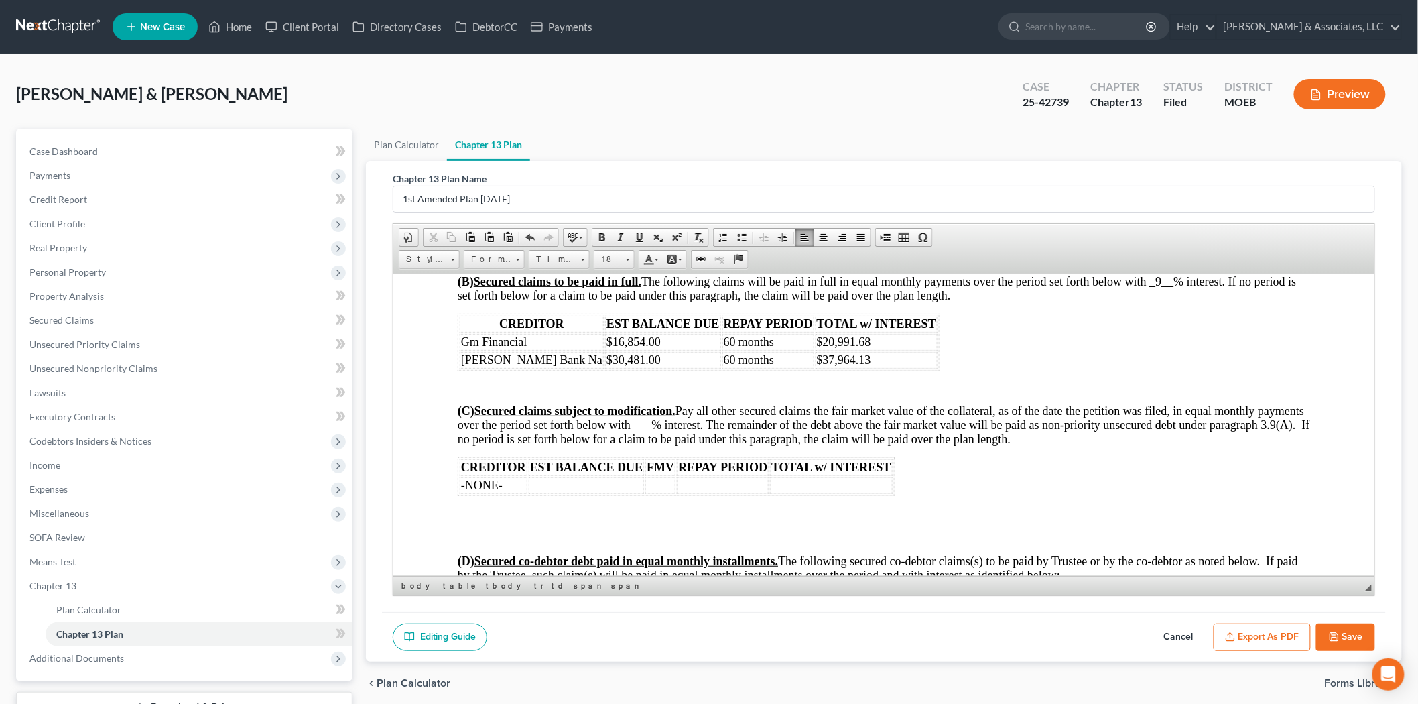
scroll to position [2160, 0]
click at [753, 444] on span "(C) Secured claims subject to modification. Pay all other secured claims the fa…" at bounding box center [883, 423] width 853 height 42
click at [688, 435] on span "(C) Secured claims subject to modification. Pay all other secured claims the fa…" at bounding box center [883, 423] width 853 height 42
click at [703, 491] on td at bounding box center [722, 483] width 92 height 17
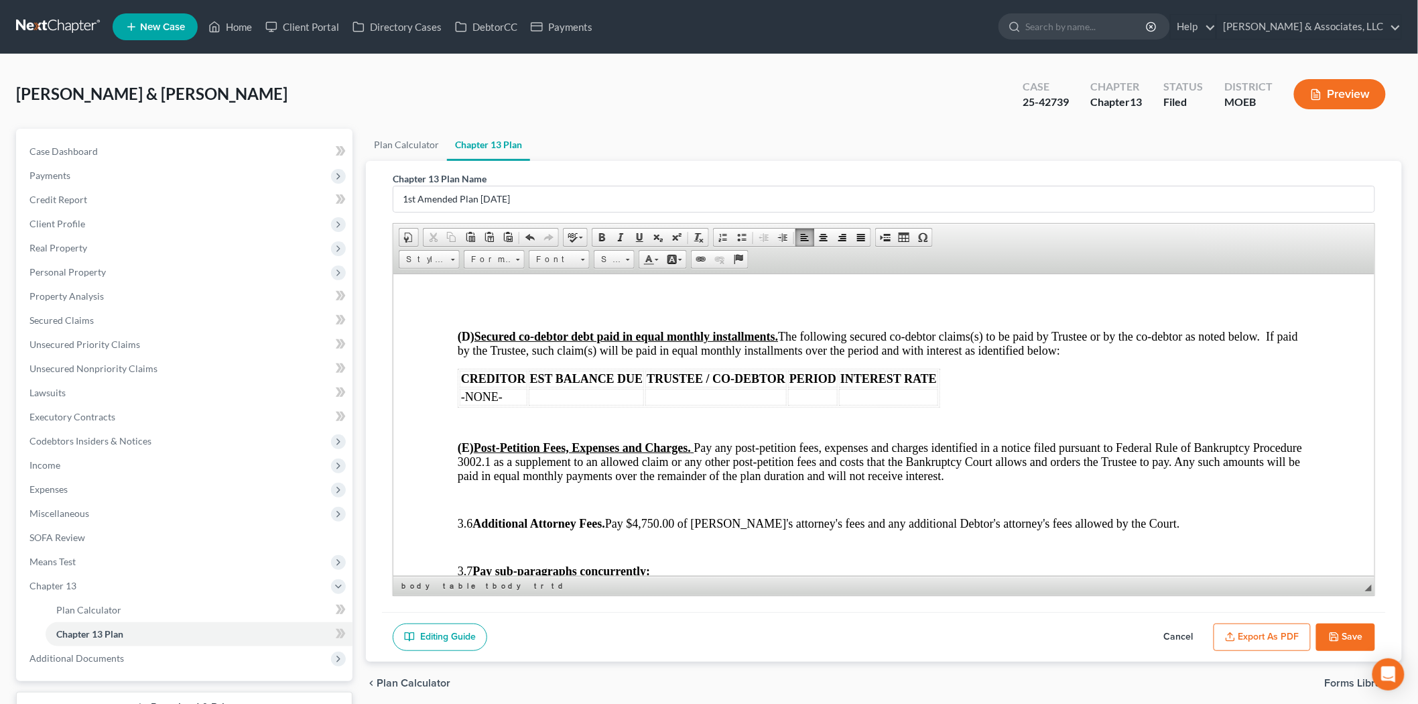
scroll to position [2457, 0]
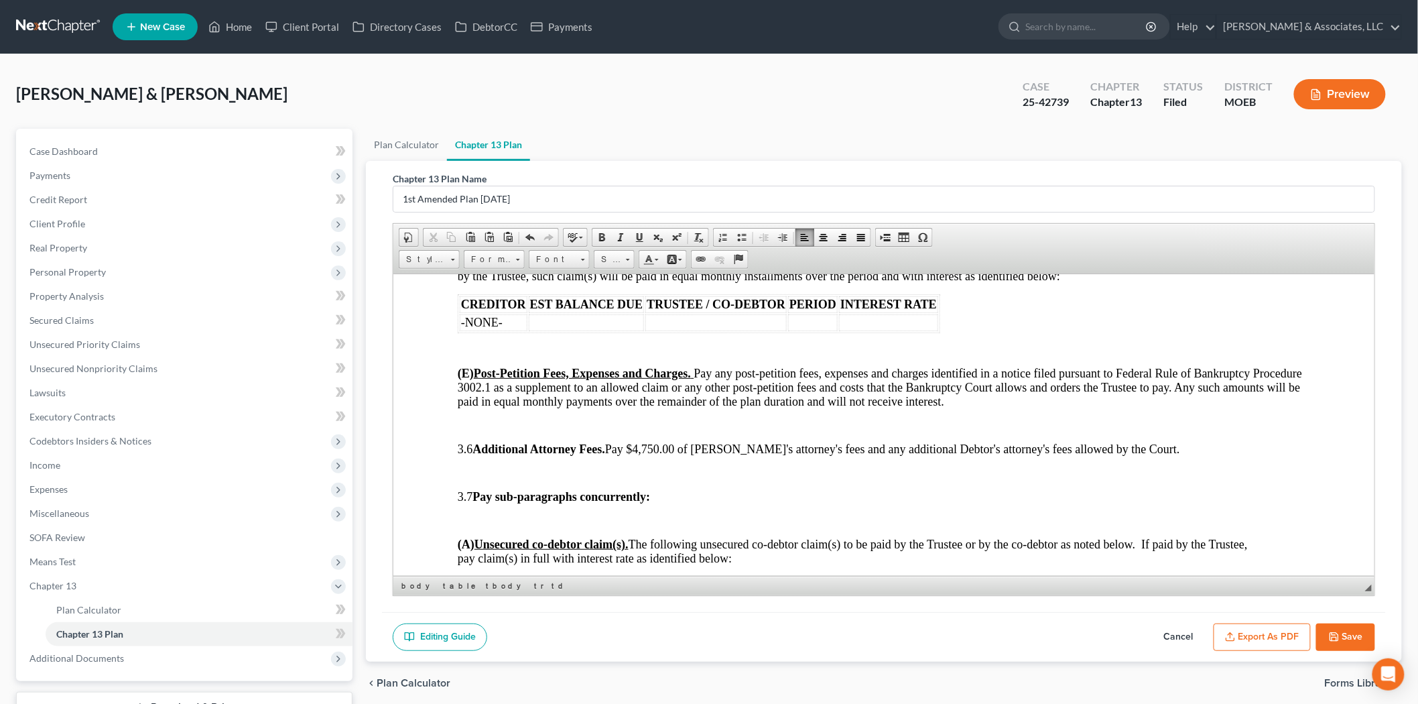
drag, startPoint x: 686, startPoint y: 451, endPoint x: 674, endPoint y: 459, distance: 14.7
click at [686, 452] on span "3.6 Additional Attorney Fees. Pay $4,750.00 of [PERSON_NAME]'s attorney's fees …" at bounding box center [818, 448] width 723 height 13
drag, startPoint x: 663, startPoint y: 459, endPoint x: 685, endPoint y: 459, distance: 22.1
click at [685, 455] on span "3.6 Additional Attorney Fees. Pay $4,750.00 of [PERSON_NAME]'s attorney's fees …" at bounding box center [818, 448] width 723 height 13
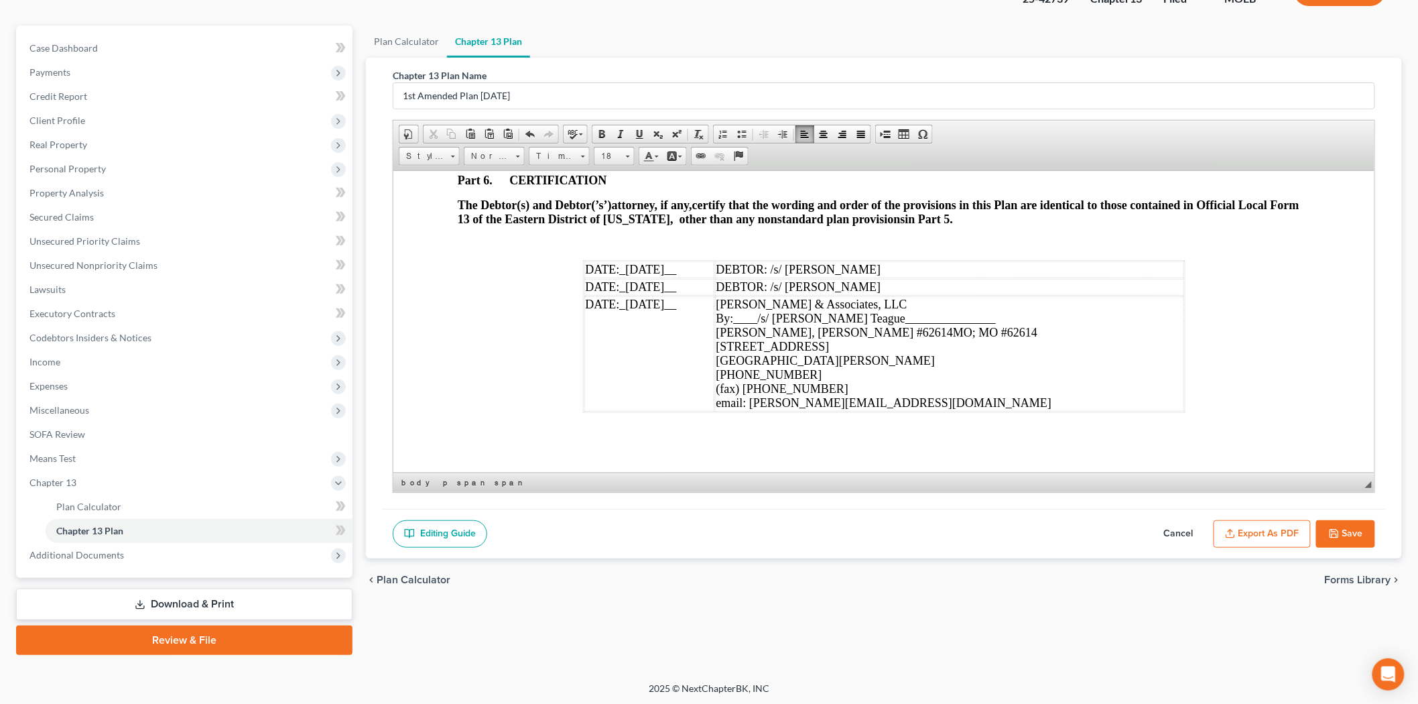
scroll to position [4096, 0]
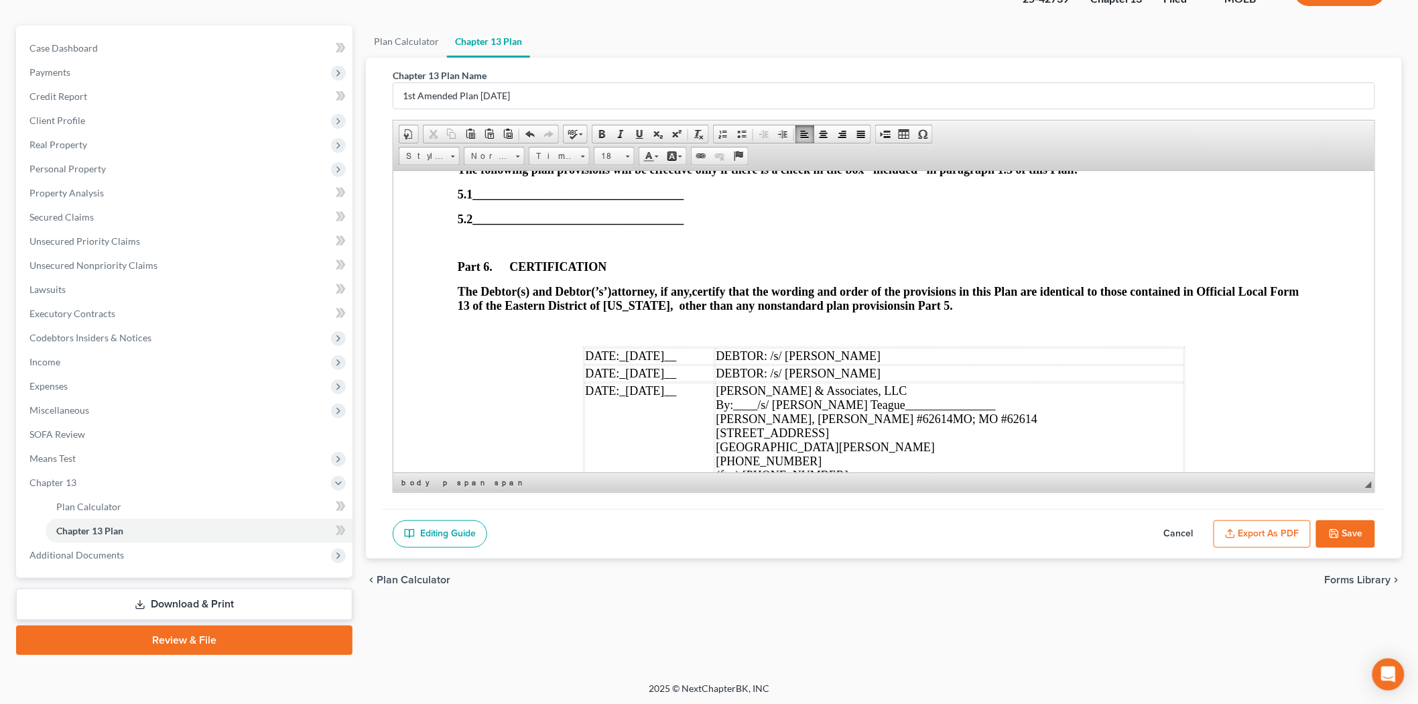
drag, startPoint x: 620, startPoint y: 385, endPoint x: 642, endPoint y: 387, distance: 21.5
click at [642, 362] on span "_[DATE]__" at bounding box center [647, 355] width 57 height 13
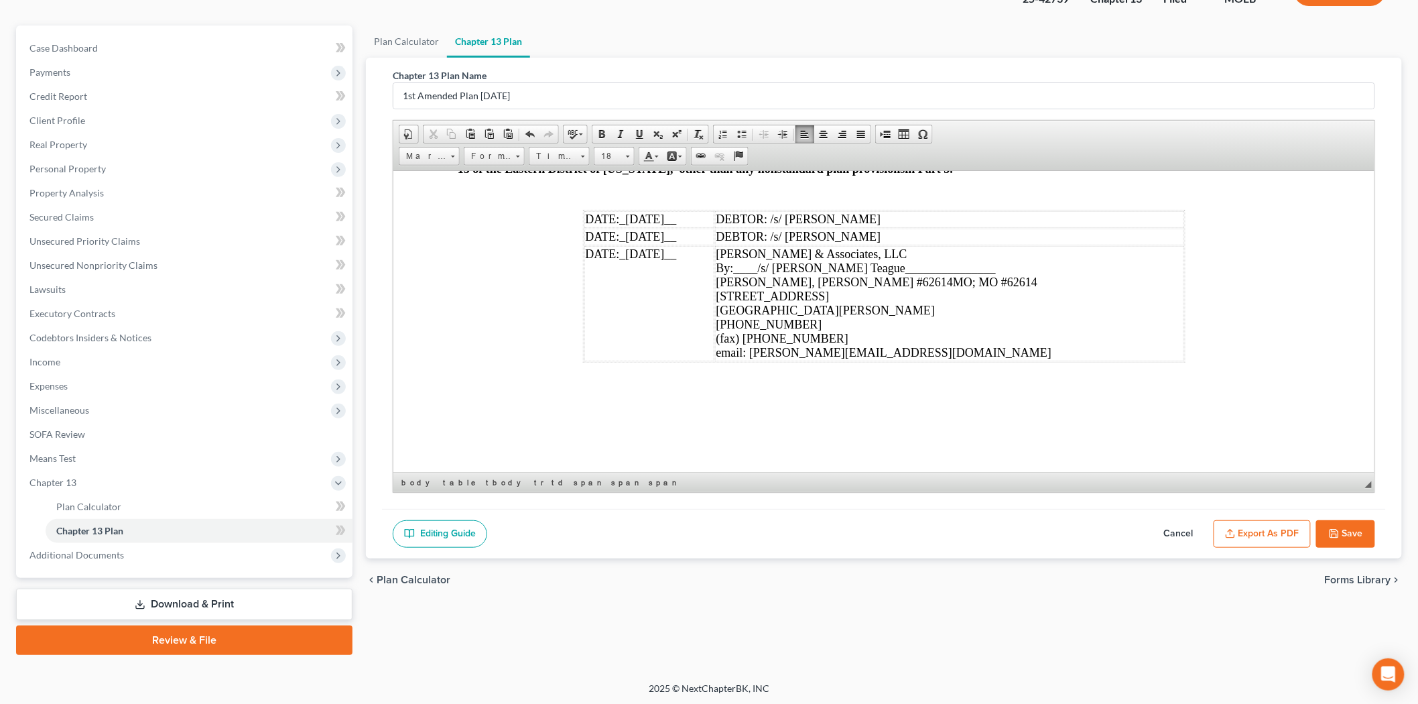
scroll to position [4265, 0]
click at [1336, 541] on button "Save" at bounding box center [1346, 534] width 59 height 28
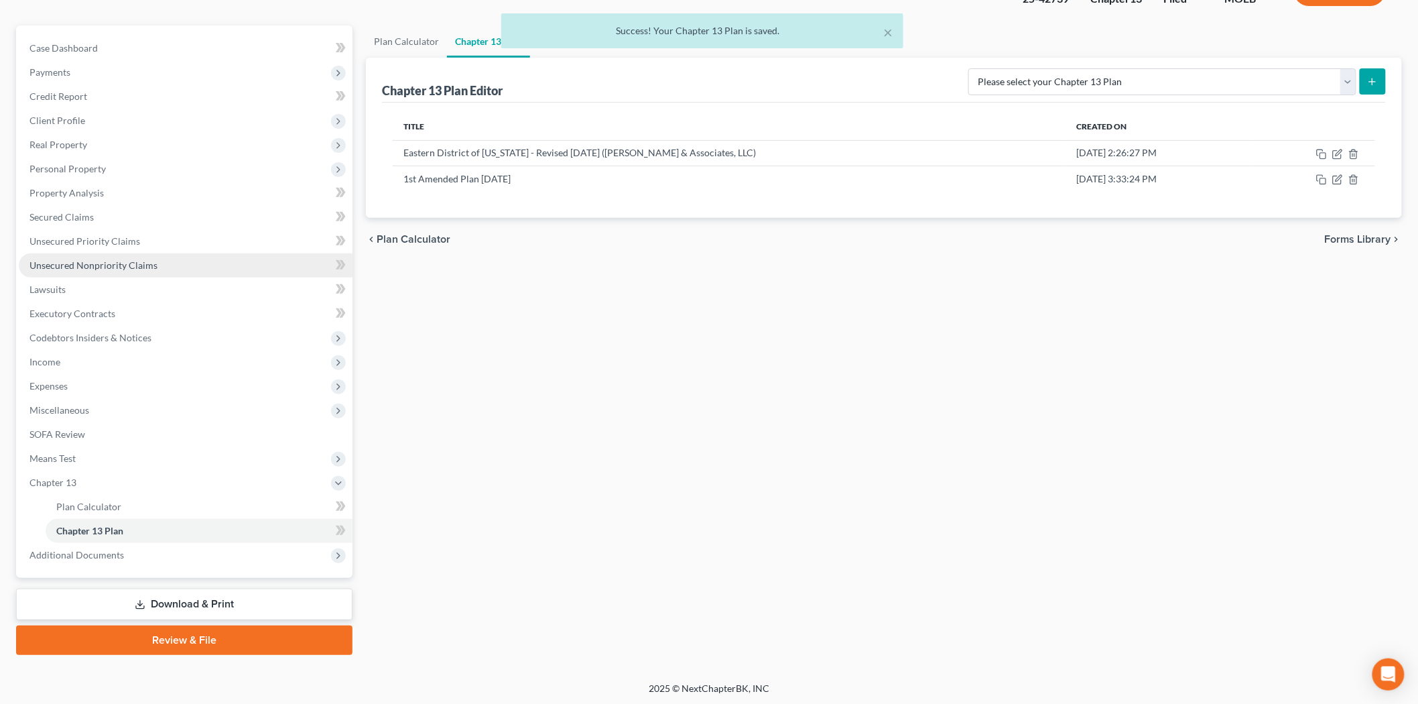
click at [93, 259] on span "Unsecured Nonpriority Claims" at bounding box center [93, 264] width 128 height 11
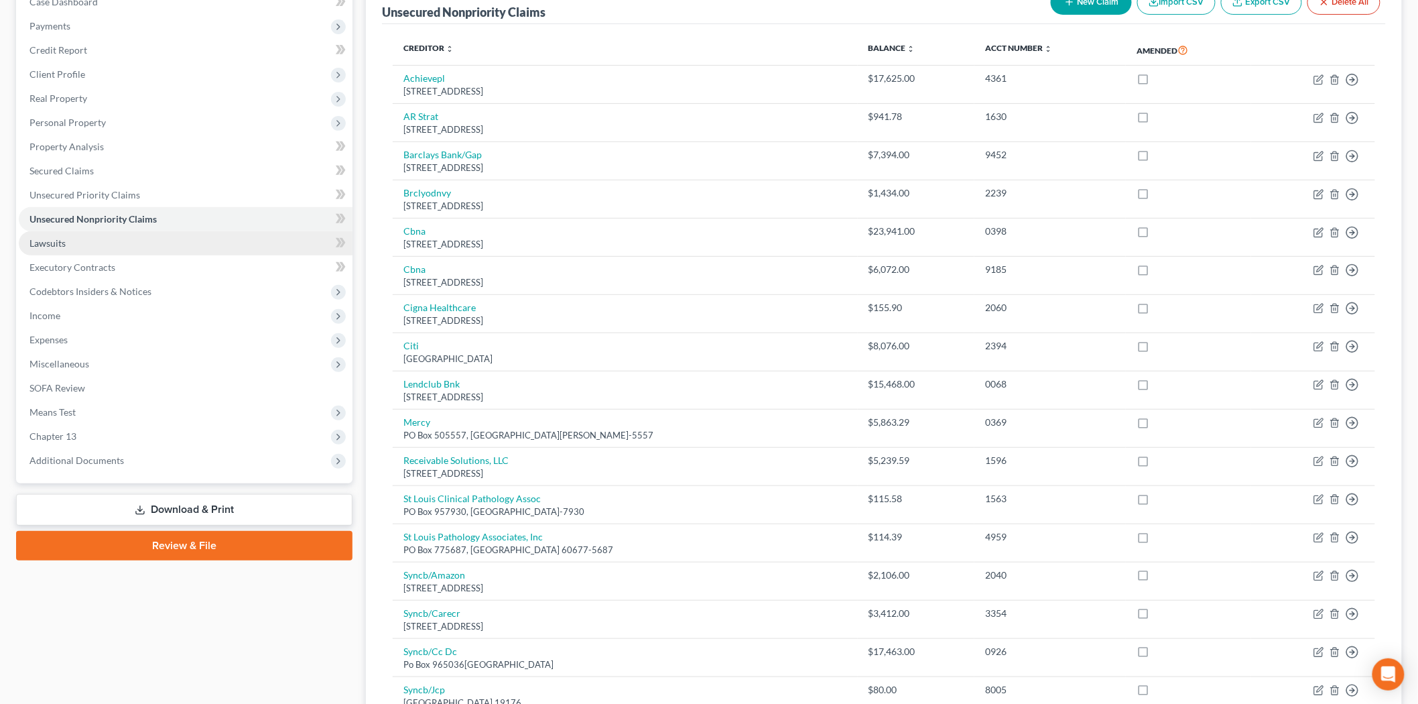
scroll to position [123, 0]
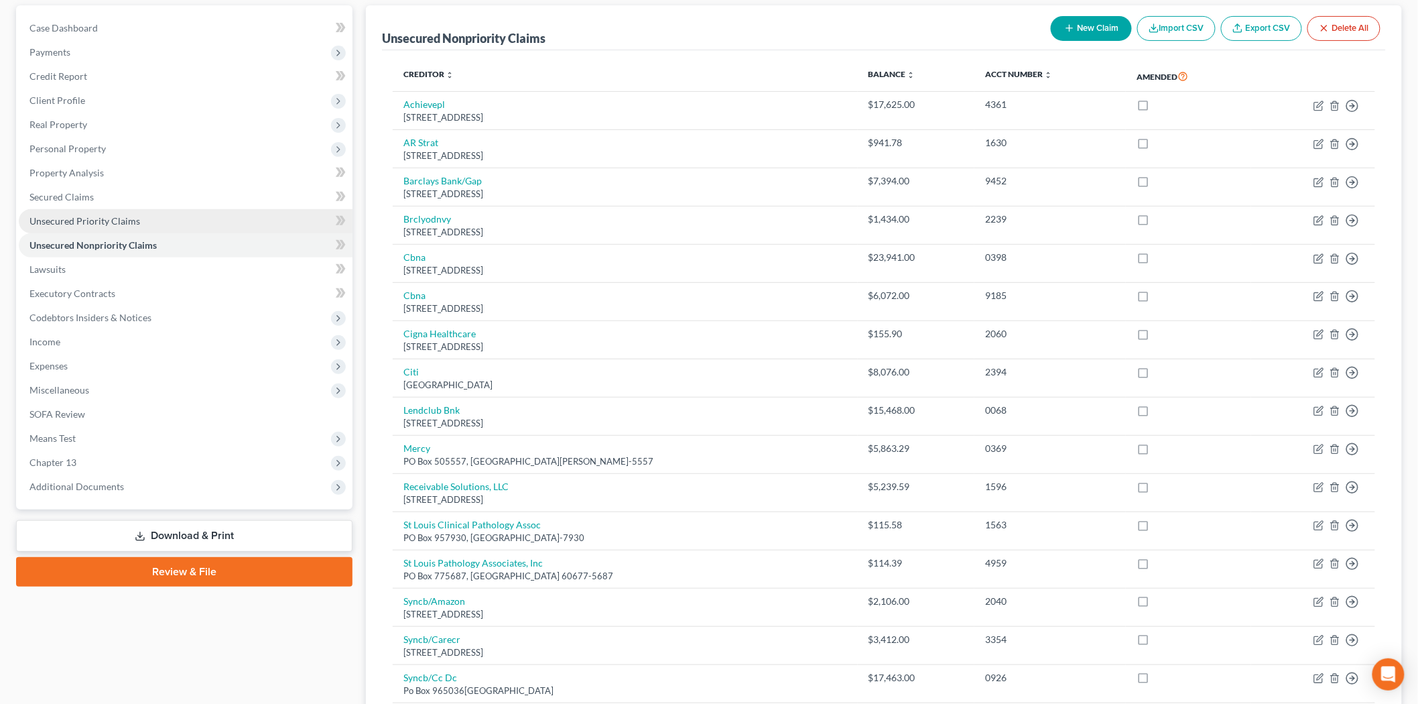
click at [101, 225] on link "Unsecured Priority Claims" at bounding box center [186, 221] width 334 height 24
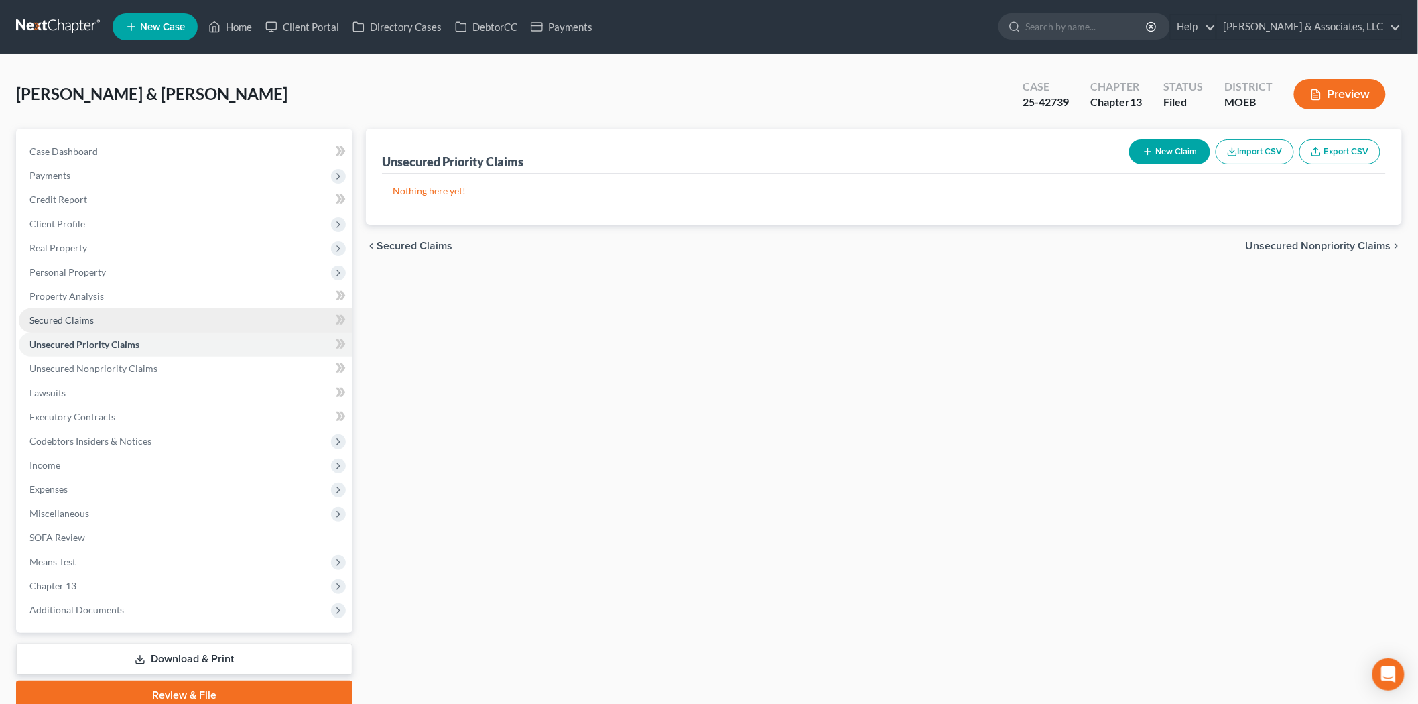
click at [49, 316] on span "Secured Claims" at bounding box center [61, 319] width 64 height 11
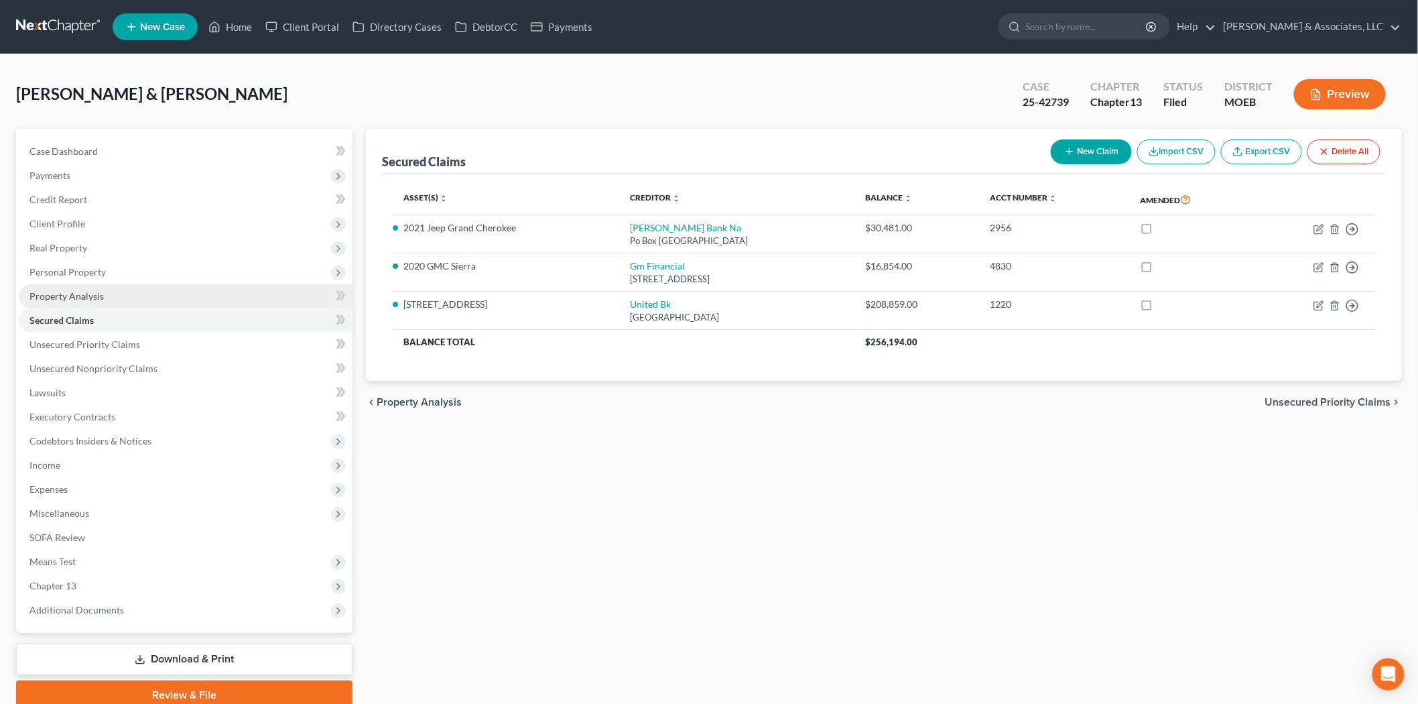
click at [99, 291] on span "Property Analysis" at bounding box center [66, 295] width 74 height 11
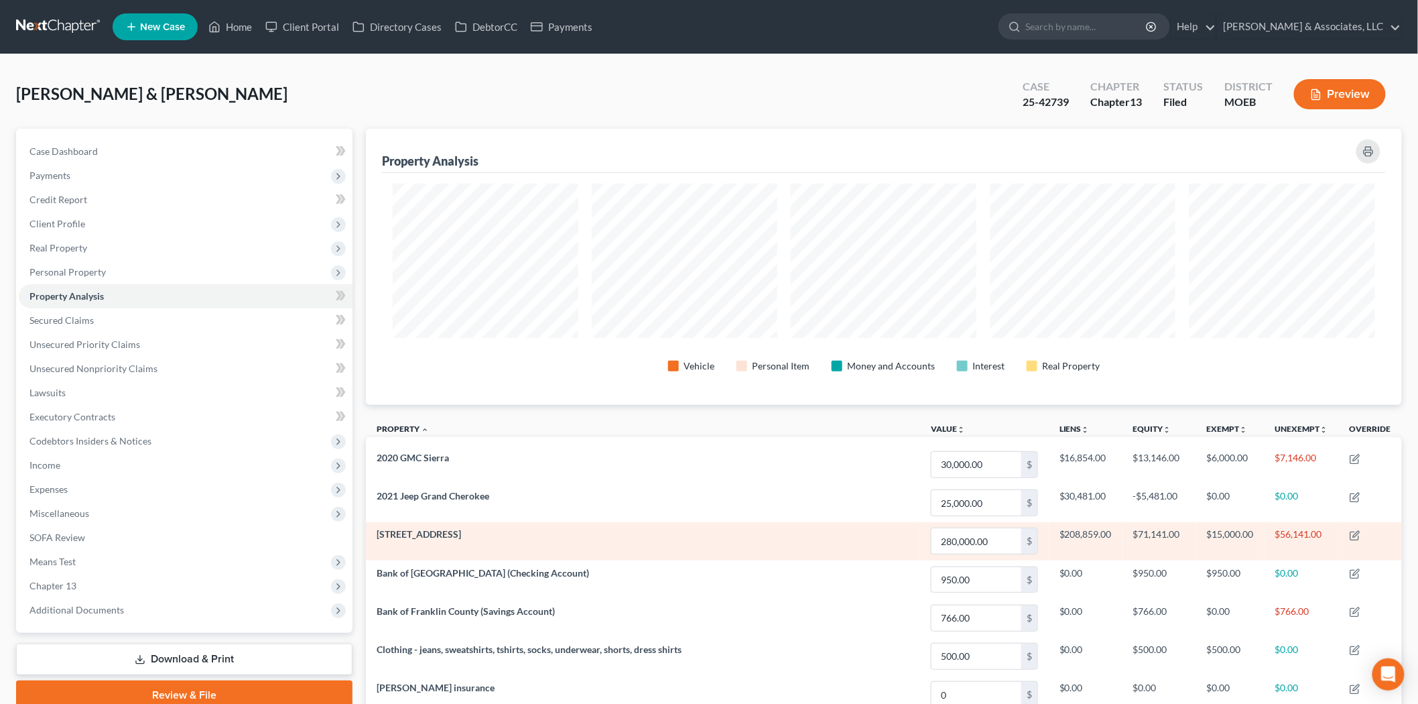
scroll to position [74, 0]
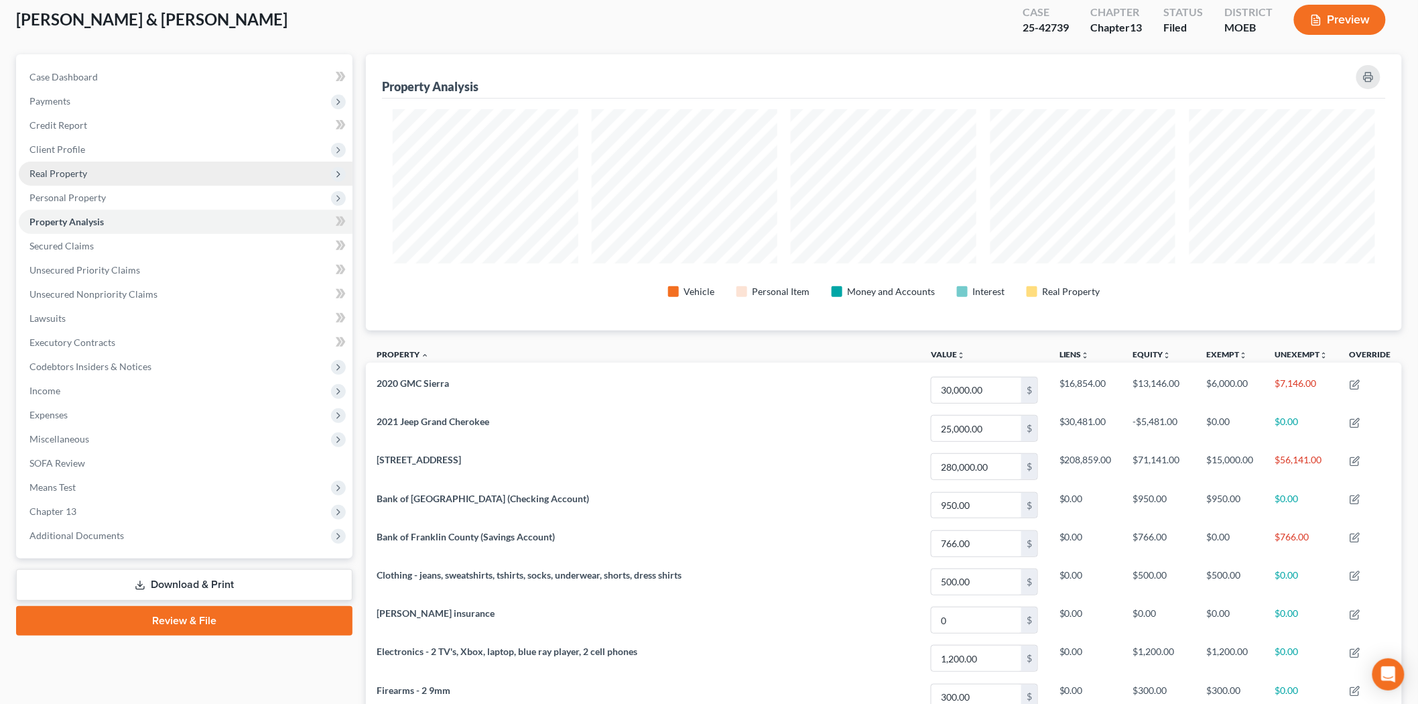
click at [95, 168] on span "Real Property" at bounding box center [186, 174] width 334 height 24
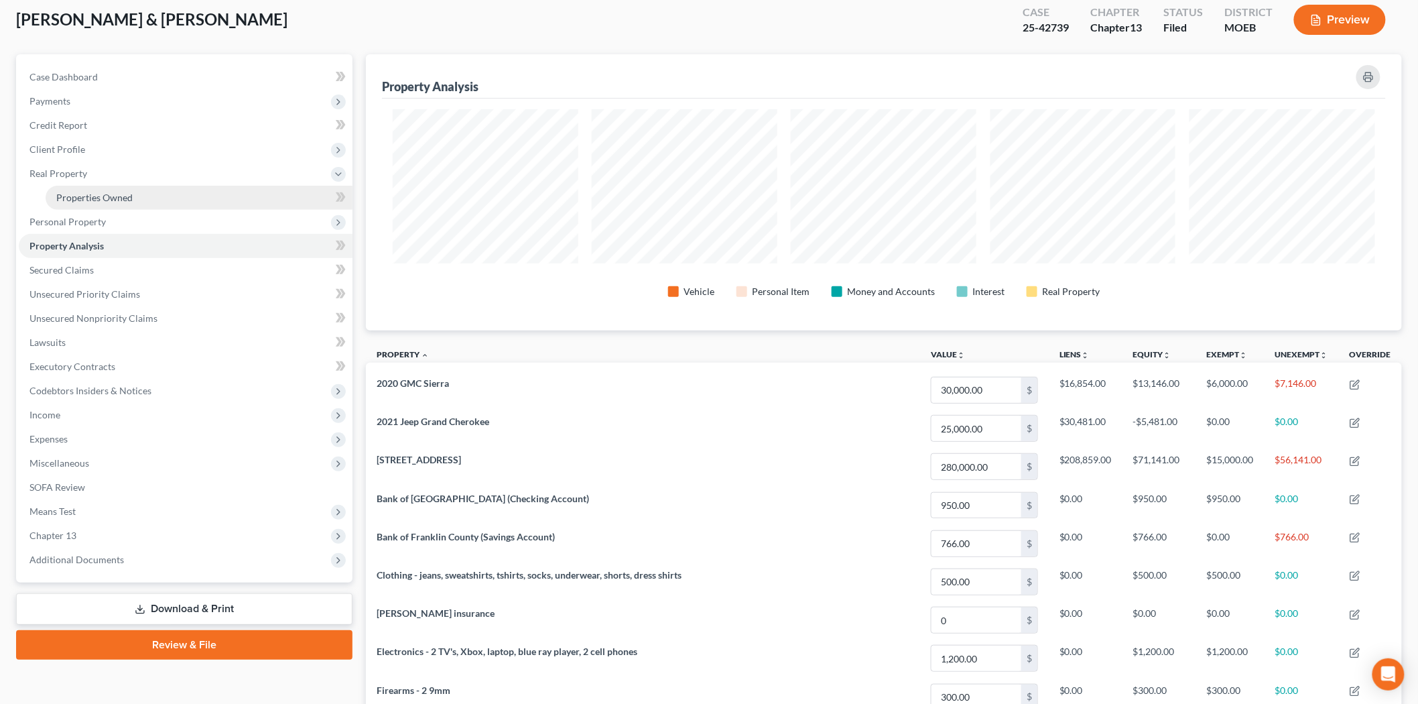
click at [104, 188] on link "Properties Owned" at bounding box center [199, 198] width 307 height 24
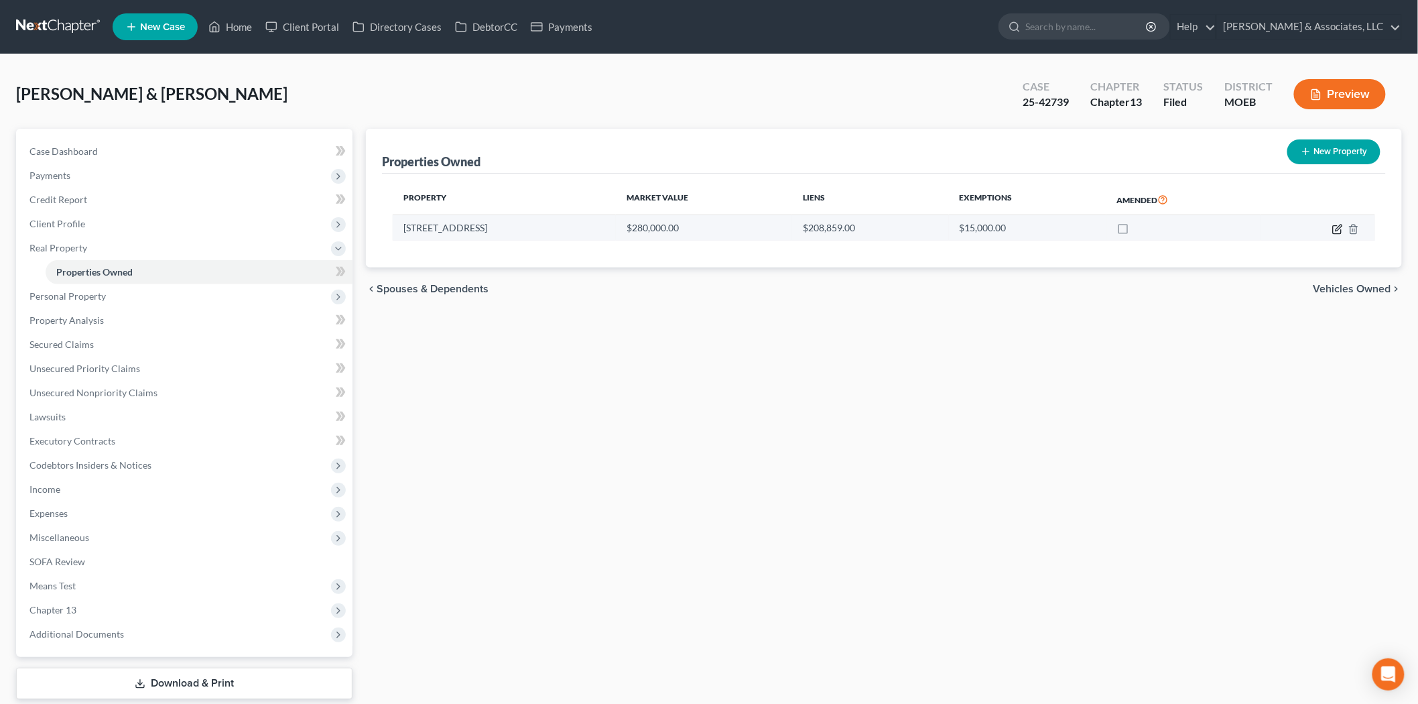
click at [1341, 231] on icon "button" at bounding box center [1337, 229] width 8 height 8
select select "26"
select select "35"
select select "2"
select select "0"
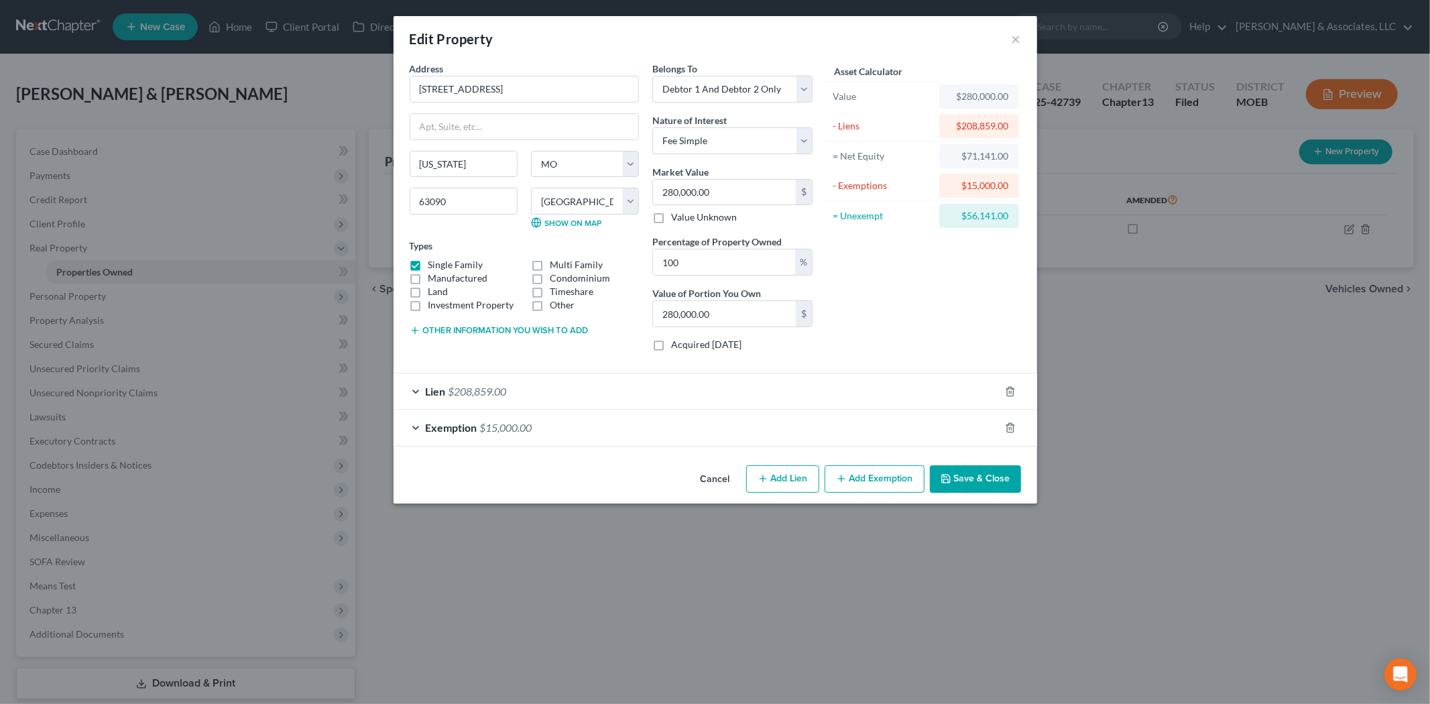
click at [950, 478] on icon "button" at bounding box center [946, 479] width 8 height 8
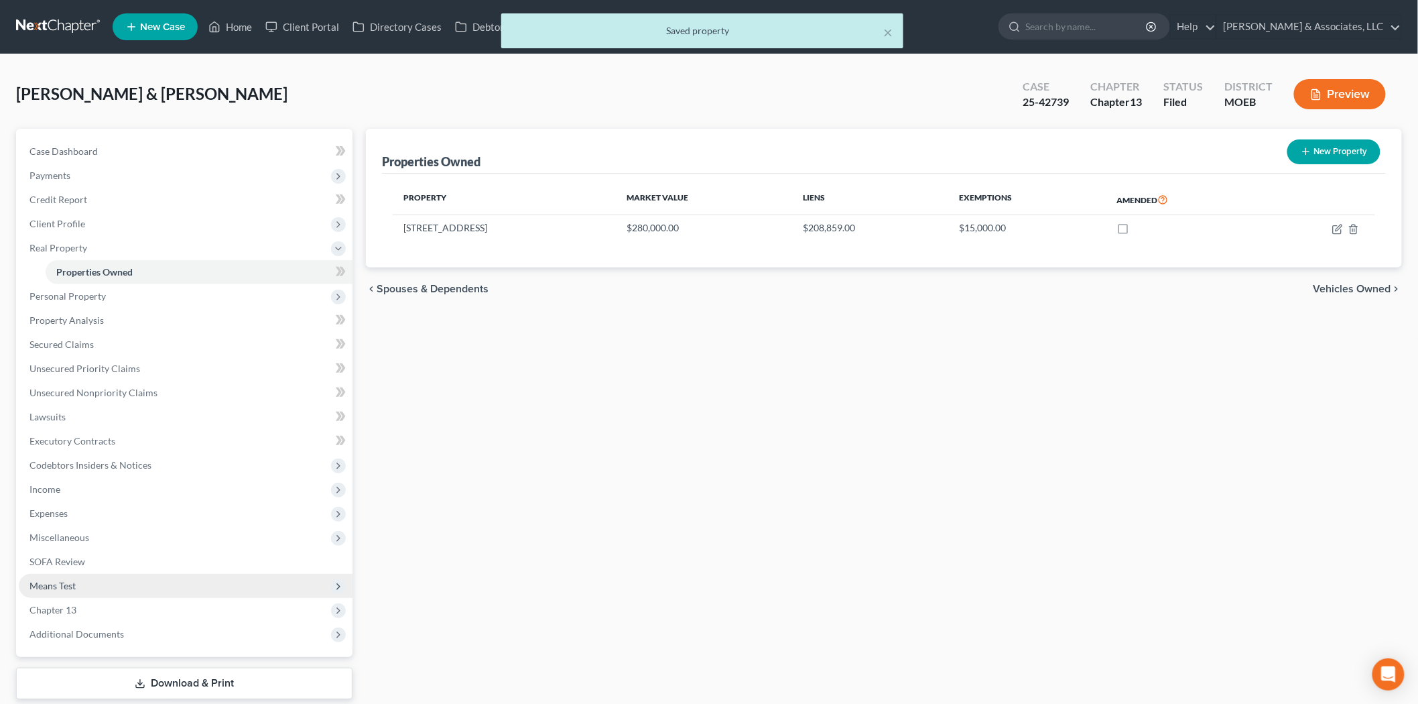
click at [74, 585] on span "Means Test" at bounding box center [52, 585] width 46 height 11
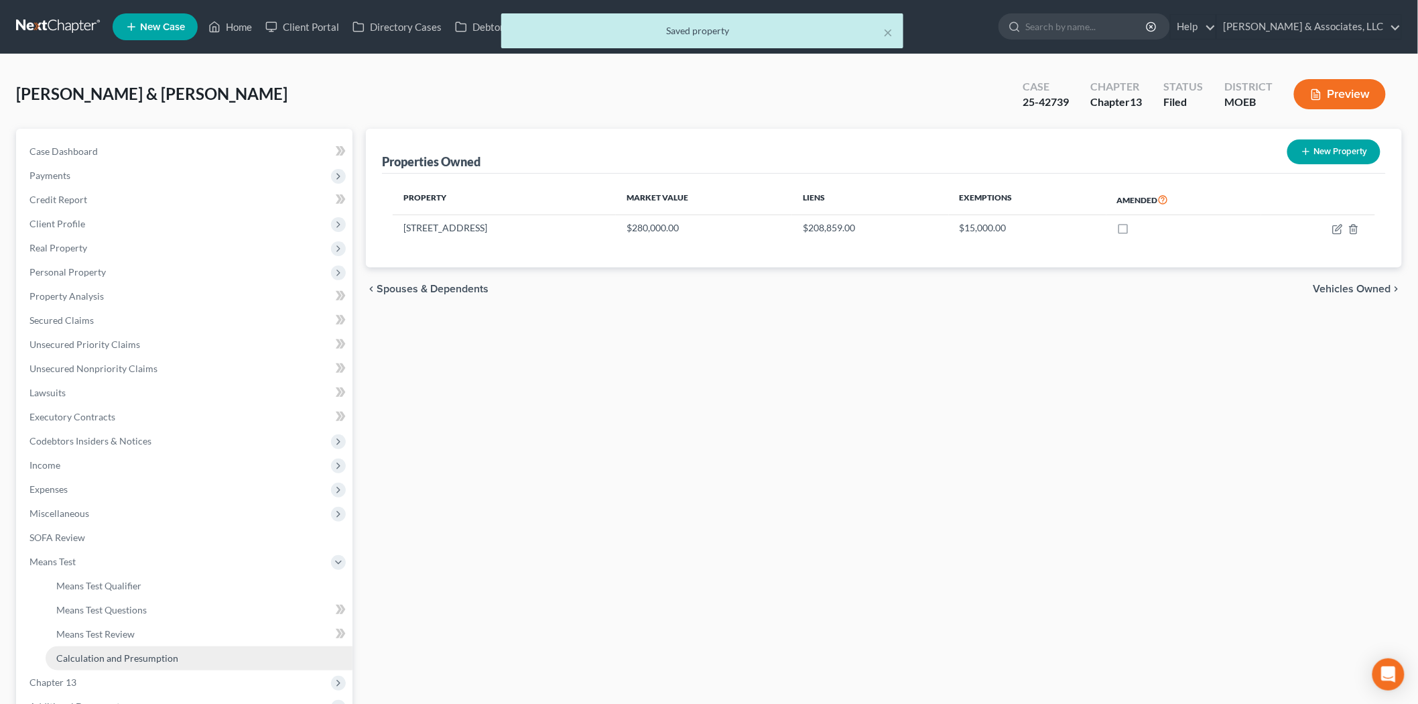
click at [117, 654] on span "Calculation and Presumption" at bounding box center [117, 657] width 122 height 11
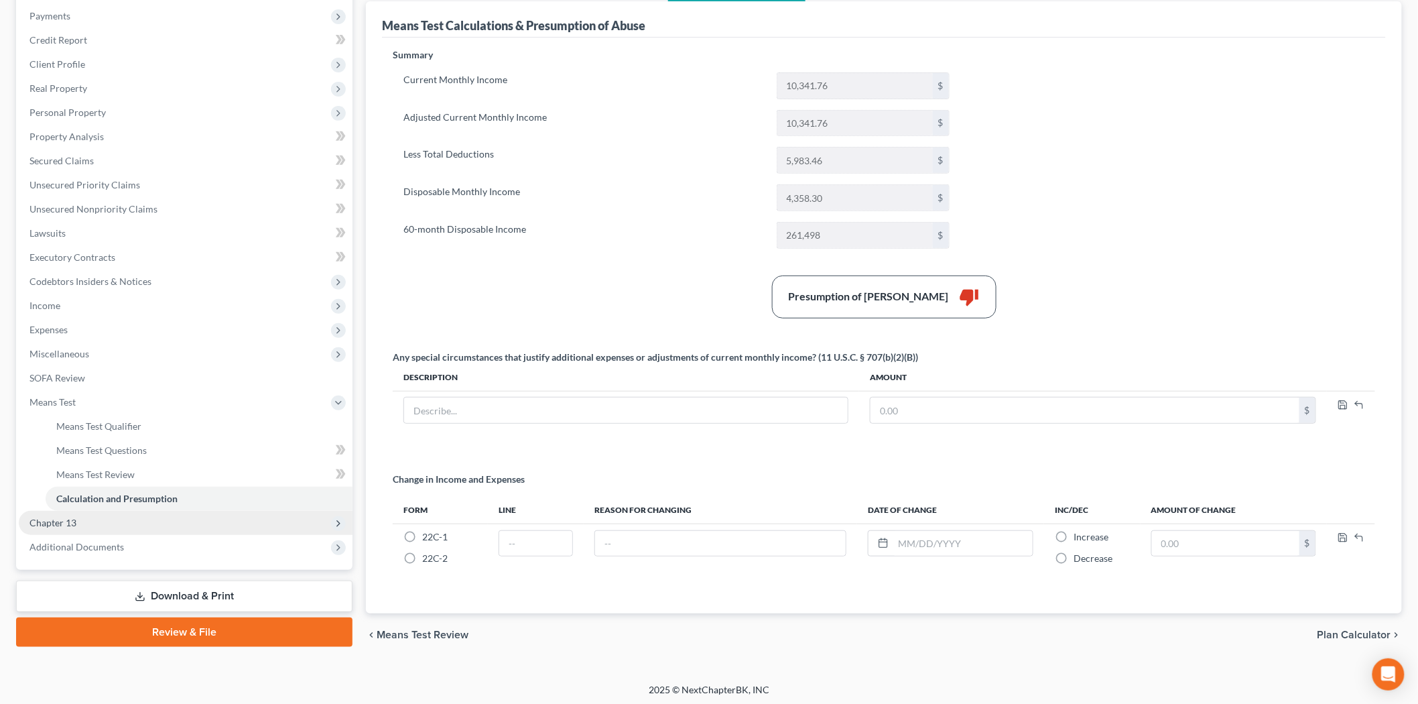
scroll to position [164, 0]
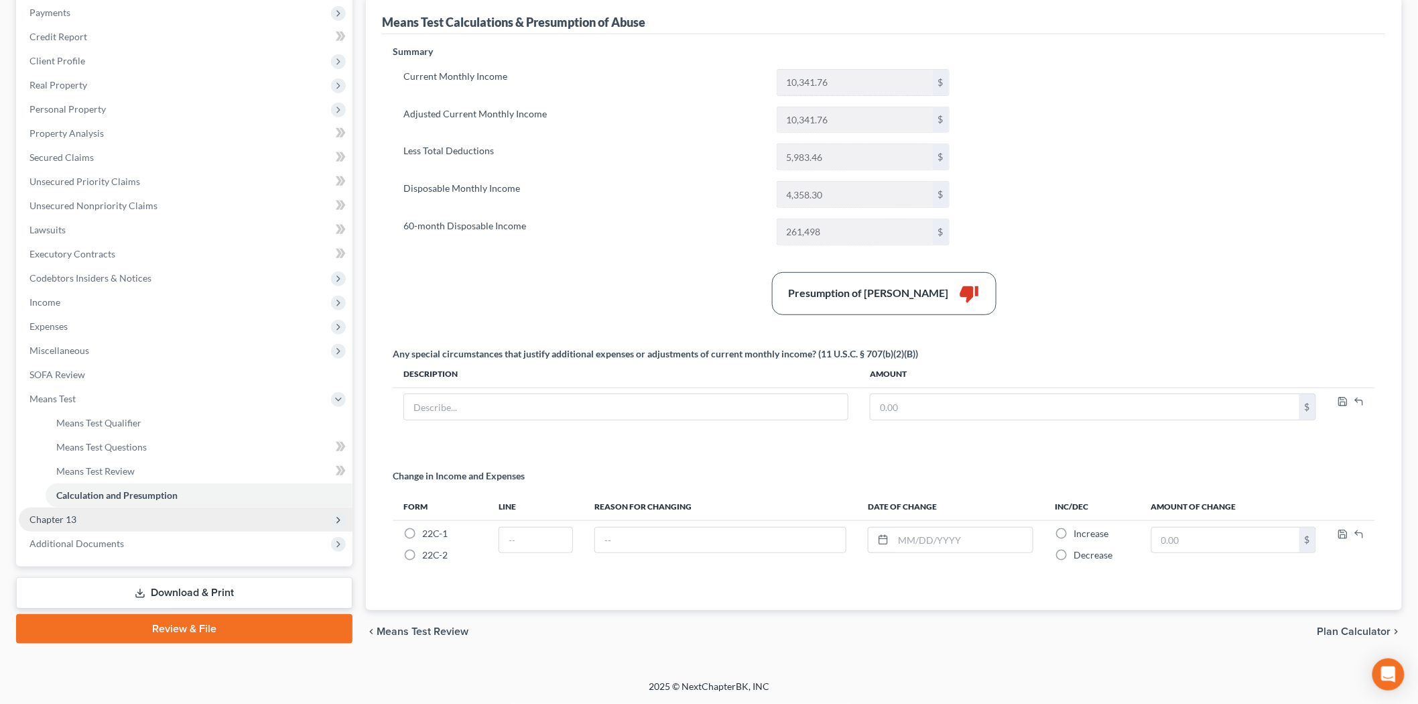
click at [101, 516] on span "Chapter 13" at bounding box center [186, 519] width 334 height 24
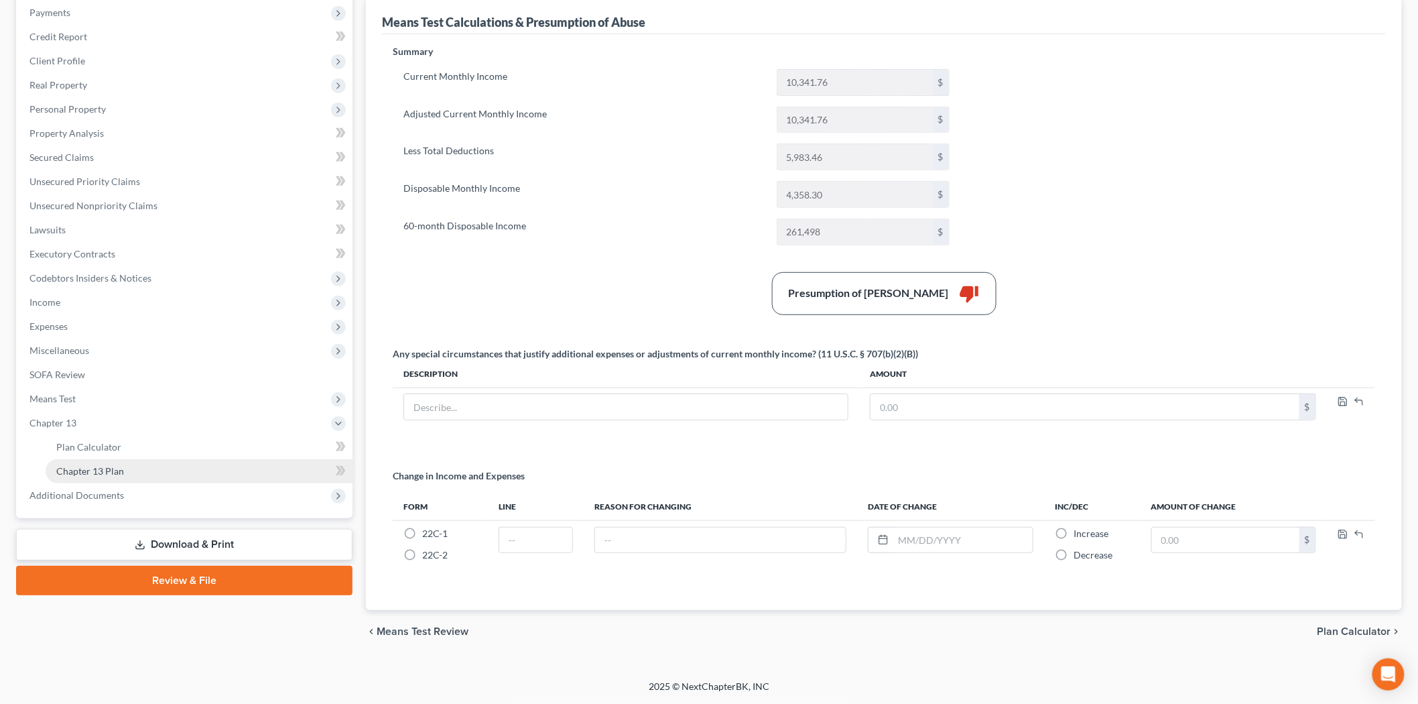
drag, startPoint x: 128, startPoint y: 468, endPoint x: 246, endPoint y: 465, distance: 118.0
click at [128, 468] on link "Chapter 13 Plan" at bounding box center [199, 471] width 307 height 24
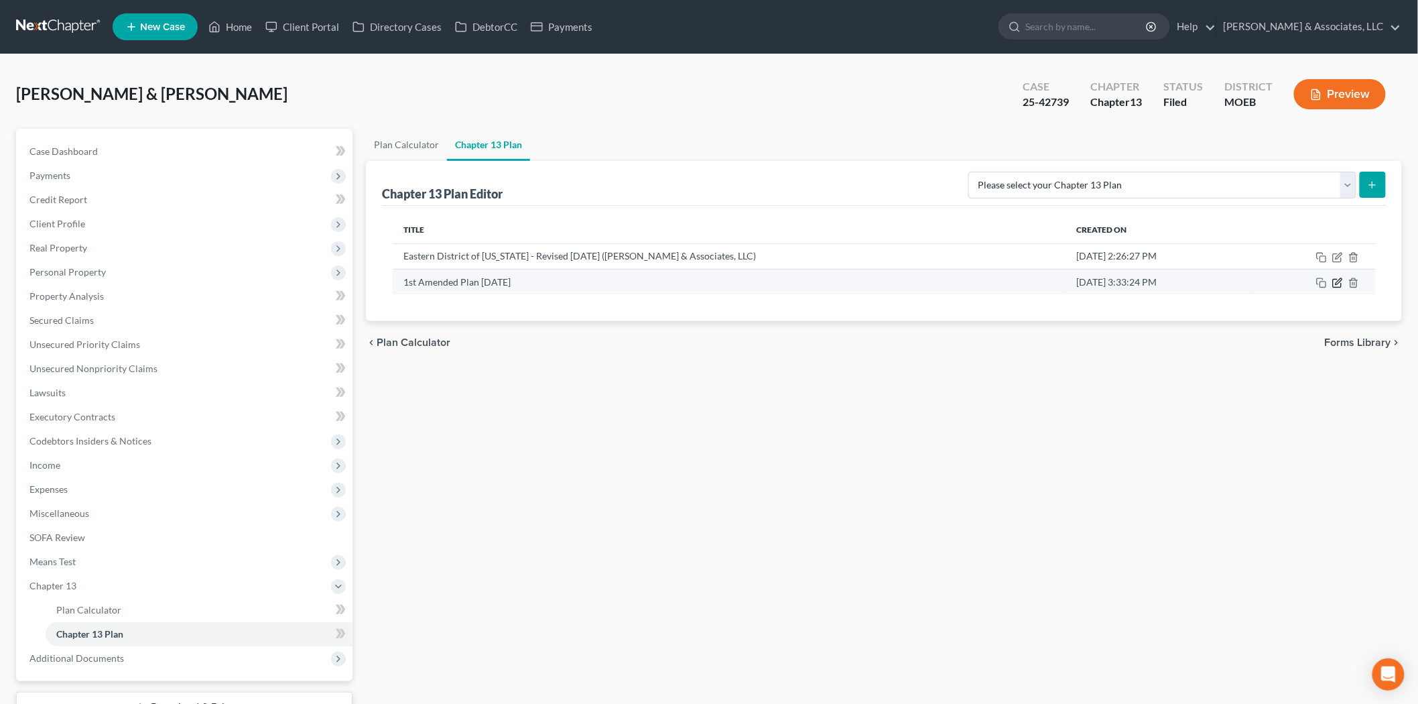
click at [1339, 285] on icon "button" at bounding box center [1338, 283] width 11 height 11
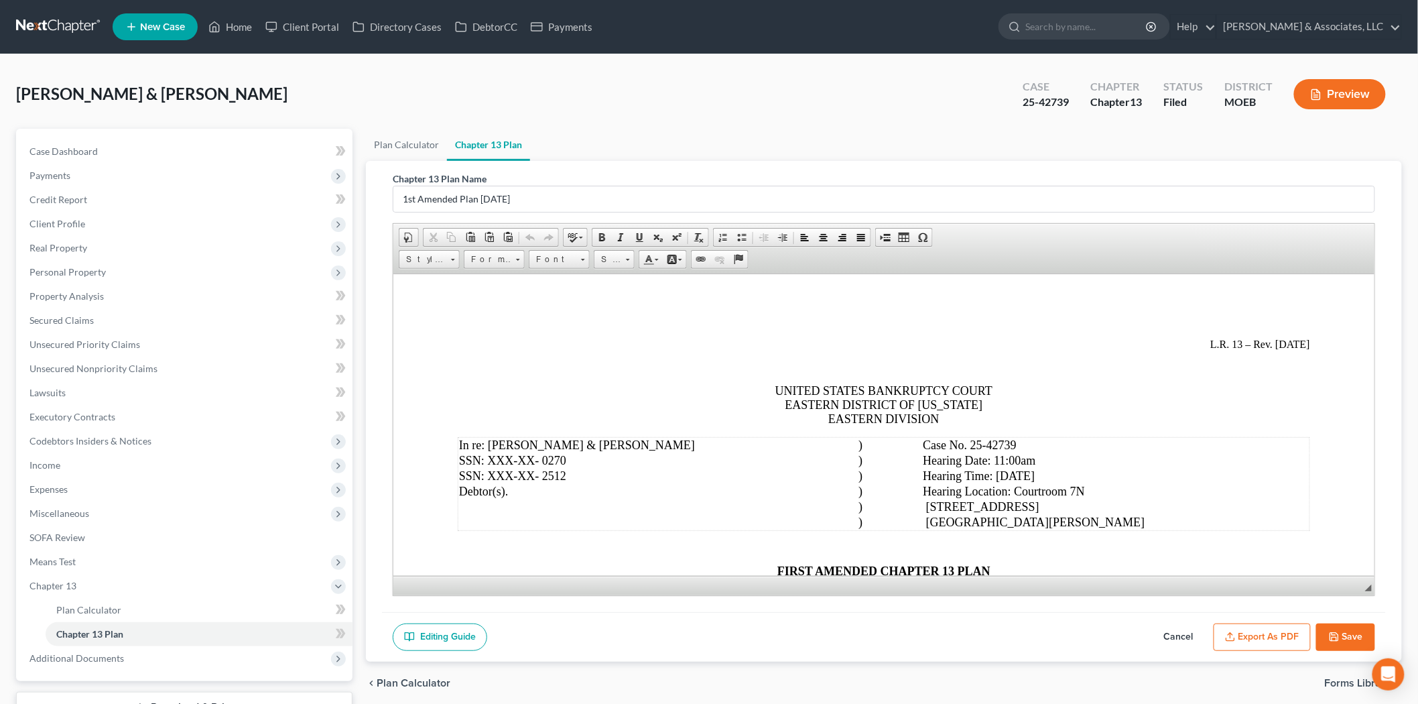
drag, startPoint x: 1356, startPoint y: 635, endPoint x: 285, endPoint y: 104, distance: 1195.5
click at [1356, 635] on button "Save" at bounding box center [1346, 637] width 59 height 28
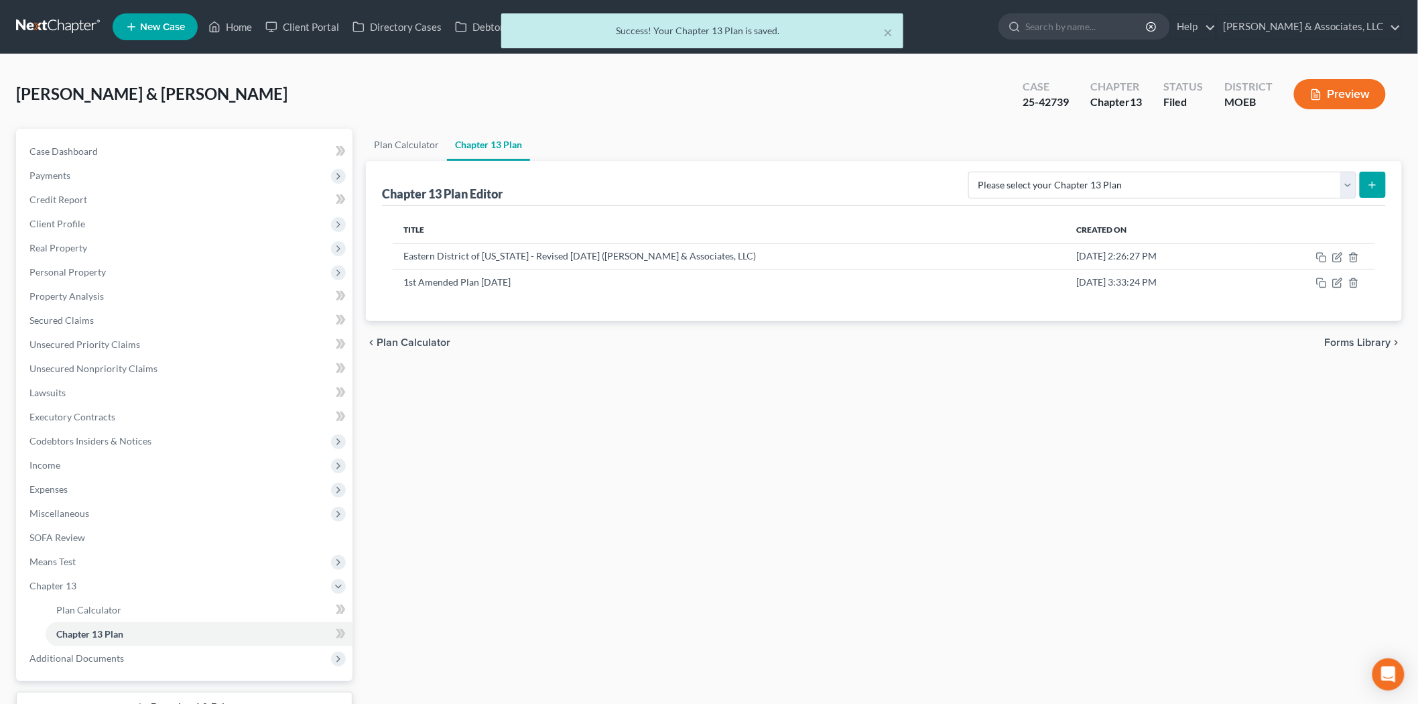
click at [235, 23] on div "× Success! Your Chapter 13 Plan is saved." at bounding box center [702, 34] width 1418 height 42
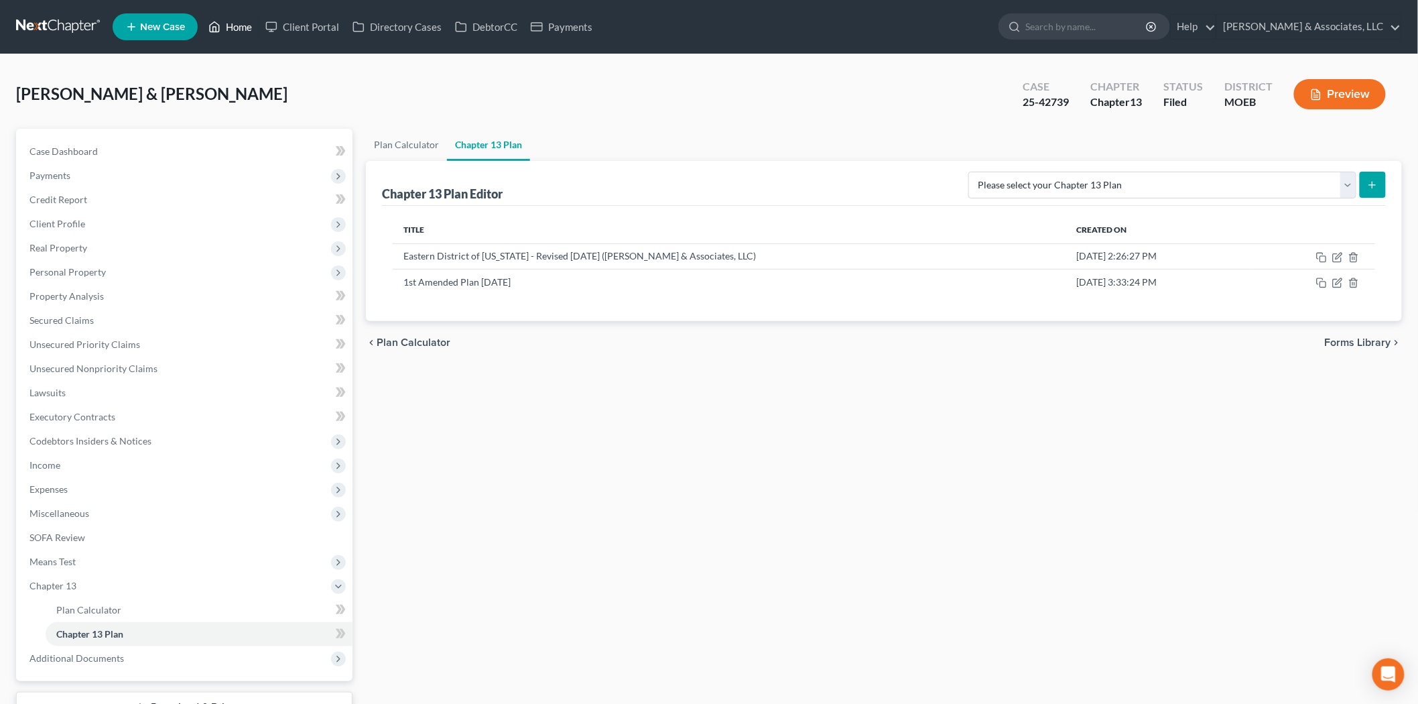
click at [235, 23] on link "Home" at bounding box center [230, 27] width 57 height 24
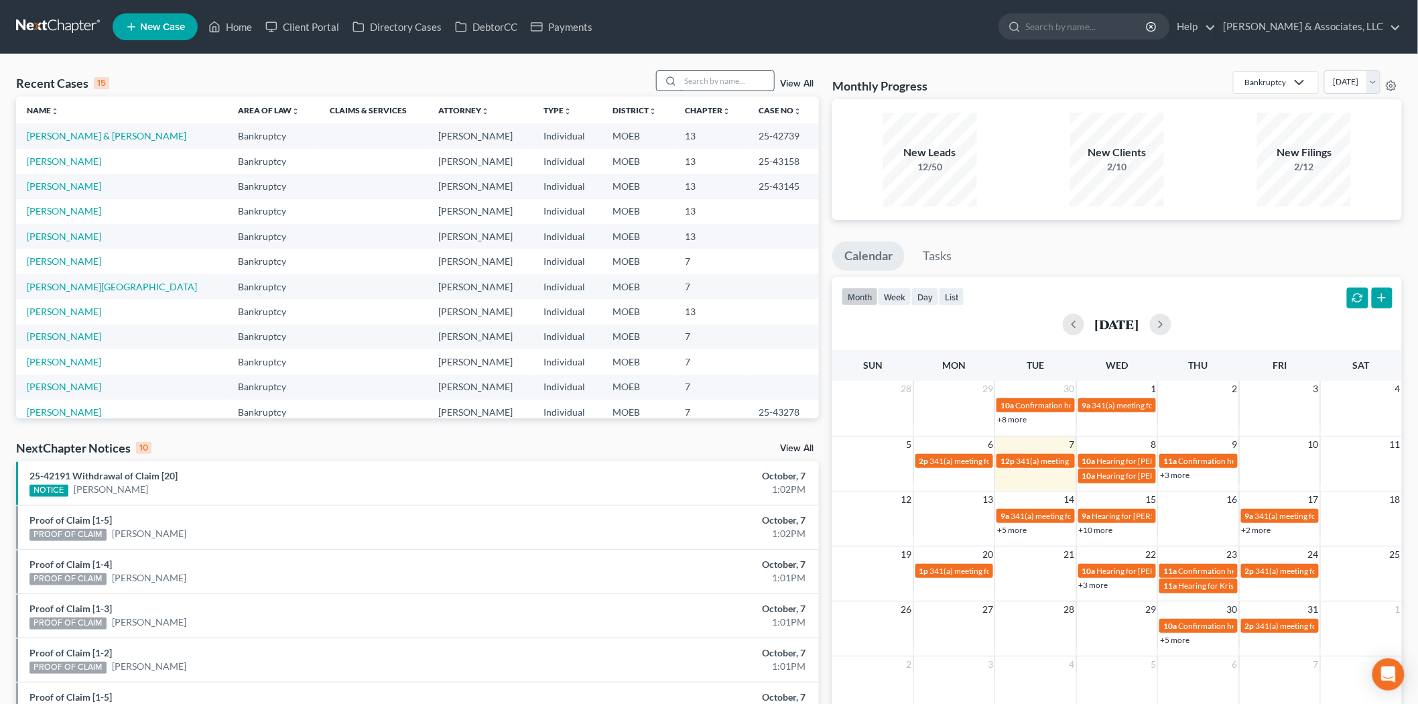
click at [693, 71] on input "search" at bounding box center [727, 80] width 94 height 19
type input "[PERSON_NAME]"
click at [63, 131] on link "[PERSON_NAME]" at bounding box center [64, 135] width 74 height 11
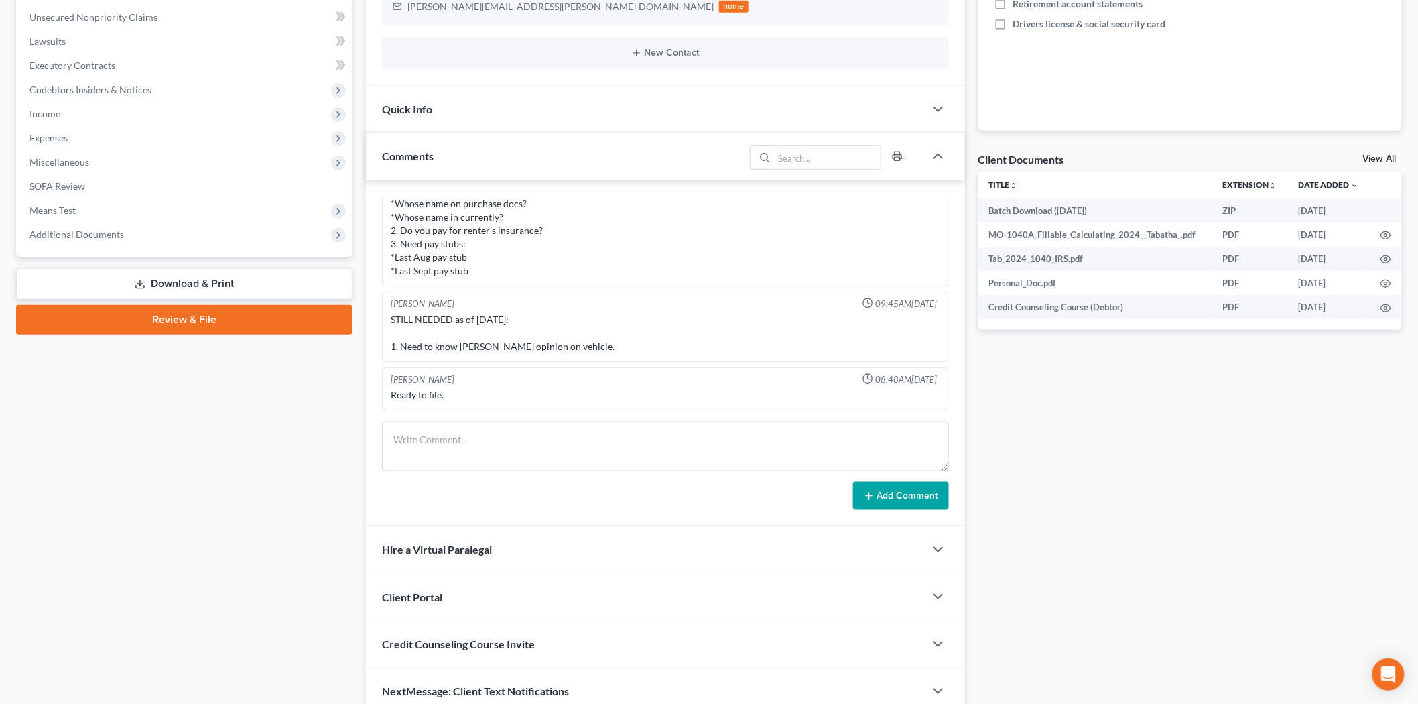
scroll to position [190, 0]
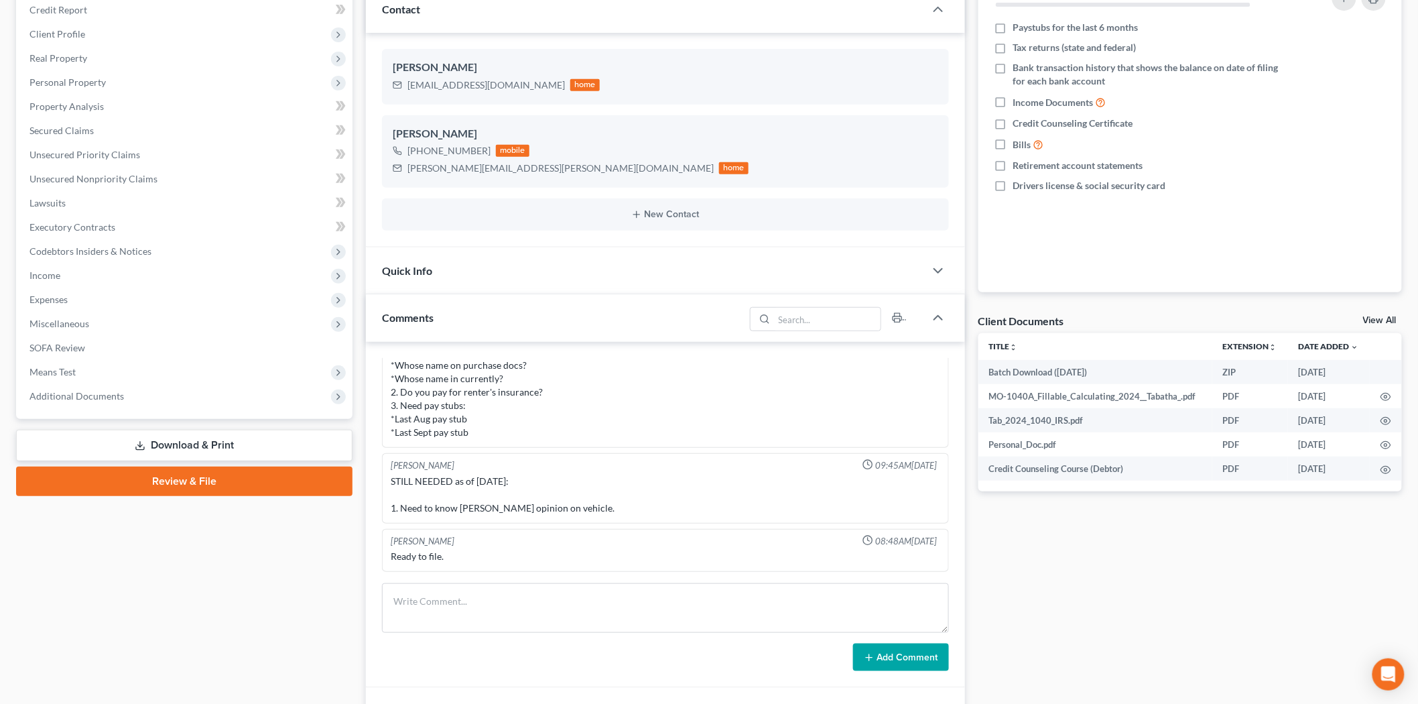
click at [171, 483] on link "Review & File" at bounding box center [184, 481] width 337 height 29
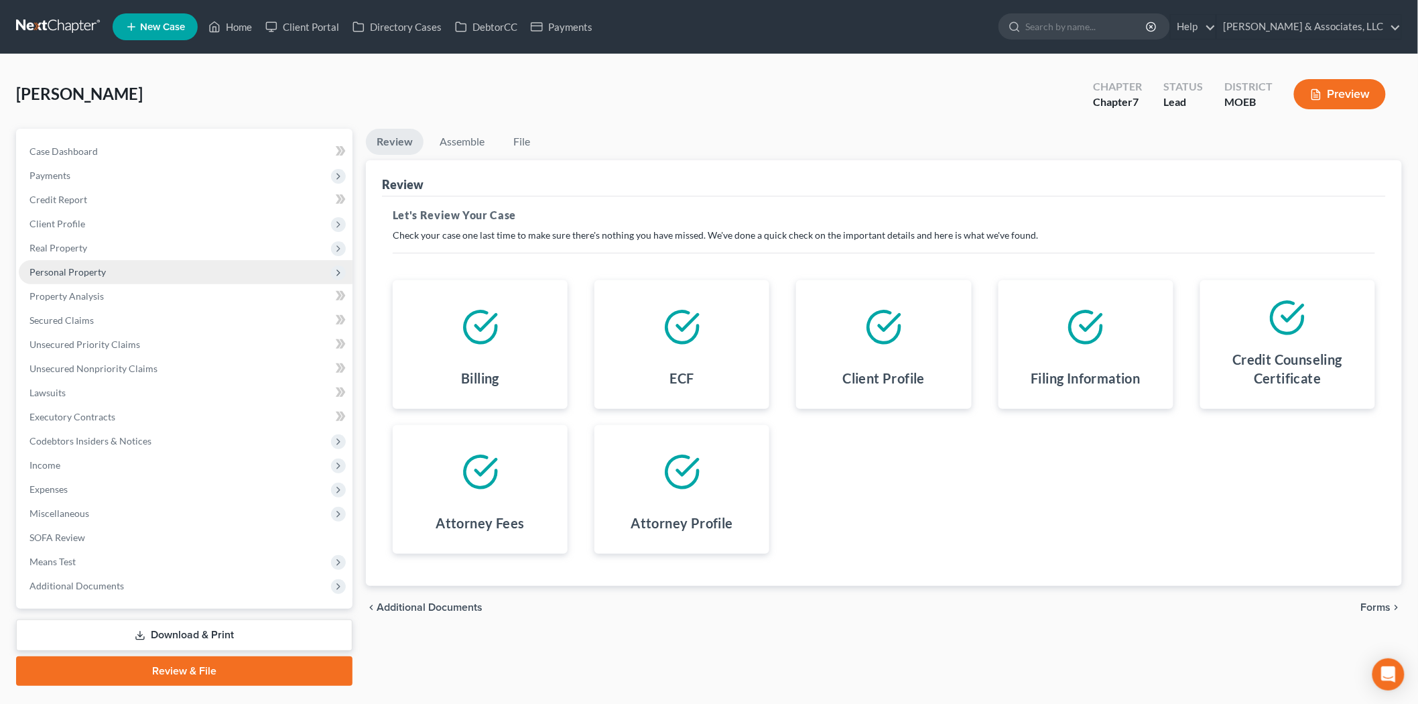
click at [69, 273] on span "Personal Property" at bounding box center [67, 271] width 76 height 11
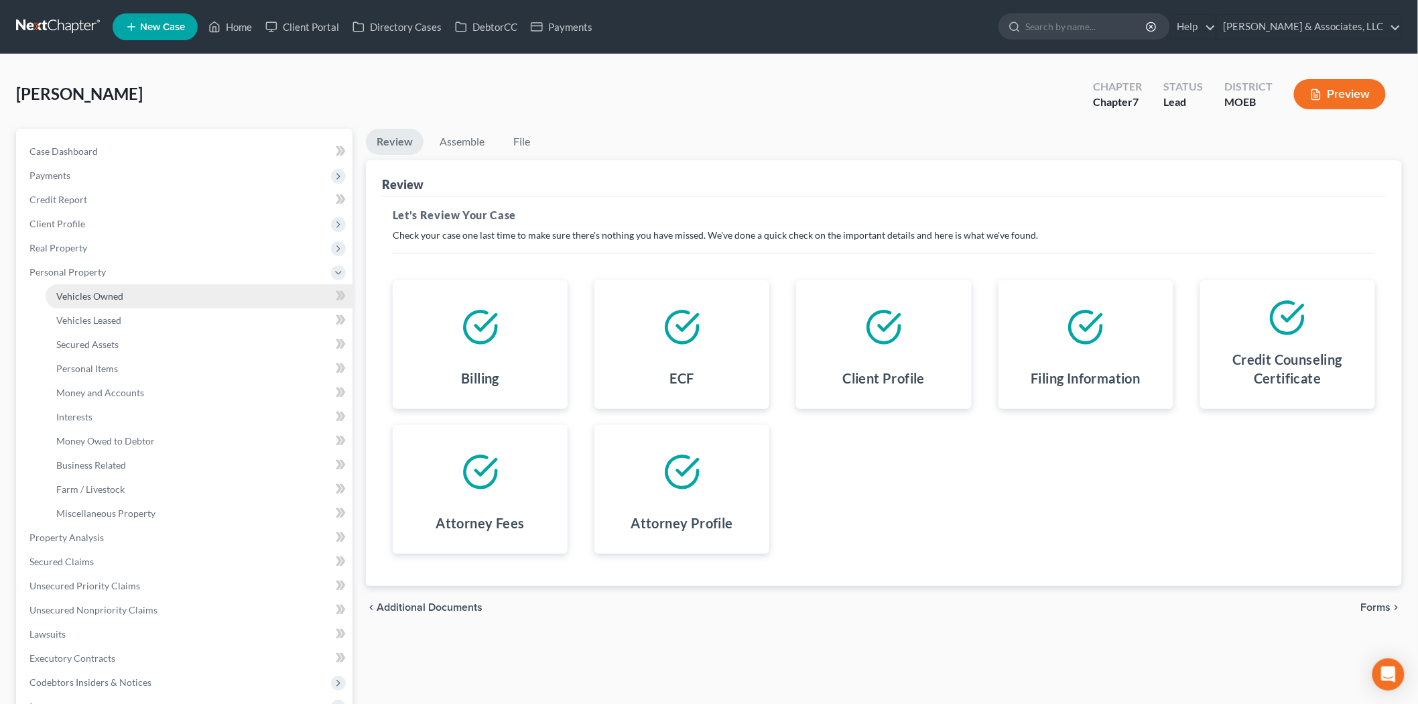
click at [97, 296] on span "Vehicles Owned" at bounding box center [89, 295] width 67 height 11
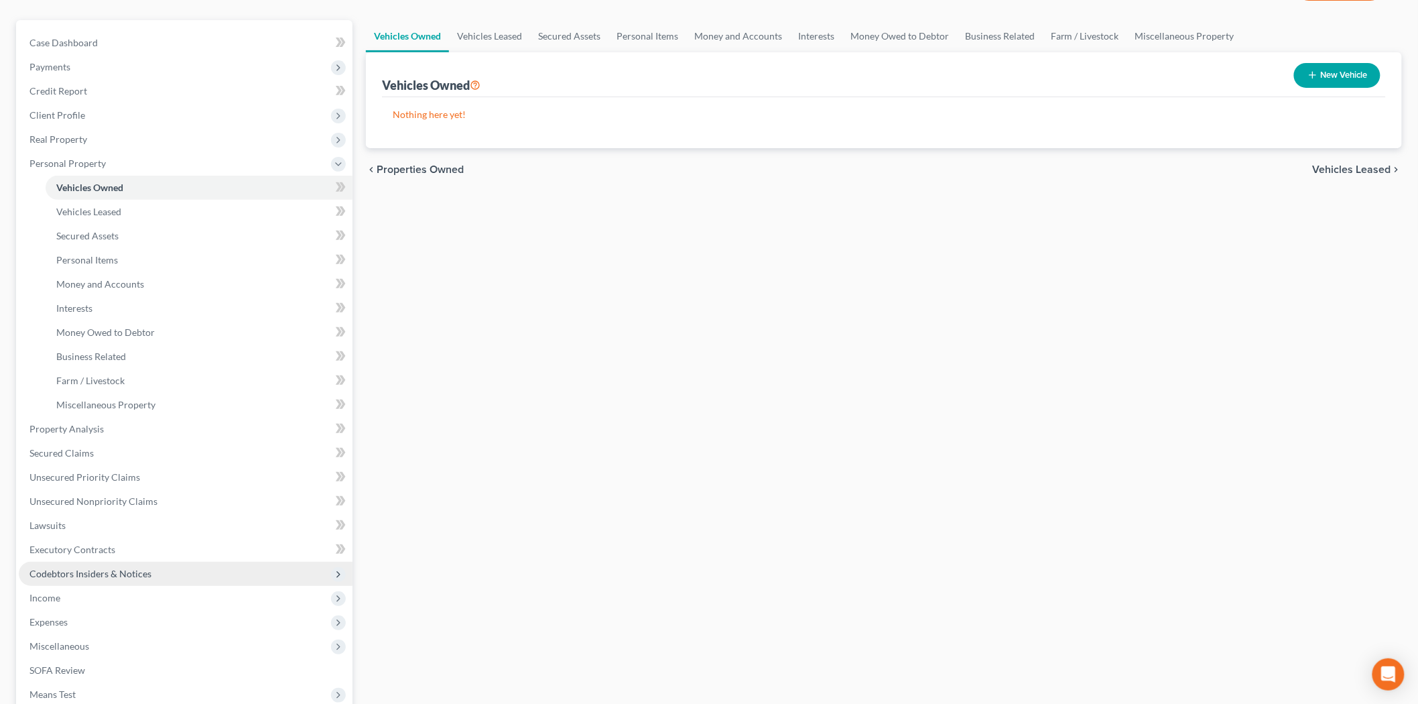
scroll to position [272, 0]
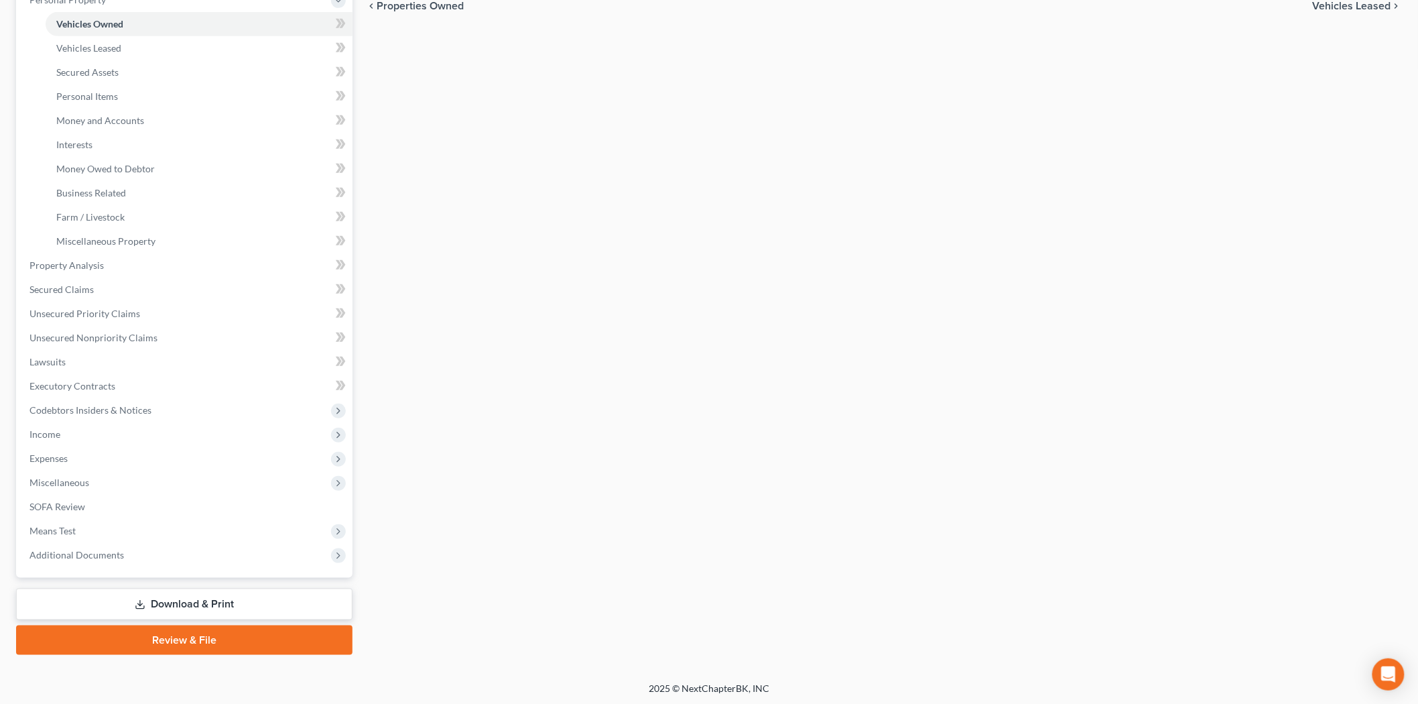
click at [225, 646] on link "Review & File" at bounding box center [184, 639] width 337 height 29
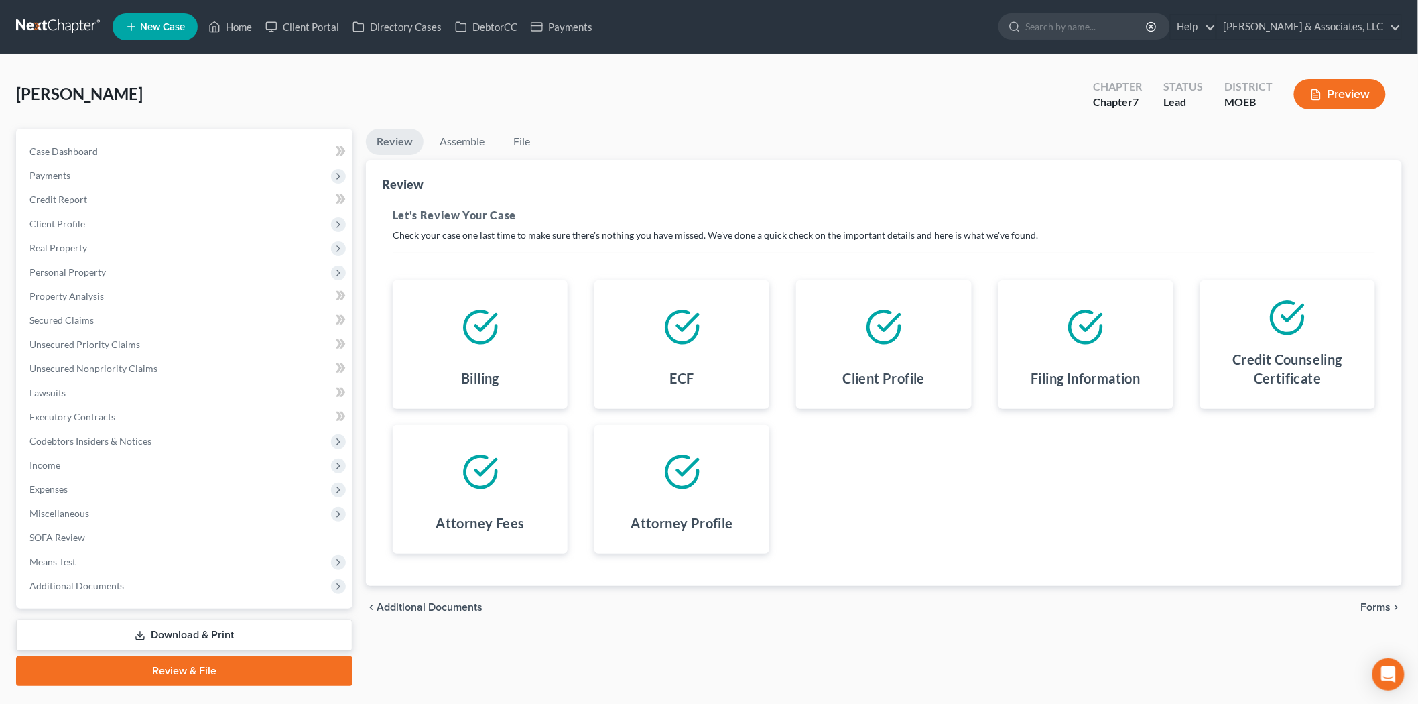
click at [1382, 602] on span "Forms" at bounding box center [1376, 607] width 30 height 11
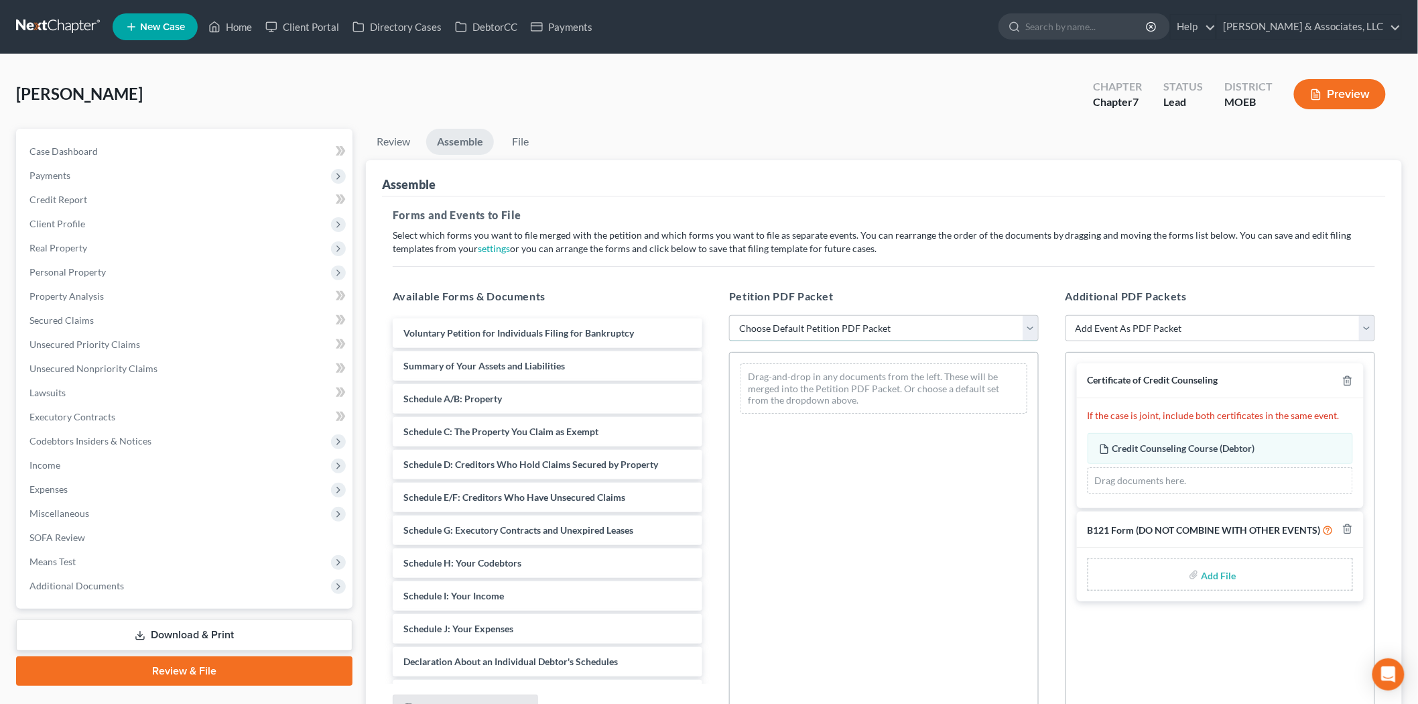
click at [829, 332] on select "Choose Default Petition PDF Packet Complete Bankruptcy Petition (all forms and …" at bounding box center [884, 328] width 310 height 27
select select "0"
click at [729, 315] on select "Choose Default Petition PDF Packet Complete Bankruptcy Petition (all forms and …" at bounding box center [884, 328] width 310 height 27
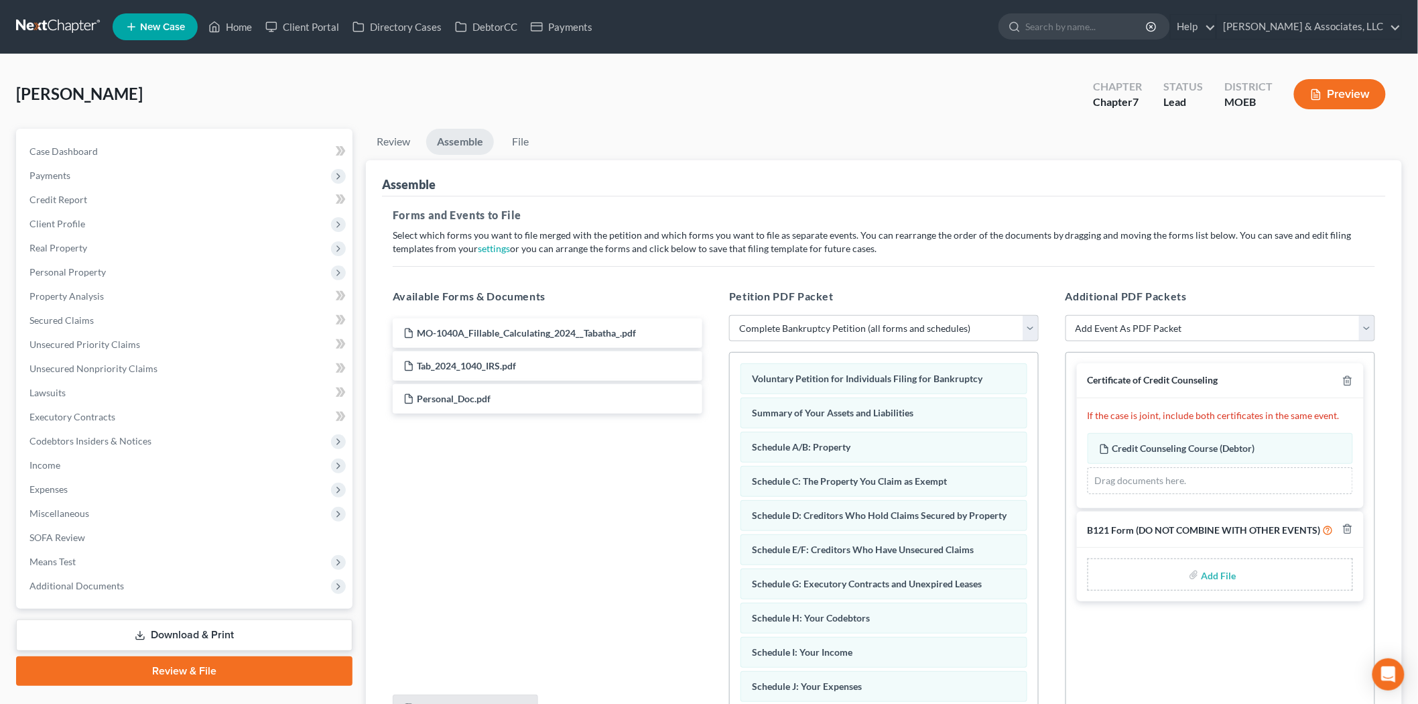
click at [1221, 576] on input "file" at bounding box center [1218, 574] width 32 height 24
type input "C:\fakepath\SSN form.pdf"
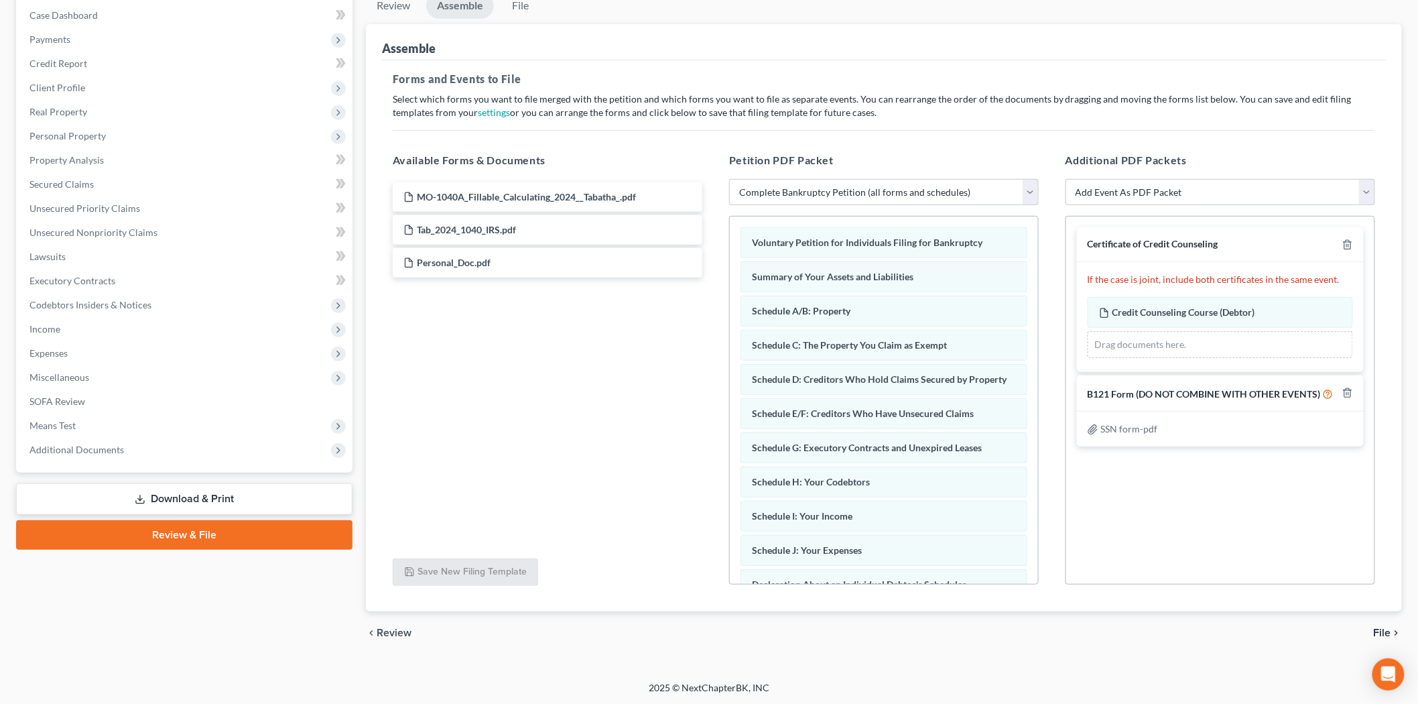
scroll to position [137, 0]
click at [1380, 631] on span "File" at bounding box center [1382, 631] width 17 height 11
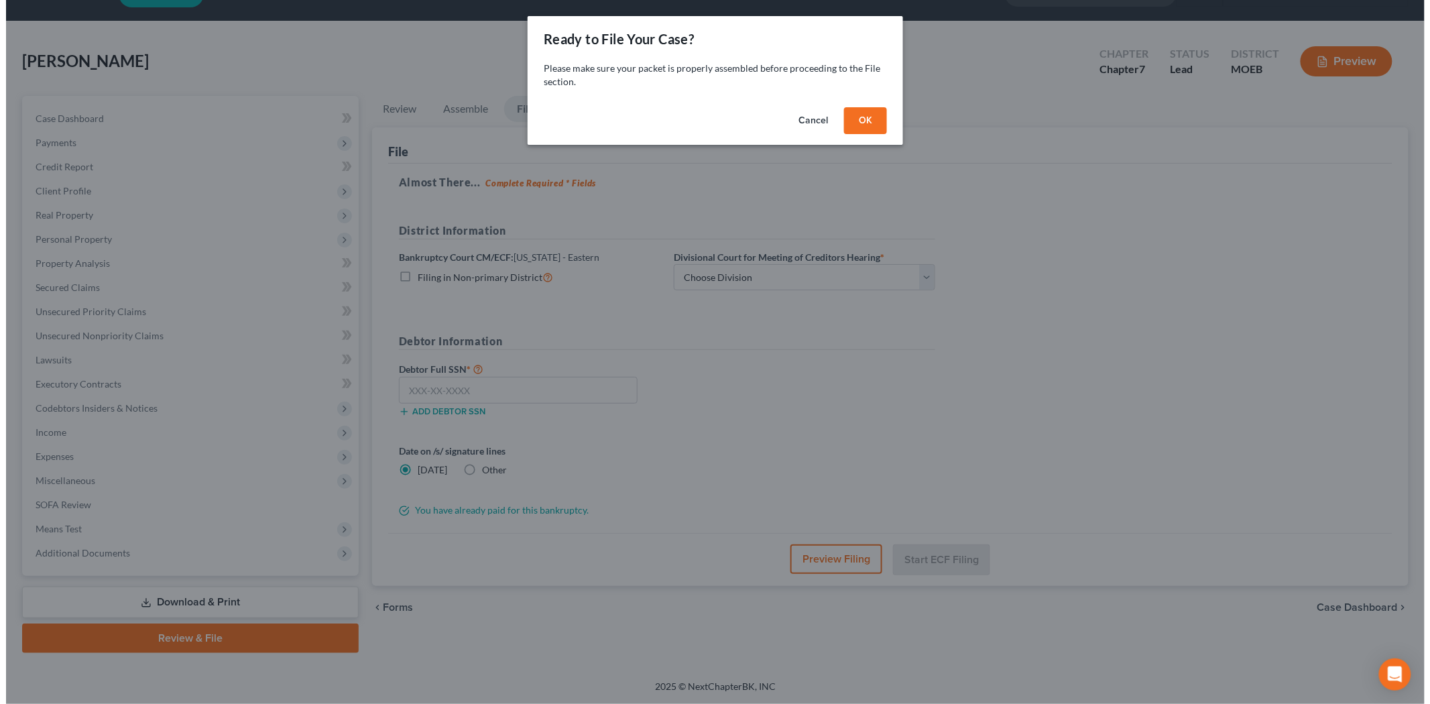
scroll to position [31, 0]
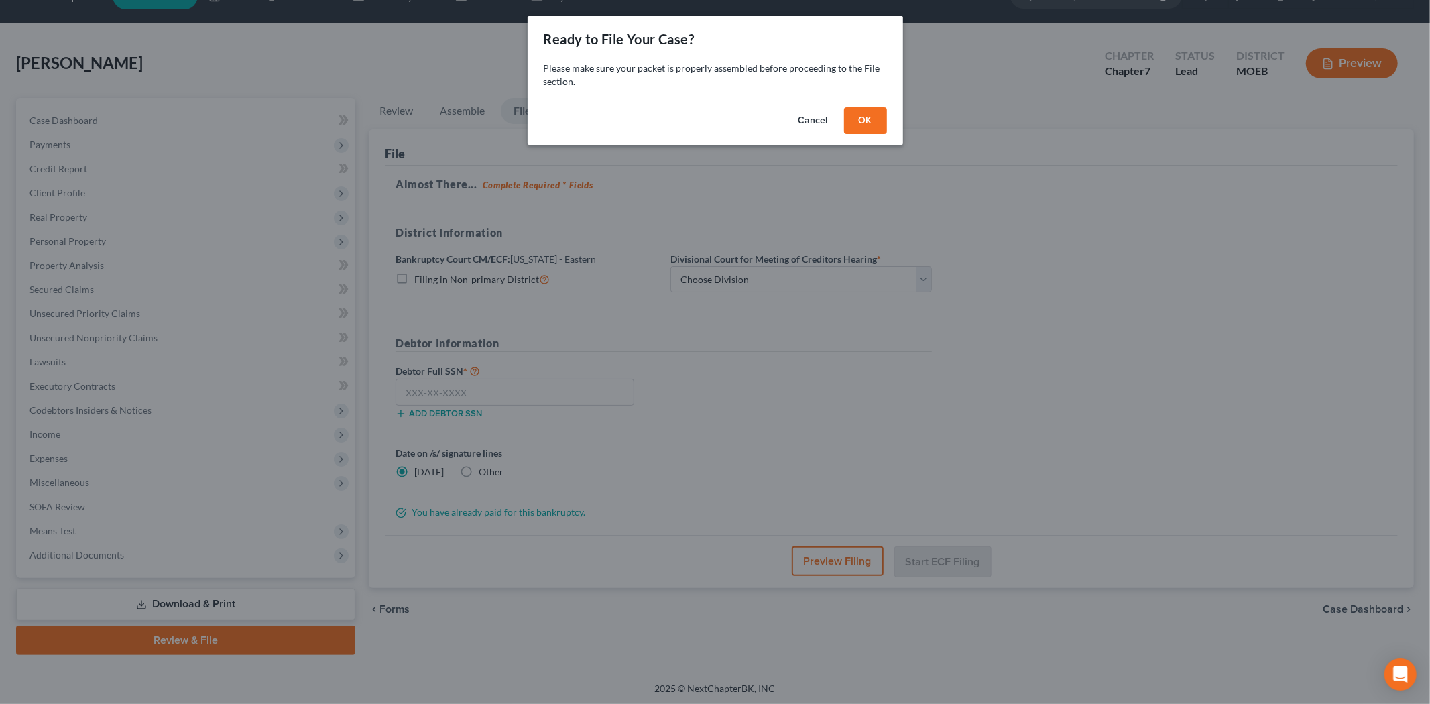
click at [879, 116] on button "OK" at bounding box center [865, 120] width 43 height 27
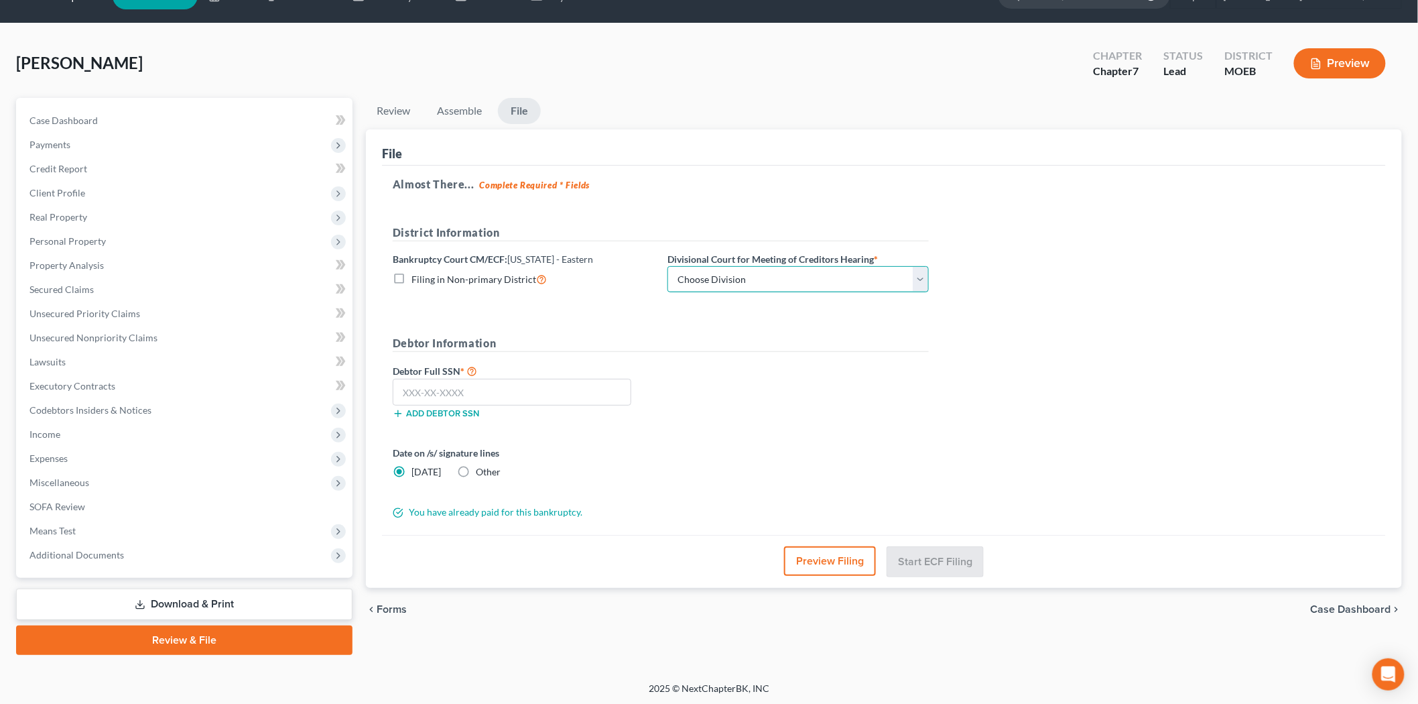
drag, startPoint x: 749, startPoint y: 276, endPoint x: 741, endPoint y: 291, distance: 17.1
click at [749, 276] on select "Choose Division Cape Girardeau Hannibal [GEOGRAPHIC_DATA][PERSON_NAME]" at bounding box center [798, 279] width 261 height 27
select select "2"
click at [668, 266] on select "Choose Division Cape Girardeau Hannibal [GEOGRAPHIC_DATA][PERSON_NAME]" at bounding box center [798, 279] width 261 height 27
click at [574, 387] on input "text" at bounding box center [512, 392] width 239 height 27
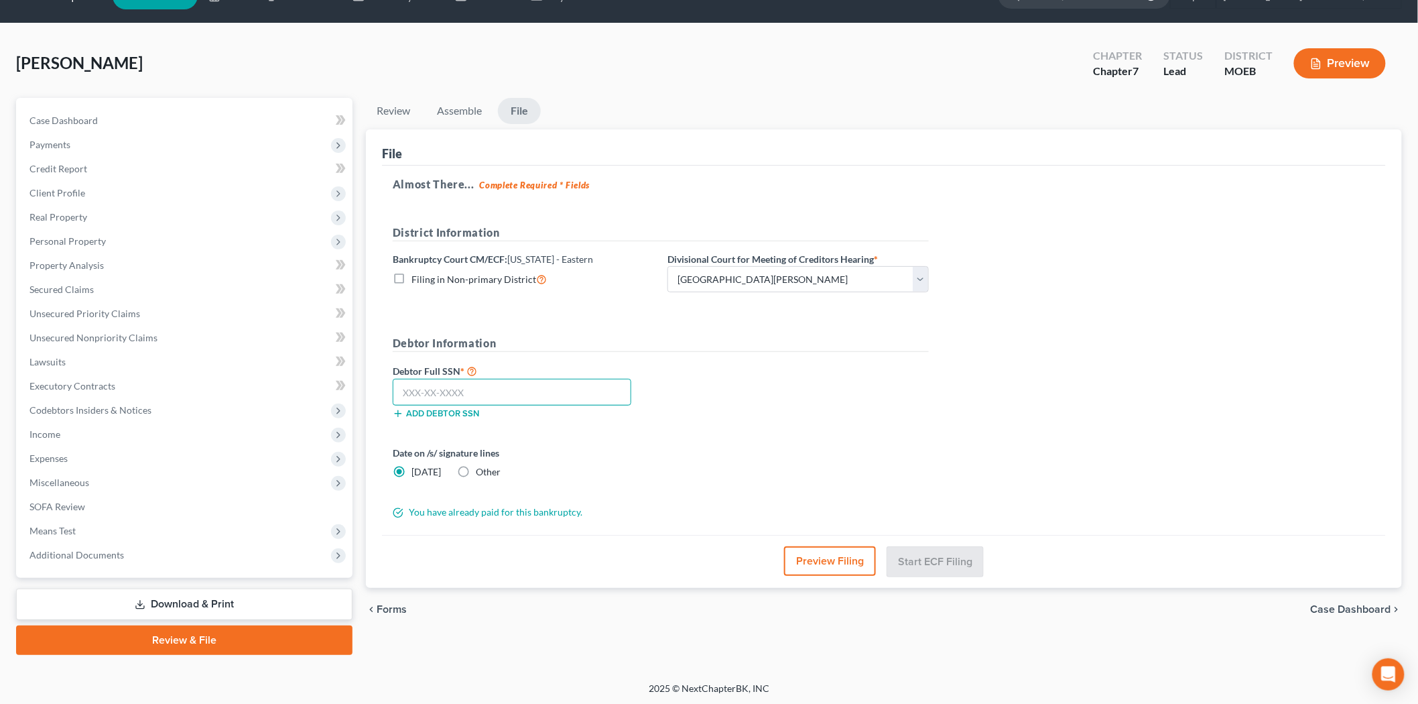
click at [511, 386] on input "text" at bounding box center [512, 392] width 239 height 27
type input "497-76-1957"
click at [916, 558] on button "Start ECF Filing" at bounding box center [936, 560] width 96 height 29
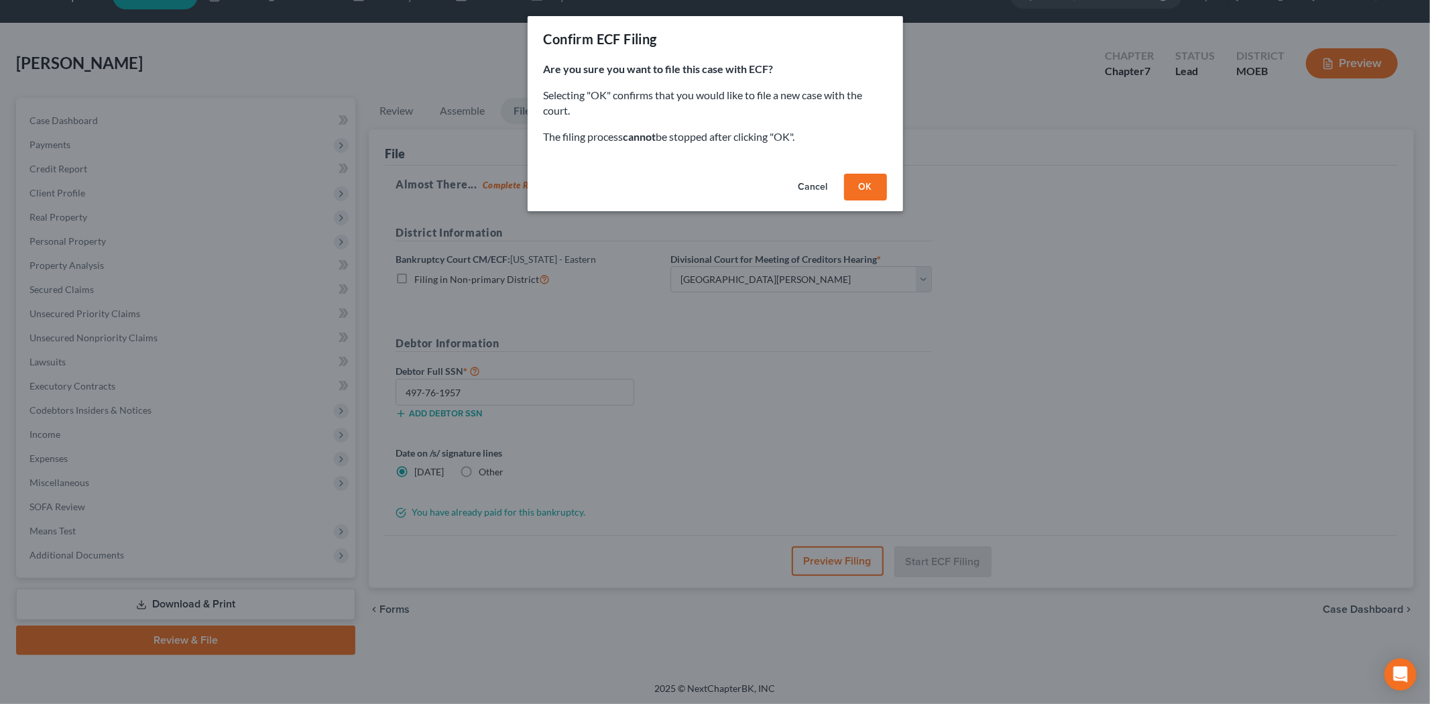
click at [867, 185] on button "OK" at bounding box center [865, 187] width 43 height 27
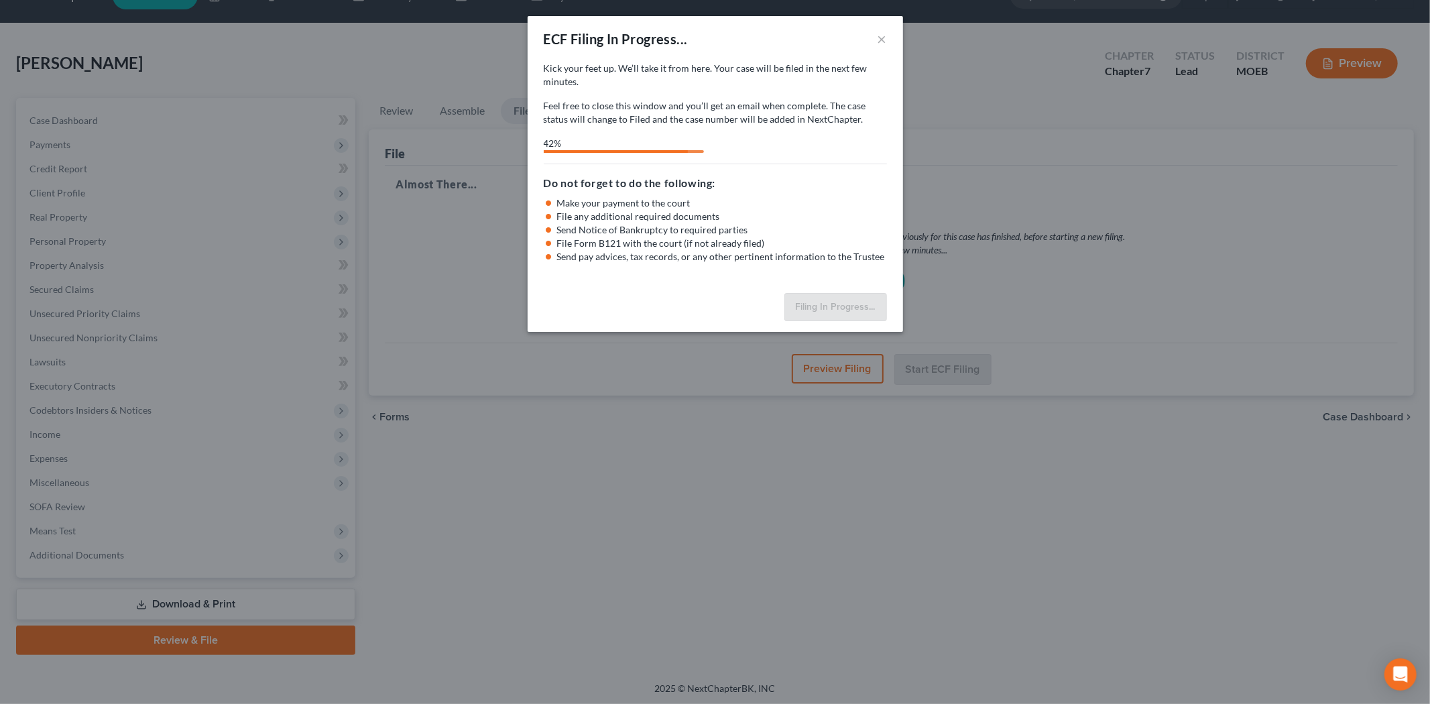
select select "2"
